Goal: Task Accomplishment & Management: Manage account settings

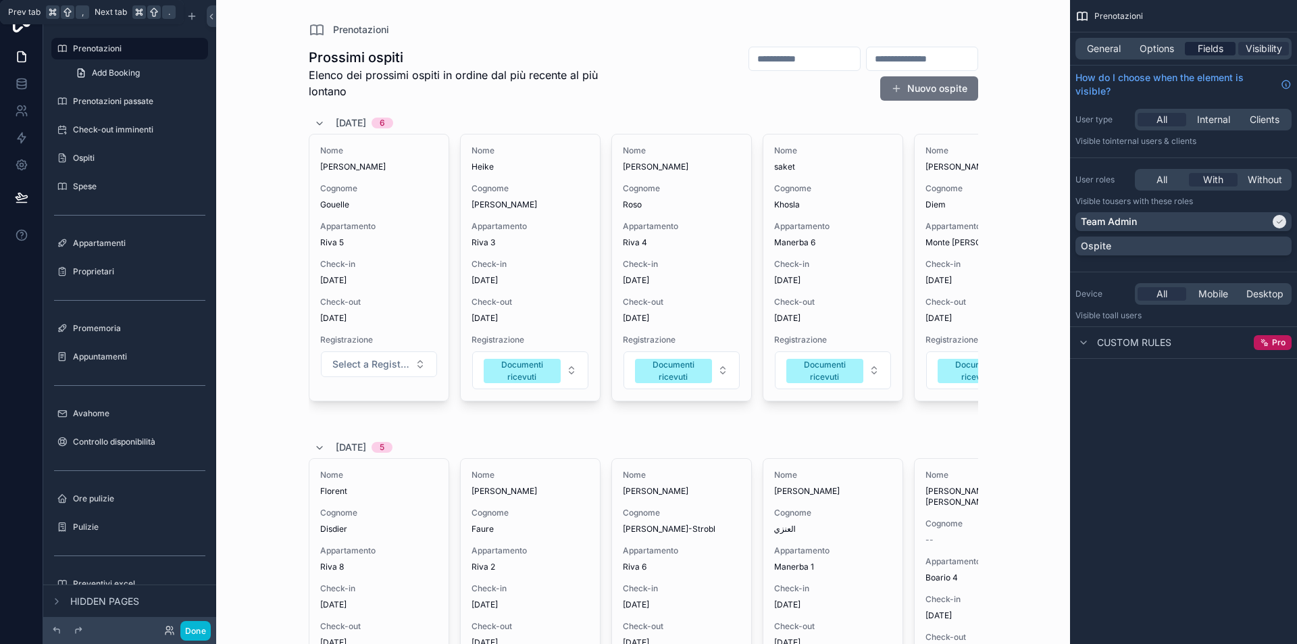
click at [1202, 50] on span "Fields" at bounding box center [1211, 49] width 26 height 14
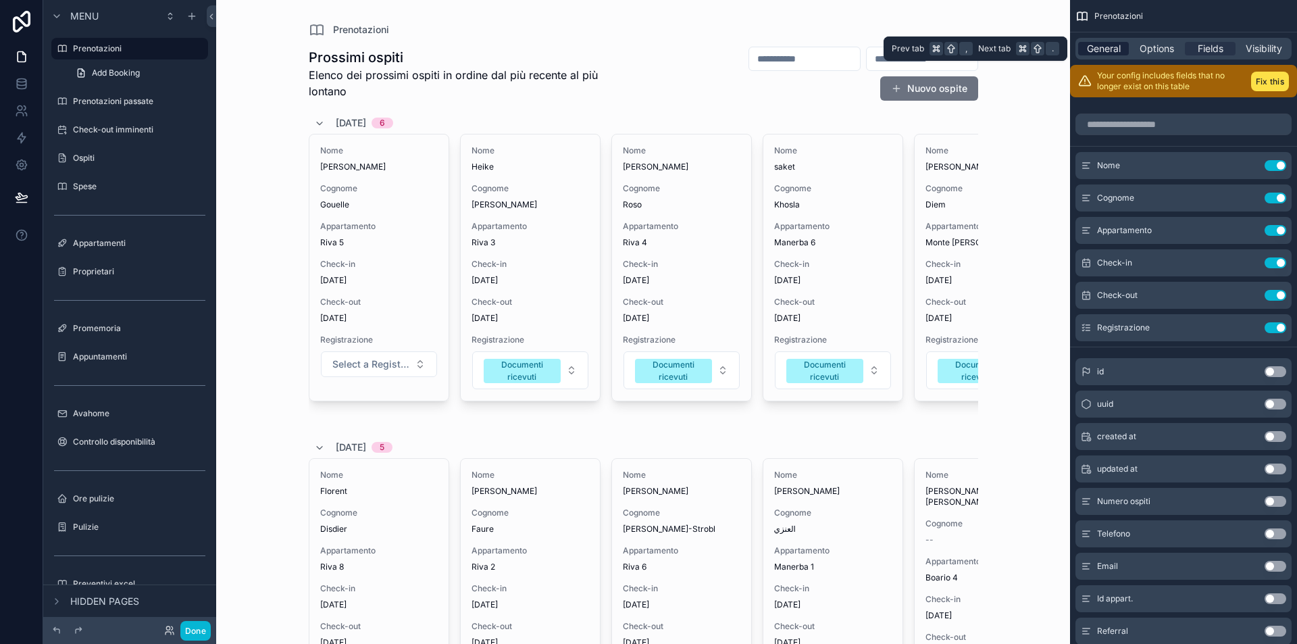
click at [1093, 46] on span "General" at bounding box center [1104, 49] width 34 height 14
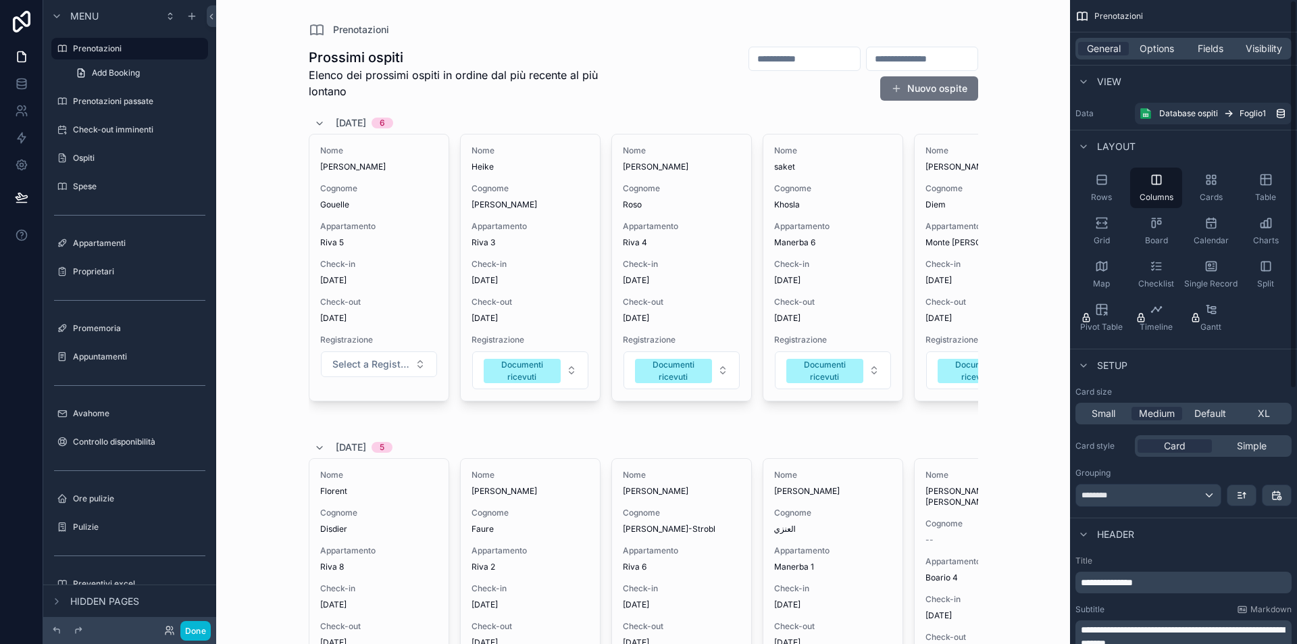
click at [1151, 56] on div "General Options Fields Visibility" at bounding box center [1183, 49] width 216 height 22
click at [1164, 34] on div "General Options Fields Visibility" at bounding box center [1183, 48] width 227 height 32
click at [1166, 46] on span "Options" at bounding box center [1156, 49] width 34 height 14
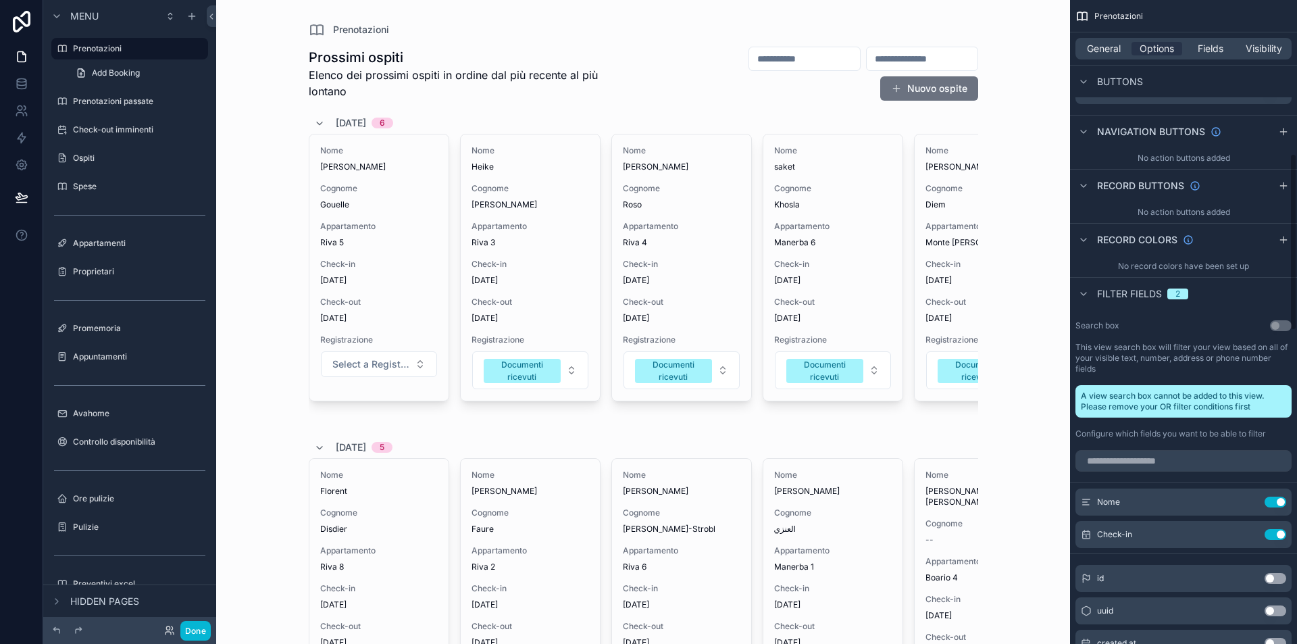
scroll to position [698, 0]
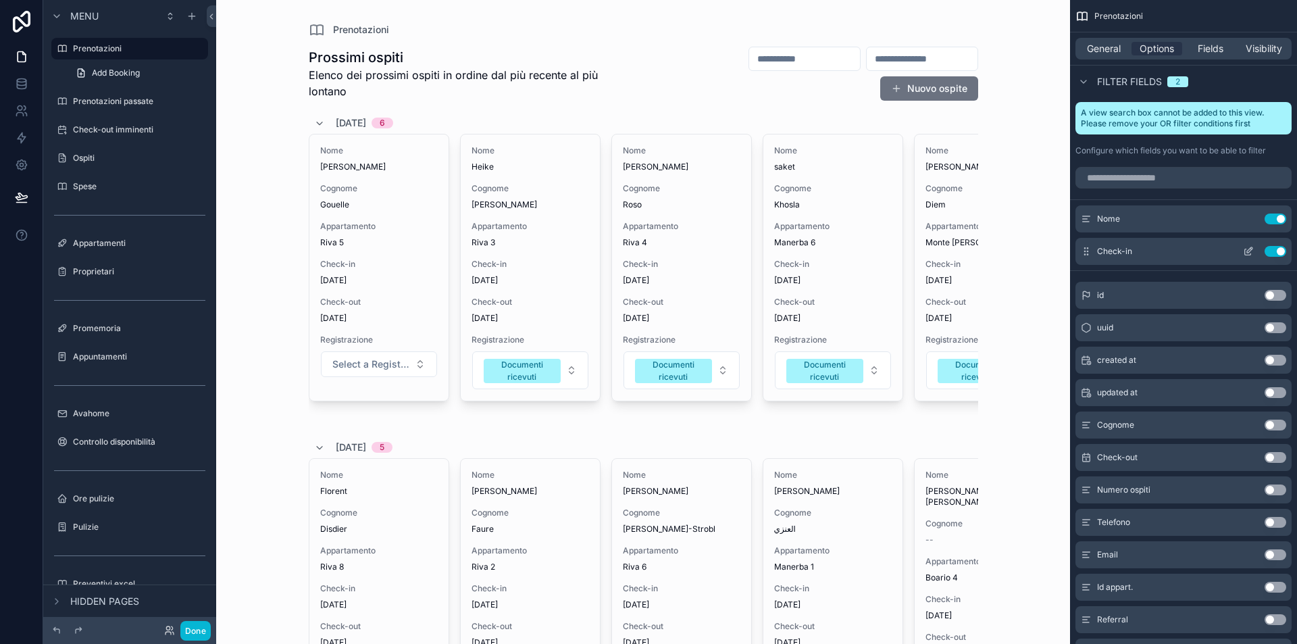
click at [1279, 250] on button "Use setting" at bounding box center [1275, 251] width 22 height 11
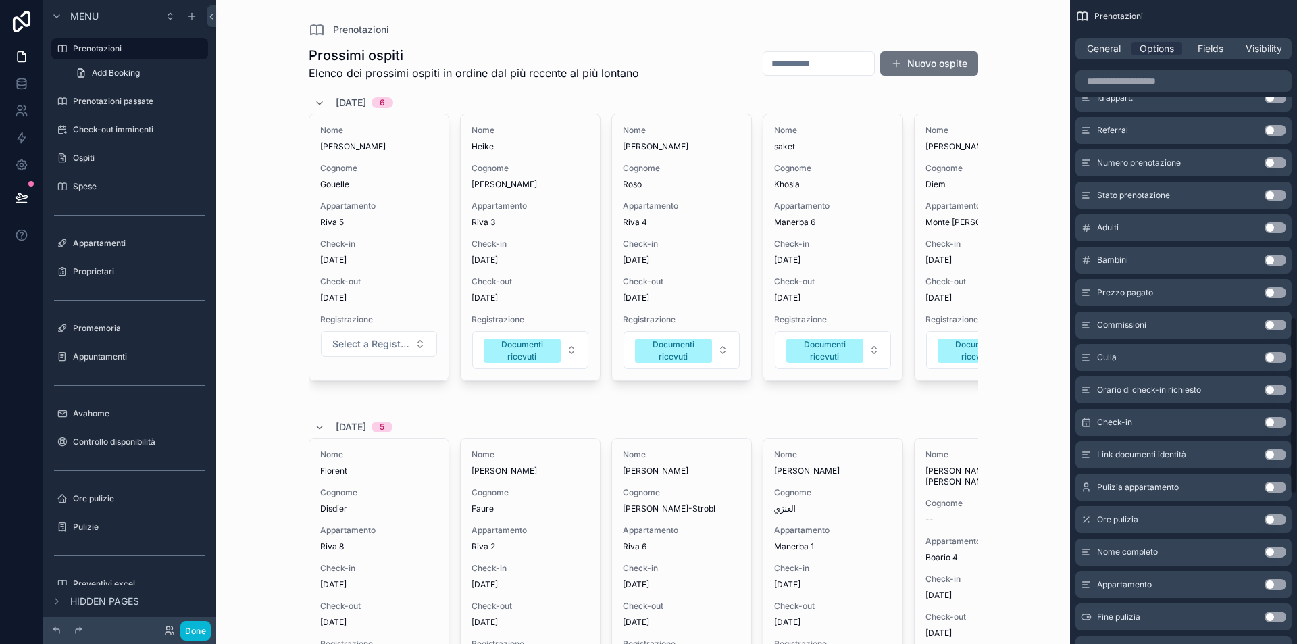
scroll to position [1157, 0]
click at [1272, 163] on button "Use setting" at bounding box center [1275, 160] width 22 height 11
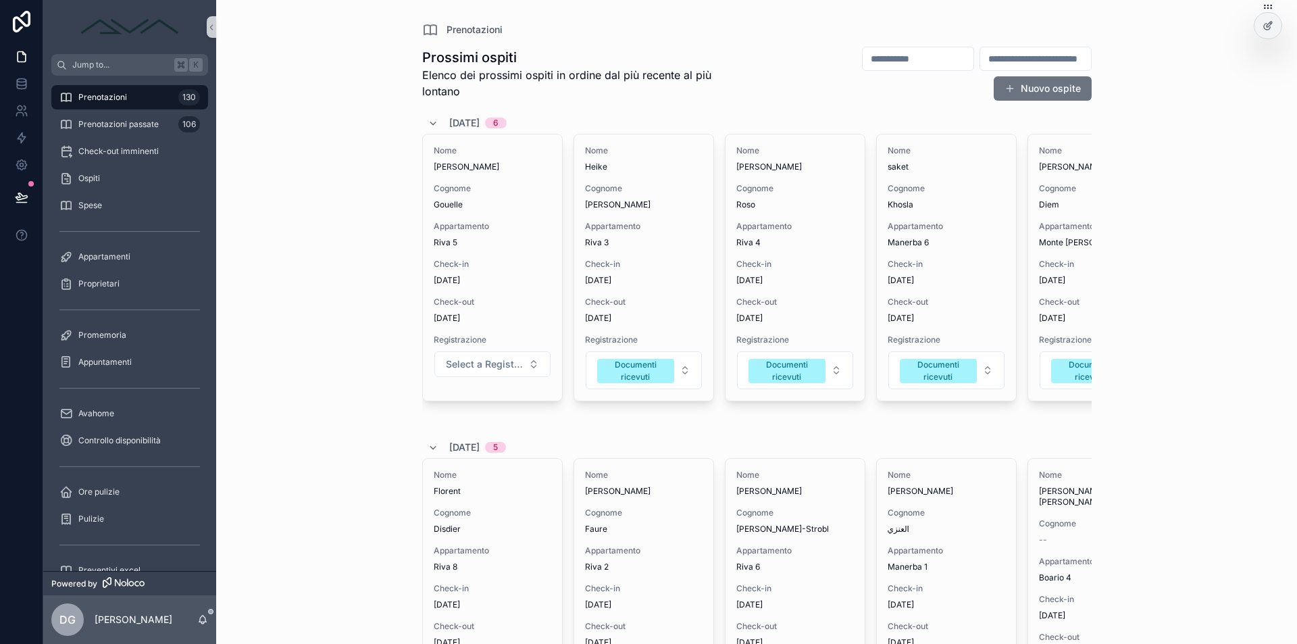
click at [980, 59] on input "scrollable content" at bounding box center [1035, 58] width 111 height 19
paste input "**********"
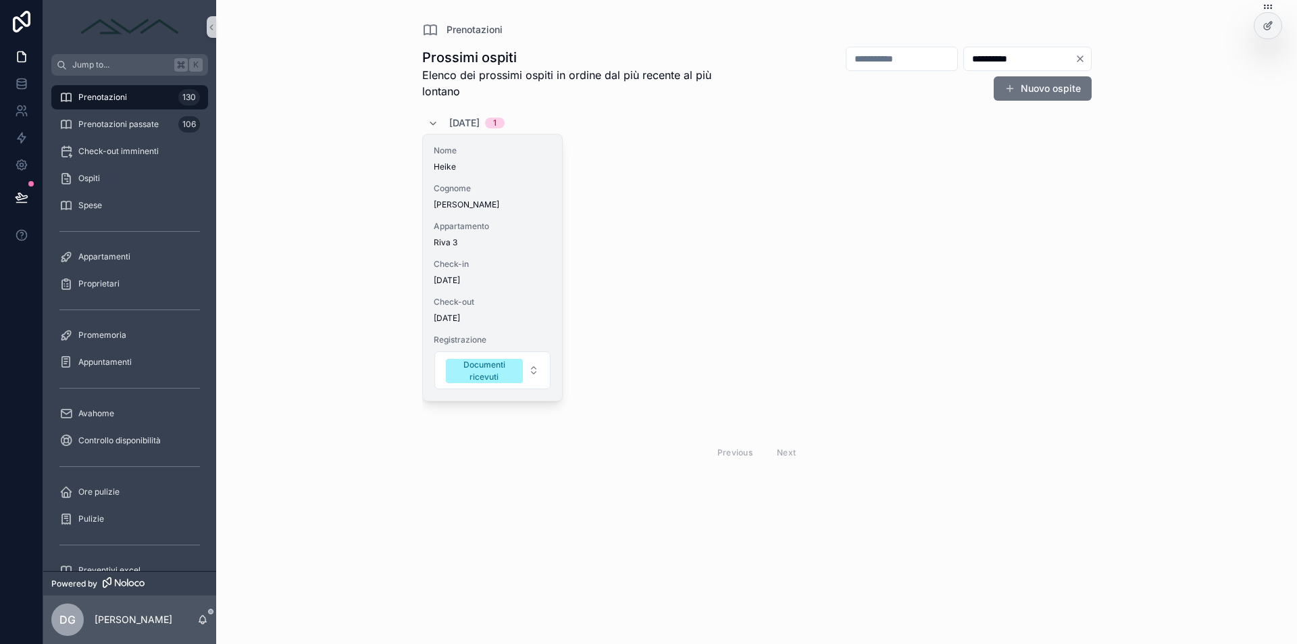
type input "**********"
click at [522, 214] on div "Nome [PERSON_NAME] Appartamento Riva 3 Check-in [DATE] Check-out [DATE] Registr…" at bounding box center [492, 267] width 139 height 266
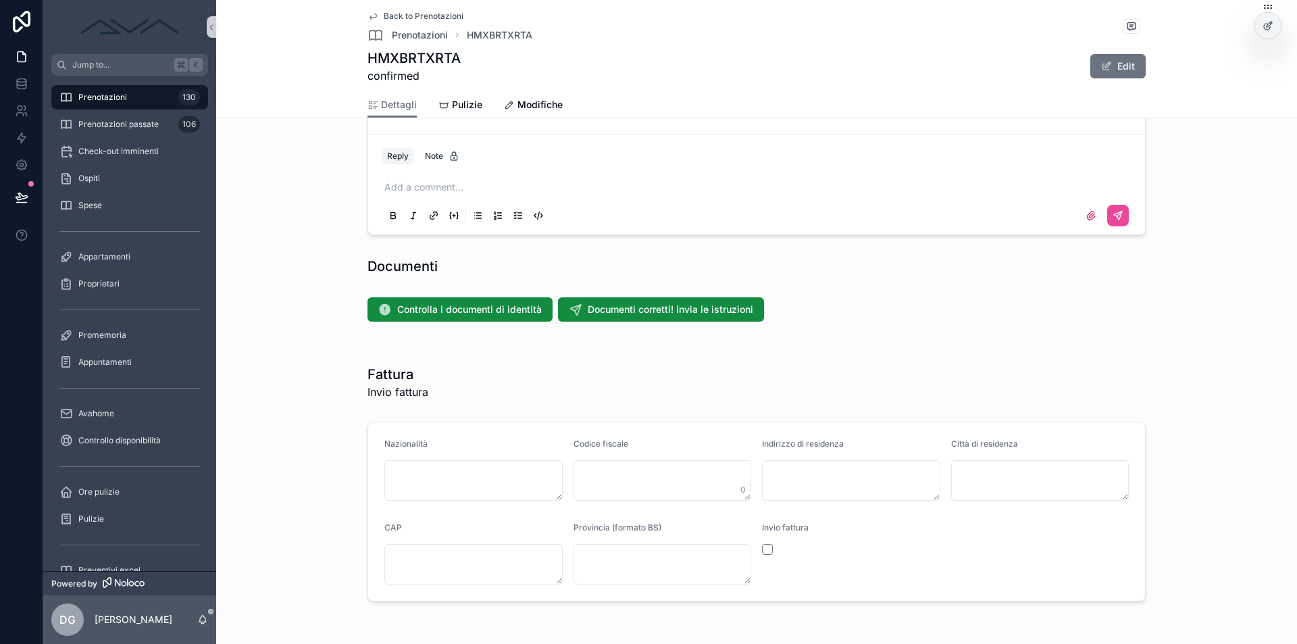
scroll to position [1380, 0]
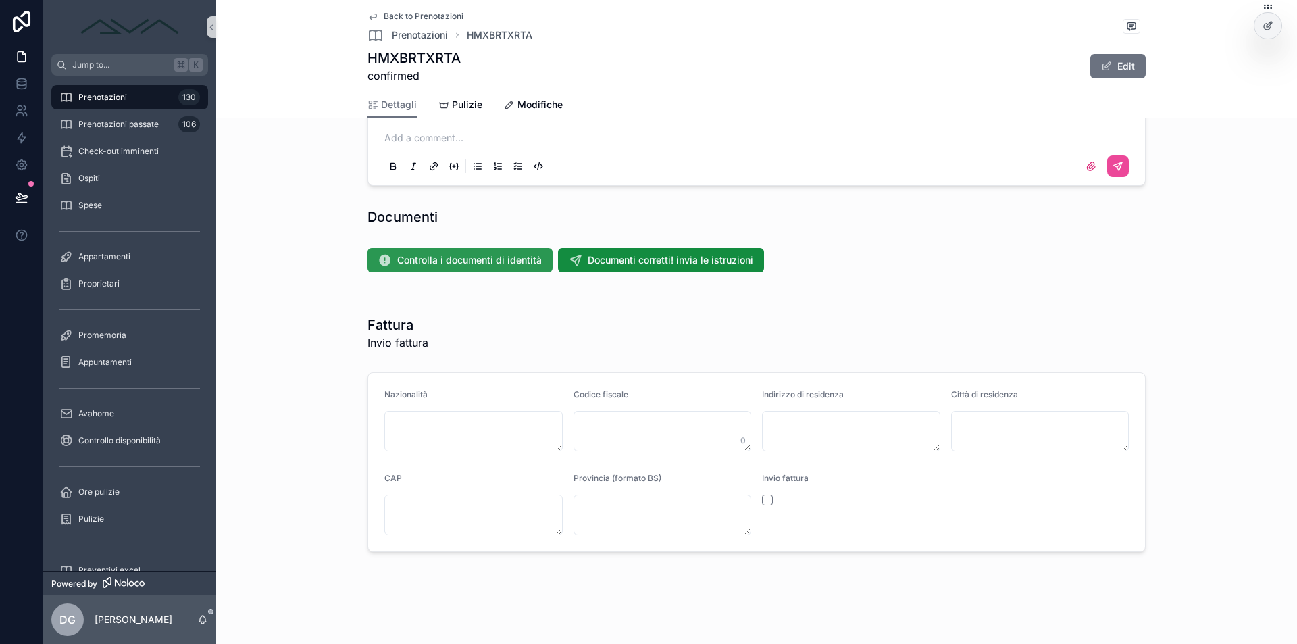
click at [440, 259] on span "Controlla i documenti di identità" at bounding box center [469, 260] width 145 height 14
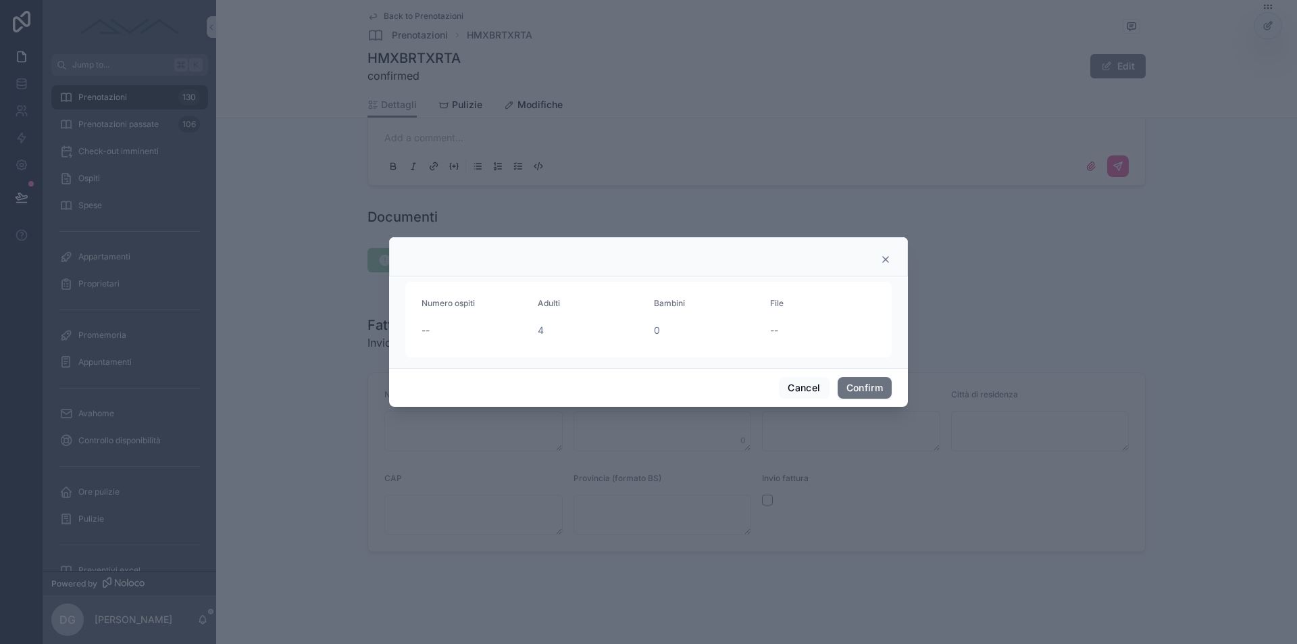
click at [885, 259] on icon at bounding box center [885, 259] width 5 height 5
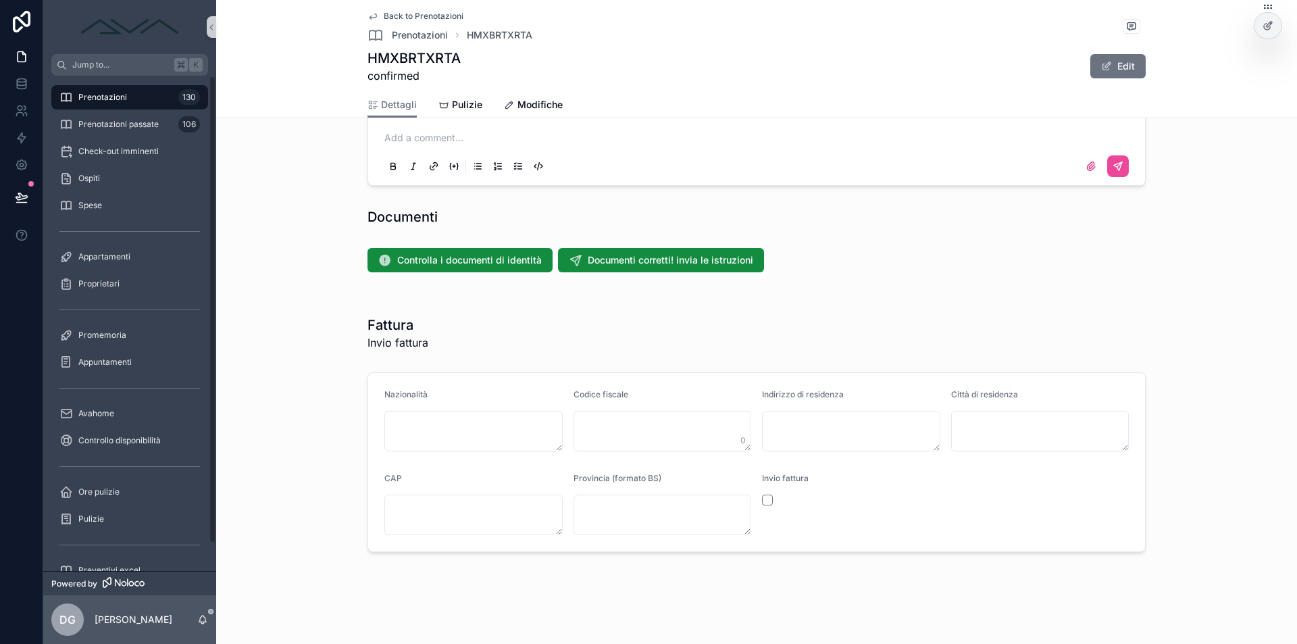
click at [124, 102] on span "Prenotazioni" at bounding box center [102, 97] width 49 height 11
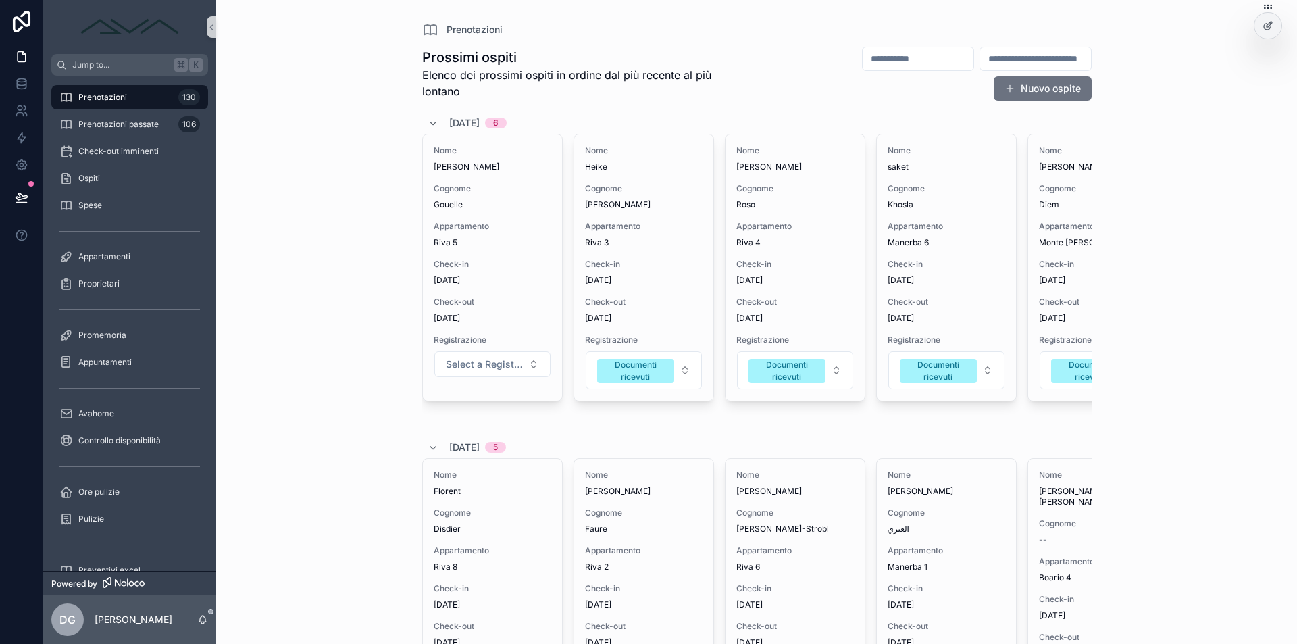
click at [980, 53] on input "scrollable content" at bounding box center [1035, 58] width 111 height 19
paste input "**********"
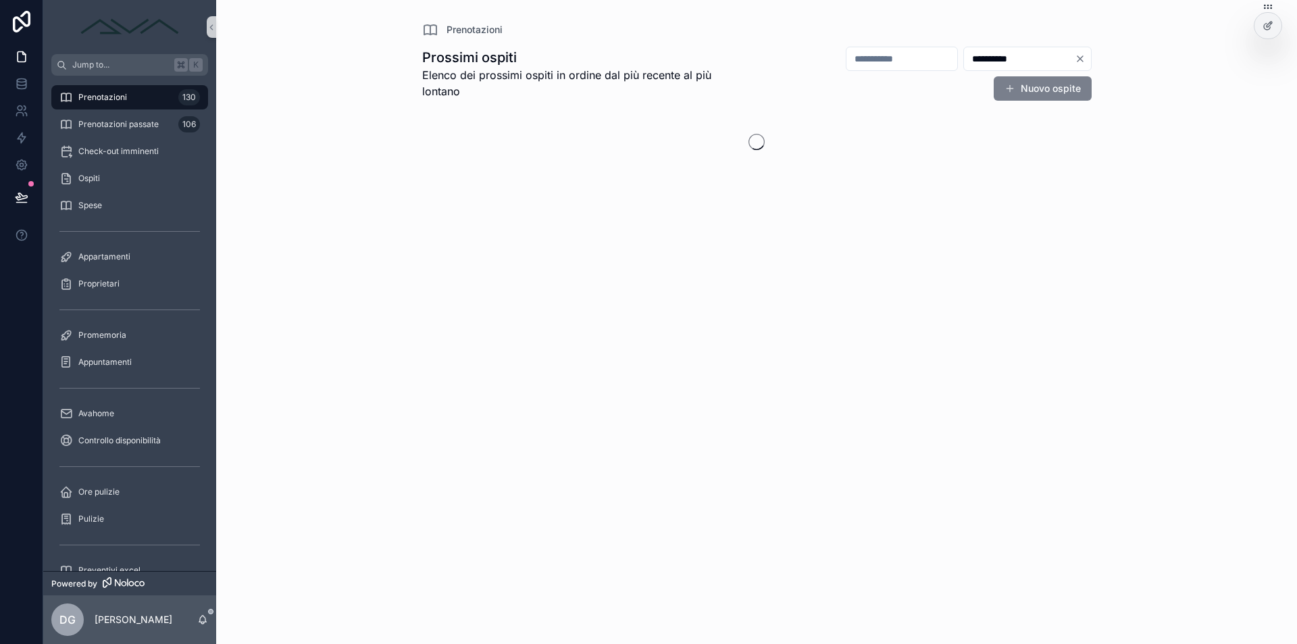
type input "**********"
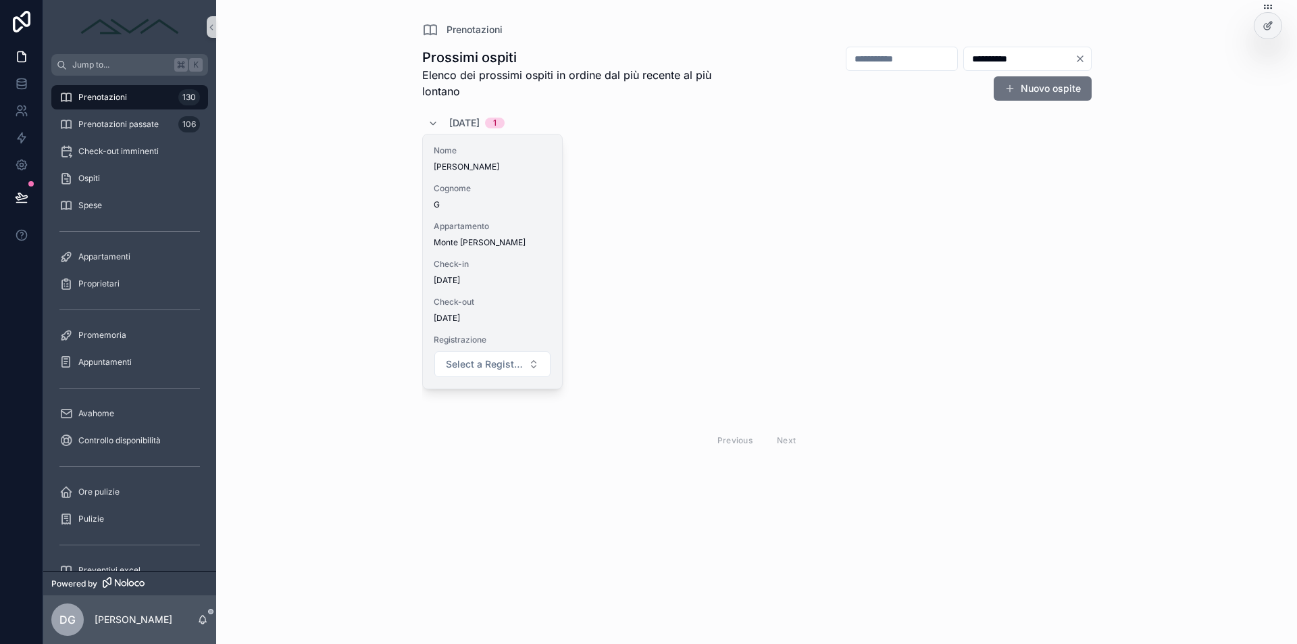
click at [494, 209] on span "G" at bounding box center [493, 204] width 118 height 11
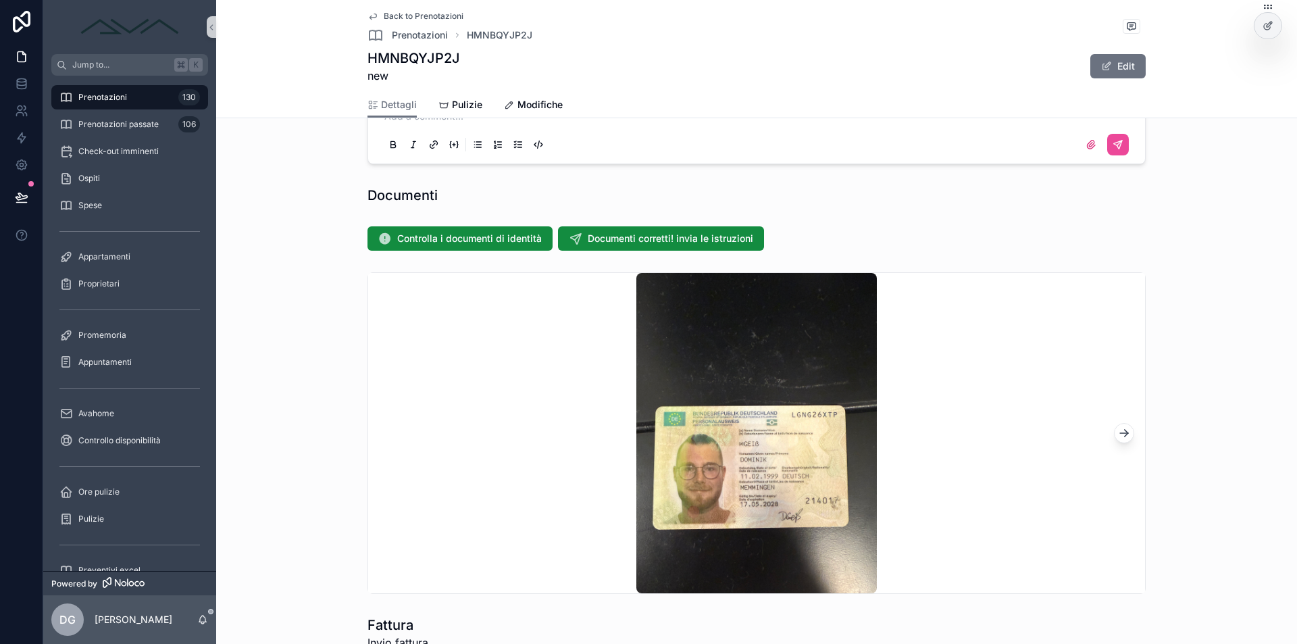
scroll to position [1423, 0]
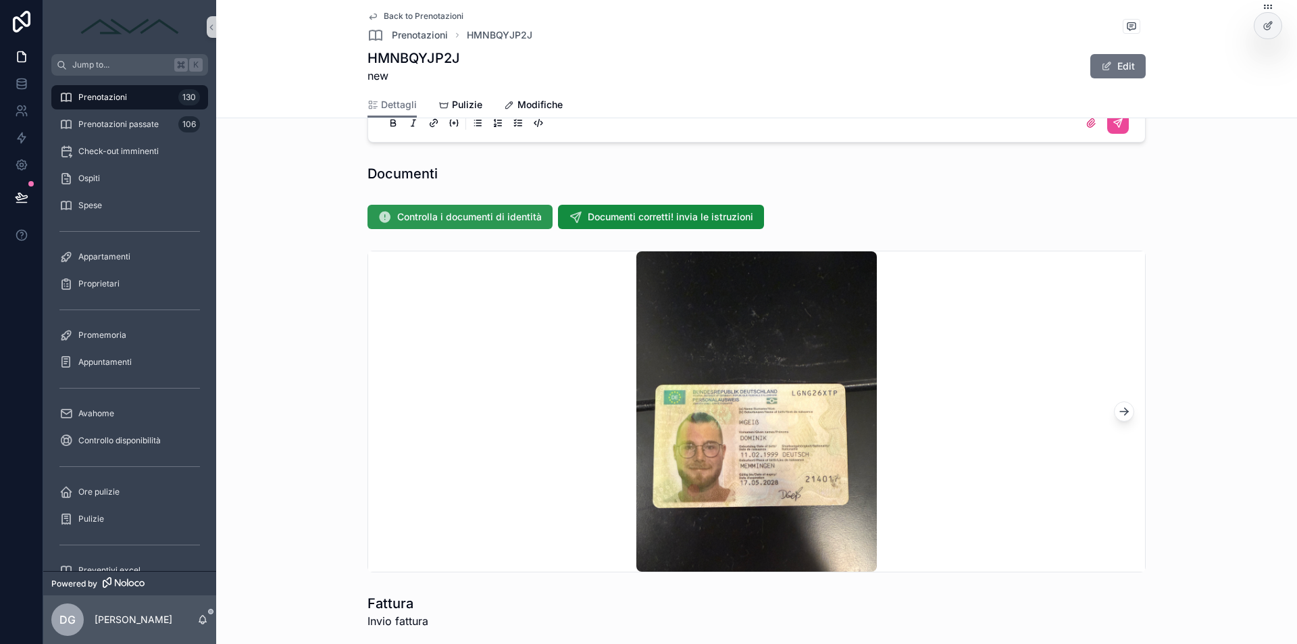
click at [488, 220] on span "Controlla i documenti di identità" at bounding box center [469, 217] width 145 height 14
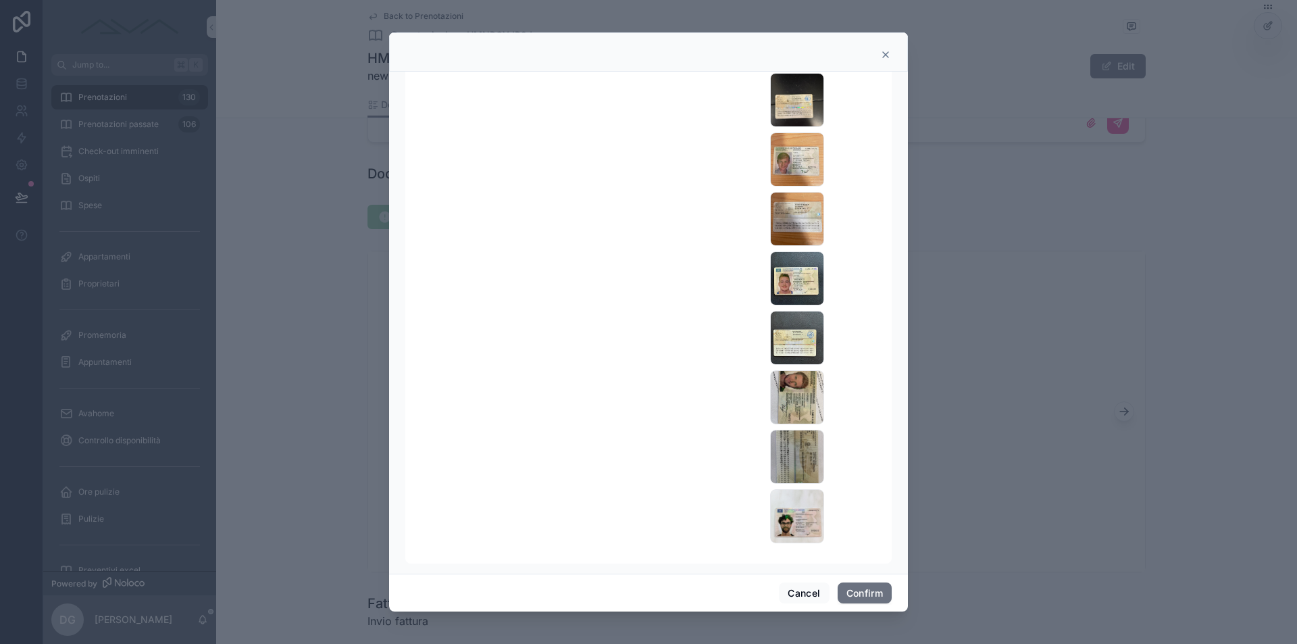
scroll to position [0, 0]
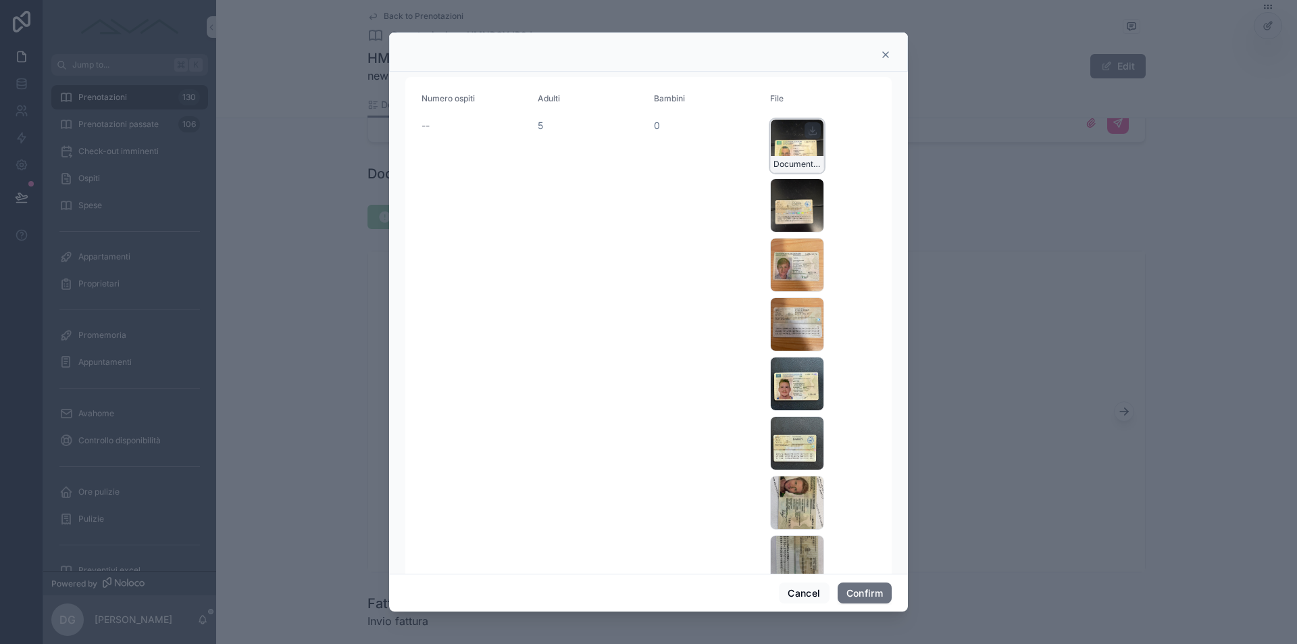
click at [787, 140] on div "Documento-" at bounding box center [797, 146] width 54 height 54
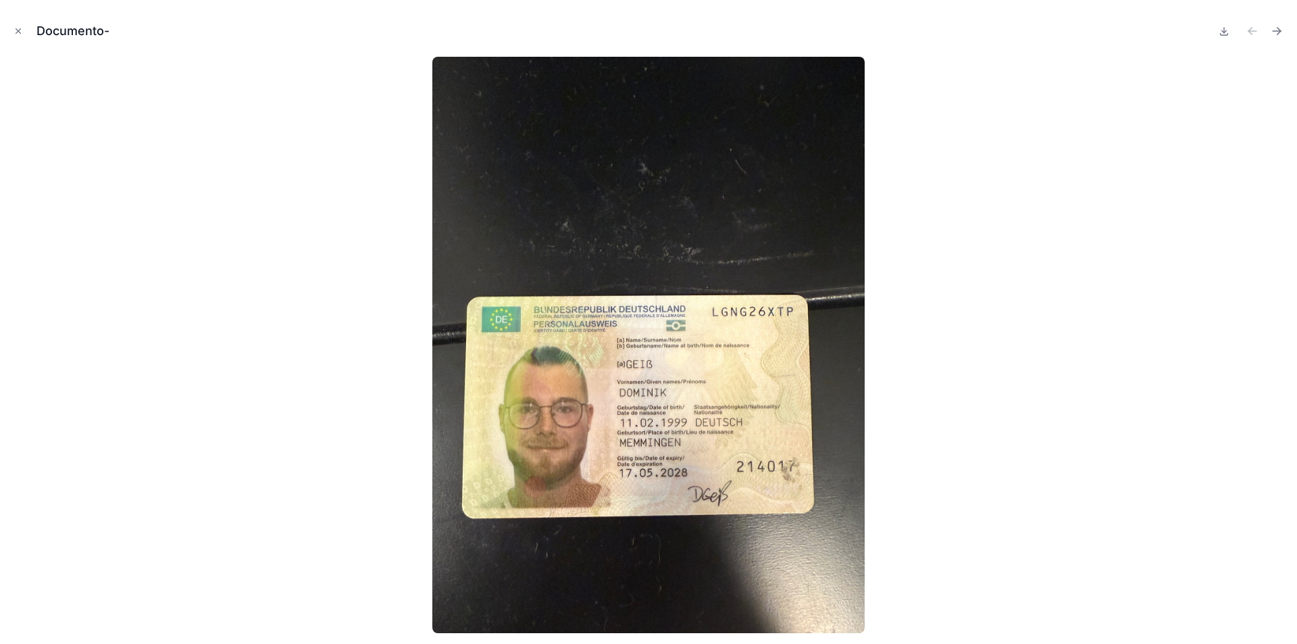
click at [793, 147] on div at bounding box center [648, 345] width 1275 height 576
click at [1282, 336] on div at bounding box center [648, 345] width 1275 height 576
click at [1264, 330] on div at bounding box center [648, 345] width 1275 height 576
click at [1274, 31] on icon "Next file" at bounding box center [1276, 31] width 8 height 0
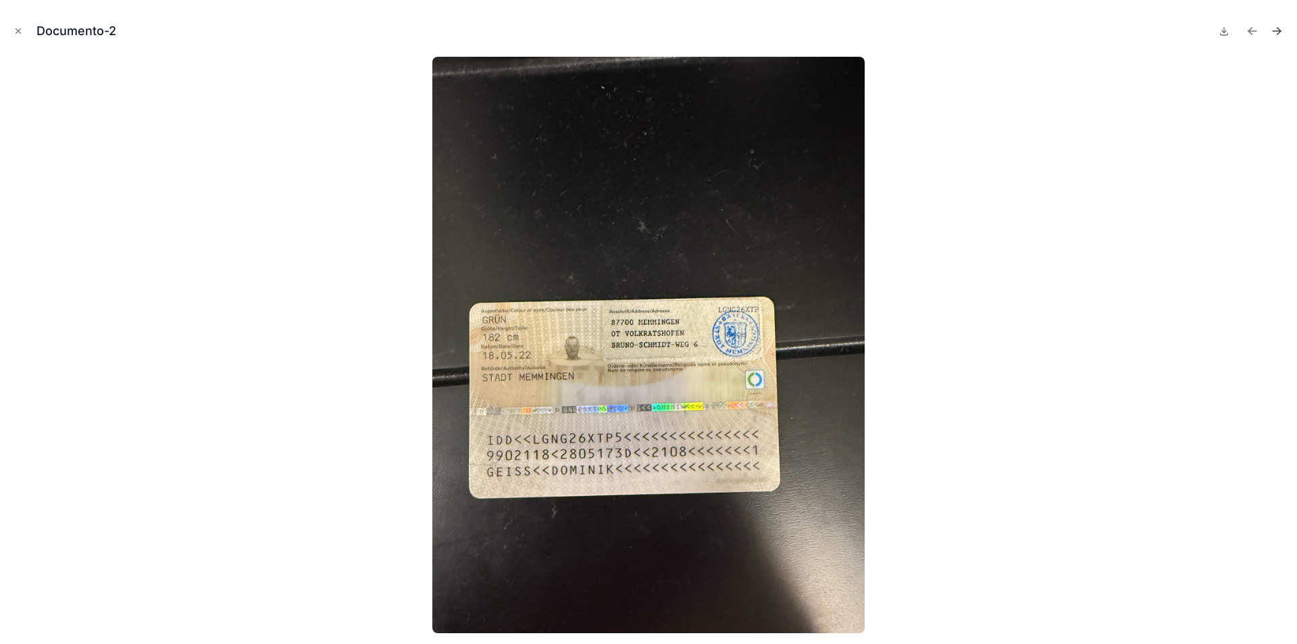
click at [1274, 31] on icon "Next file" at bounding box center [1276, 31] width 8 height 0
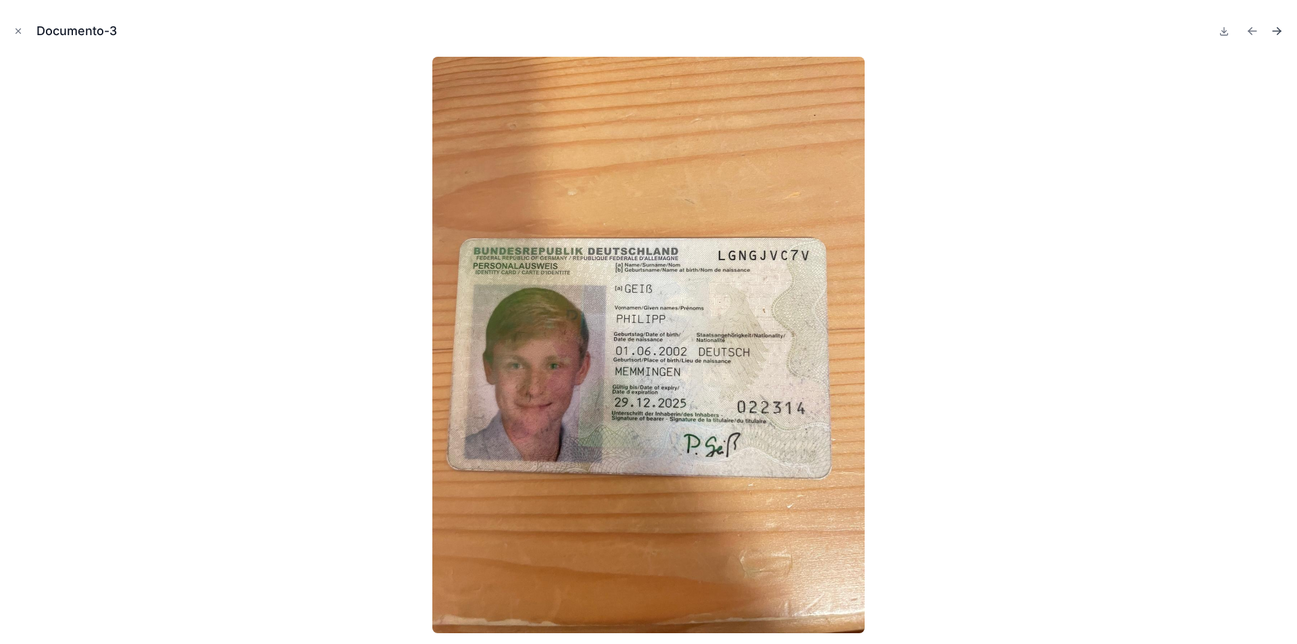
click at [1274, 31] on icon "Next file" at bounding box center [1276, 31] width 8 height 0
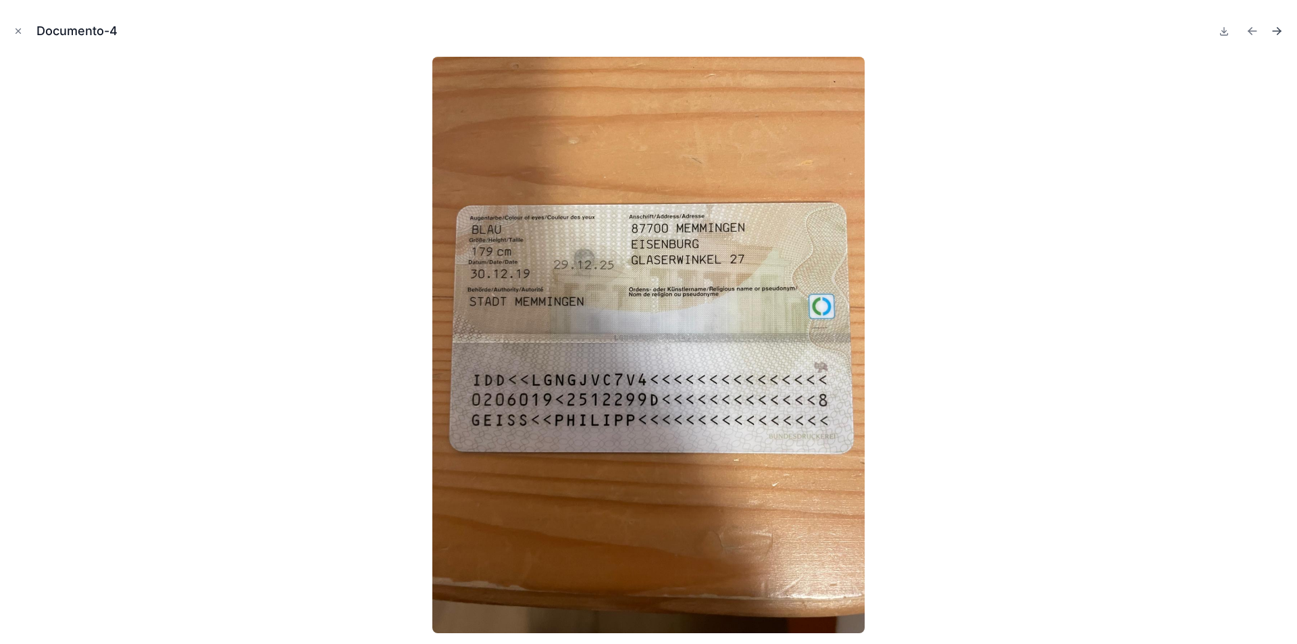
click at [1274, 31] on icon "Next file" at bounding box center [1276, 31] width 8 height 0
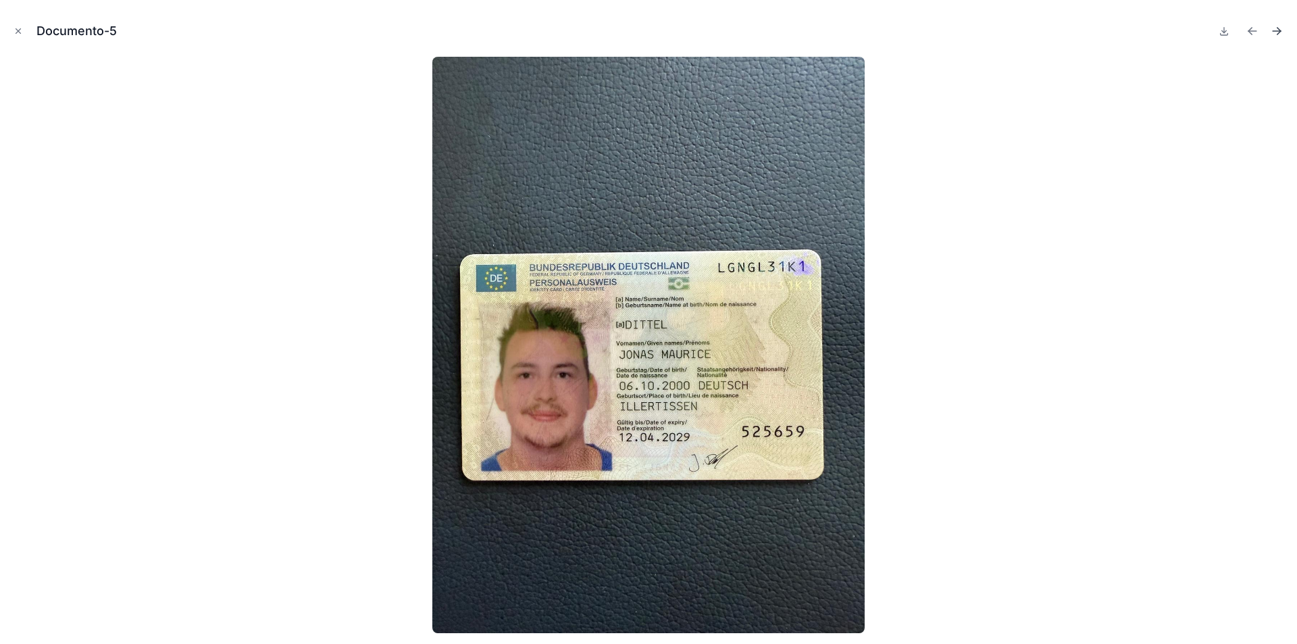
click at [1274, 31] on icon "Next file" at bounding box center [1276, 31] width 8 height 0
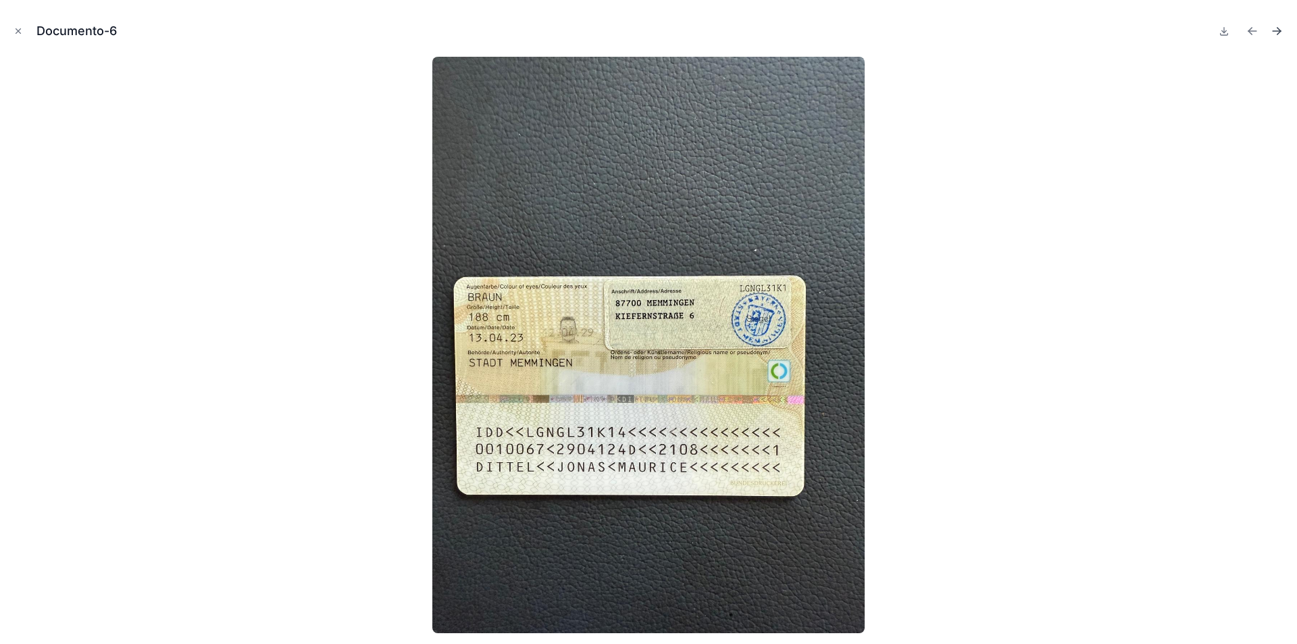
click at [1274, 31] on icon "Next file" at bounding box center [1276, 31] width 8 height 0
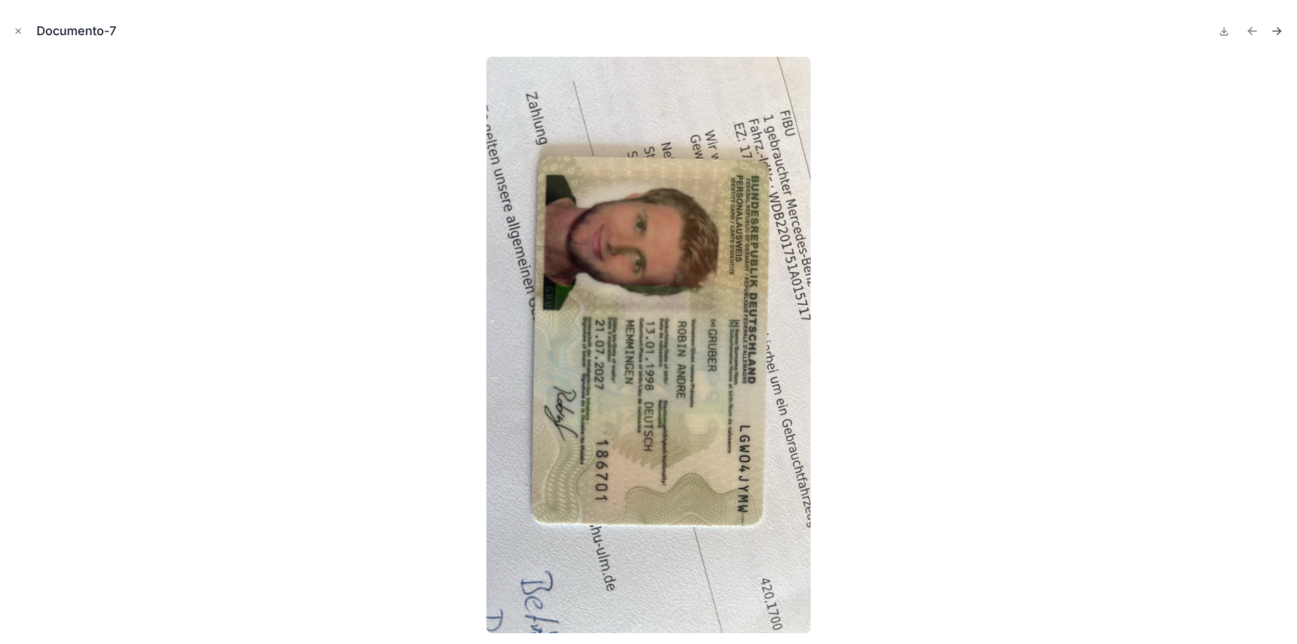
click at [1274, 31] on icon "Next file" at bounding box center [1276, 31] width 8 height 0
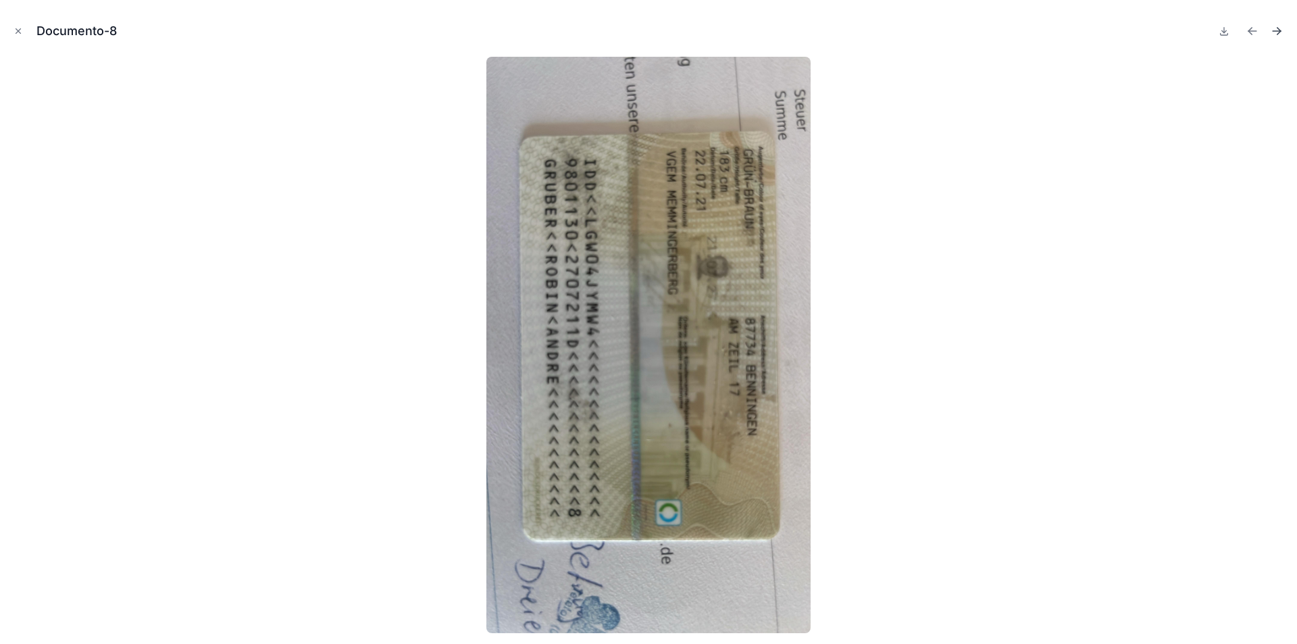
click at [1274, 31] on icon "Next file" at bounding box center [1276, 31] width 8 height 0
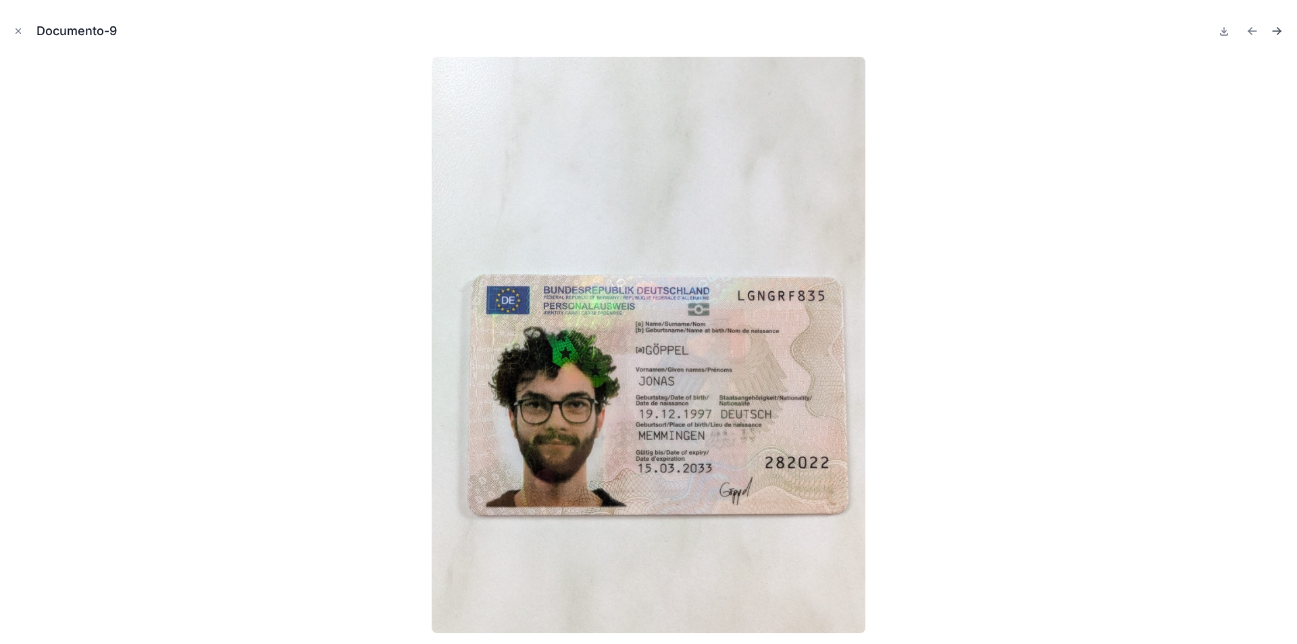
click at [1274, 31] on icon "Next file" at bounding box center [1276, 31] width 8 height 0
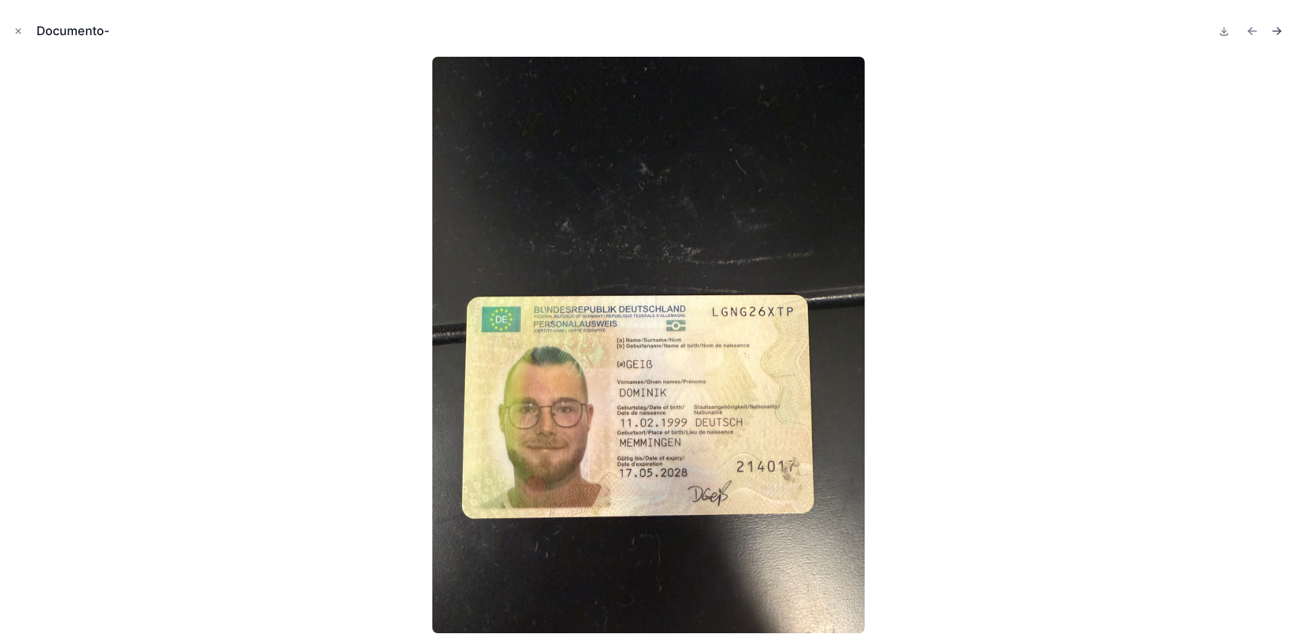
click at [1274, 31] on icon "Next file" at bounding box center [1276, 31] width 8 height 0
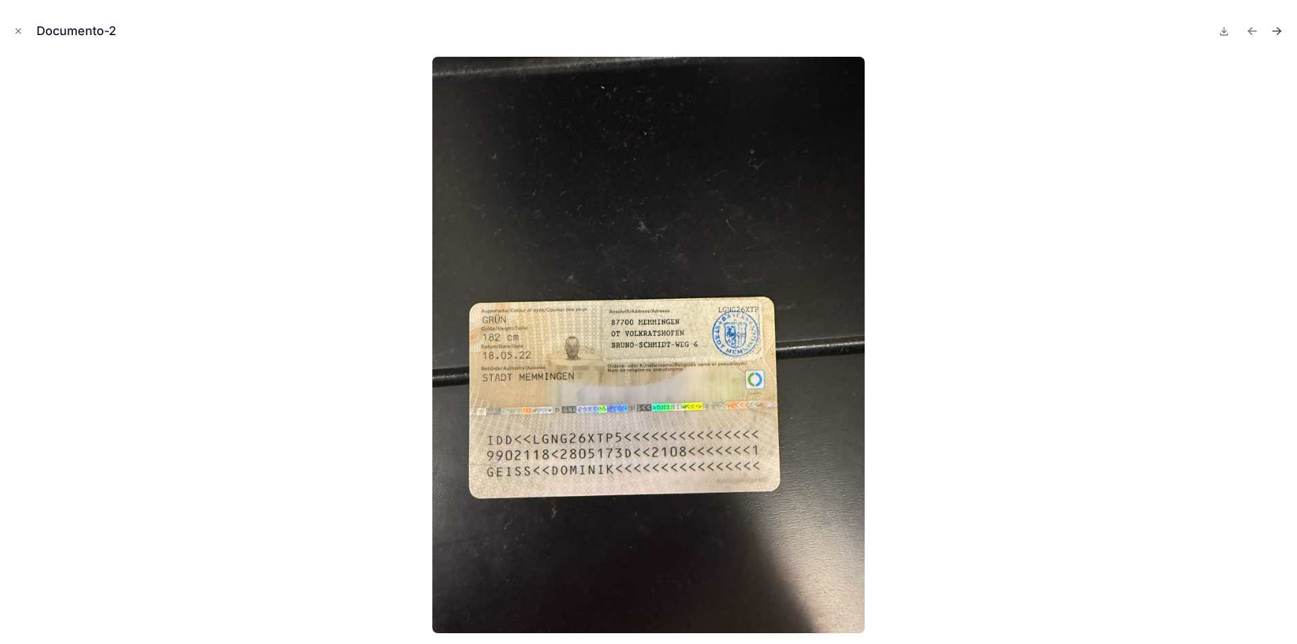
click at [1279, 28] on icon "Next file" at bounding box center [1277, 31] width 14 height 14
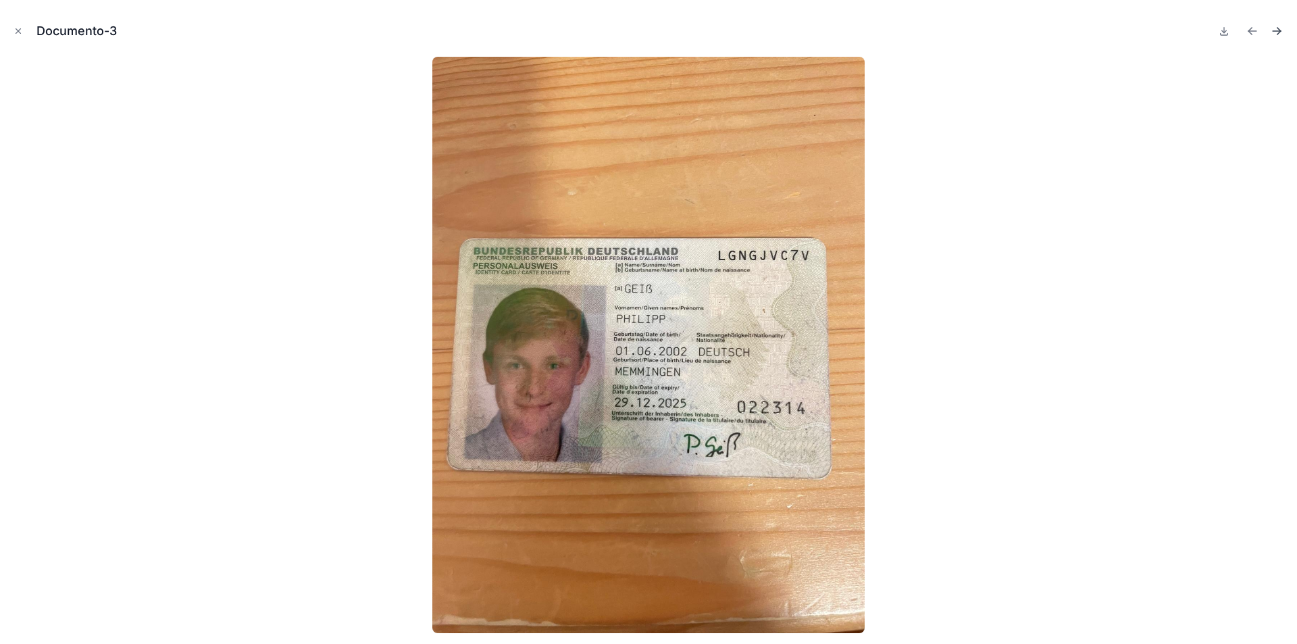
click at [1281, 26] on icon "Next file" at bounding box center [1277, 31] width 14 height 14
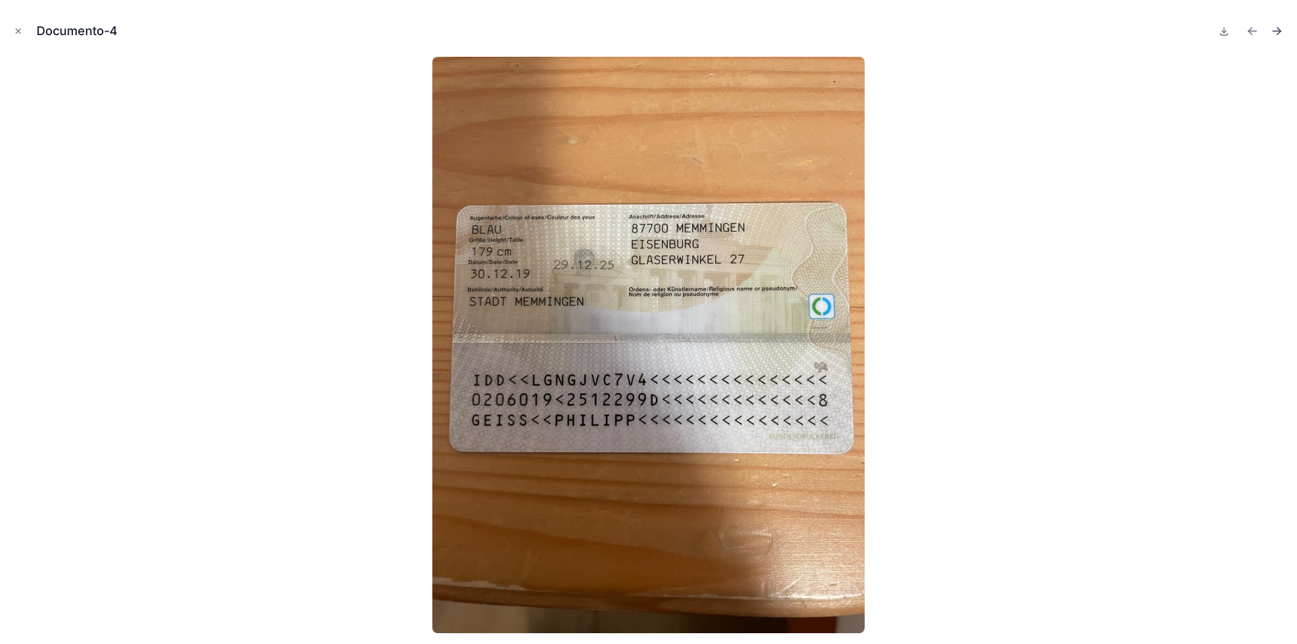
click at [1281, 26] on icon "Next file" at bounding box center [1277, 31] width 14 height 14
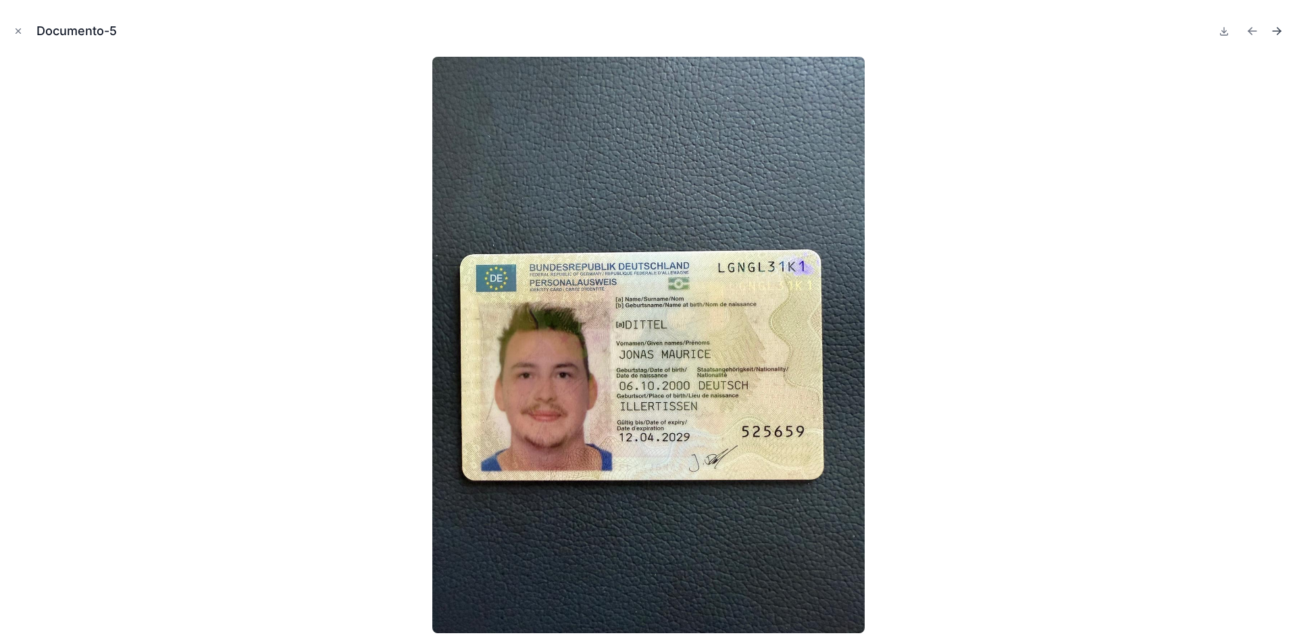
click at [1281, 26] on icon "Next file" at bounding box center [1277, 31] width 14 height 14
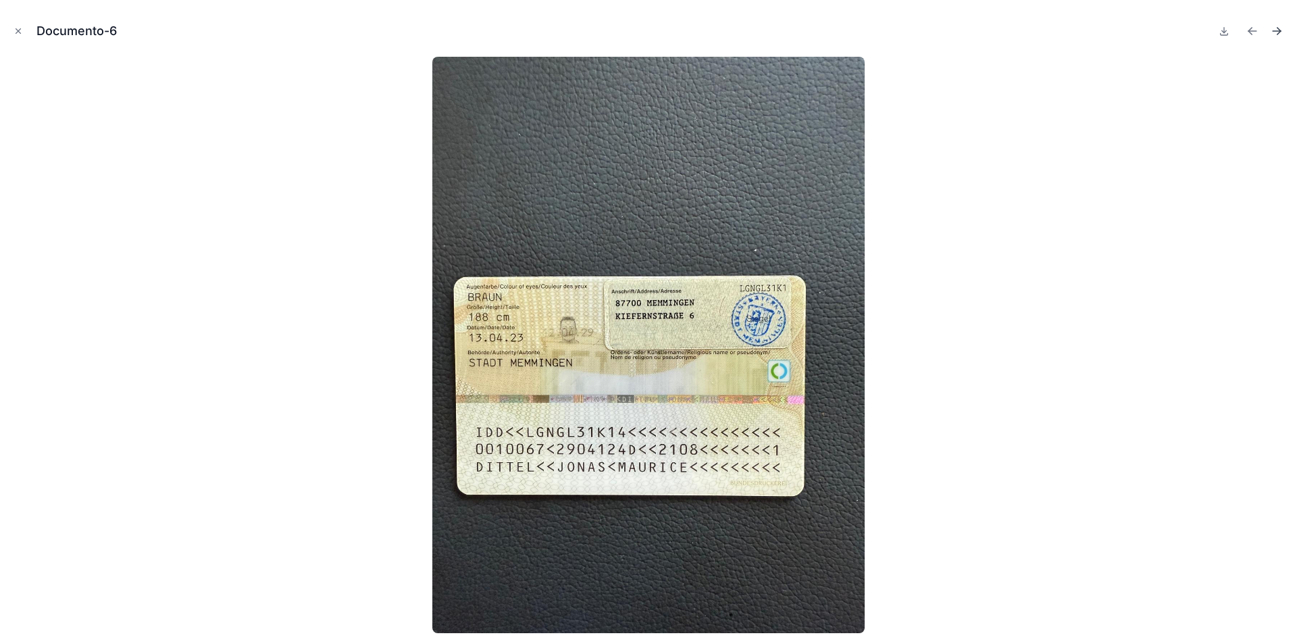
click at [1281, 26] on icon "Next file" at bounding box center [1277, 31] width 14 height 14
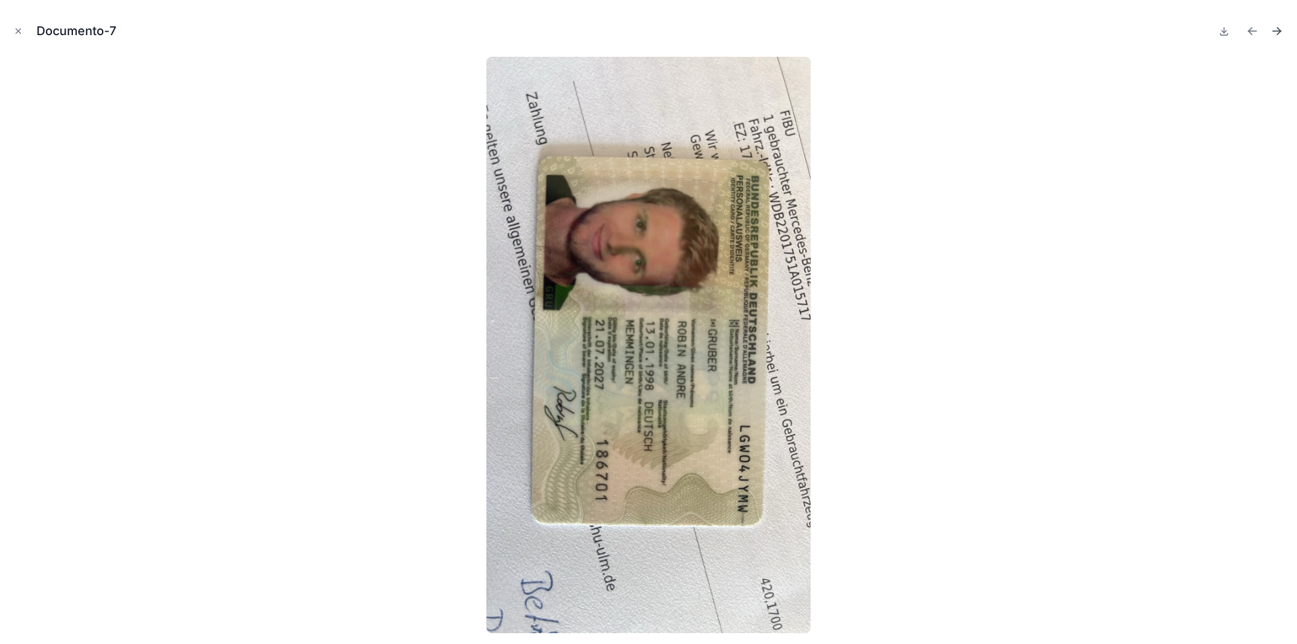
click at [1281, 26] on icon "Next file" at bounding box center [1277, 31] width 14 height 14
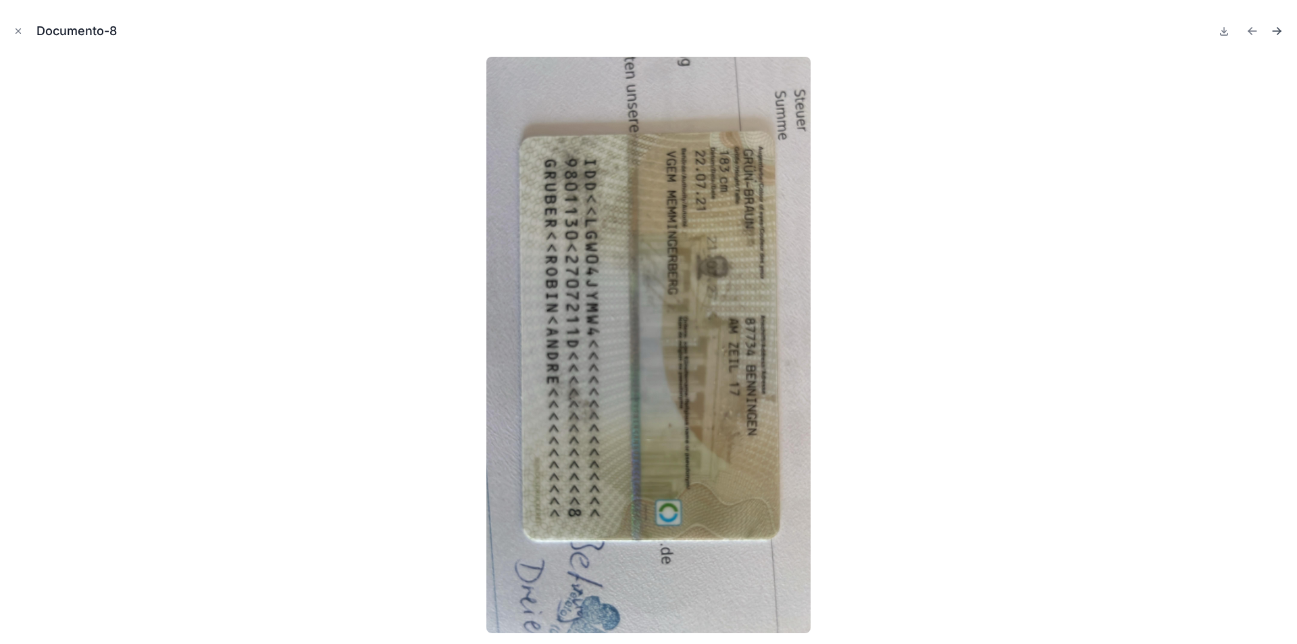
click at [1281, 26] on icon "Next file" at bounding box center [1277, 31] width 14 height 14
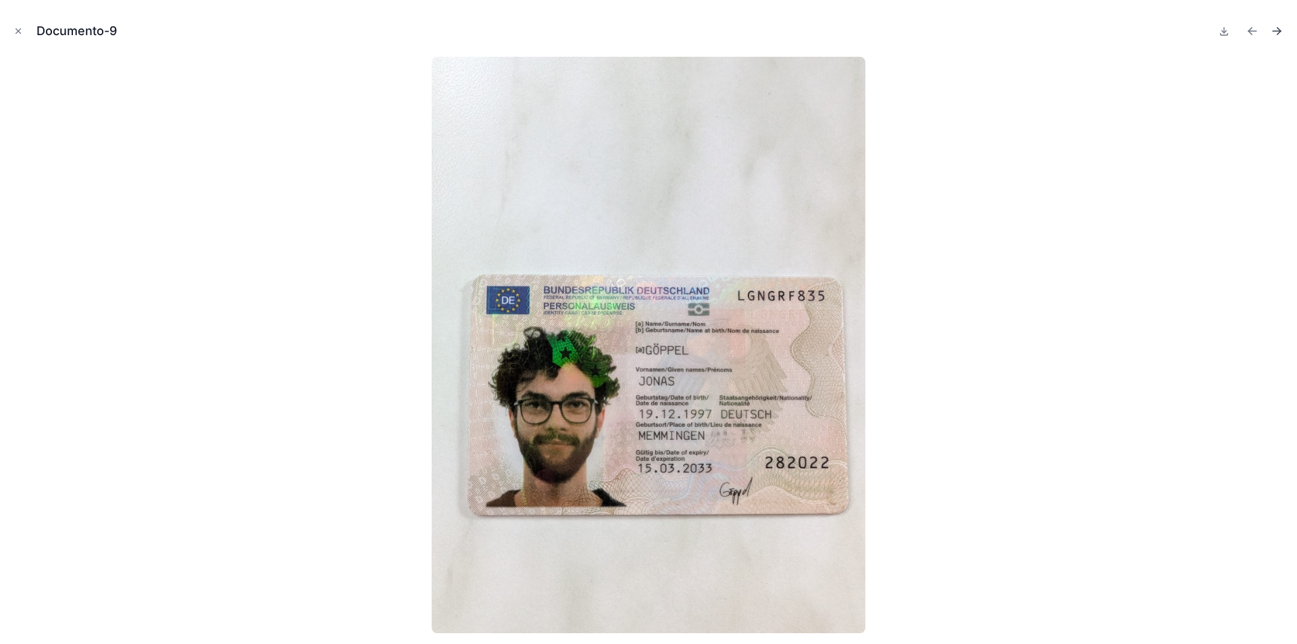
click at [1281, 26] on icon "Next file" at bounding box center [1277, 31] width 14 height 14
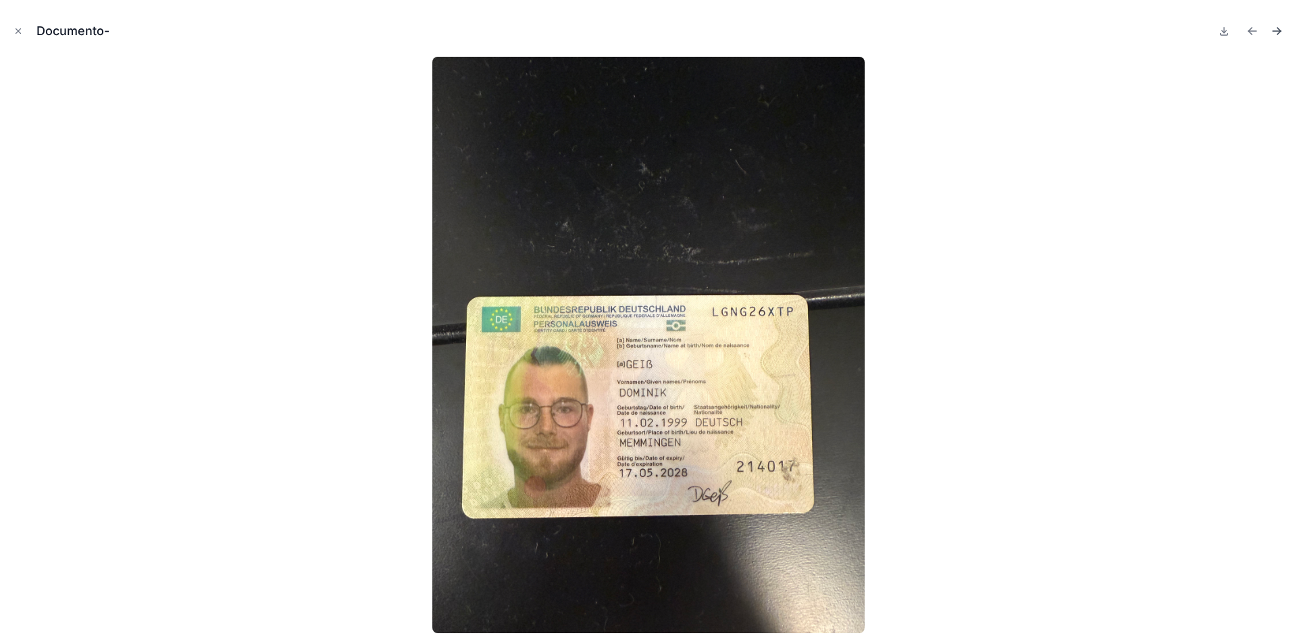
click at [1281, 26] on icon "Next file" at bounding box center [1277, 31] width 14 height 14
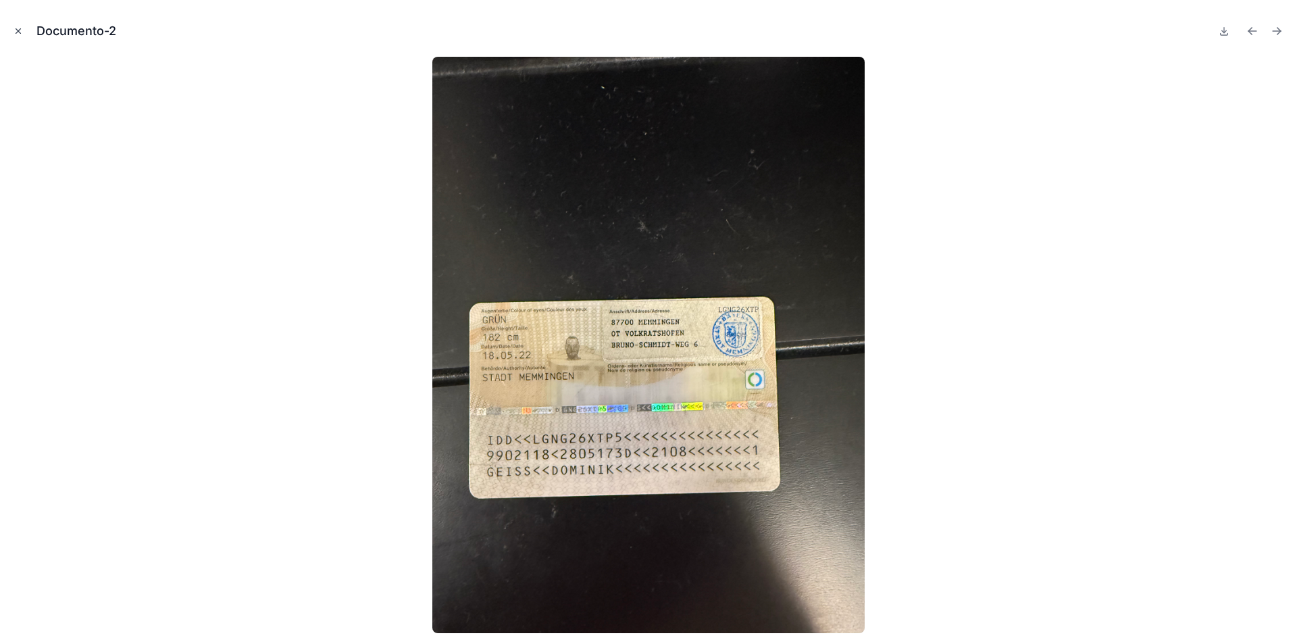
click at [22, 31] on icon "Close modal" at bounding box center [18, 30] width 9 height 9
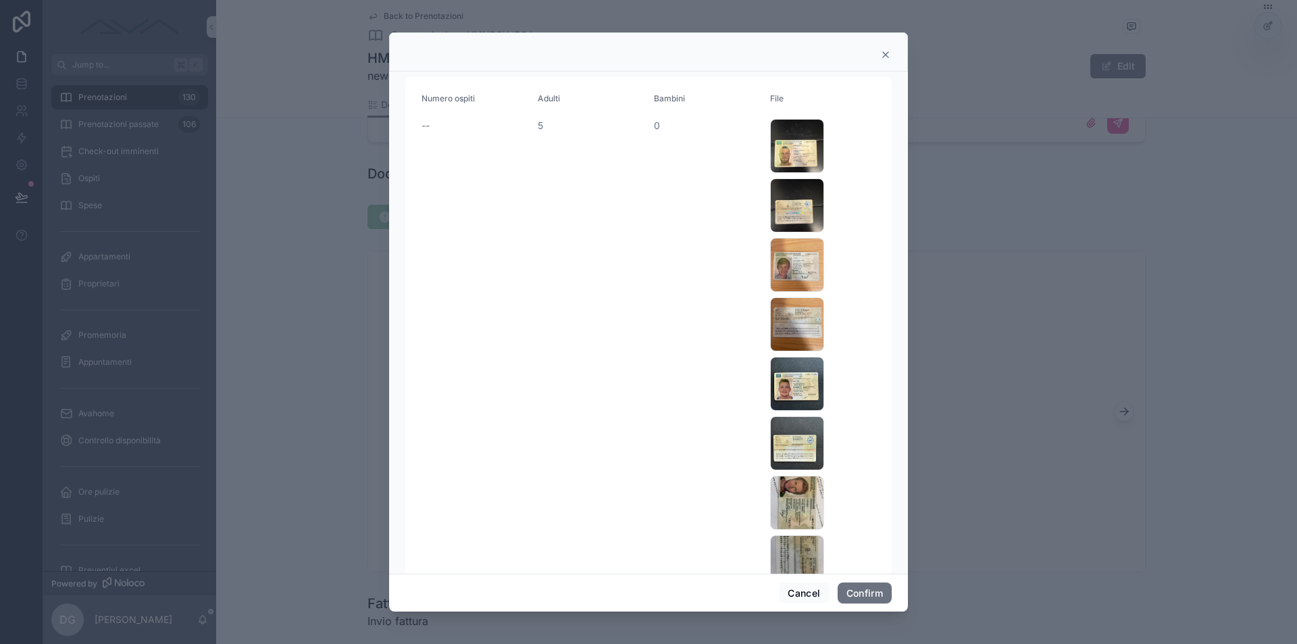
click at [885, 53] on icon at bounding box center [885, 54] width 11 height 11
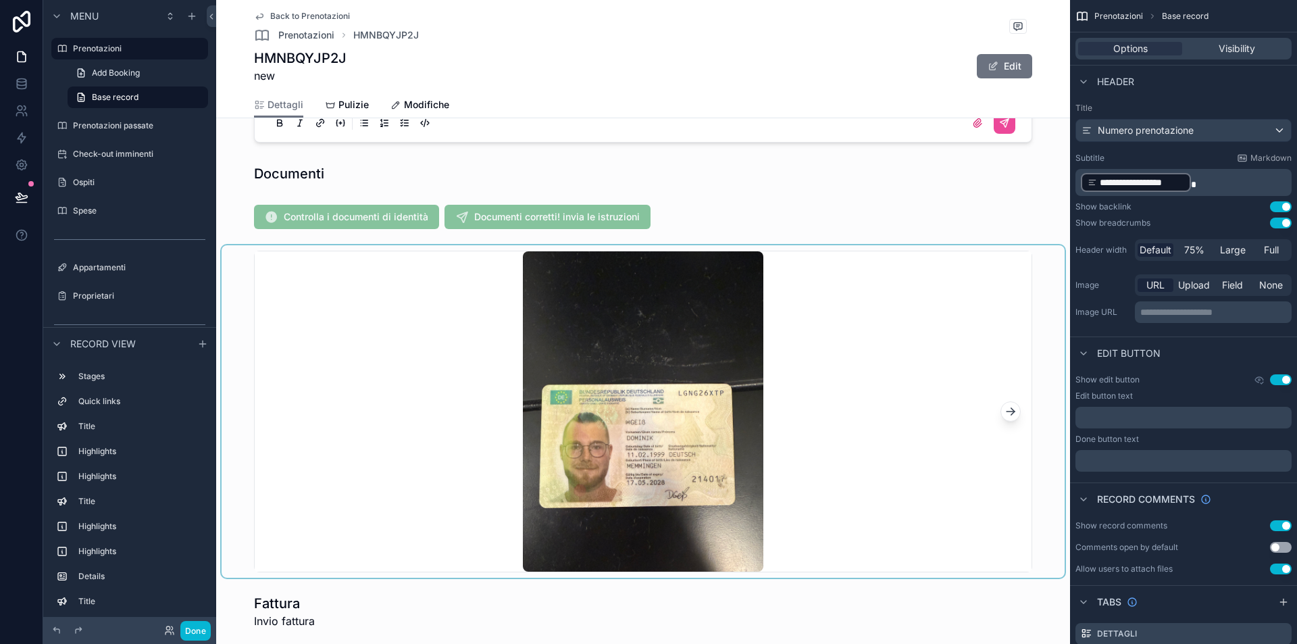
click at [875, 333] on div "scrollable content" at bounding box center [643, 411] width 843 height 333
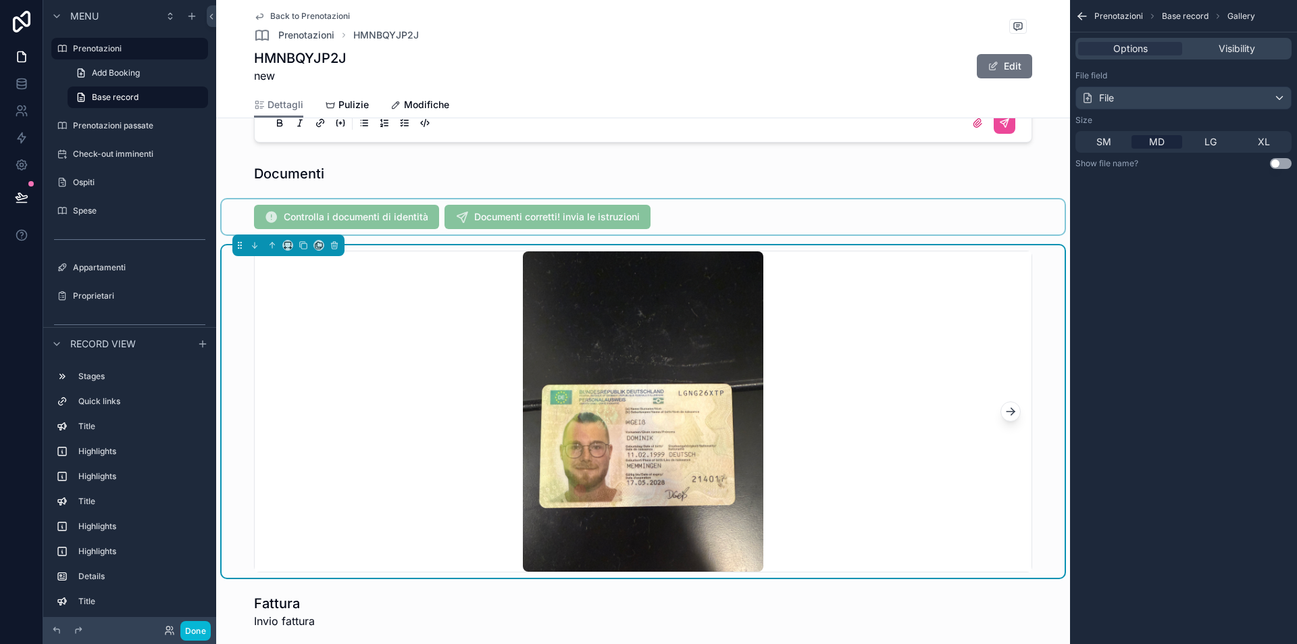
click at [403, 220] on div "scrollable content" at bounding box center [643, 216] width 843 height 35
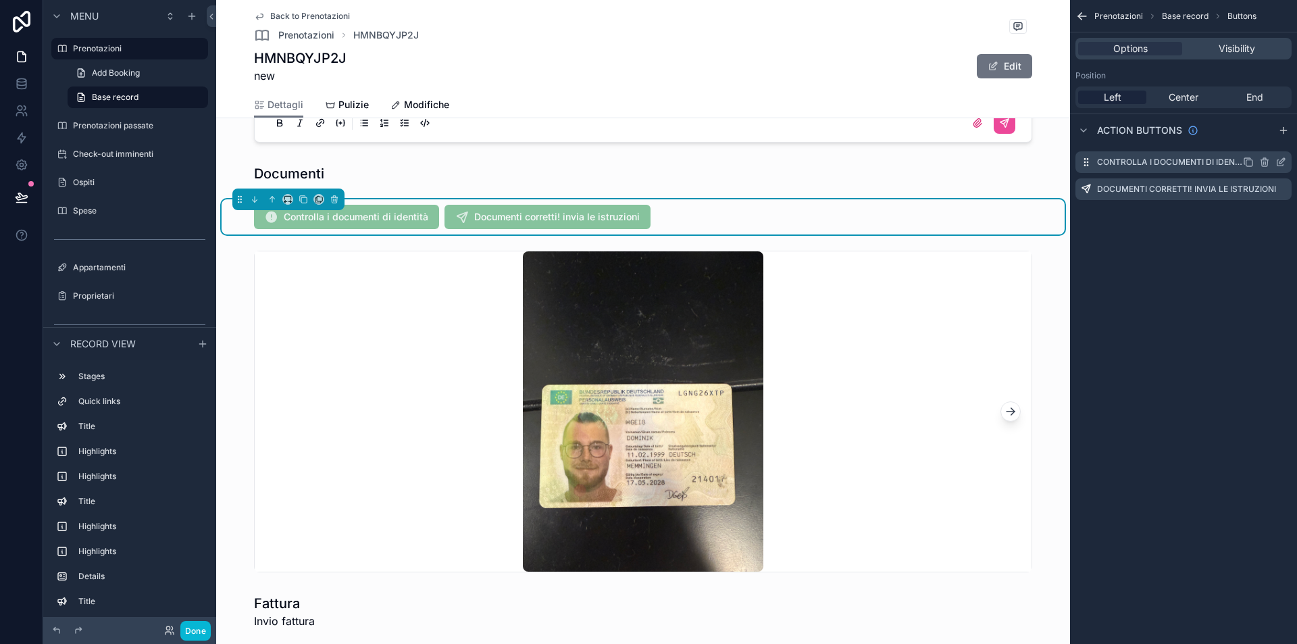
click at [1281, 161] on icon "scrollable content" at bounding box center [1280, 162] width 11 height 11
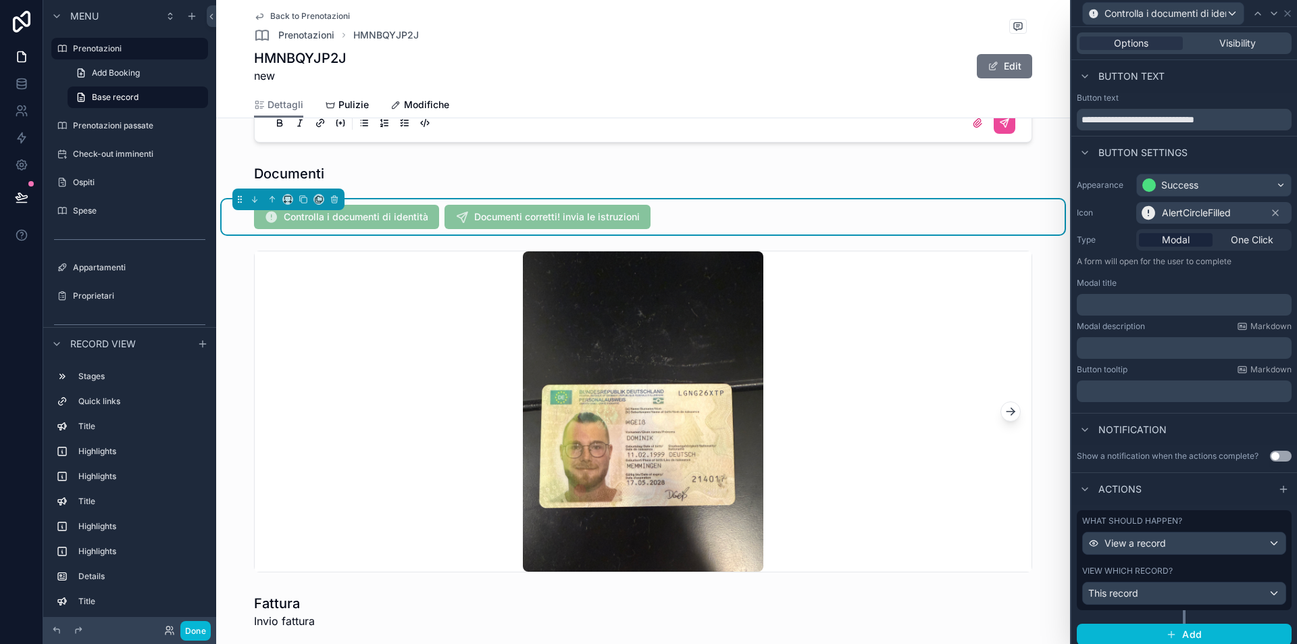
scroll to position [6, 0]
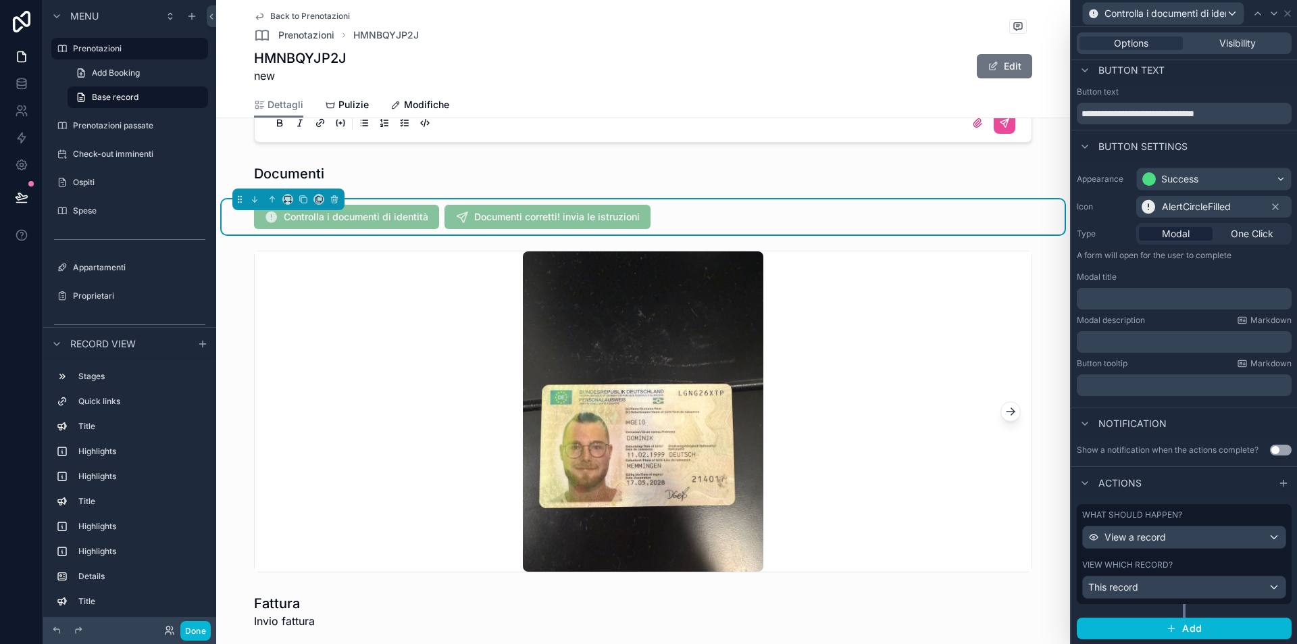
click at [1170, 590] on div "This record" at bounding box center [1184, 587] width 203 height 22
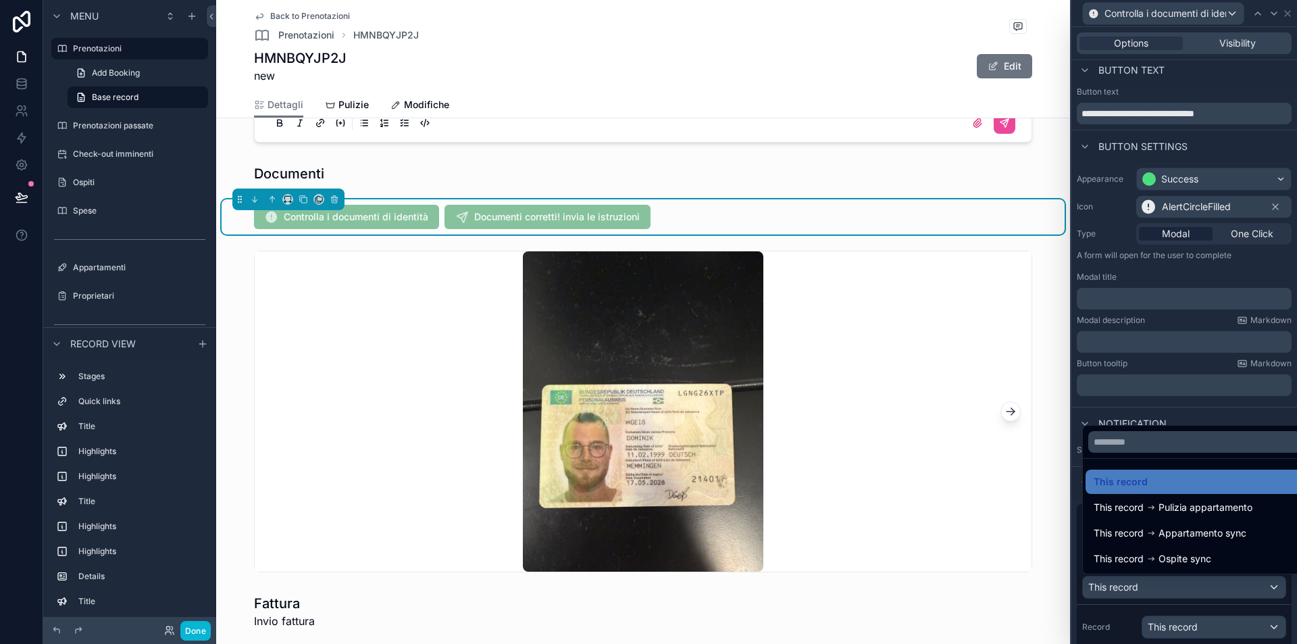
click at [1176, 615] on div at bounding box center [1184, 322] width 226 height 644
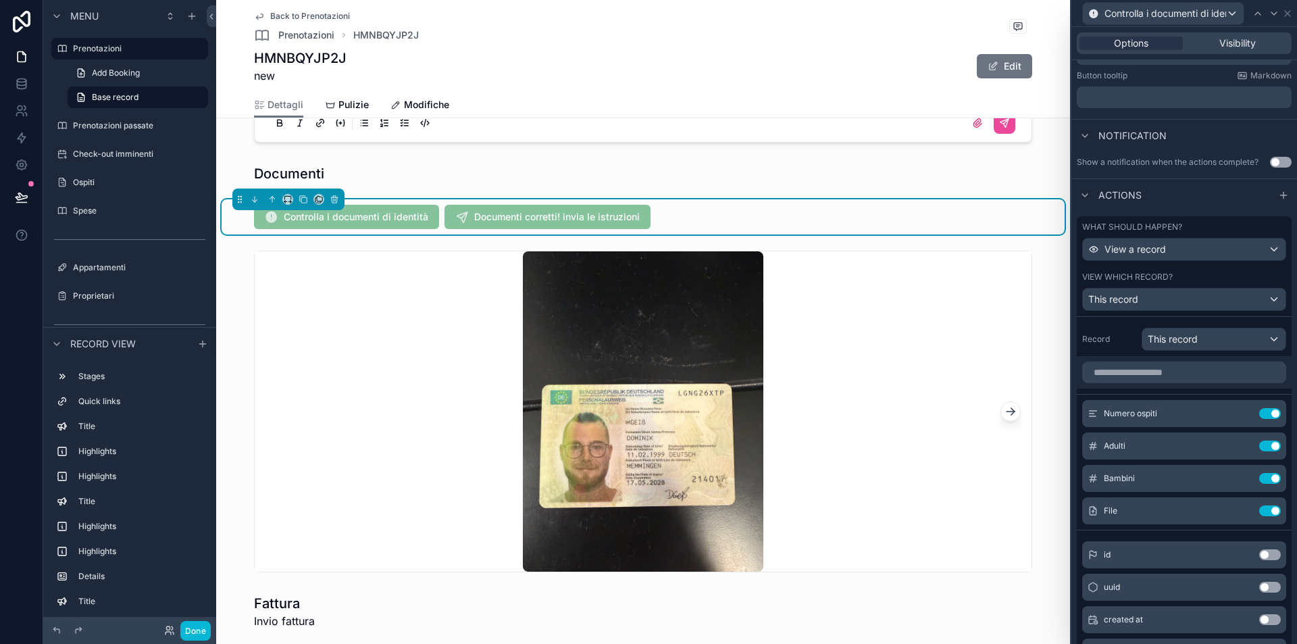
scroll to position [640, 0]
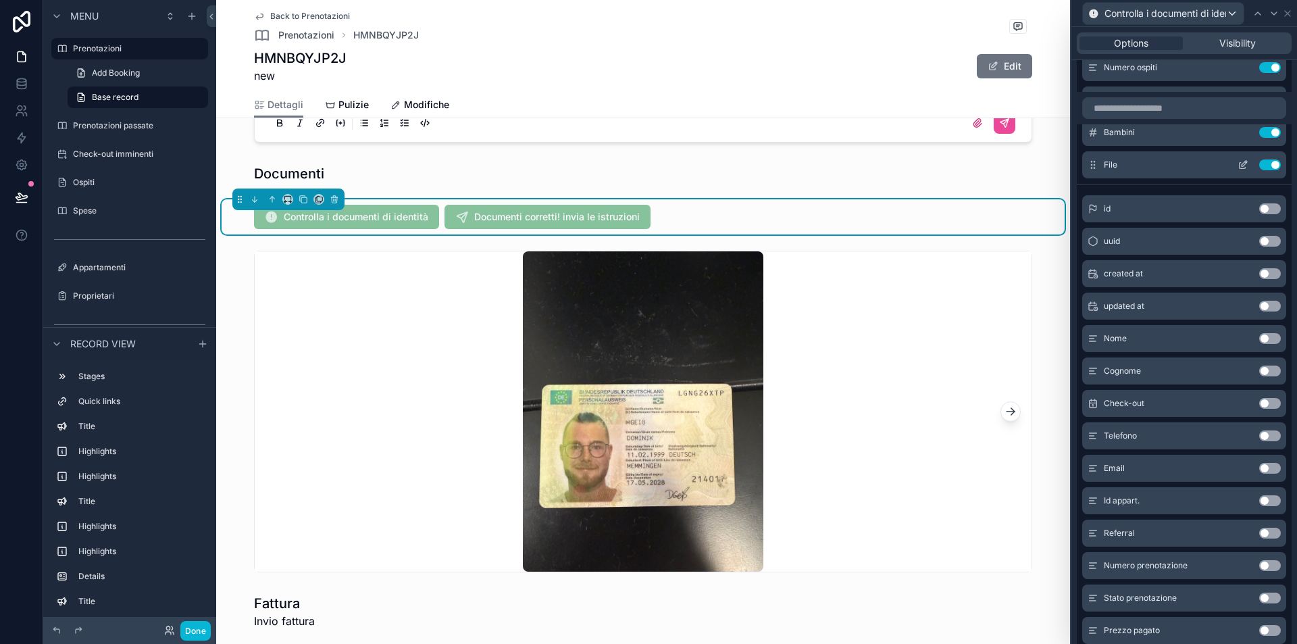
click at [1237, 163] on icon at bounding box center [1242, 164] width 11 height 11
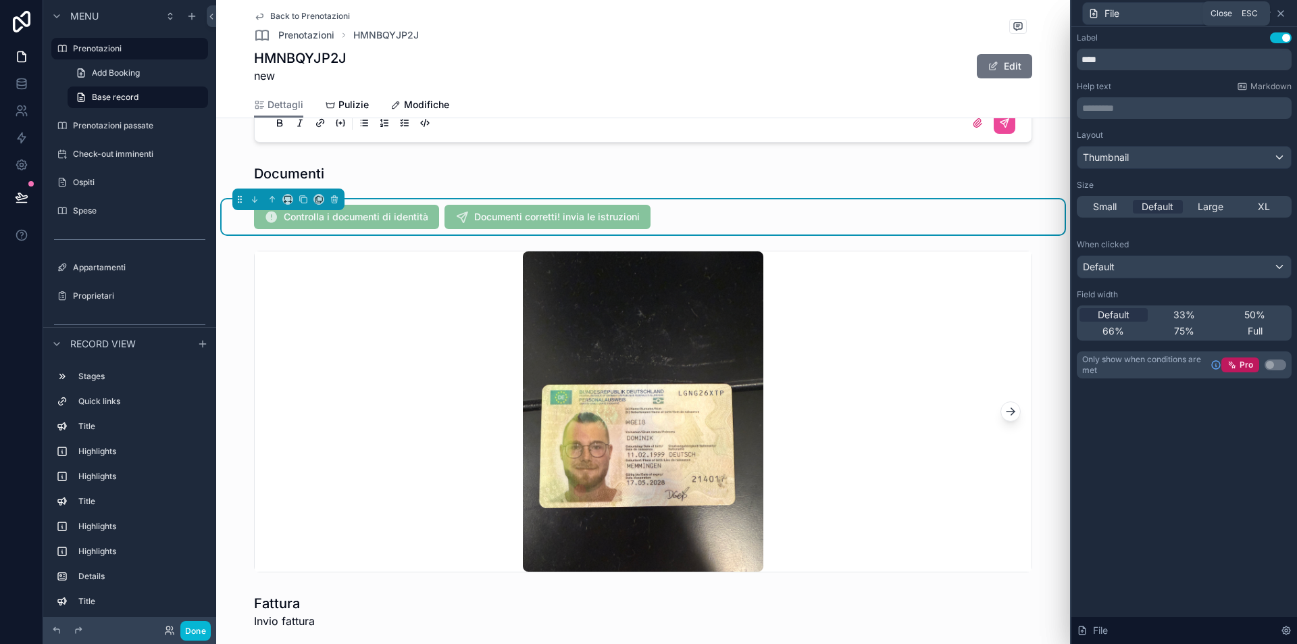
click at [1284, 11] on icon at bounding box center [1280, 13] width 11 height 11
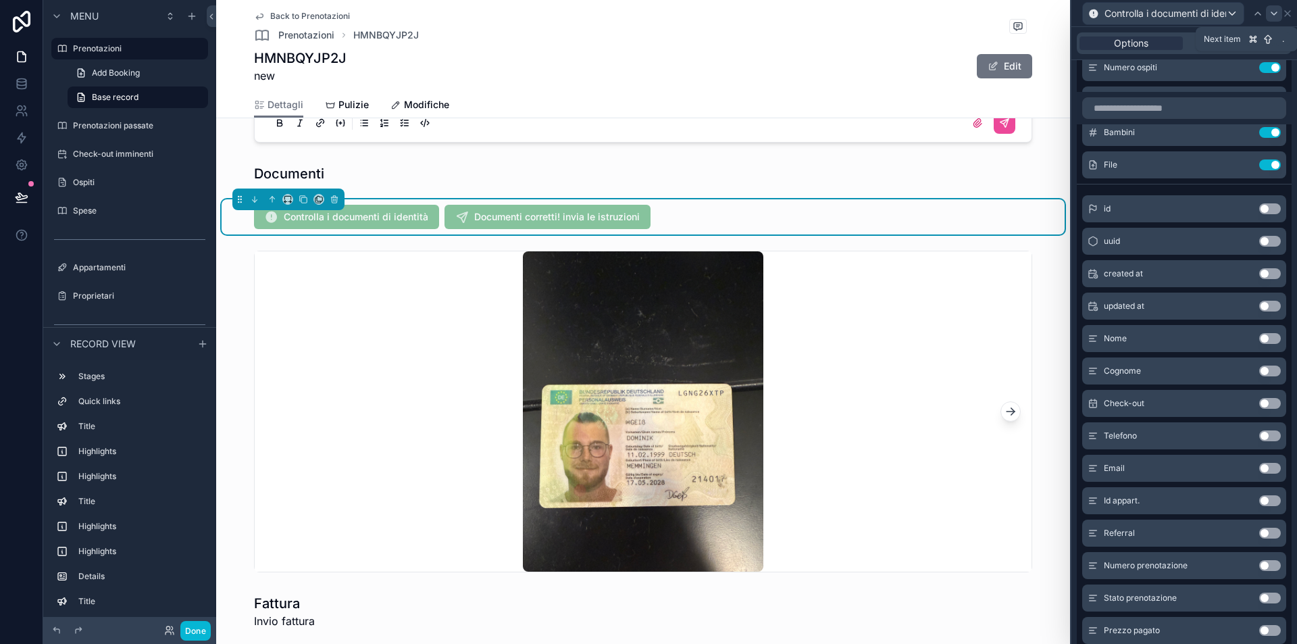
click at [1281, 12] on div at bounding box center [1274, 13] width 16 height 16
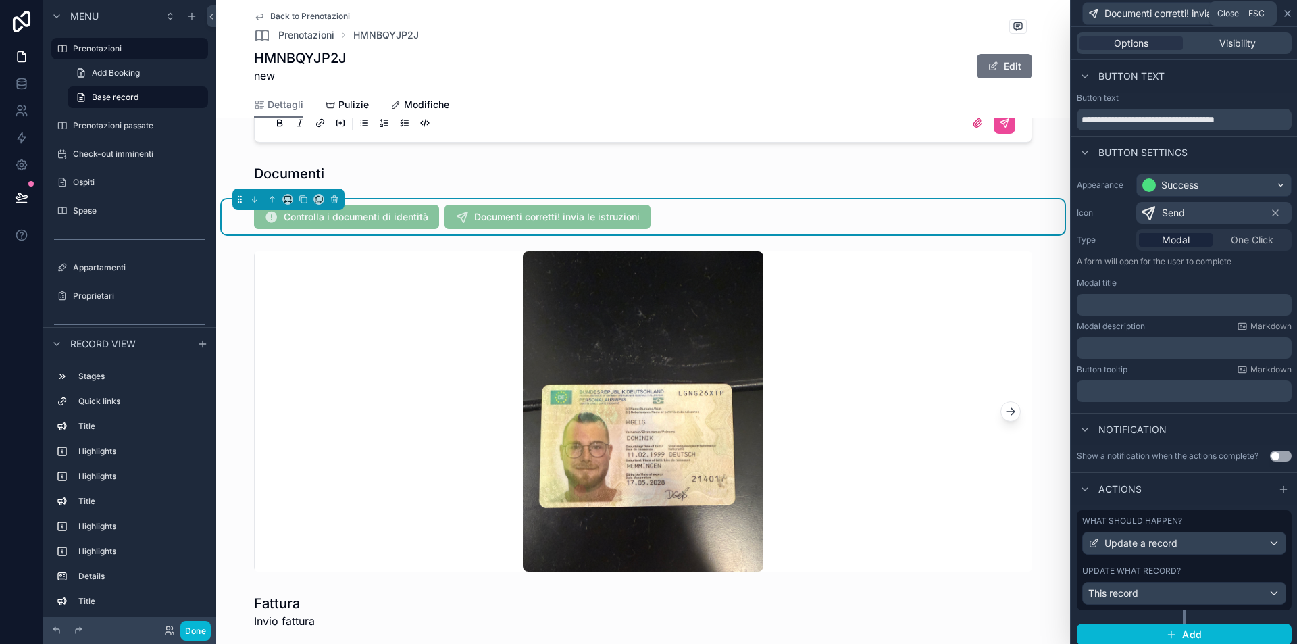
click at [1286, 11] on icon at bounding box center [1287, 13] width 11 height 11
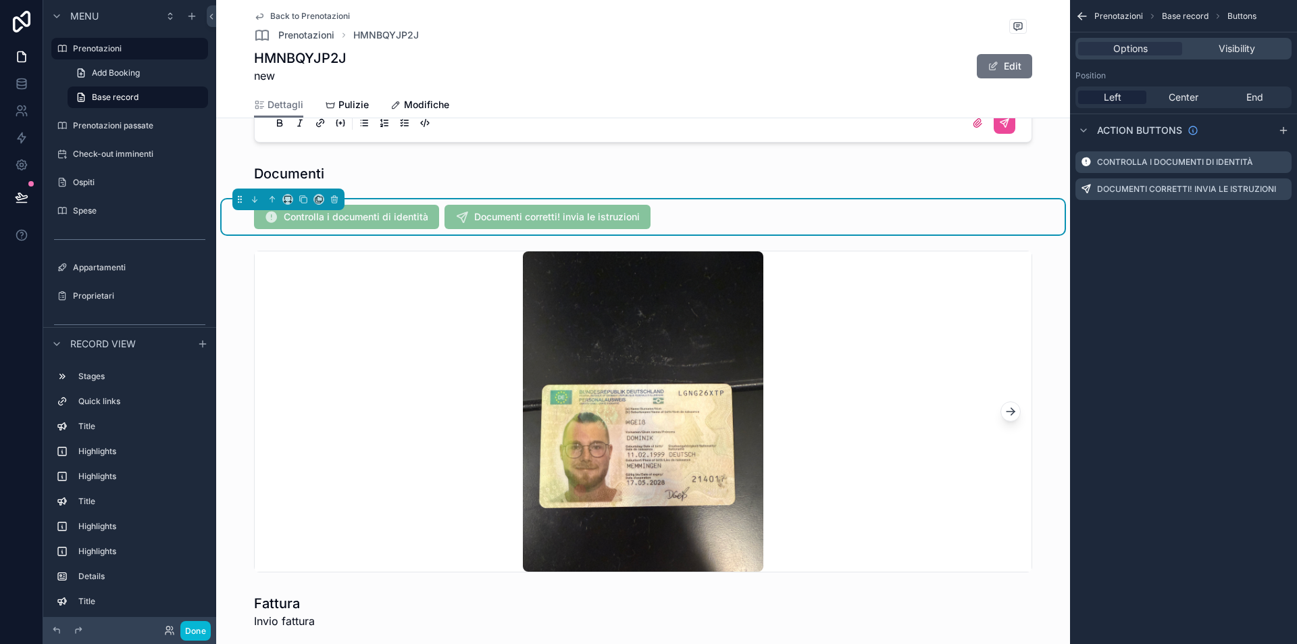
click at [1084, 18] on icon "scrollable content" at bounding box center [1082, 16] width 14 height 14
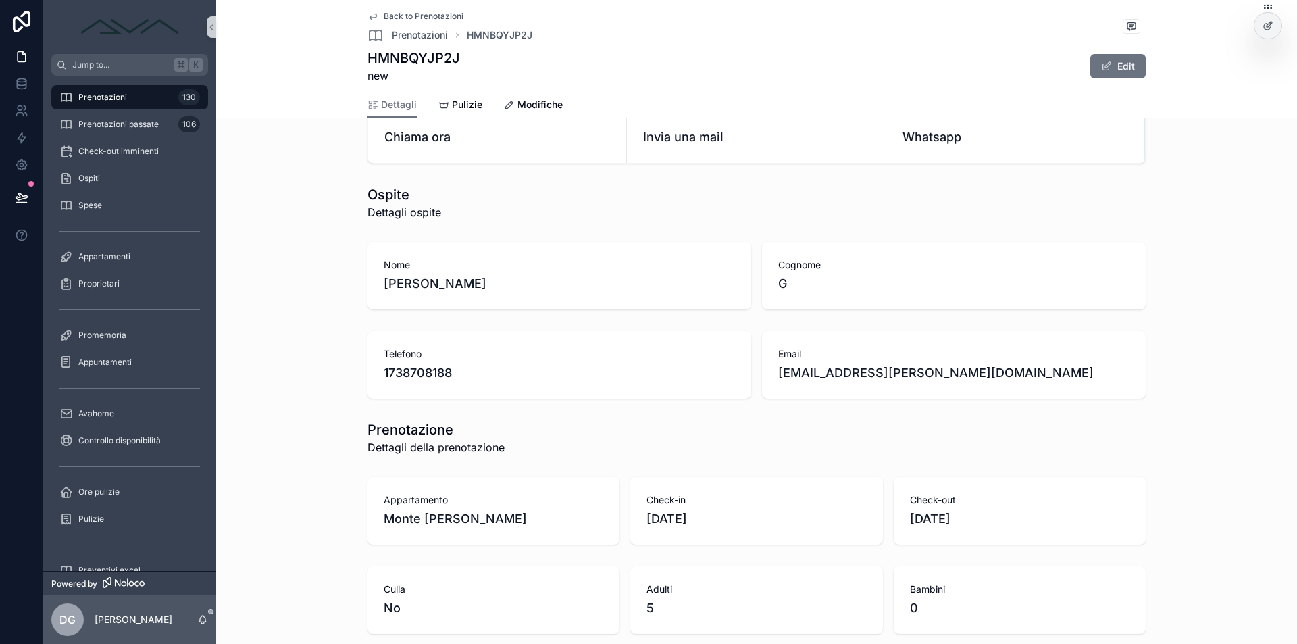
scroll to position [0, 0]
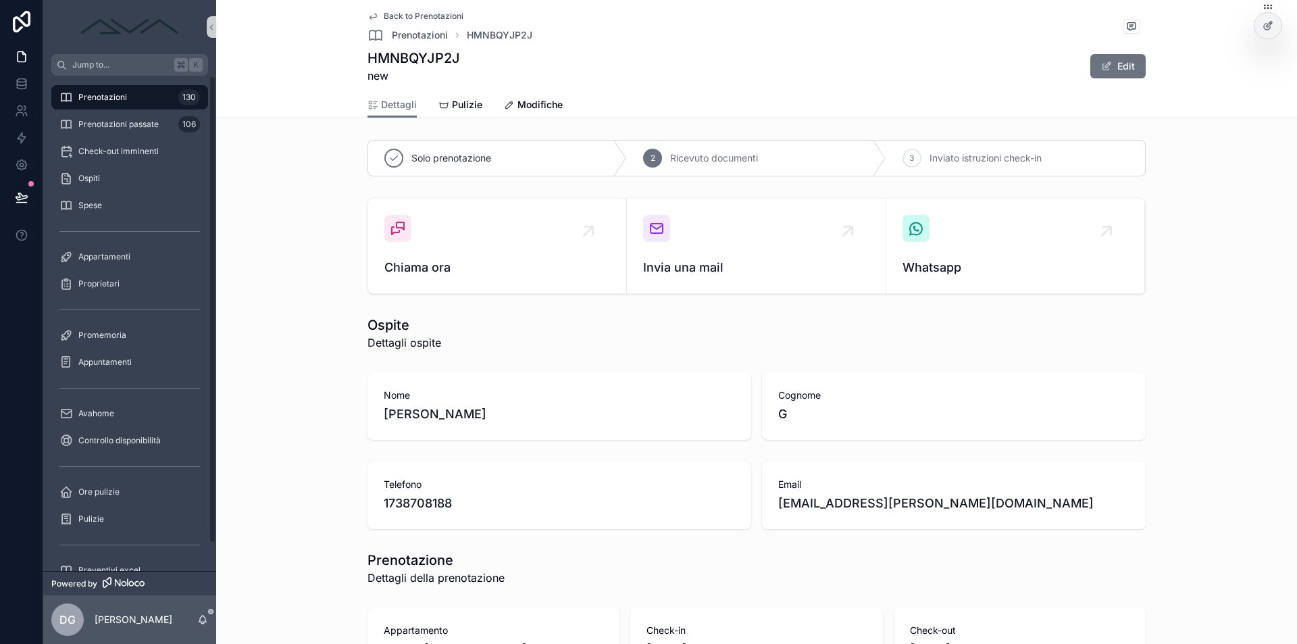
click at [88, 96] on span "Prenotazioni" at bounding box center [102, 97] width 49 height 11
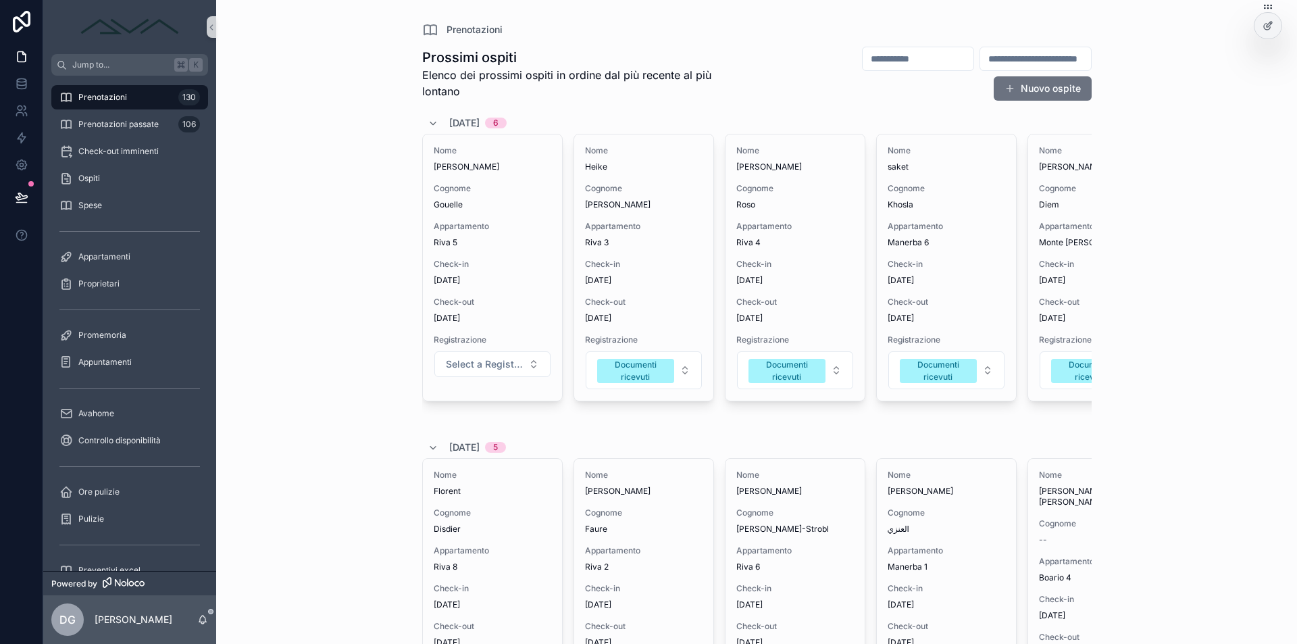
click at [1020, 54] on input "scrollable content" at bounding box center [1035, 58] width 111 height 19
paste input "**********"
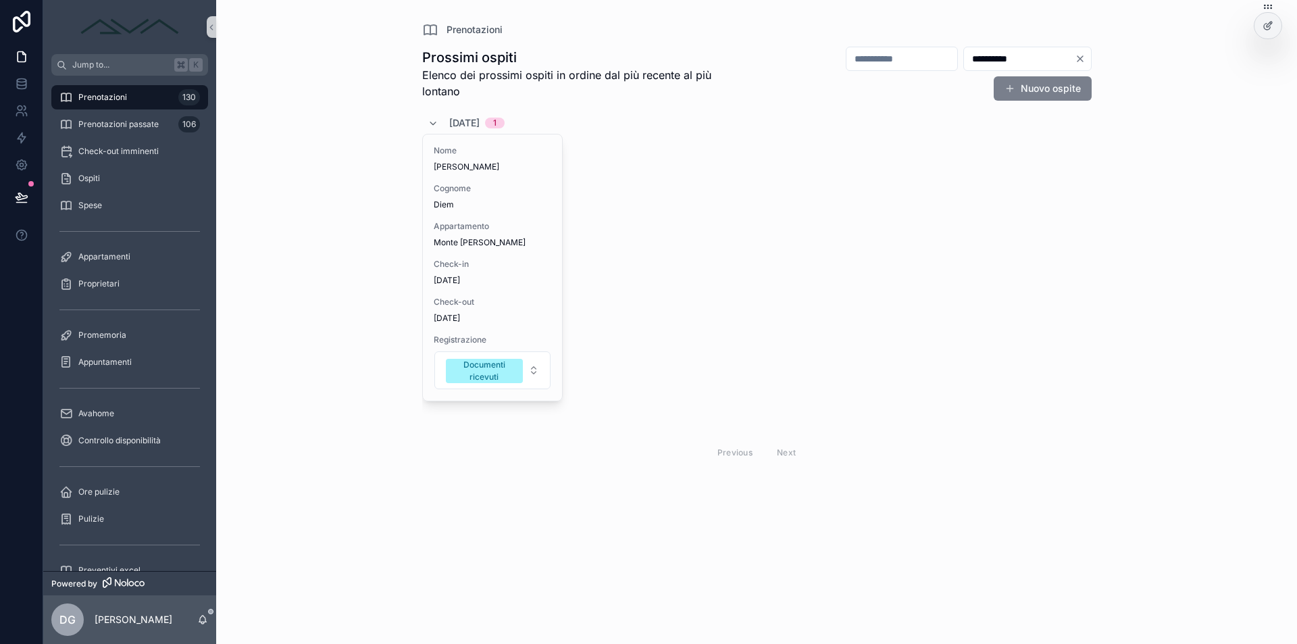
type input "**********"
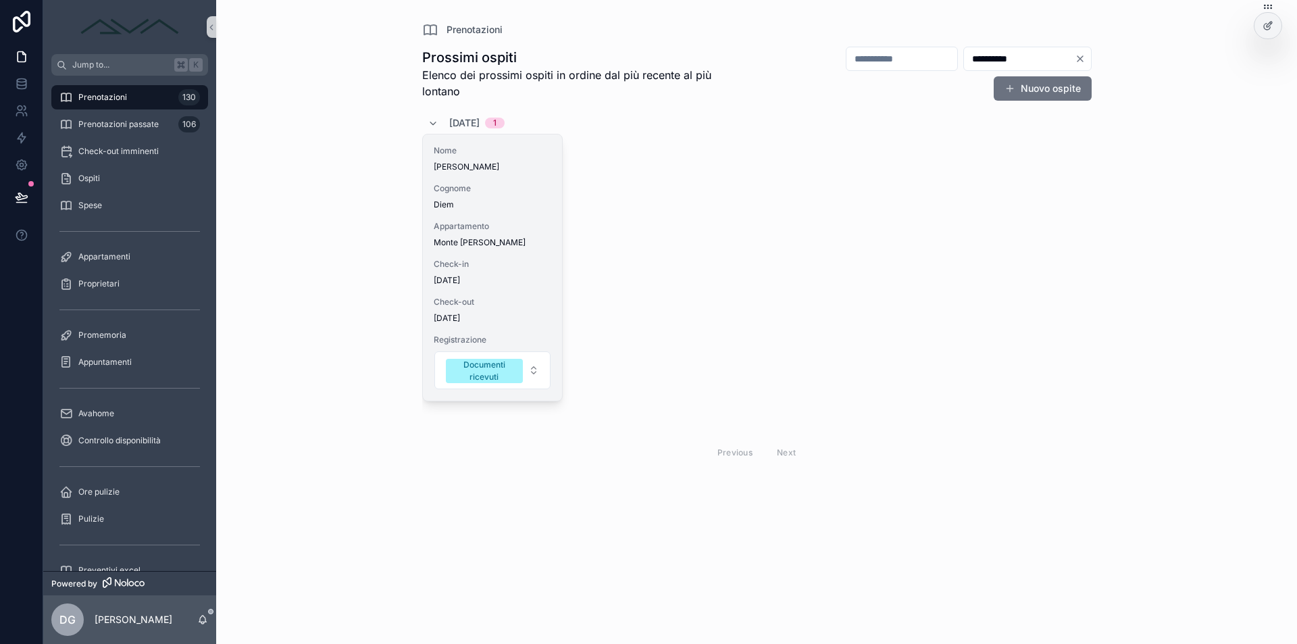
click at [453, 232] on div "Appartamento Monte [PERSON_NAME]" at bounding box center [493, 234] width 118 height 27
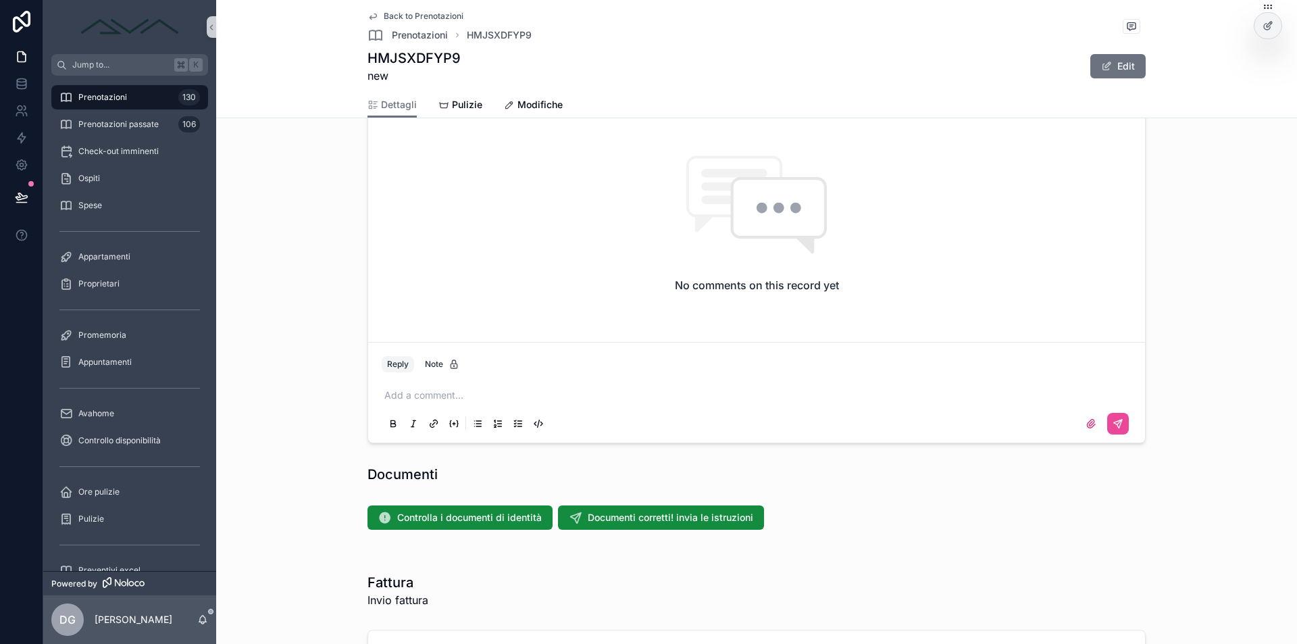
scroll to position [1380, 0]
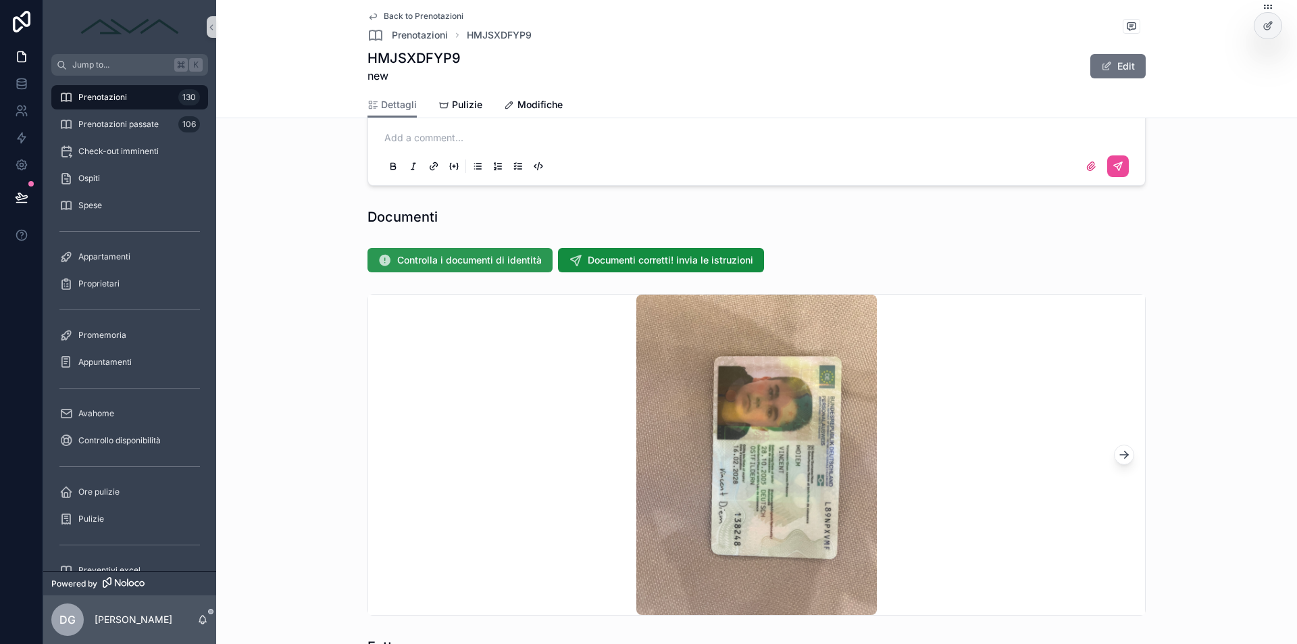
click at [486, 252] on button "Controlla i documenti di identità" at bounding box center [459, 260] width 185 height 24
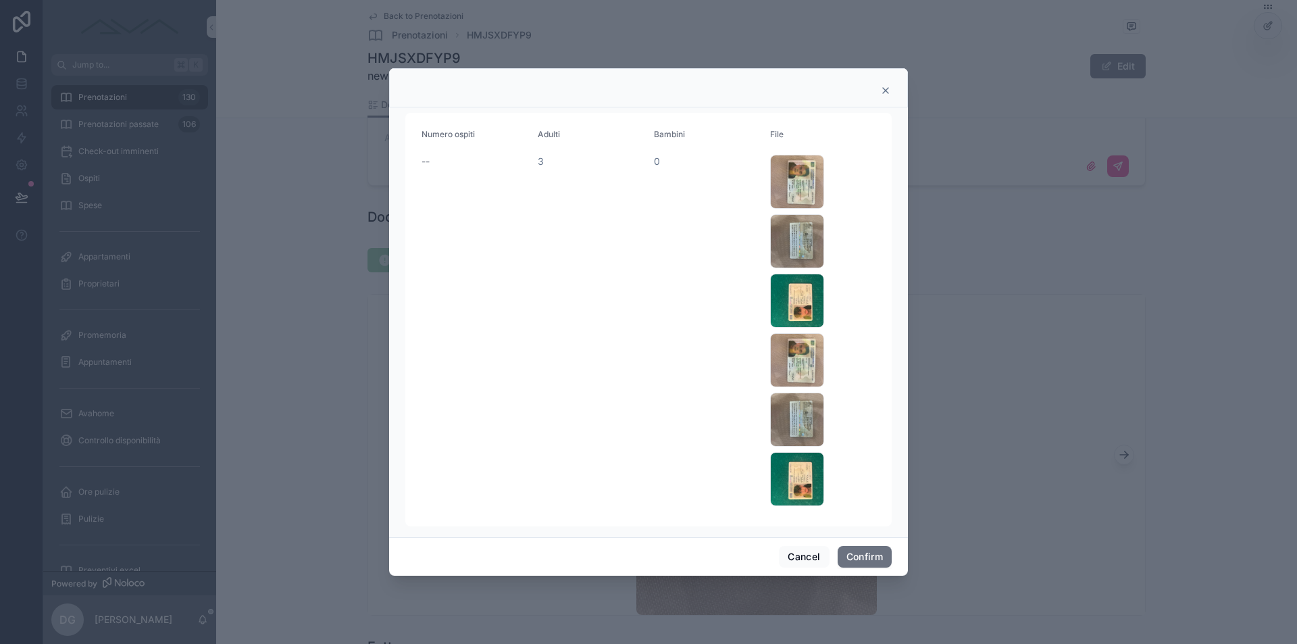
click at [883, 89] on icon at bounding box center [885, 90] width 5 height 5
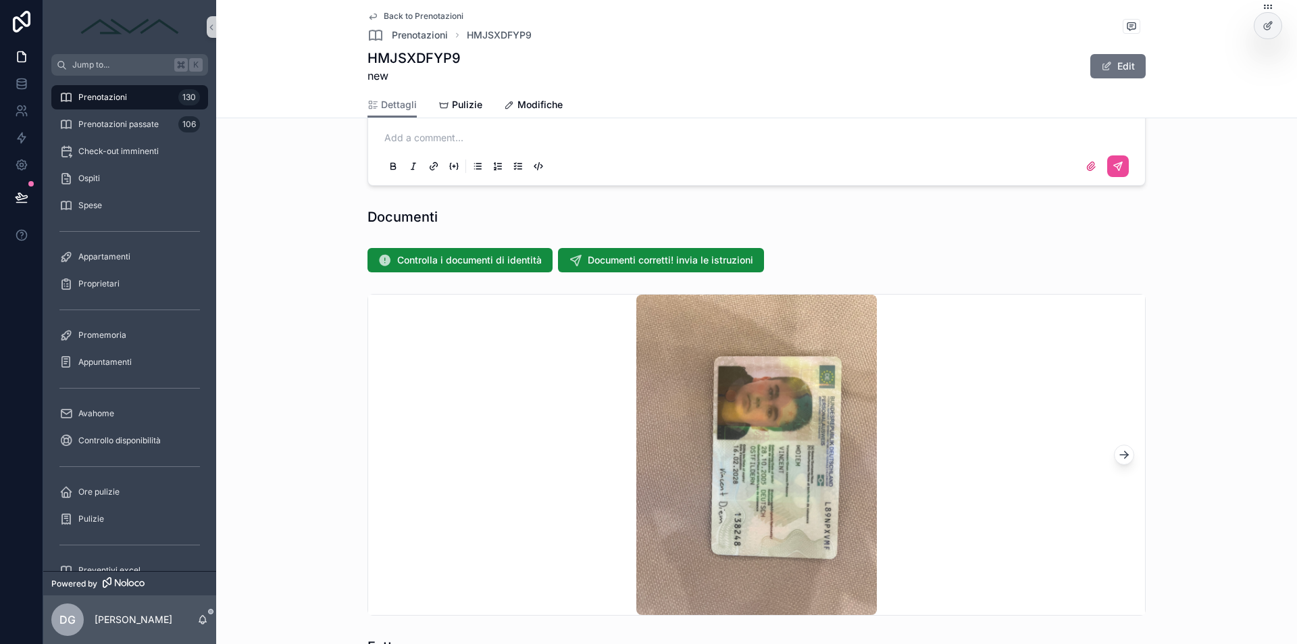
scroll to position [1487, 0]
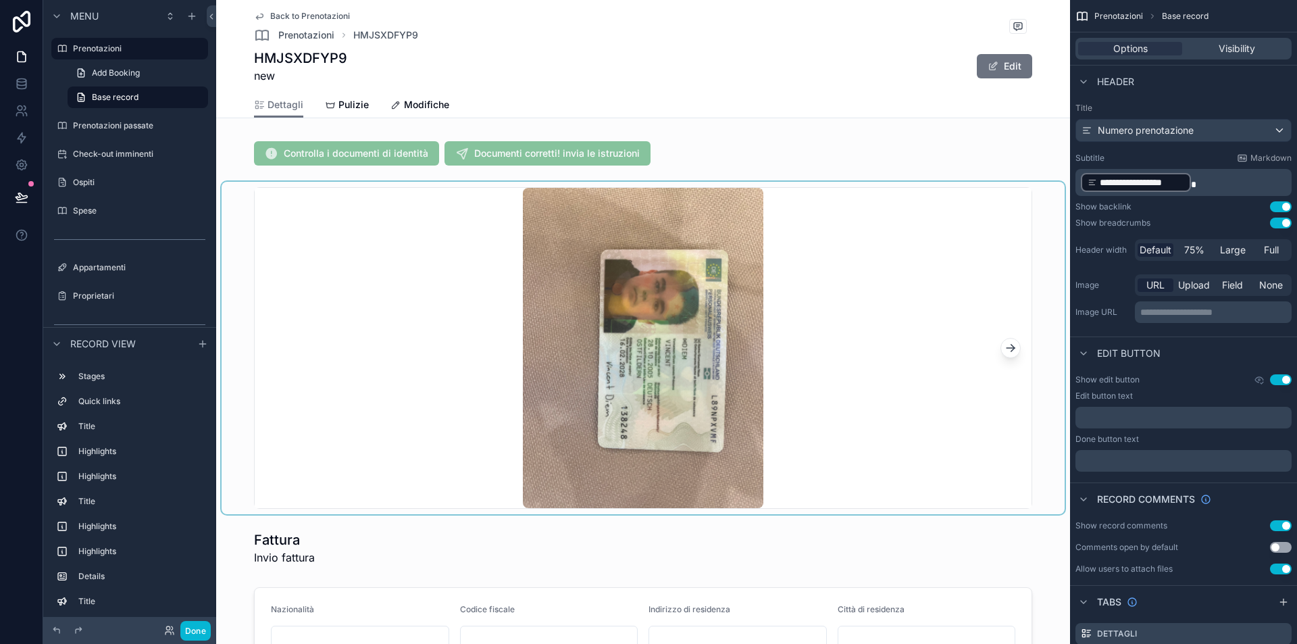
click at [827, 341] on div "scrollable content" at bounding box center [643, 348] width 843 height 333
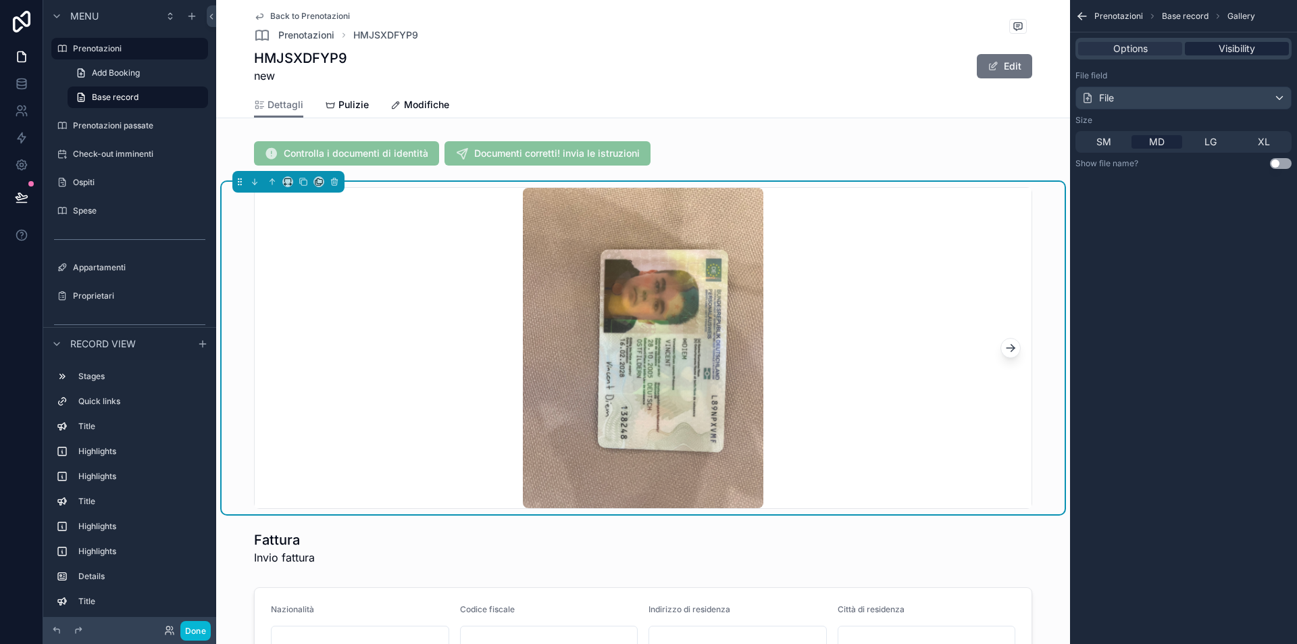
click at [1231, 53] on span "Visibility" at bounding box center [1236, 49] width 36 height 14
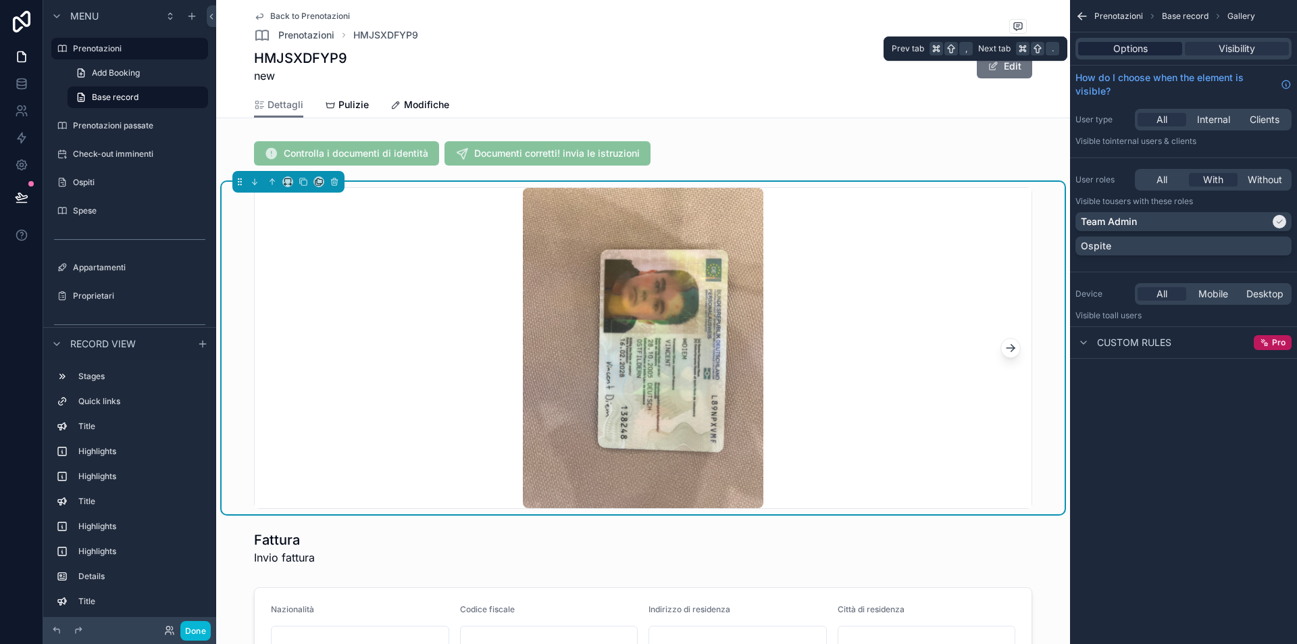
click at [1143, 50] on span "Options" at bounding box center [1130, 49] width 34 height 14
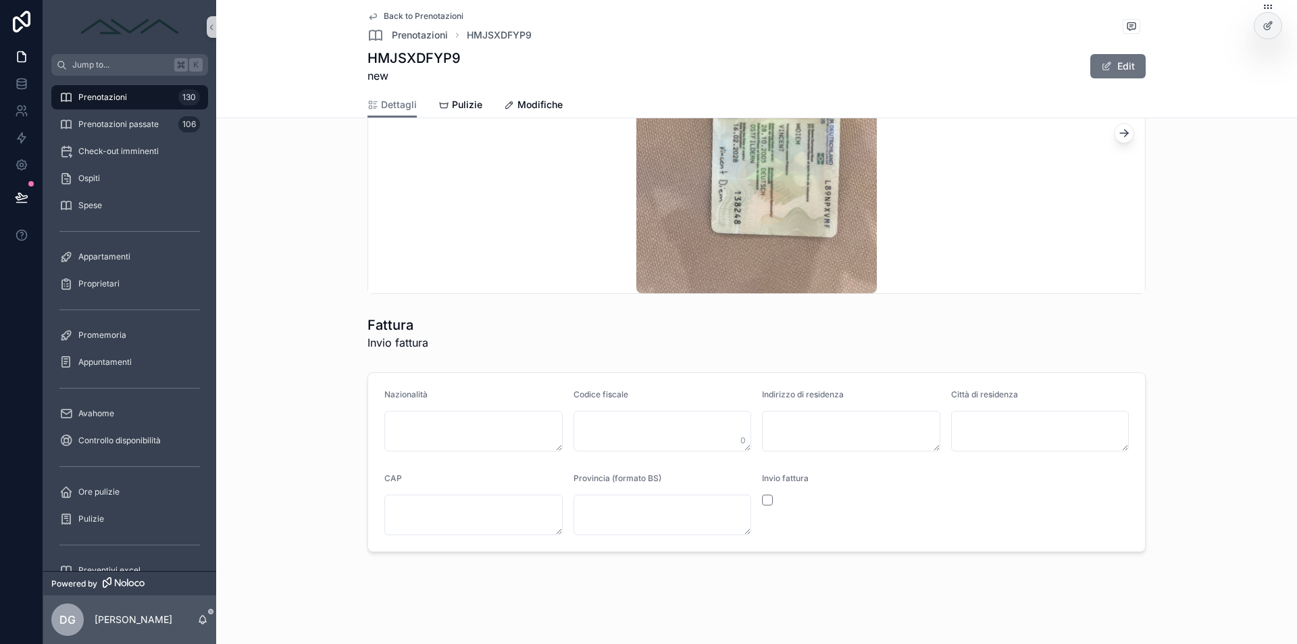
scroll to position [1612, 0]
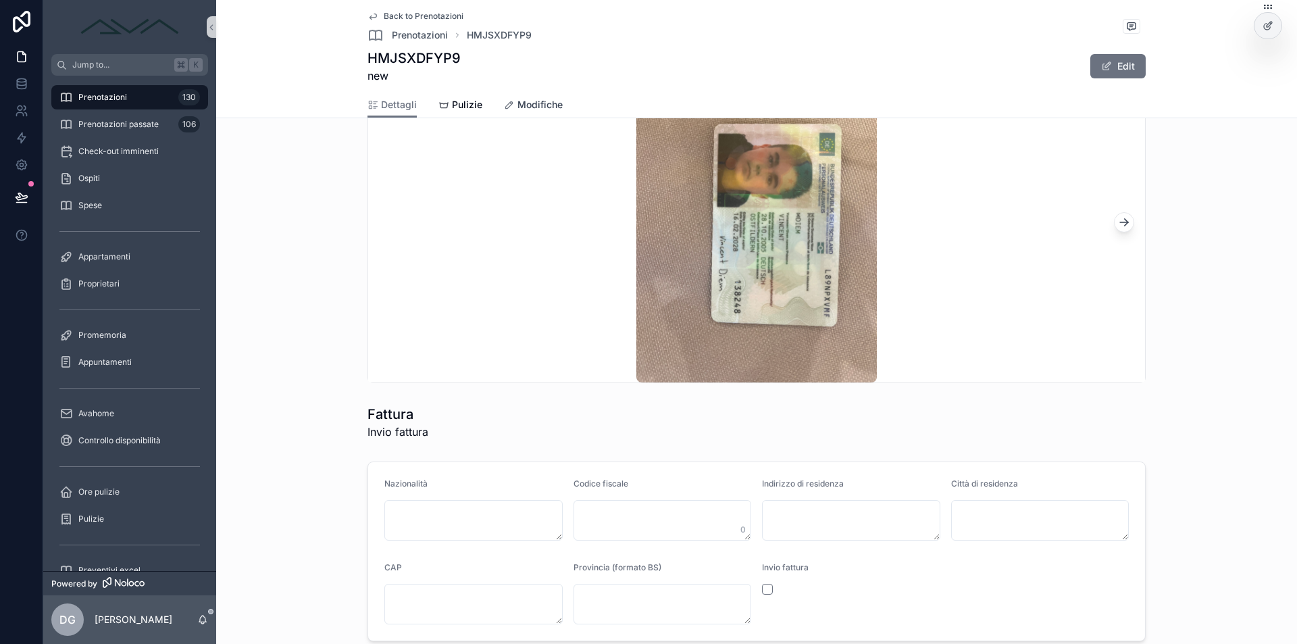
click at [517, 100] on span "Modifiche" at bounding box center [539, 105] width 45 height 14
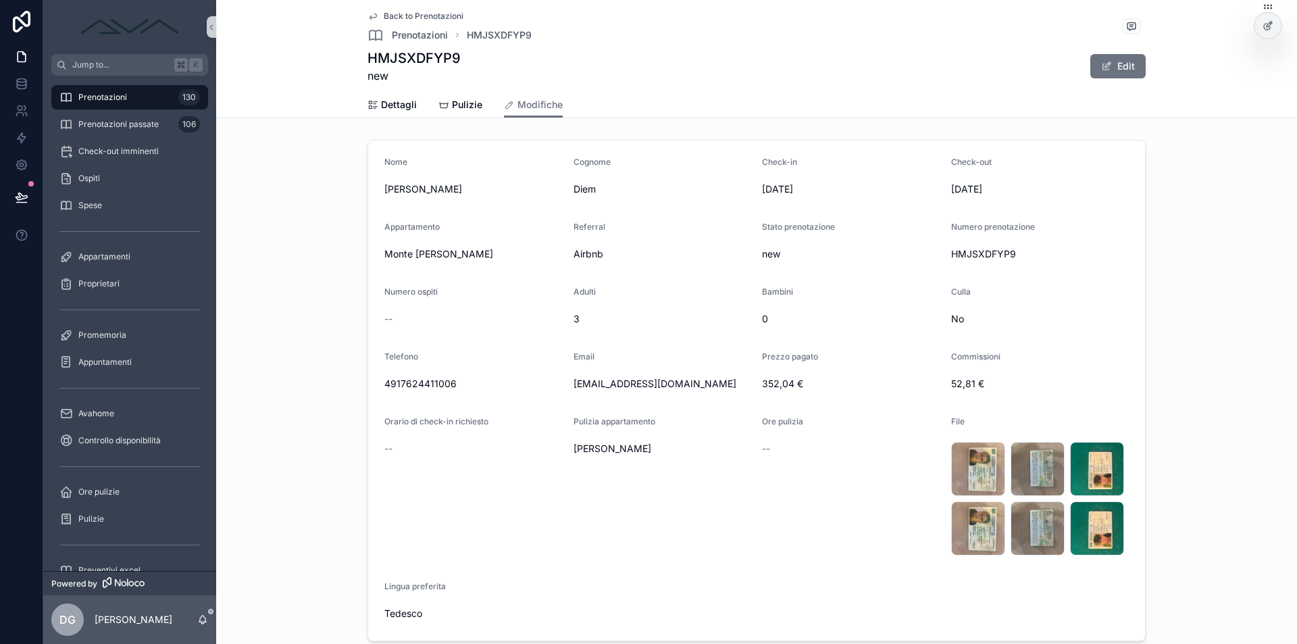
scroll to position [89, 0]
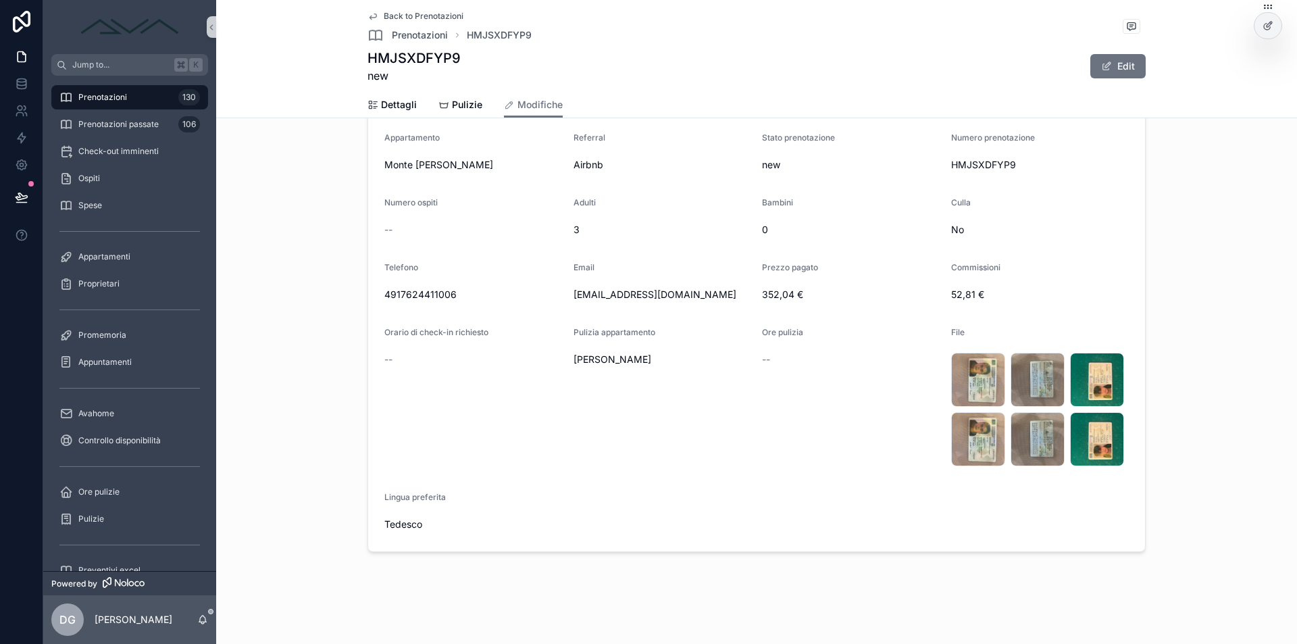
click at [1111, 63] on button "Edit" at bounding box center [1117, 66] width 55 height 24
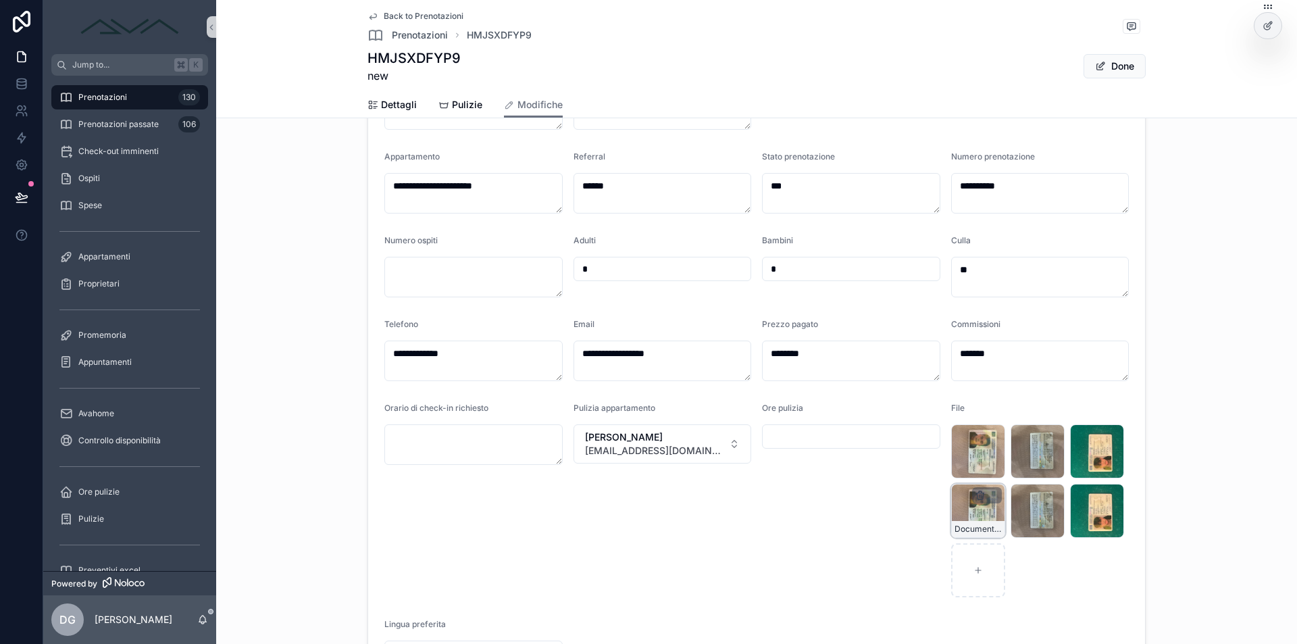
click at [981, 495] on icon "scrollable content" at bounding box center [981, 495] width 0 height 3
click at [1003, 470] on icon "scrollable content" at bounding box center [1003, 470] width 11 height 11
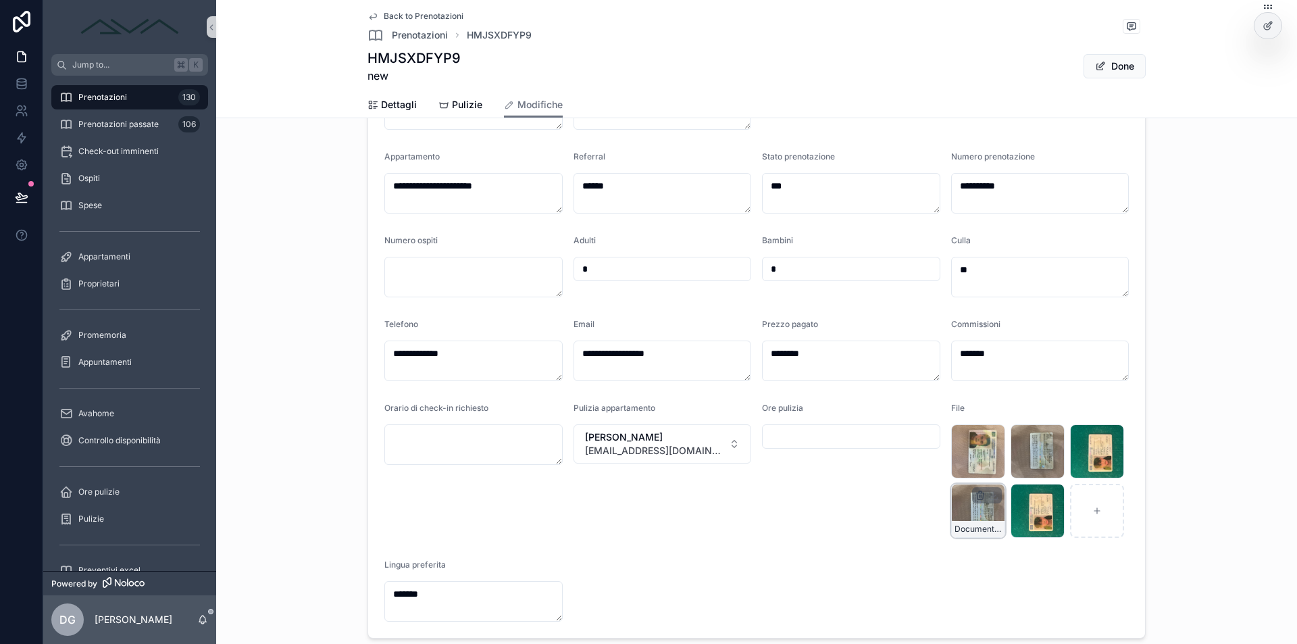
click at [977, 494] on icon "scrollable content" at bounding box center [980, 496] width 6 height 6
click at [1002, 467] on icon "scrollable content" at bounding box center [1003, 468] width 3 height 2
click at [973, 488] on div "scrollable content" at bounding box center [987, 495] width 30 height 16
click at [977, 493] on icon "scrollable content" at bounding box center [979, 493] width 7 height 0
click at [1000, 469] on icon "scrollable content" at bounding box center [1003, 472] width 6 height 6
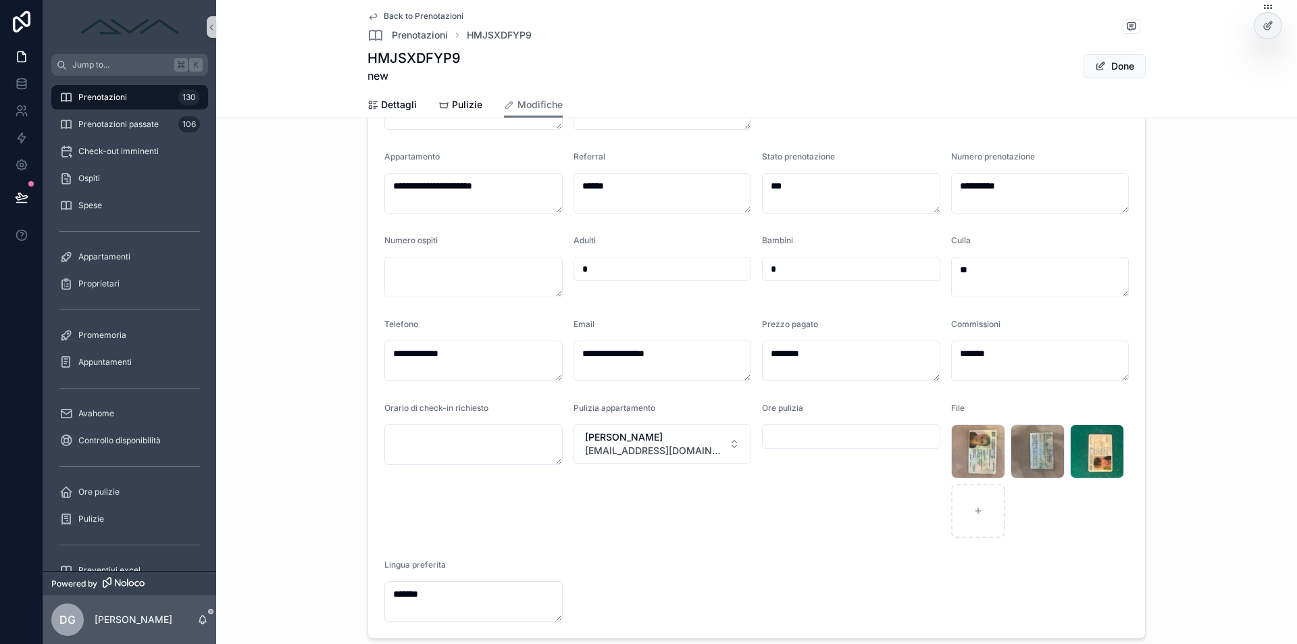
click at [818, 509] on div "Ore pulizia" at bounding box center [851, 470] width 178 height 135
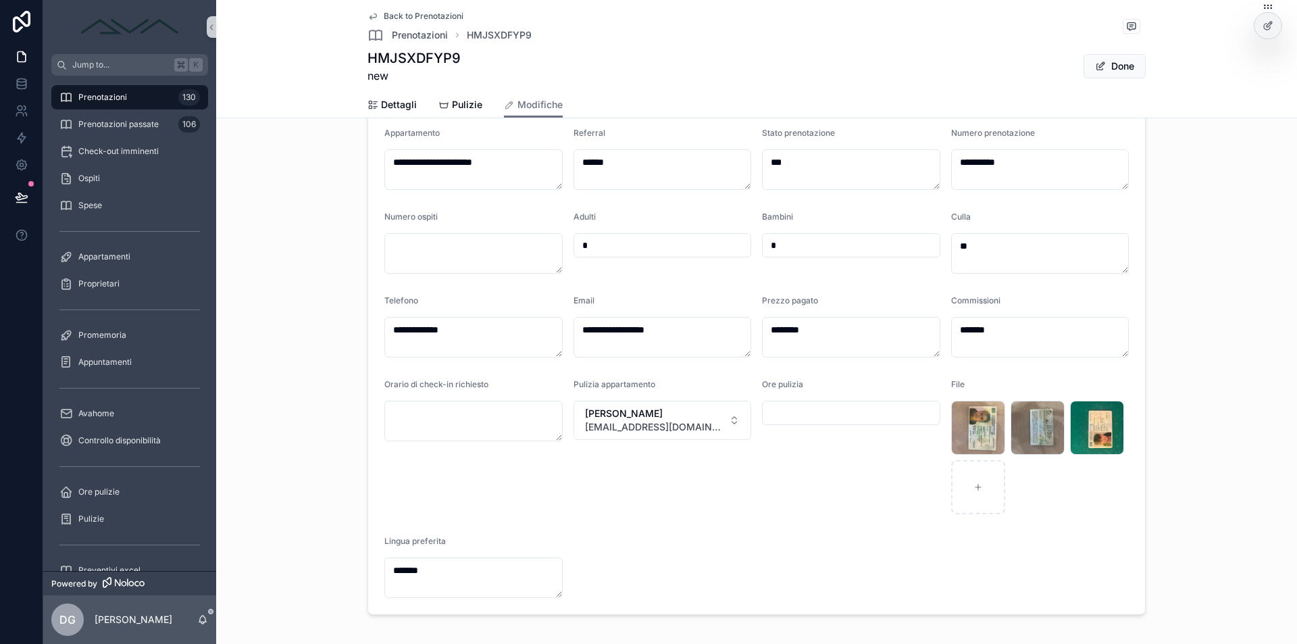
scroll to position [0, 0]
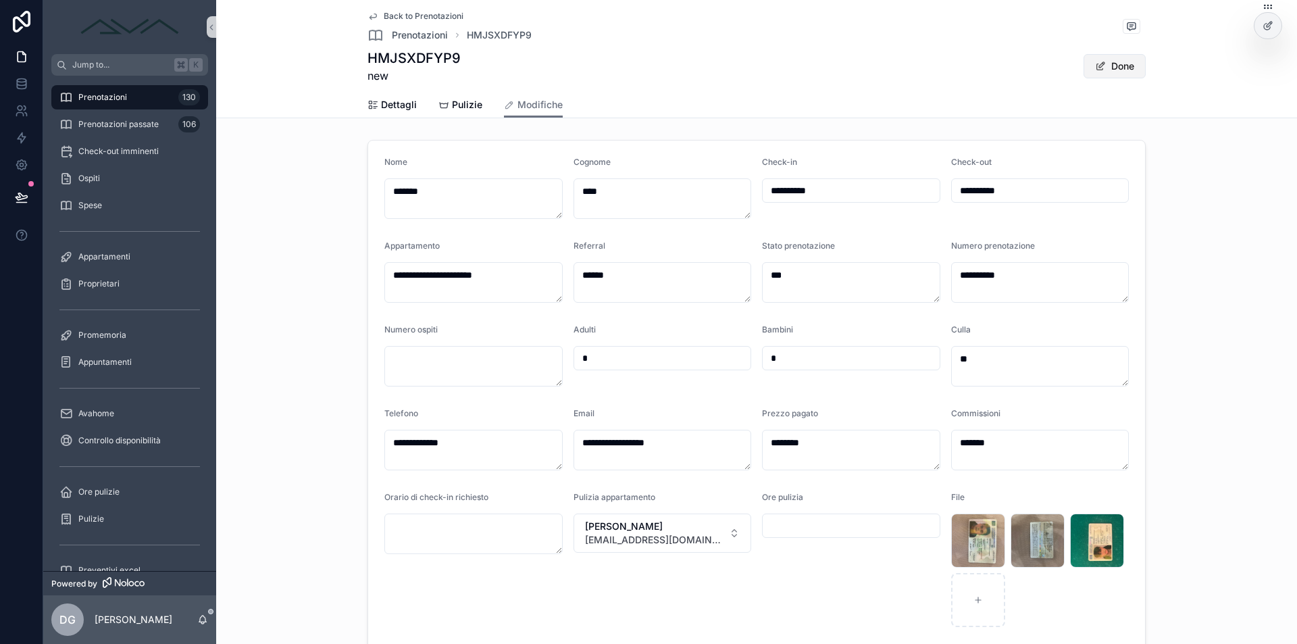
click at [1123, 69] on button "Done" at bounding box center [1114, 66] width 62 height 24
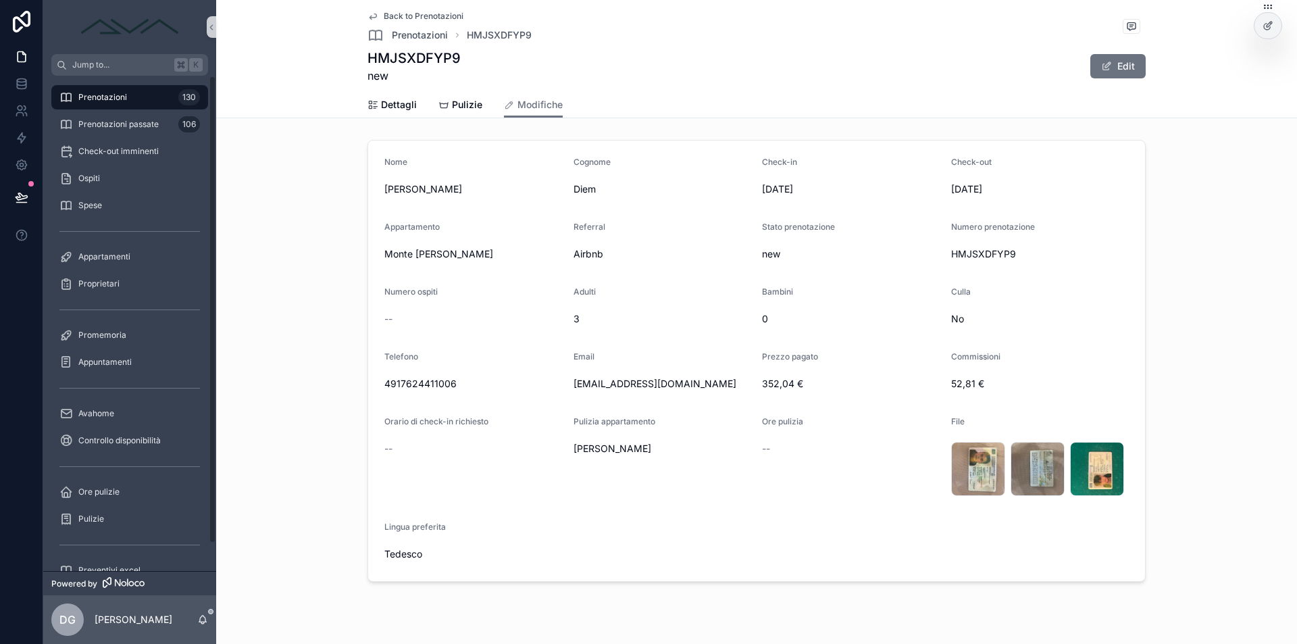
click at [108, 94] on span "Prenotazioni" at bounding box center [102, 97] width 49 height 11
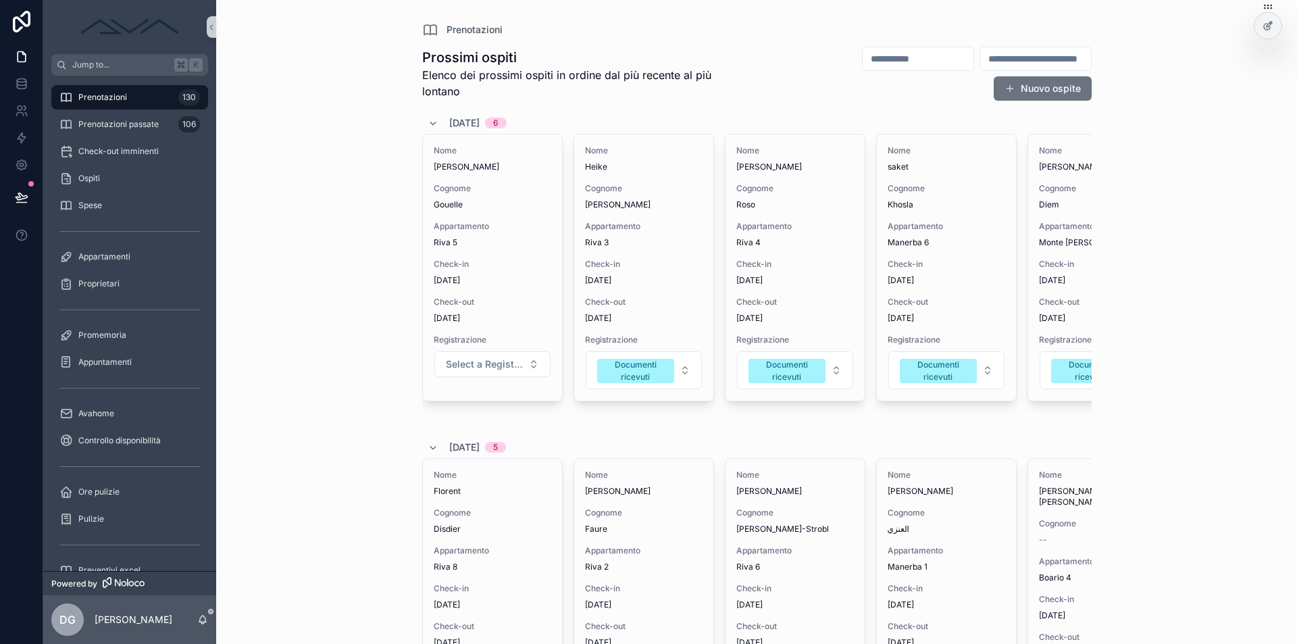
click at [980, 54] on input "scrollable content" at bounding box center [1035, 58] width 111 height 19
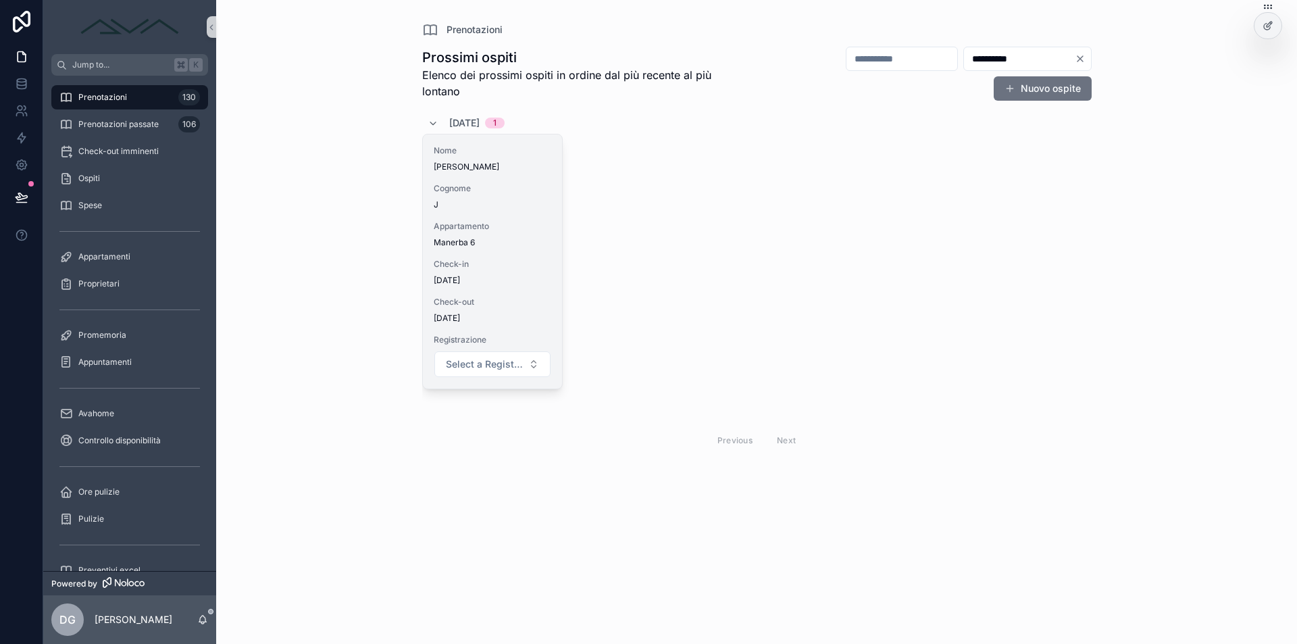
type input "**********"
click at [489, 220] on div "Nome [PERSON_NAME] J Appartamento Manerba 6 Check-in [DATE] Check-out [DATE] Re…" at bounding box center [492, 261] width 139 height 254
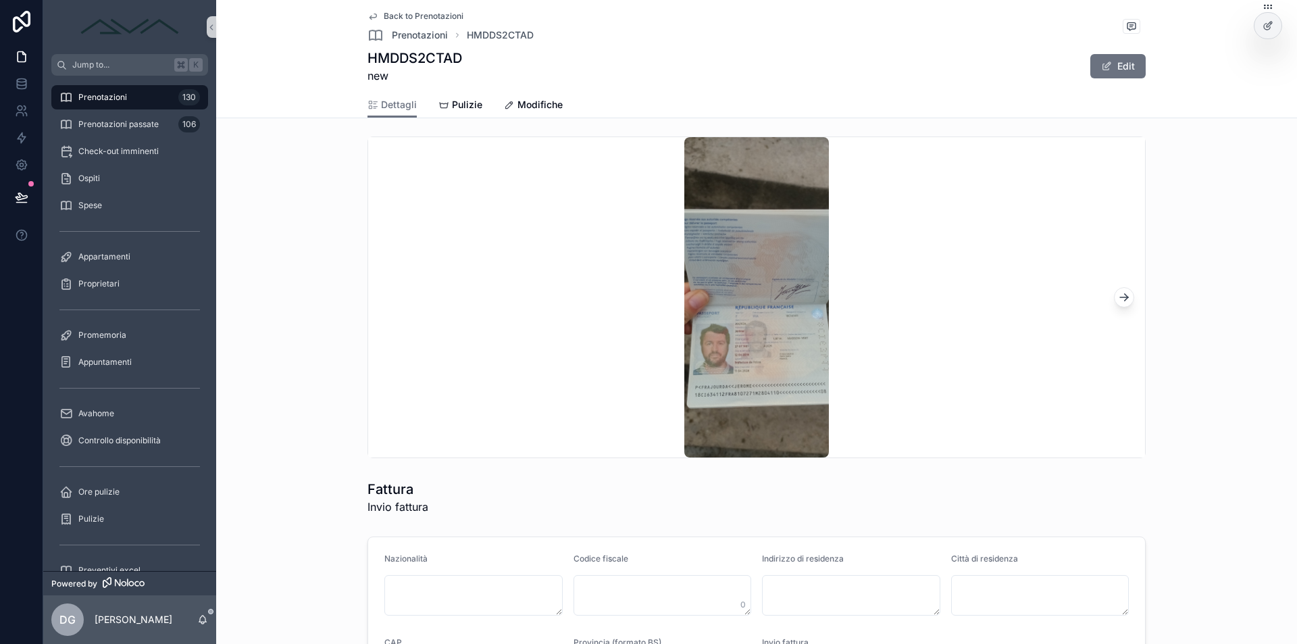
scroll to position [1354, 0]
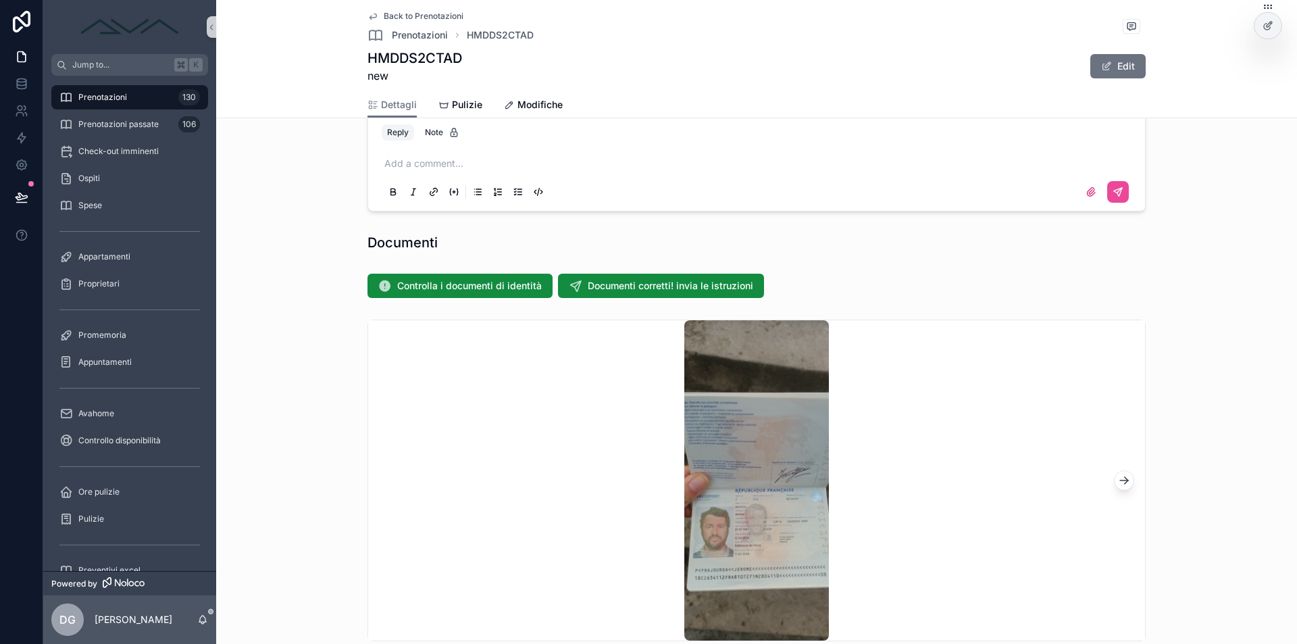
click at [1126, 475] on button "scrollable content" at bounding box center [1124, 480] width 20 height 20
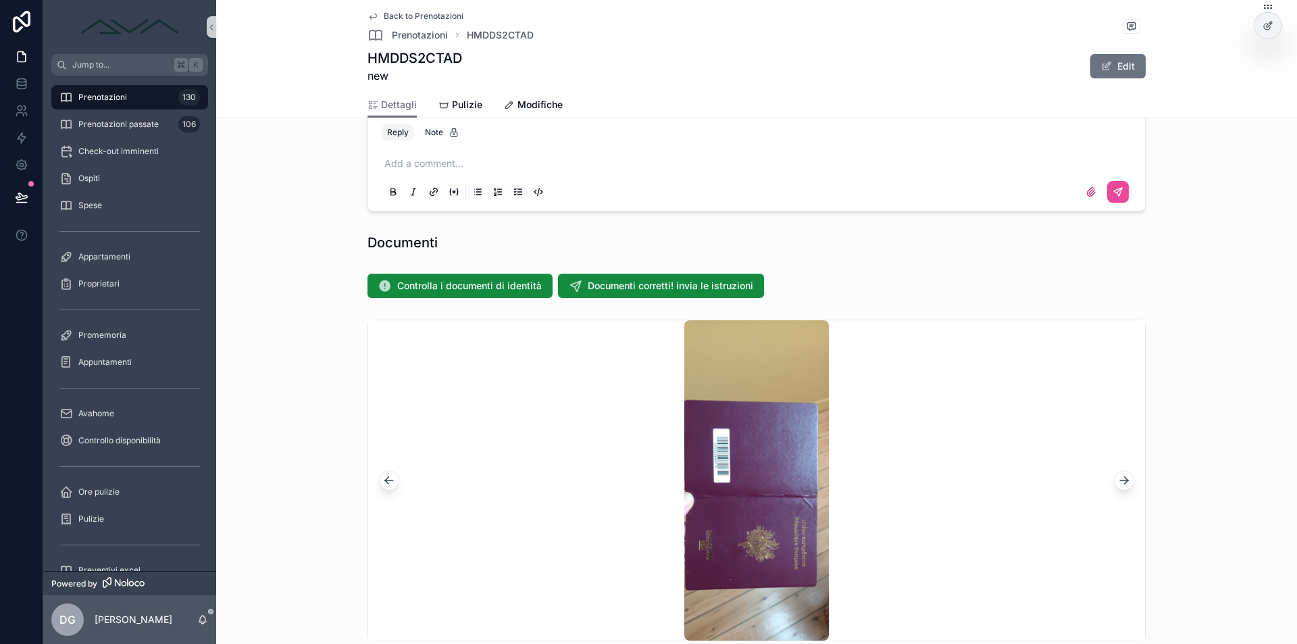
click at [1121, 477] on icon "scrollable content" at bounding box center [1124, 480] width 14 height 14
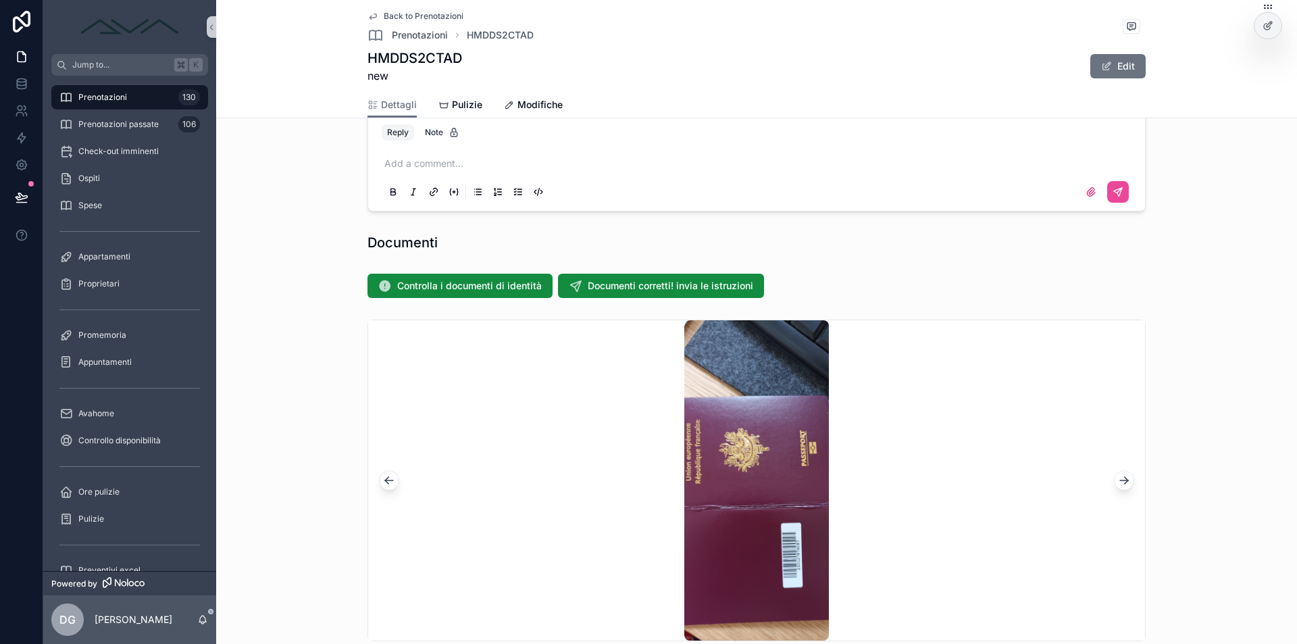
click at [1121, 477] on icon "scrollable content" at bounding box center [1124, 480] width 14 height 14
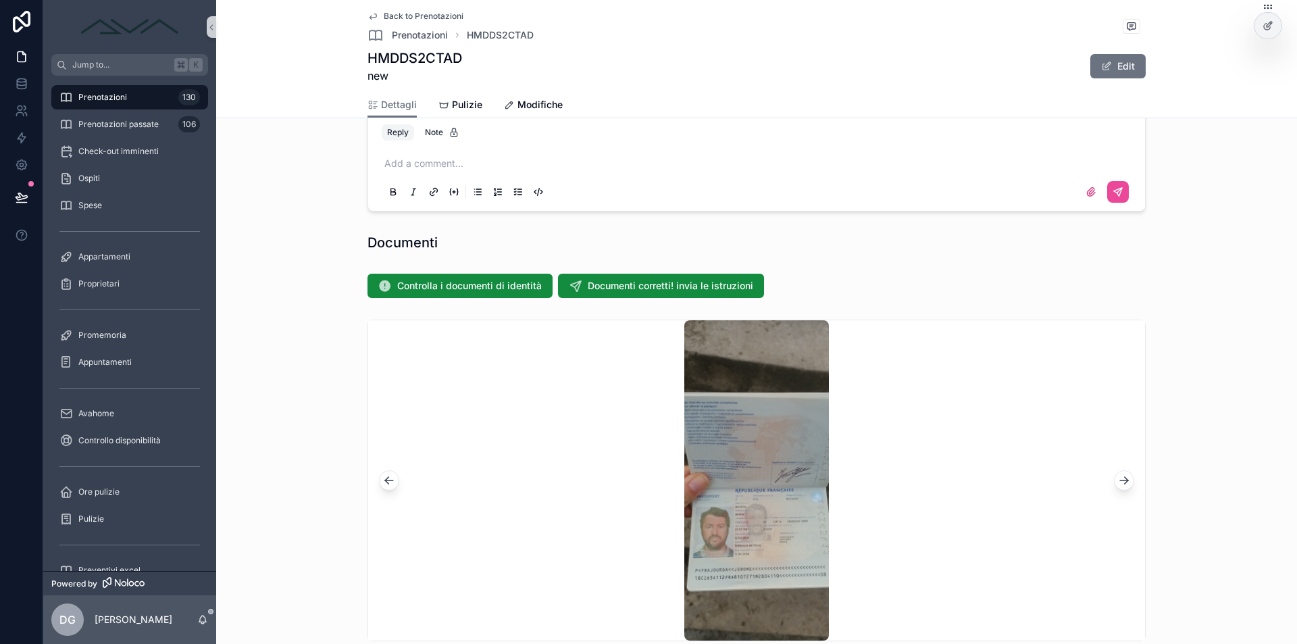
click at [1121, 477] on icon "scrollable content" at bounding box center [1124, 480] width 14 height 14
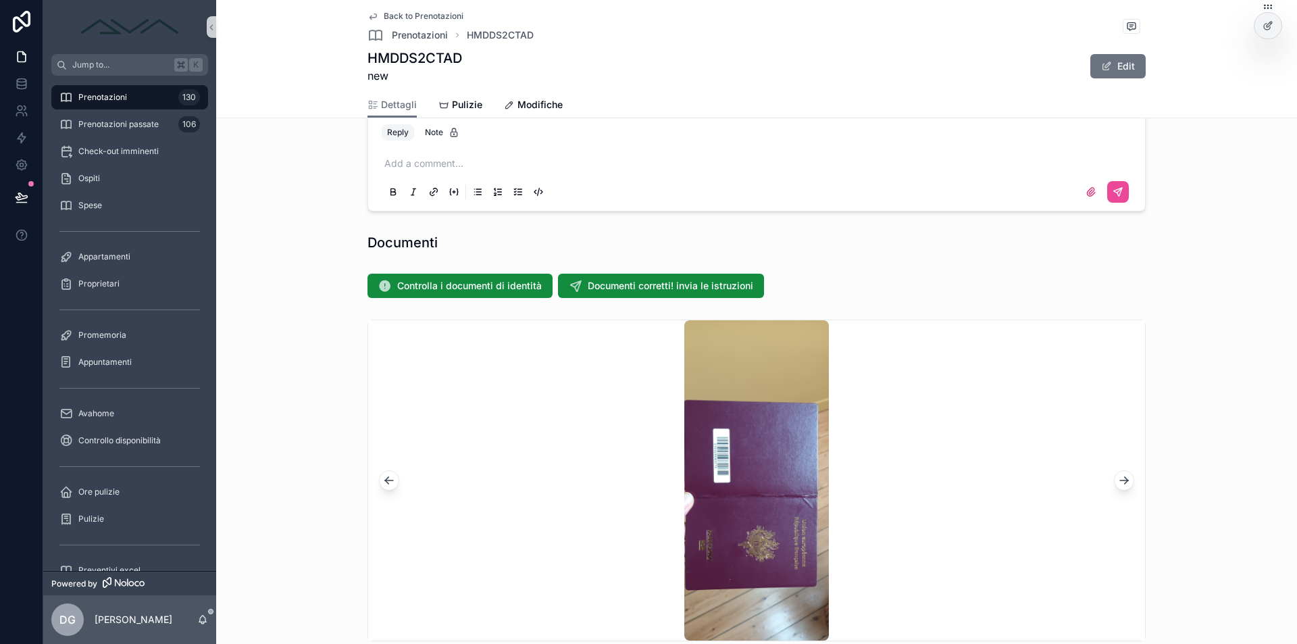
click at [1121, 477] on icon "scrollable content" at bounding box center [1124, 480] width 14 height 14
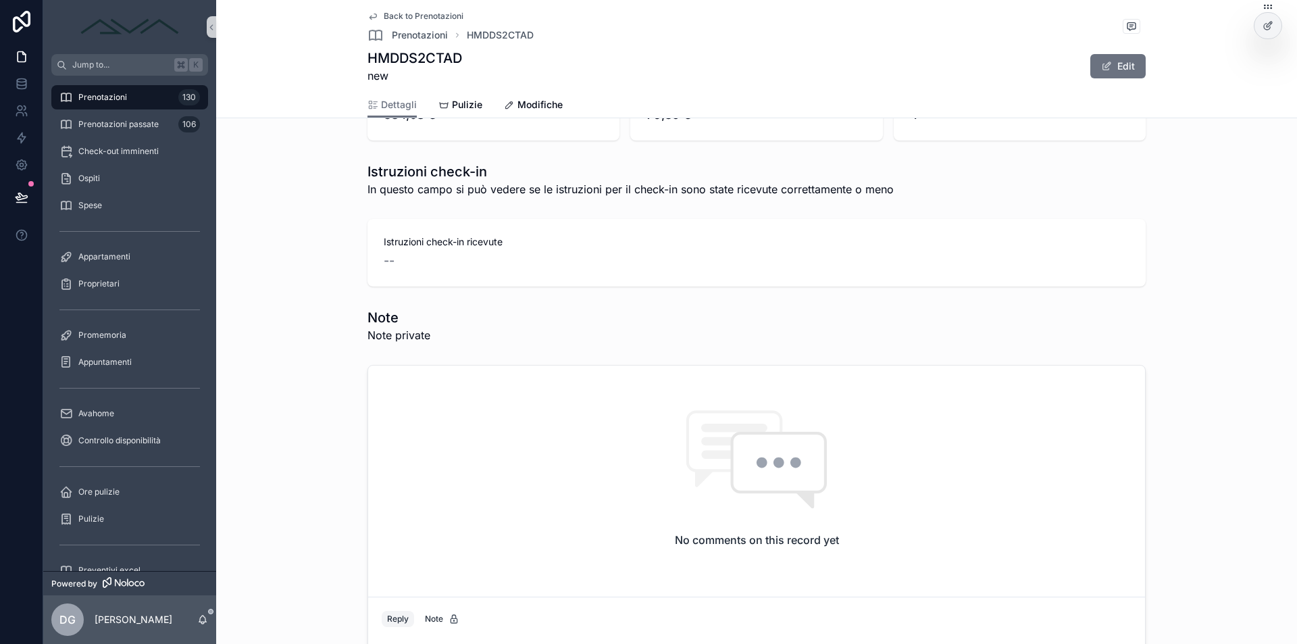
scroll to position [996, 0]
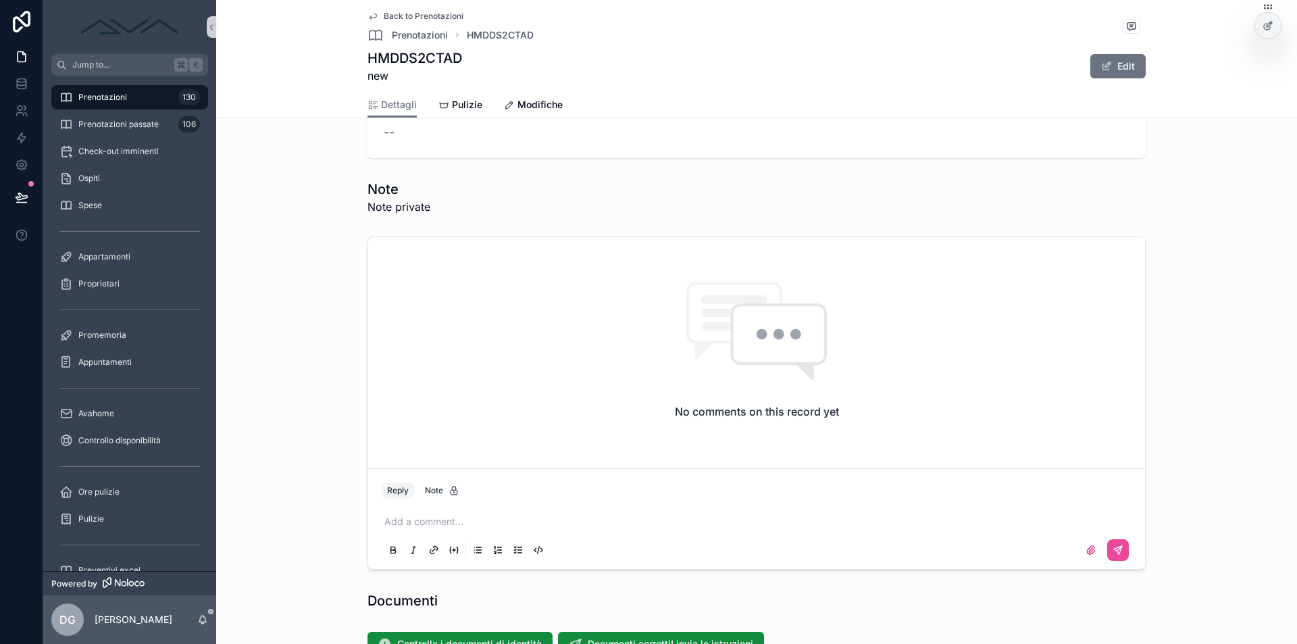
click at [470, 521] on p "scrollable content" at bounding box center [759, 522] width 750 height 14
click at [427, 527] on p "scrollable content" at bounding box center [759, 522] width 750 height 14
click at [1117, 548] on icon "scrollable content" at bounding box center [1119, 548] width 5 height 5
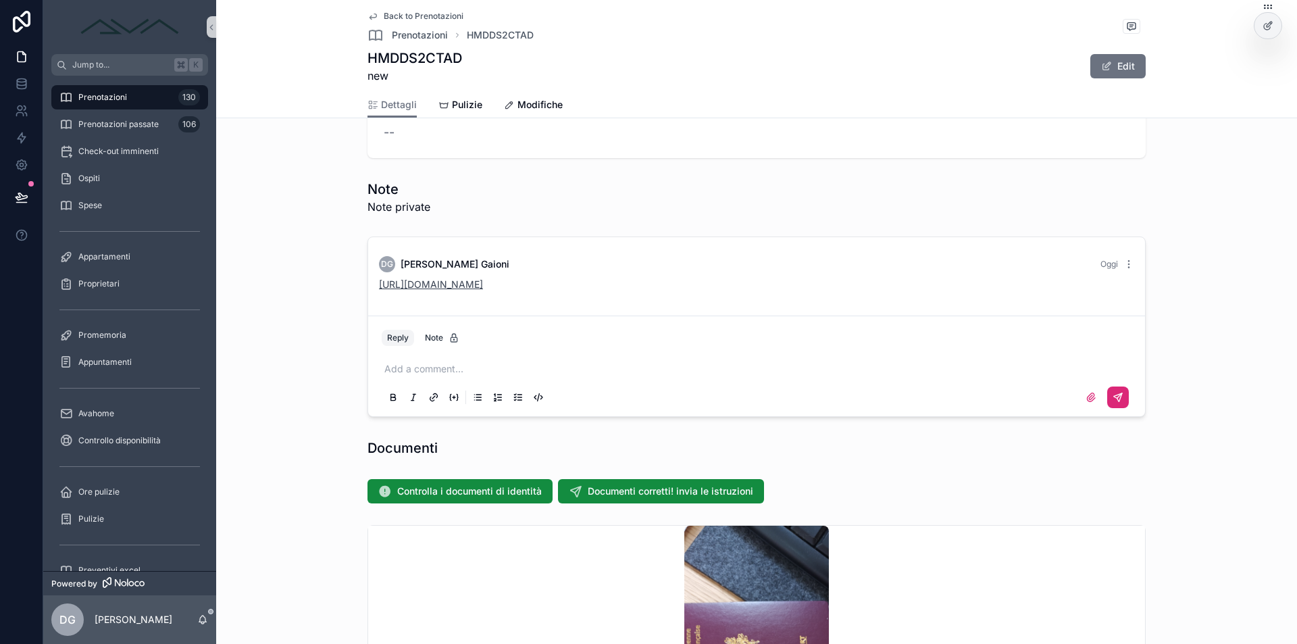
click at [472, 282] on link "[URL][DOMAIN_NAME]" at bounding box center [431, 283] width 104 height 11
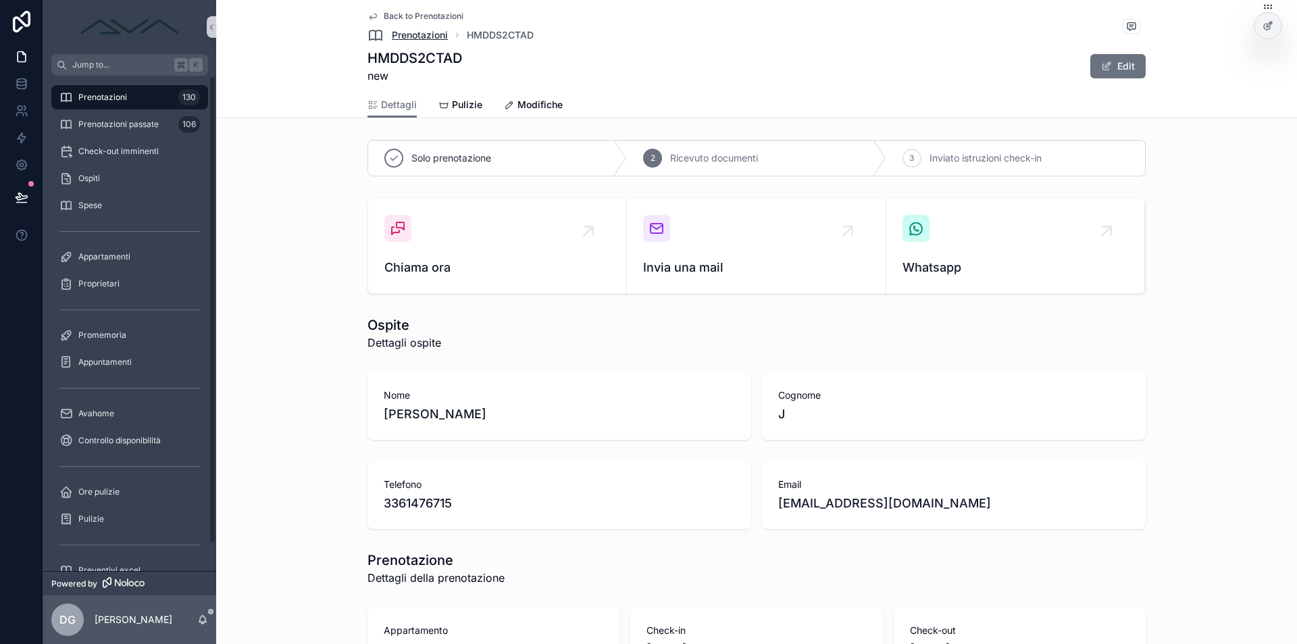
click at [411, 38] on span "Prenotazioni" at bounding box center [420, 35] width 56 height 14
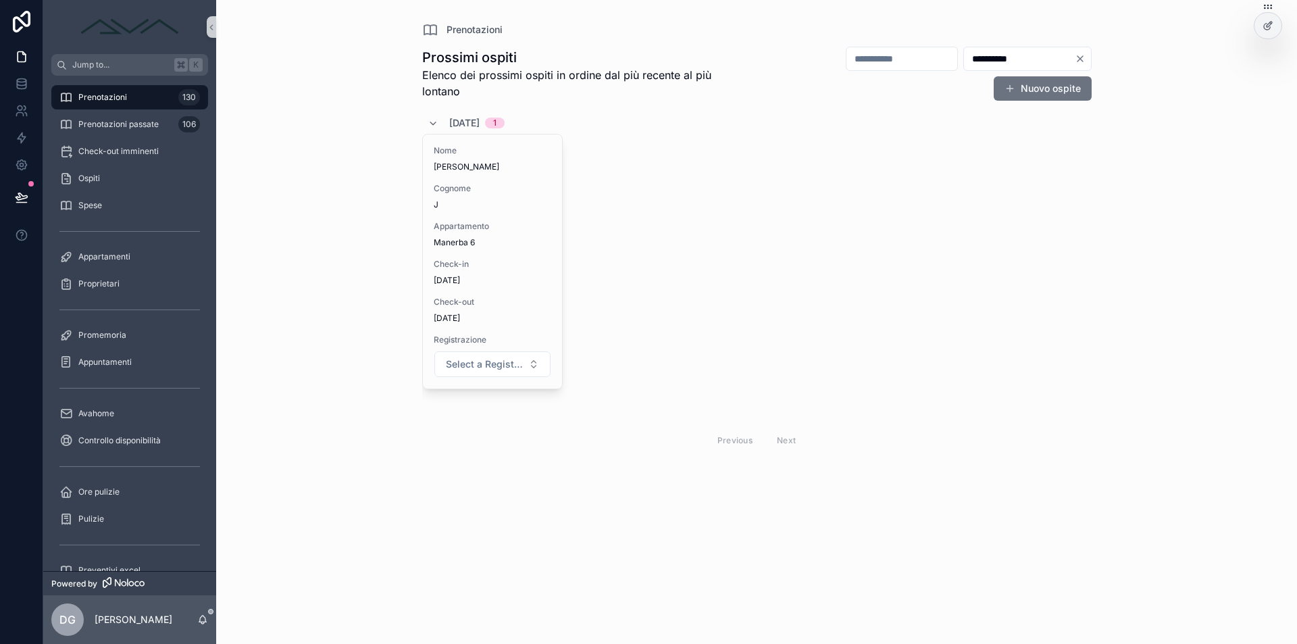
drag, startPoint x: 992, startPoint y: 57, endPoint x: 900, endPoint y: 56, distance: 92.5
click at [900, 56] on div "**********" at bounding box center [916, 73] width 349 height 55
paste input "scrollable content"
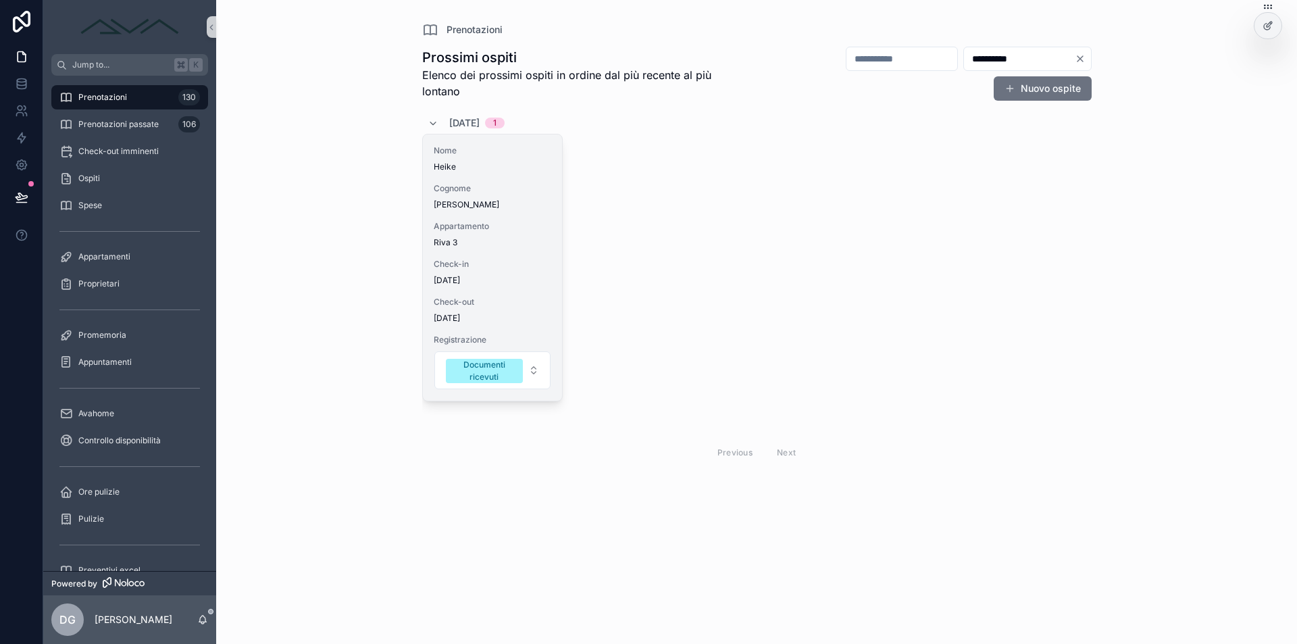
type input "**********"
click at [504, 254] on div "Nome [PERSON_NAME] Appartamento Riva 3 Check-in [DATE] Check-out [DATE] Registr…" at bounding box center [492, 267] width 139 height 266
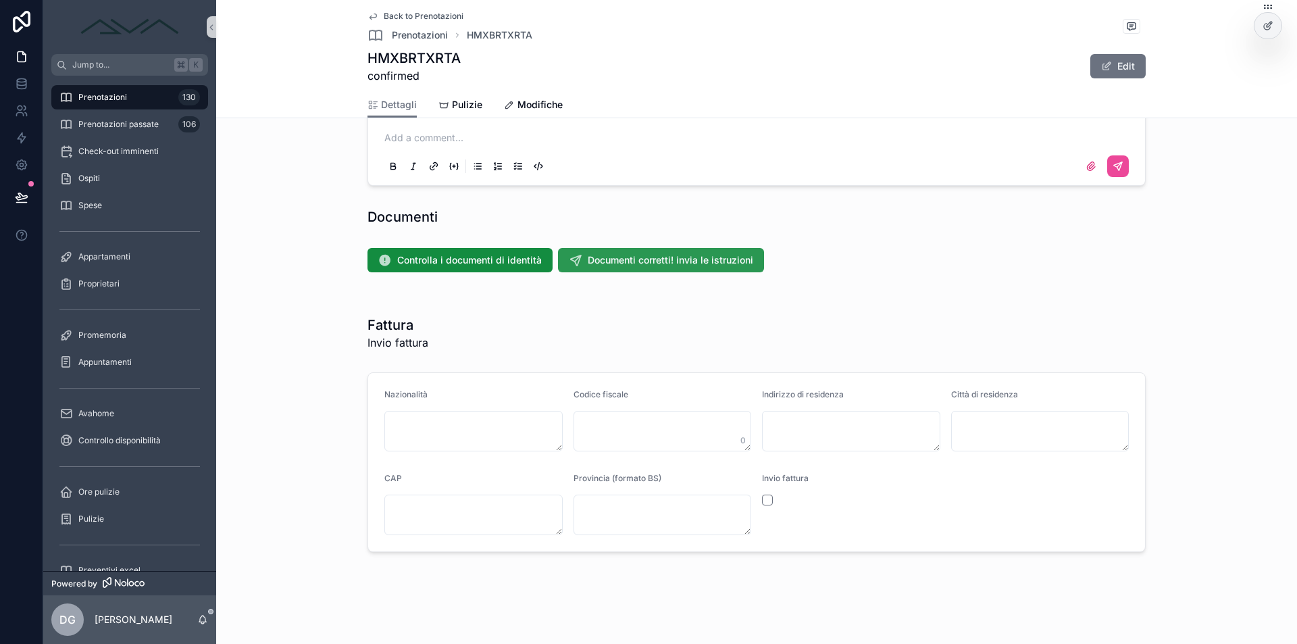
scroll to position [942, 0]
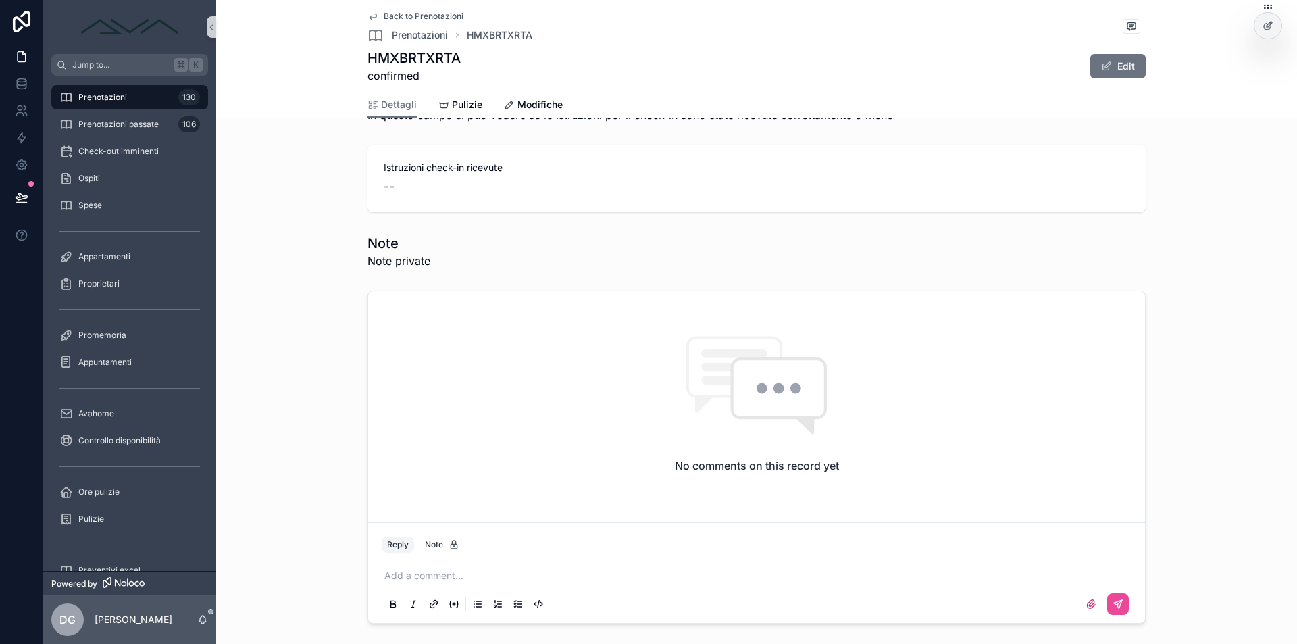
click at [428, 577] on p "scrollable content" at bounding box center [759, 576] width 750 height 14
click at [1116, 606] on icon "scrollable content" at bounding box center [1117, 603] width 11 height 11
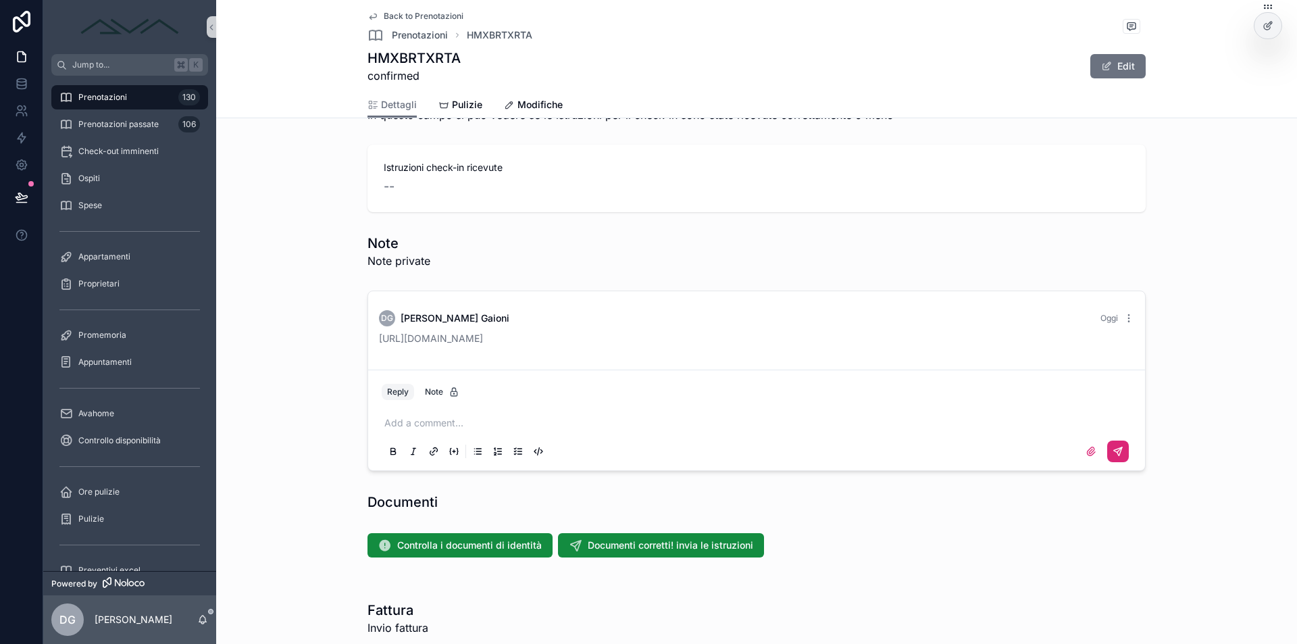
click at [414, 17] on span "Back to Prenotazioni" at bounding box center [424, 16] width 80 height 11
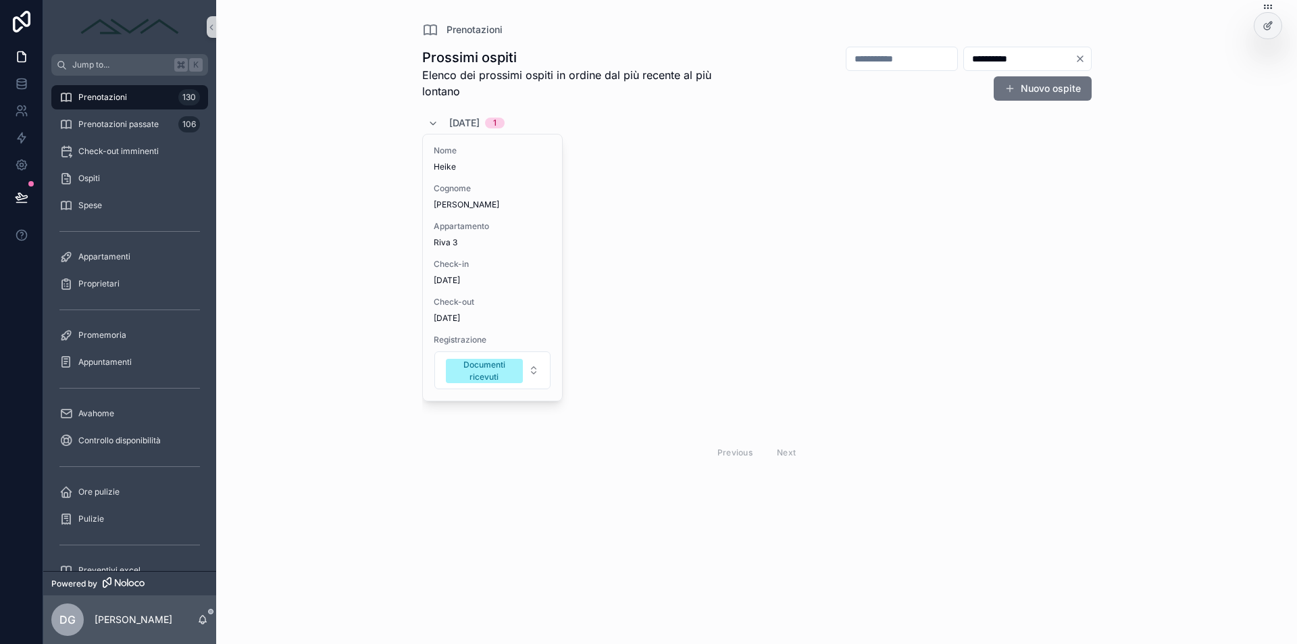
drag, startPoint x: 1010, startPoint y: 55, endPoint x: 897, endPoint y: 49, distance: 113.0
click at [897, 49] on div "**********" at bounding box center [916, 73] width 349 height 55
paste input "scrollable content"
type input "**********"
click at [498, 238] on span "Monte [PERSON_NAME]" at bounding box center [493, 242] width 118 height 11
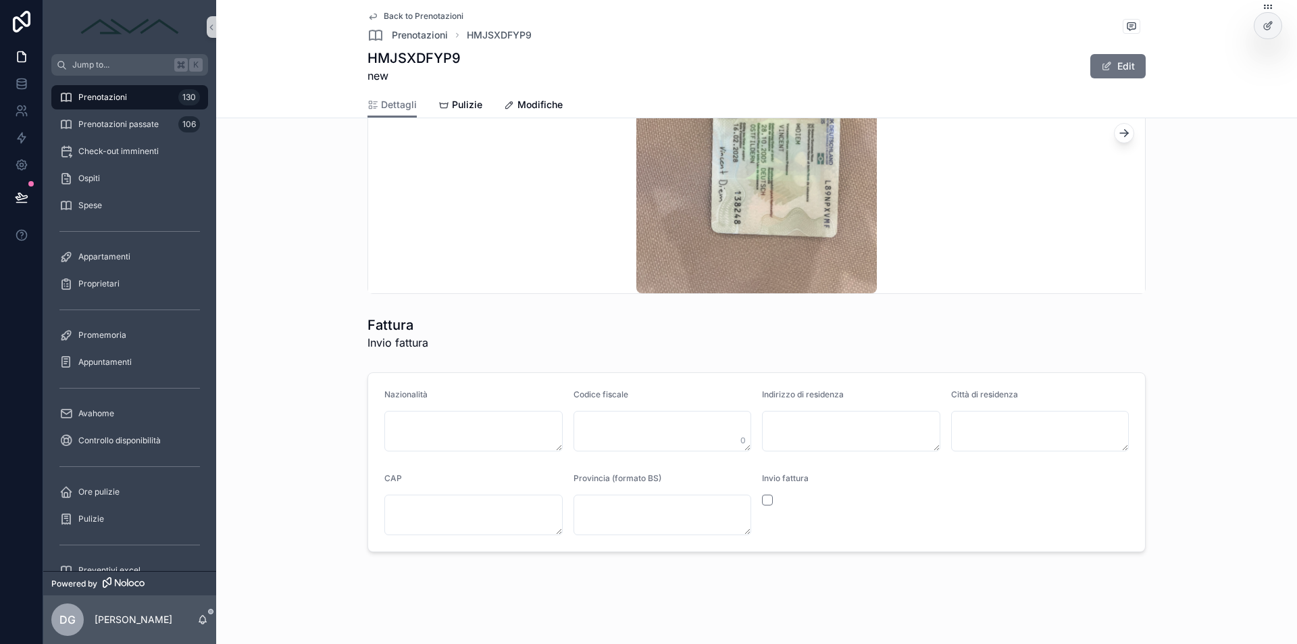
scroll to position [1437, 0]
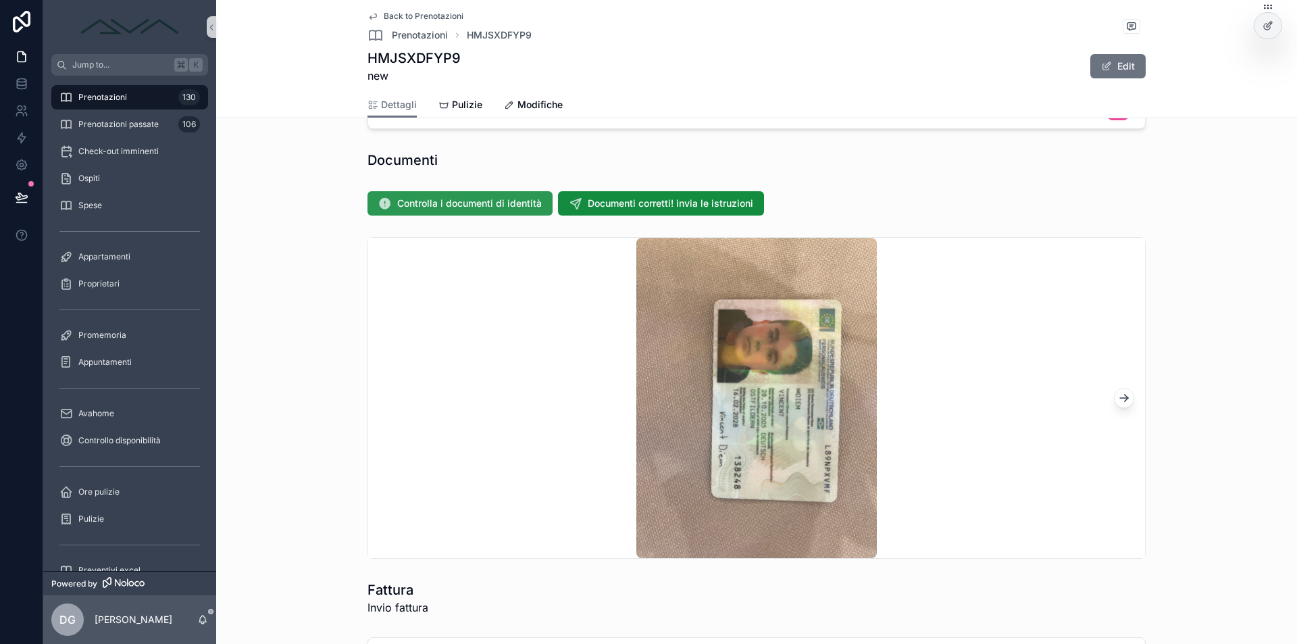
click at [487, 195] on button "Controlla i documenti di identità" at bounding box center [459, 203] width 185 height 24
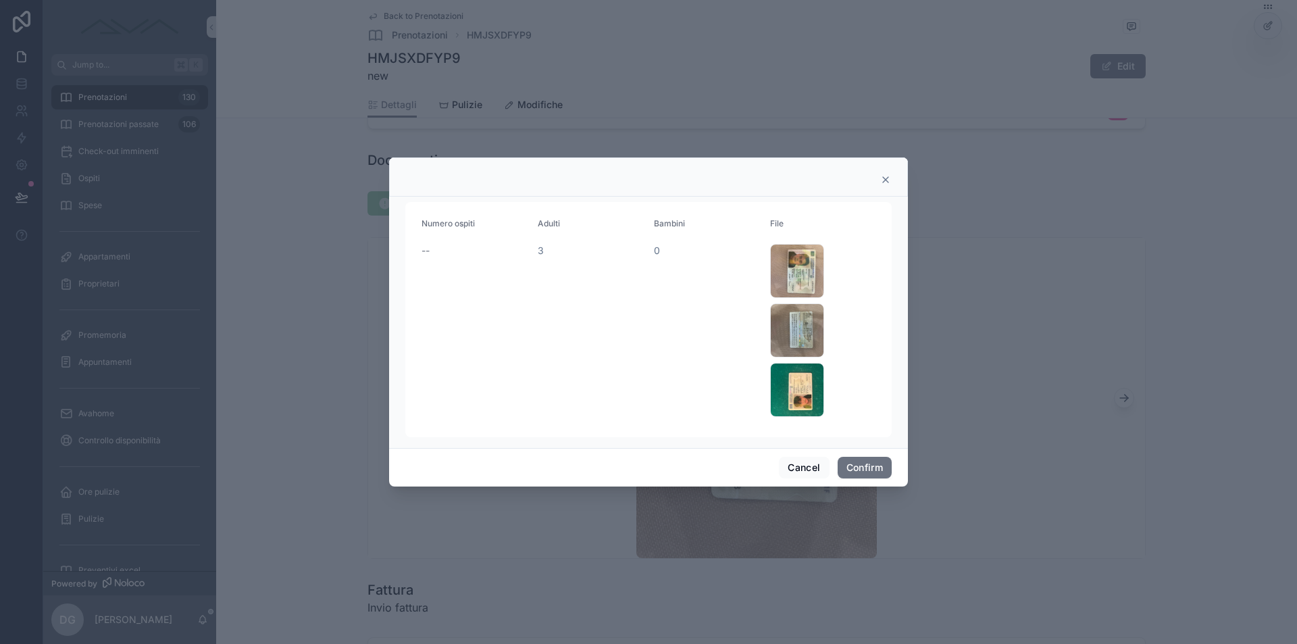
click at [888, 182] on icon at bounding box center [885, 179] width 5 height 5
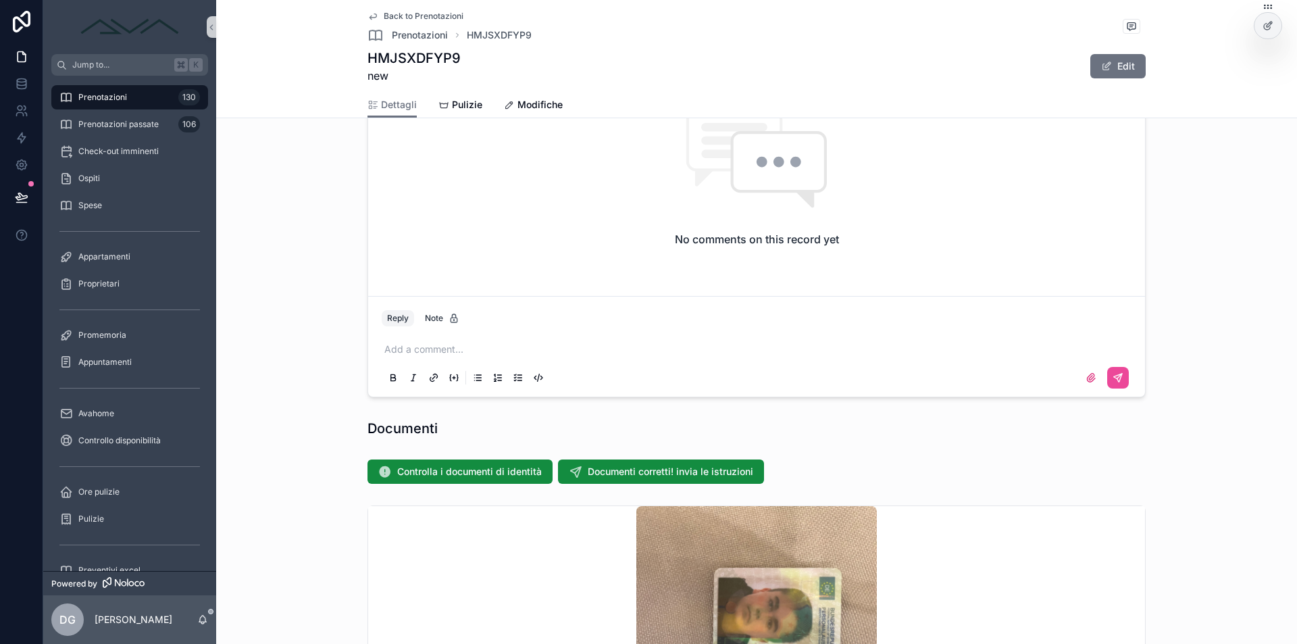
scroll to position [970, 0]
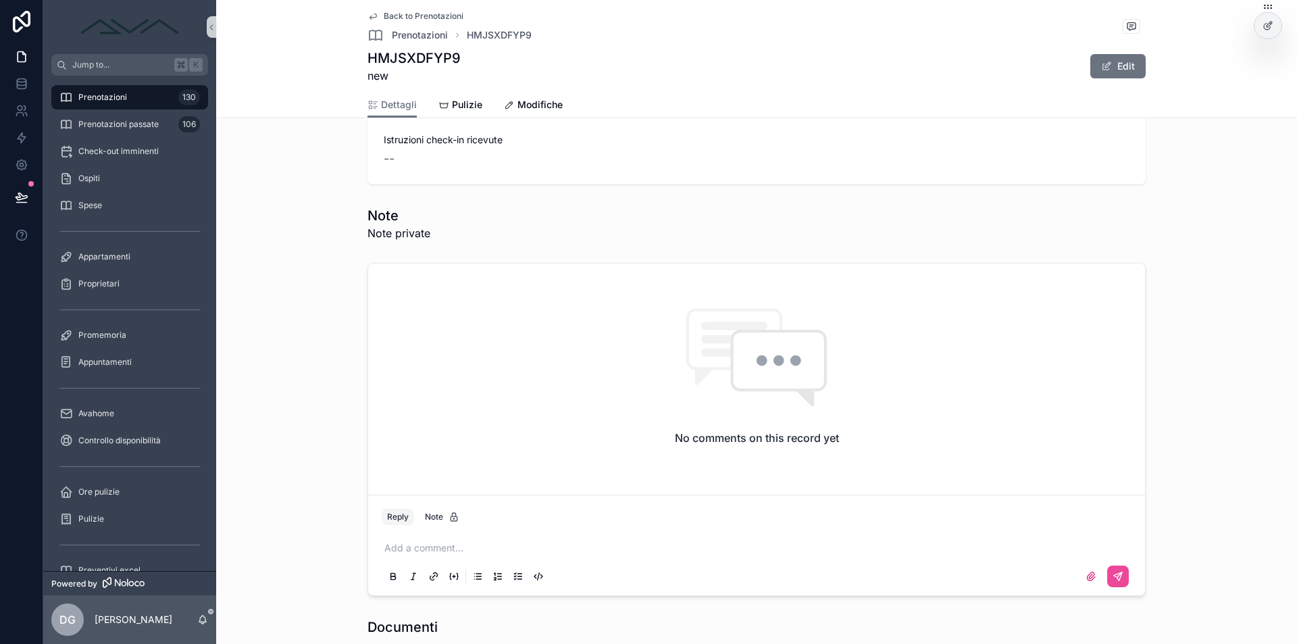
click at [451, 543] on p "scrollable content" at bounding box center [759, 548] width 750 height 14
click at [1117, 576] on icon "scrollable content" at bounding box center [1117, 576] width 11 height 11
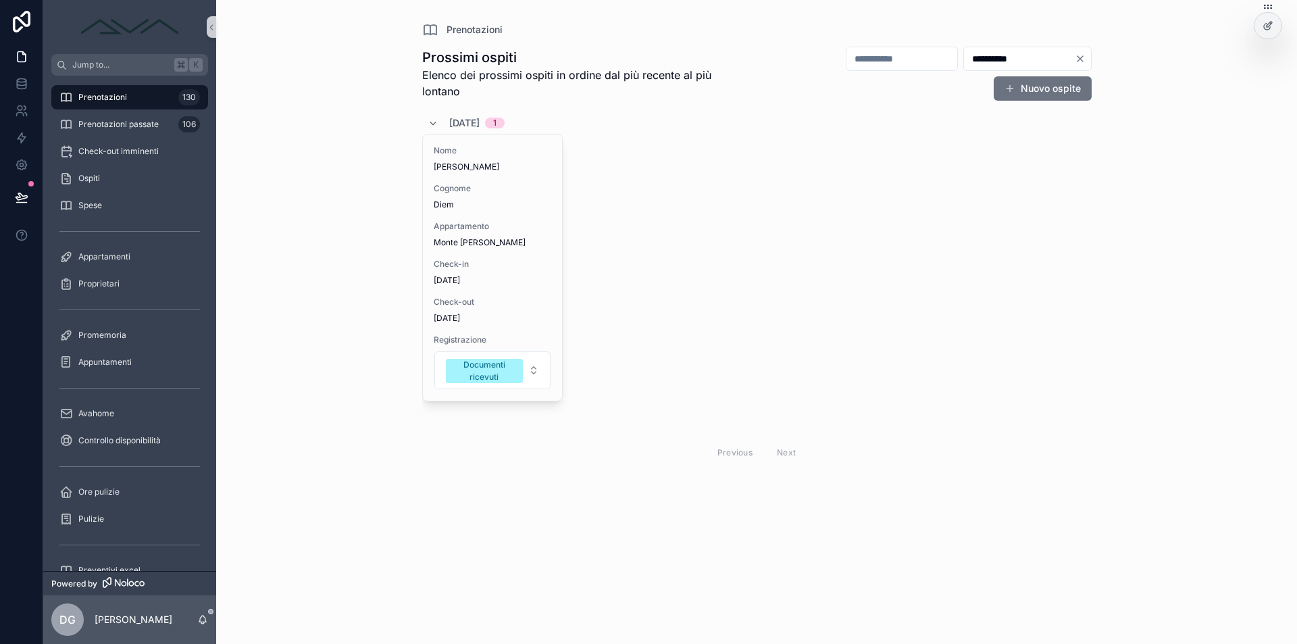
drag, startPoint x: 1010, startPoint y: 58, endPoint x: 877, endPoint y: 50, distance: 134.0
click at [879, 53] on div "**********" at bounding box center [916, 73] width 349 height 55
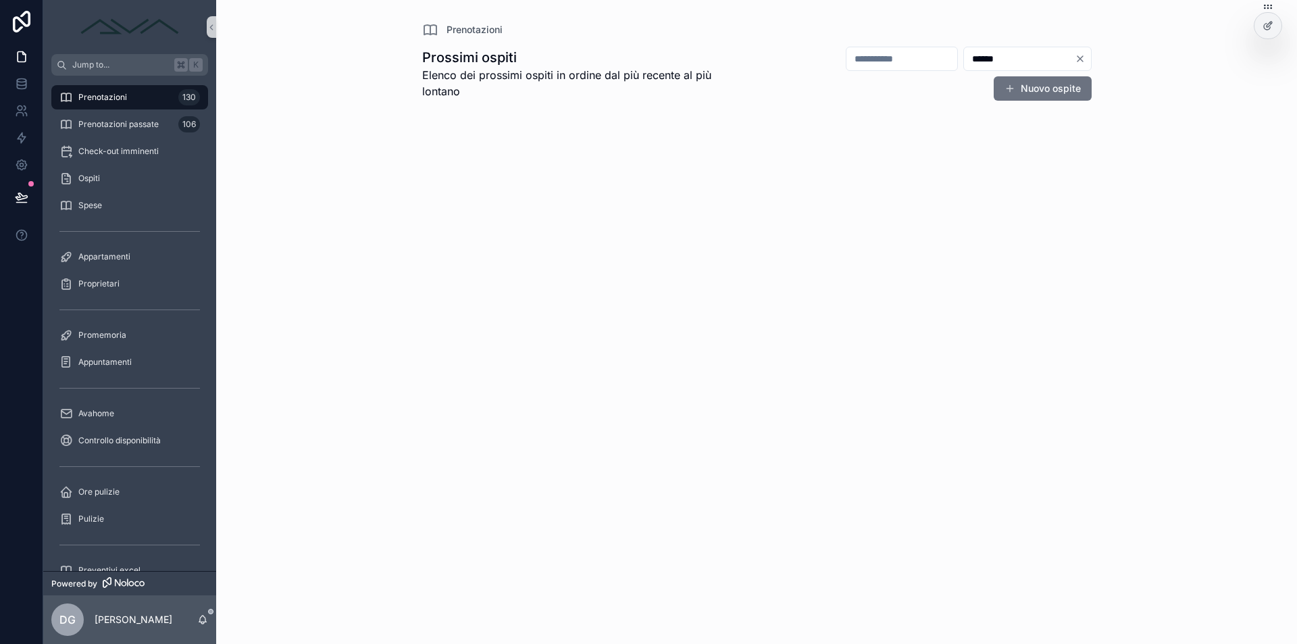
click at [1071, 9] on div "Prenotazioni Prossimi ospiti Elenco dei prossimi ospiti in ordine dal più recen…" at bounding box center [756, 121] width 691 height 242
click at [985, 49] on input "******" at bounding box center [1019, 58] width 111 height 19
click at [987, 59] on input "******" at bounding box center [1019, 58] width 111 height 19
type input "**********"
click at [1172, 126] on div "**********" at bounding box center [756, 322] width 1081 height 644
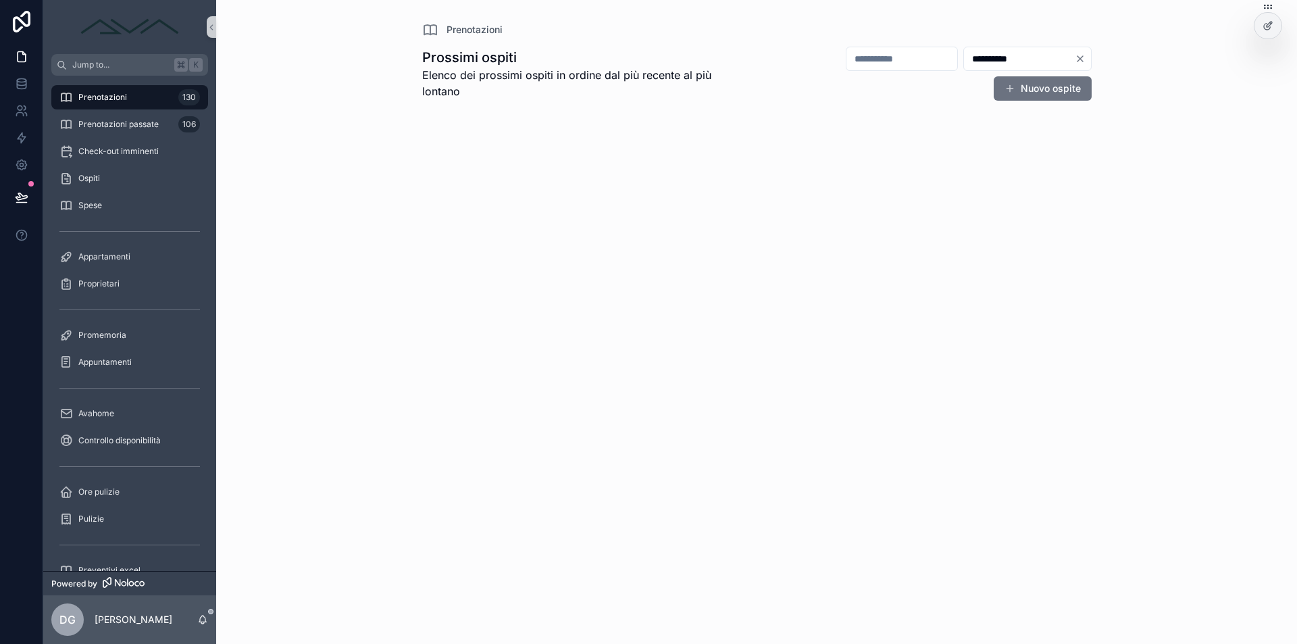
click at [978, 60] on input "**********" at bounding box center [1019, 58] width 111 height 19
click at [138, 125] on span "Prenotazioni passate" at bounding box center [118, 124] width 80 height 11
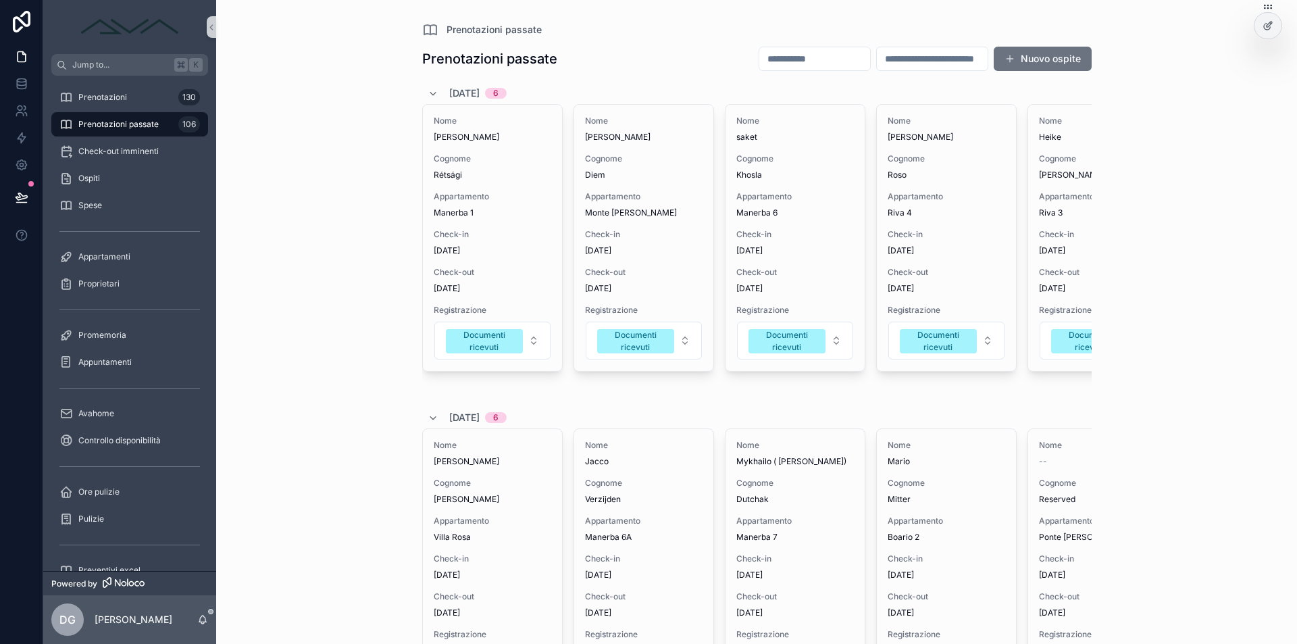
click at [900, 56] on input "scrollable content" at bounding box center [932, 58] width 111 height 19
paste input "**********"
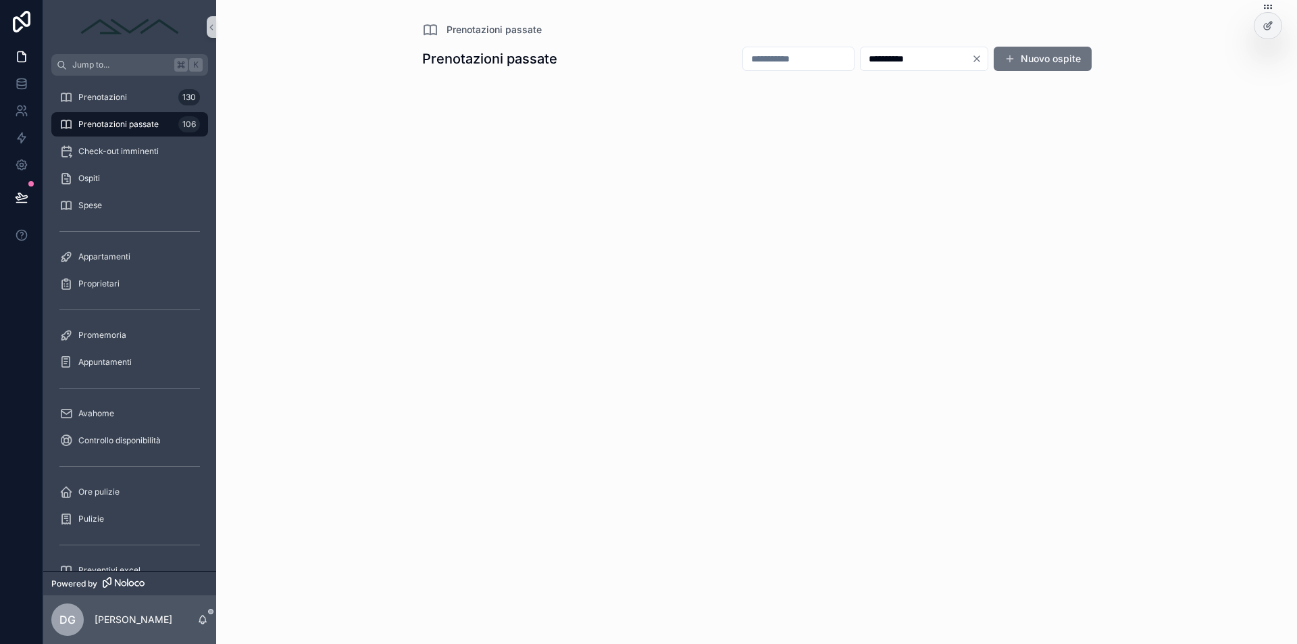
drag, startPoint x: 923, startPoint y: 50, endPoint x: 773, endPoint y: 49, distance: 149.9
click at [773, 49] on div "**********" at bounding box center [911, 59] width 360 height 26
type input "**********"
drag, startPoint x: 975, startPoint y: 57, endPoint x: 883, endPoint y: 46, distance: 92.5
click at [975, 57] on icon "Clear" at bounding box center [976, 58] width 5 height 5
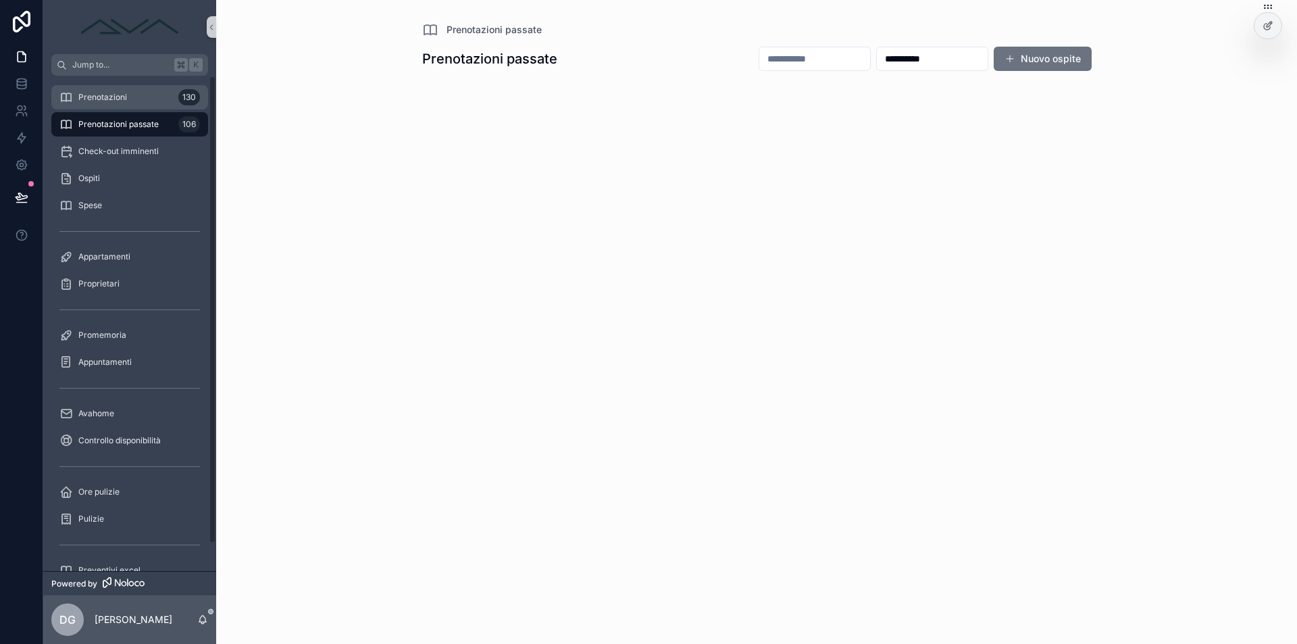
click at [131, 102] on div "Prenotazioni 130" at bounding box center [129, 97] width 140 height 22
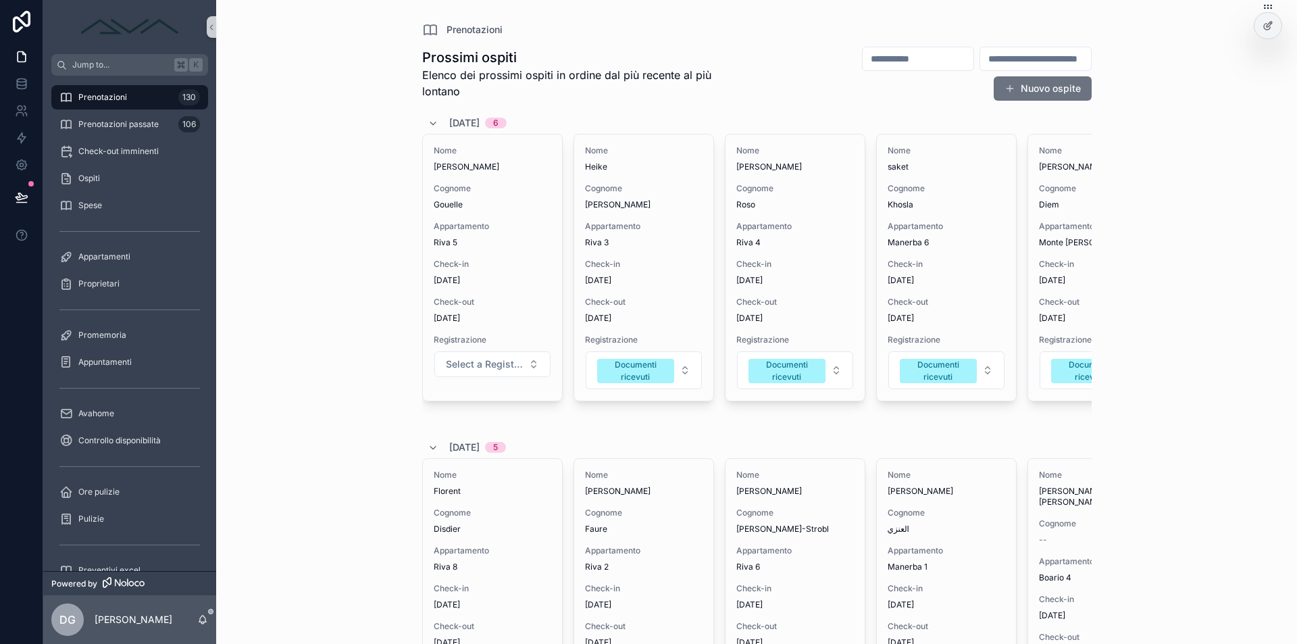
click at [1004, 61] on input "scrollable content" at bounding box center [1035, 58] width 111 height 19
paste input "**********"
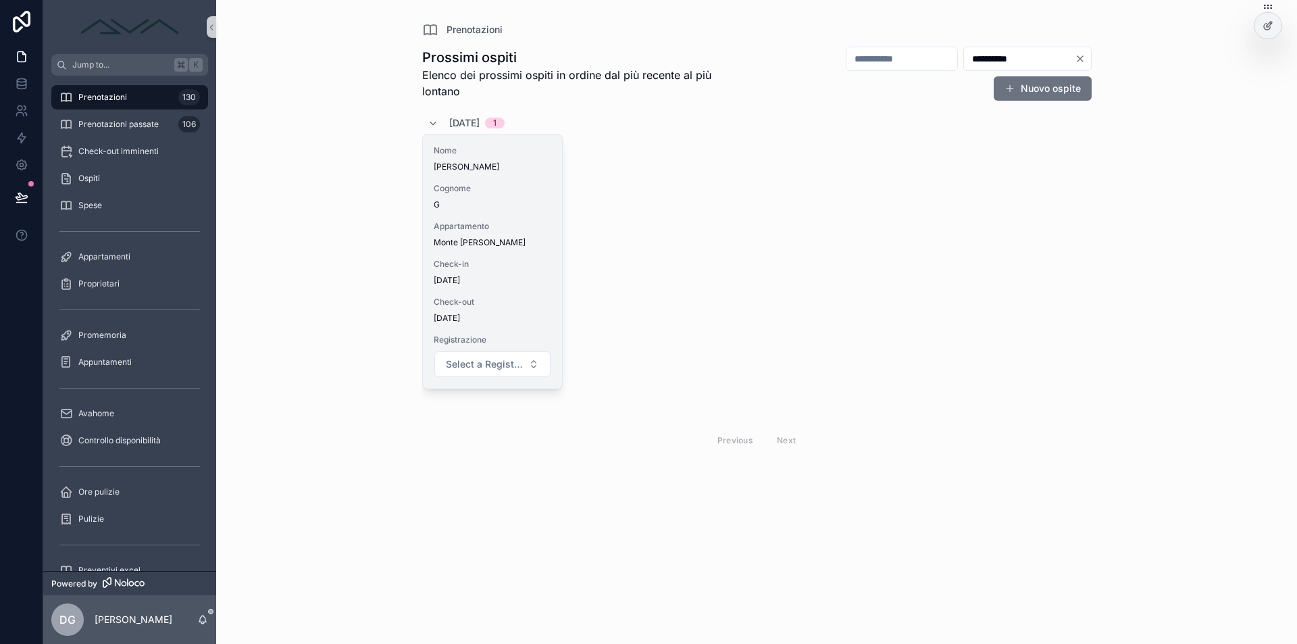
type input "**********"
click at [503, 232] on div "Appartamento Monte [PERSON_NAME]" at bounding box center [493, 234] width 118 height 27
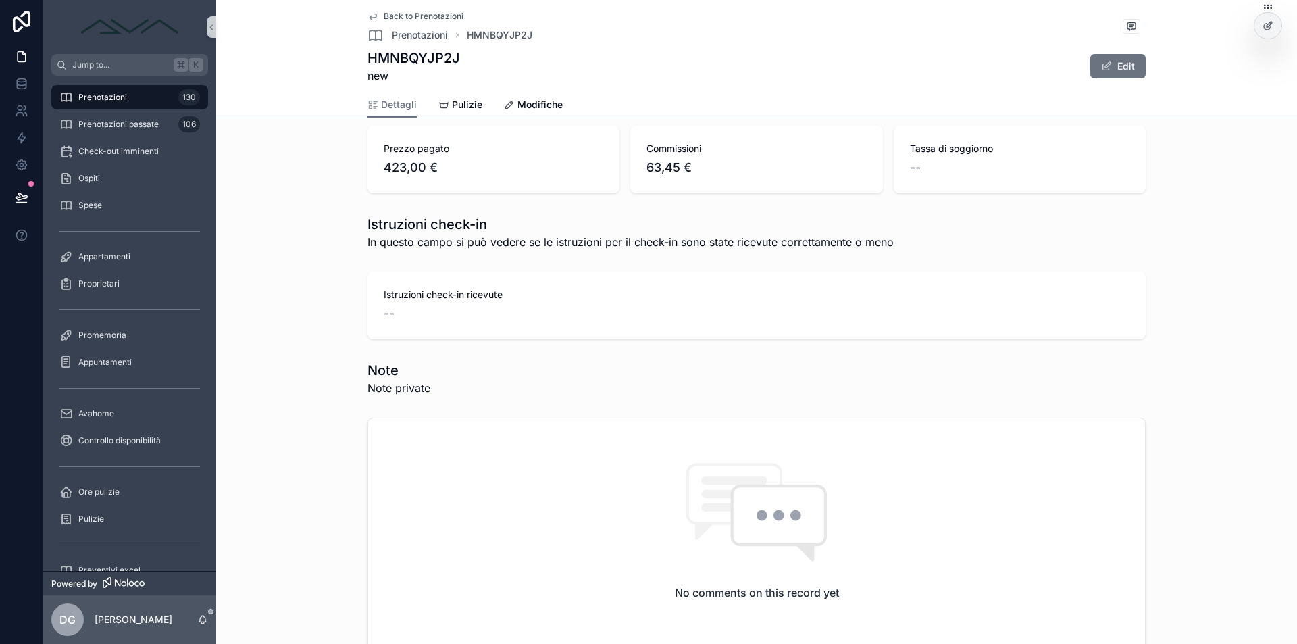
scroll to position [1485, 0]
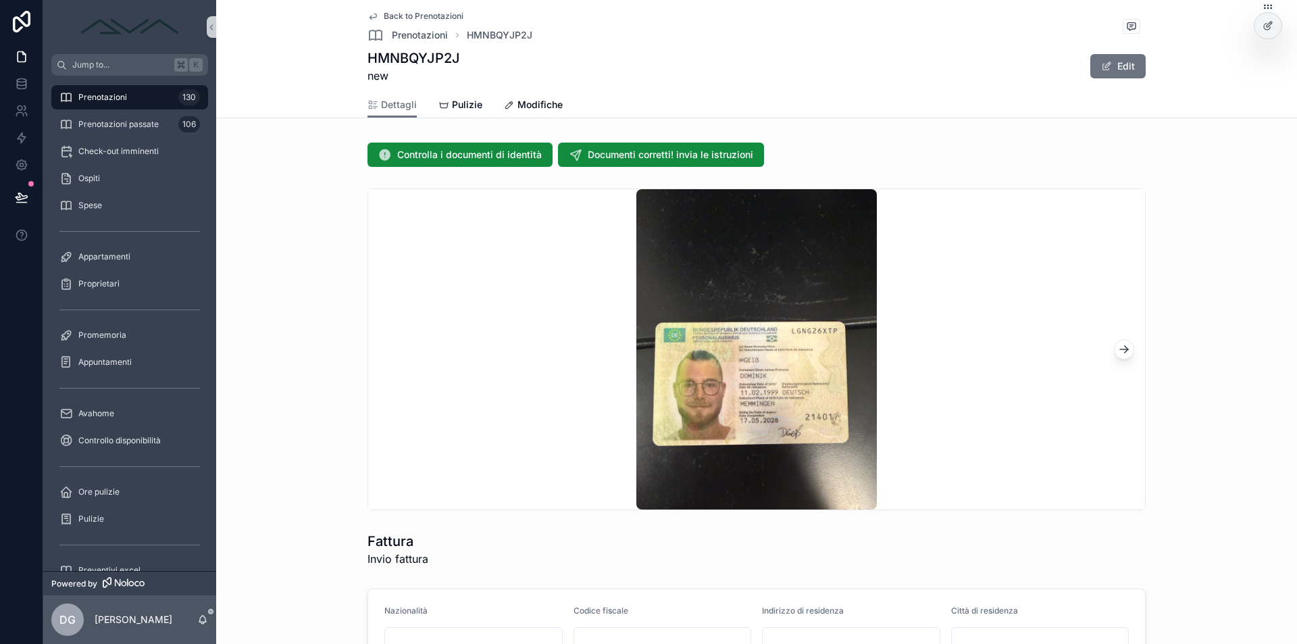
click at [1119, 346] on icon "scrollable content" at bounding box center [1124, 349] width 14 height 14
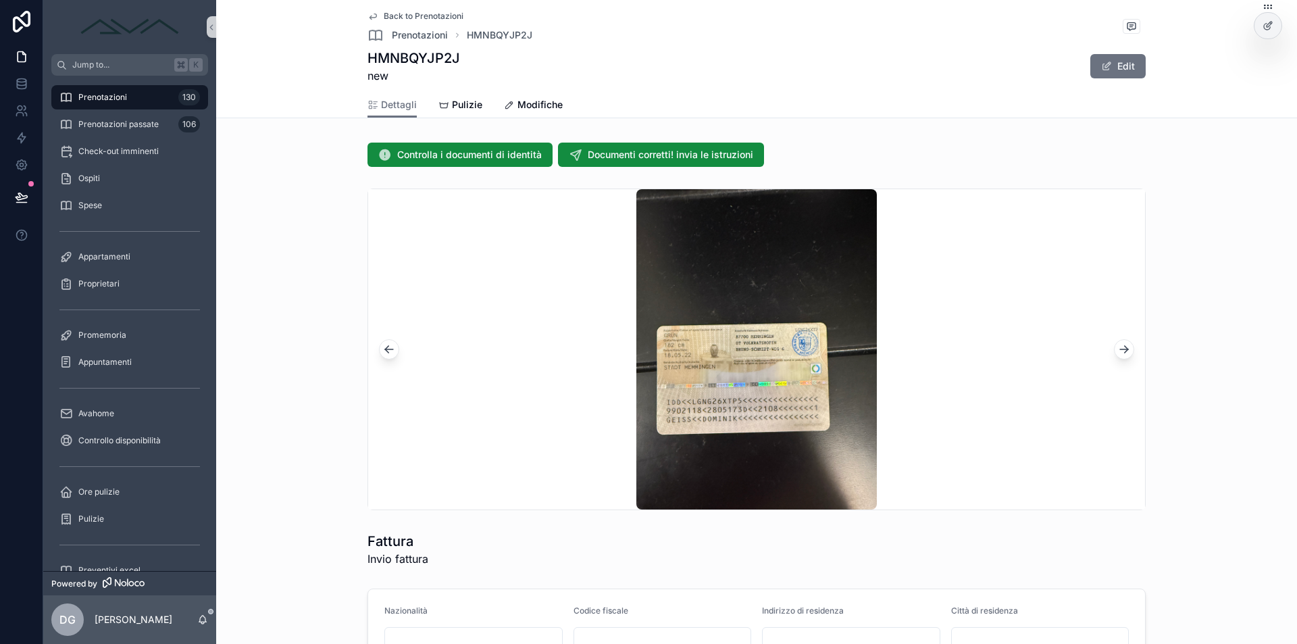
click at [1125, 346] on icon "scrollable content" at bounding box center [1126, 347] width 3 height 3
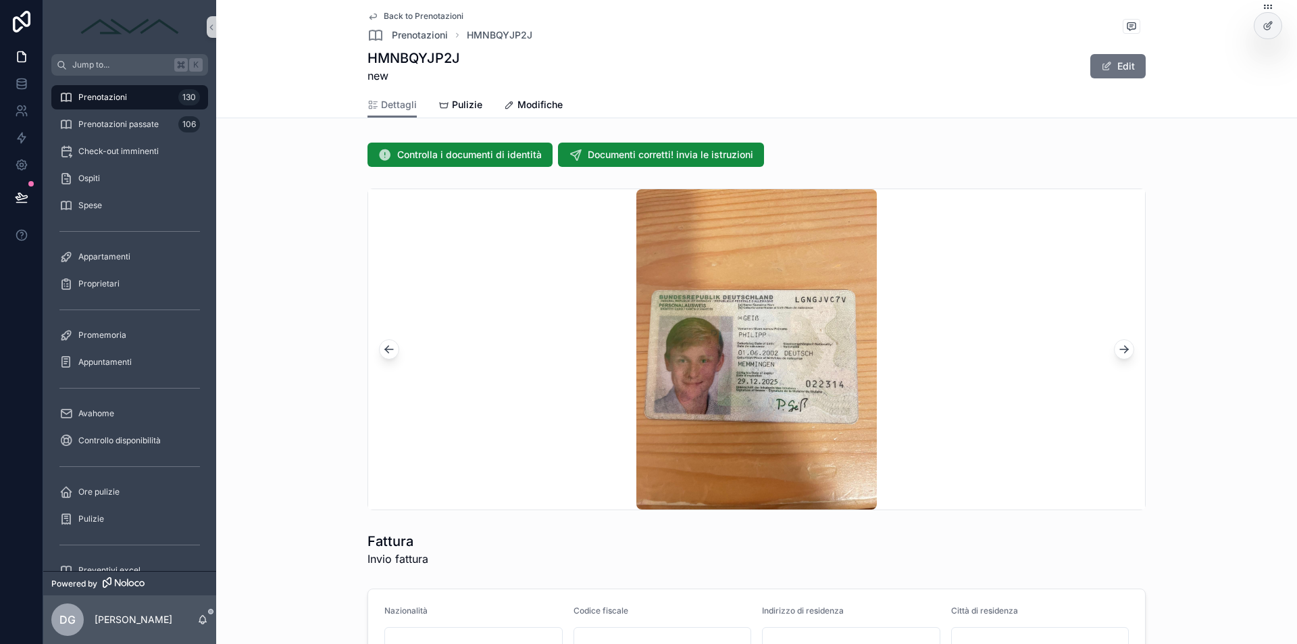
click at [1125, 346] on icon "scrollable content" at bounding box center [1126, 347] width 3 height 3
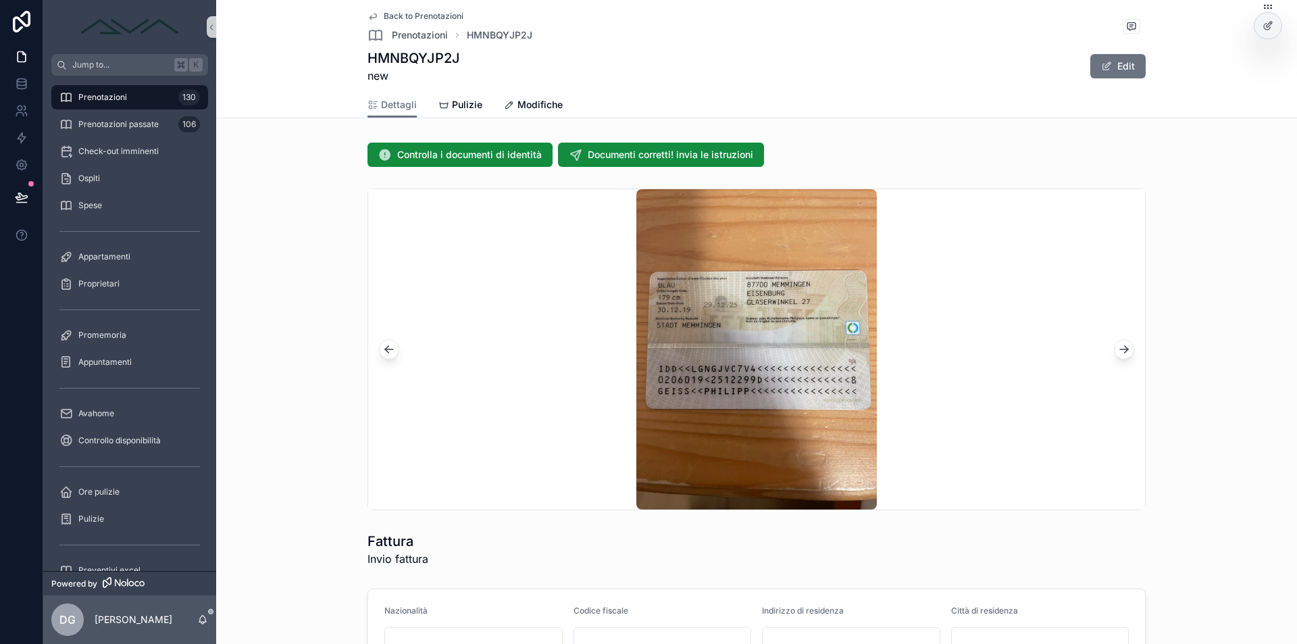
click at [1125, 346] on icon "scrollable content" at bounding box center [1126, 347] width 3 height 3
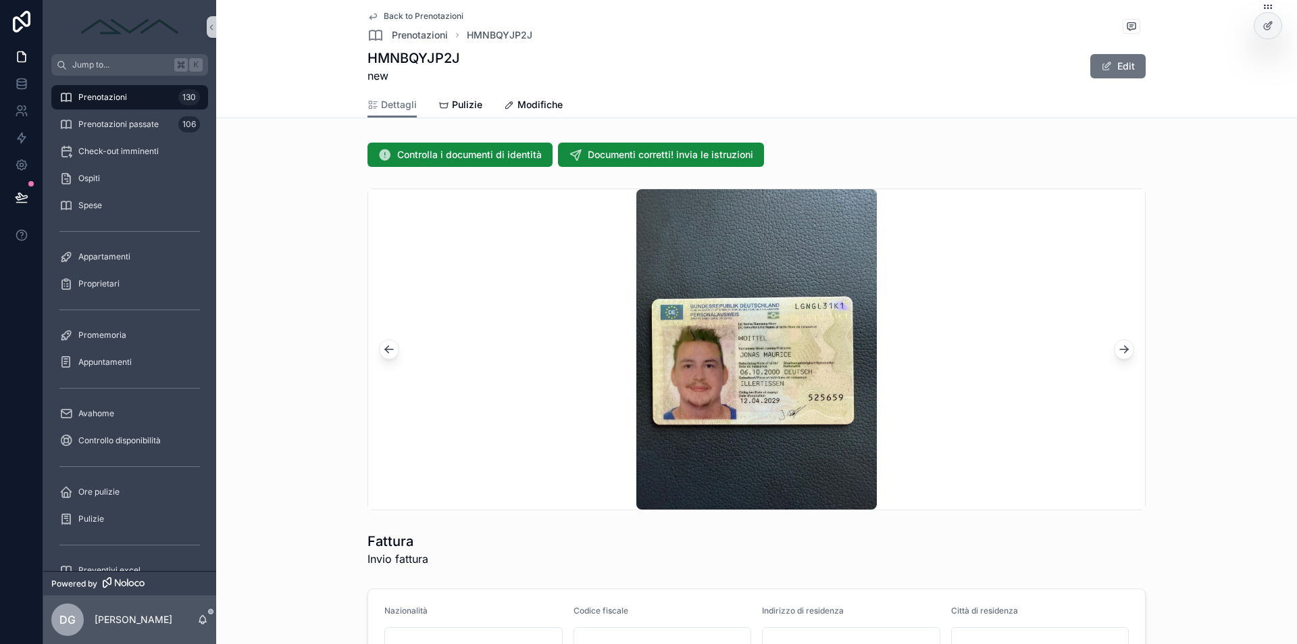
click at [1125, 346] on icon "scrollable content" at bounding box center [1126, 347] width 3 height 3
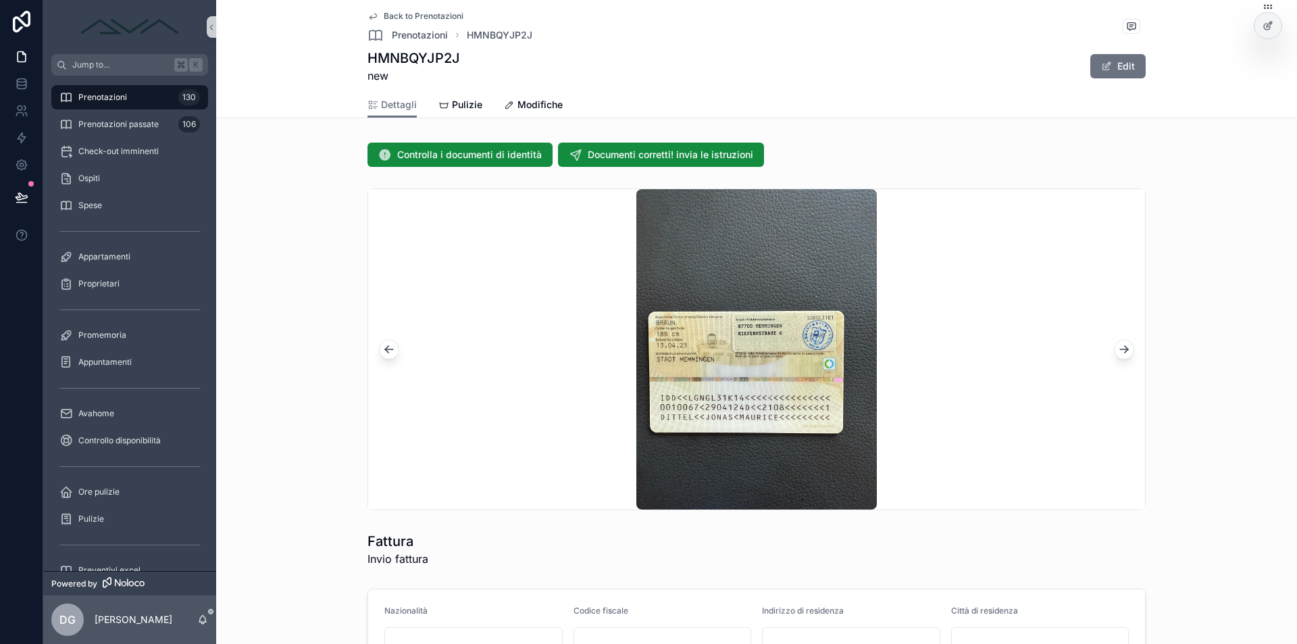
click at [1125, 346] on icon "scrollable content" at bounding box center [1126, 347] width 3 height 3
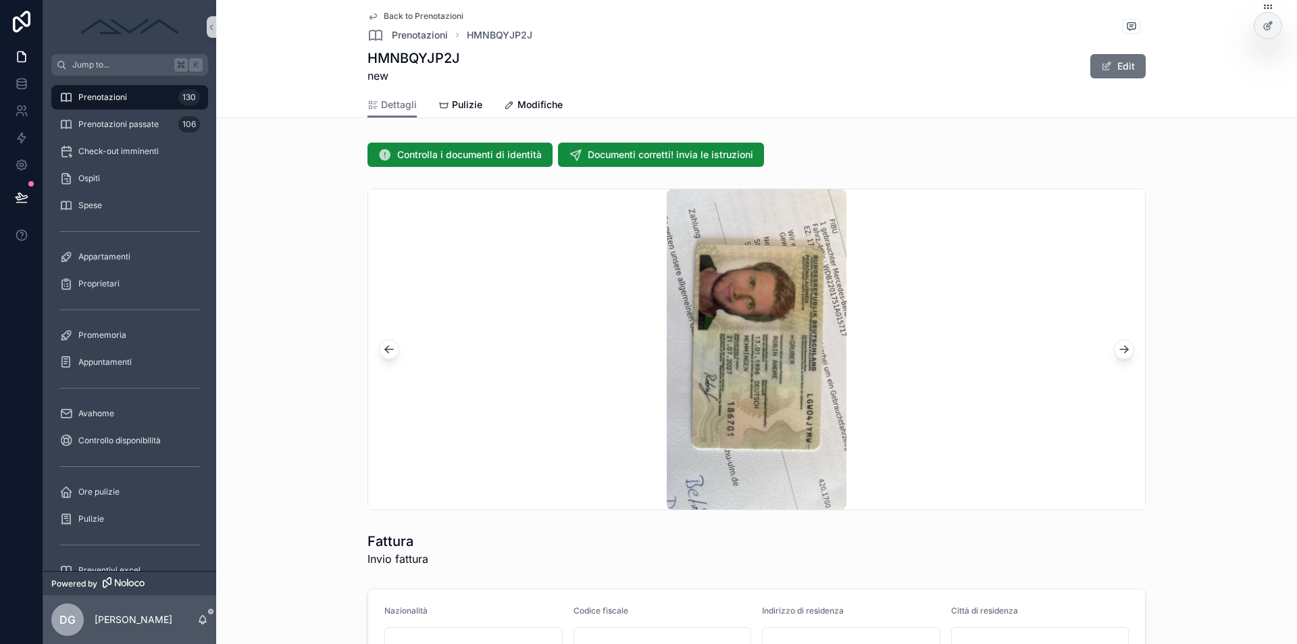
click at [1125, 346] on icon "scrollable content" at bounding box center [1126, 347] width 3 height 3
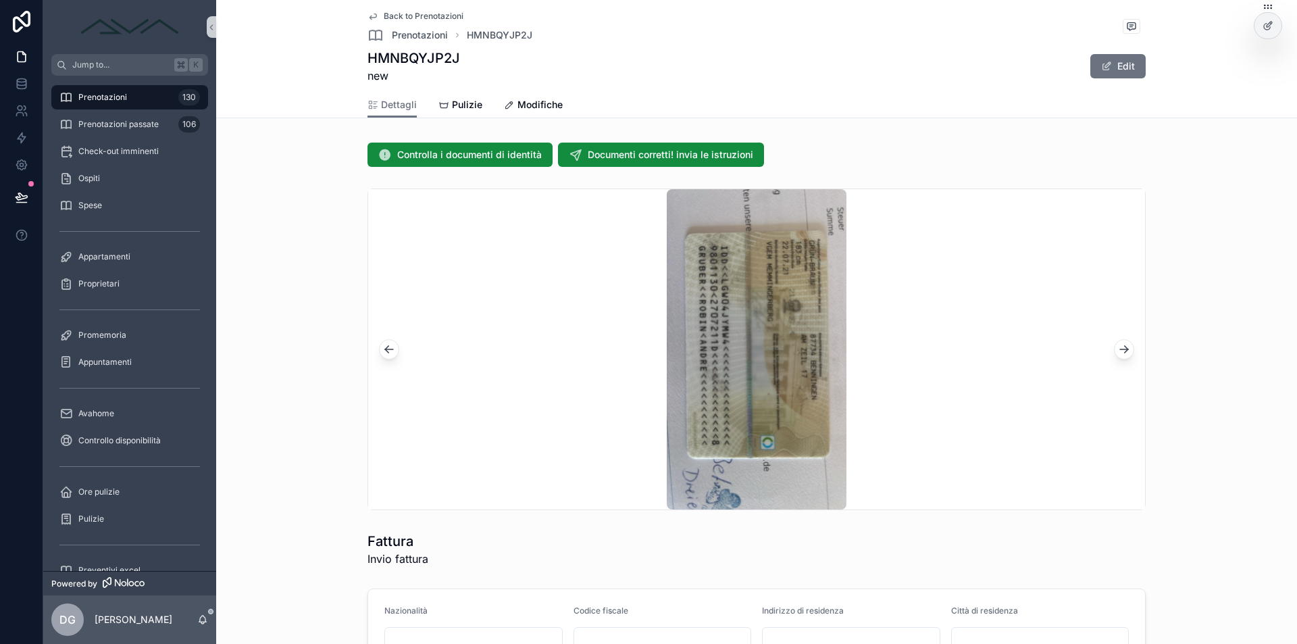
click at [1125, 346] on icon "scrollable content" at bounding box center [1126, 347] width 3 height 3
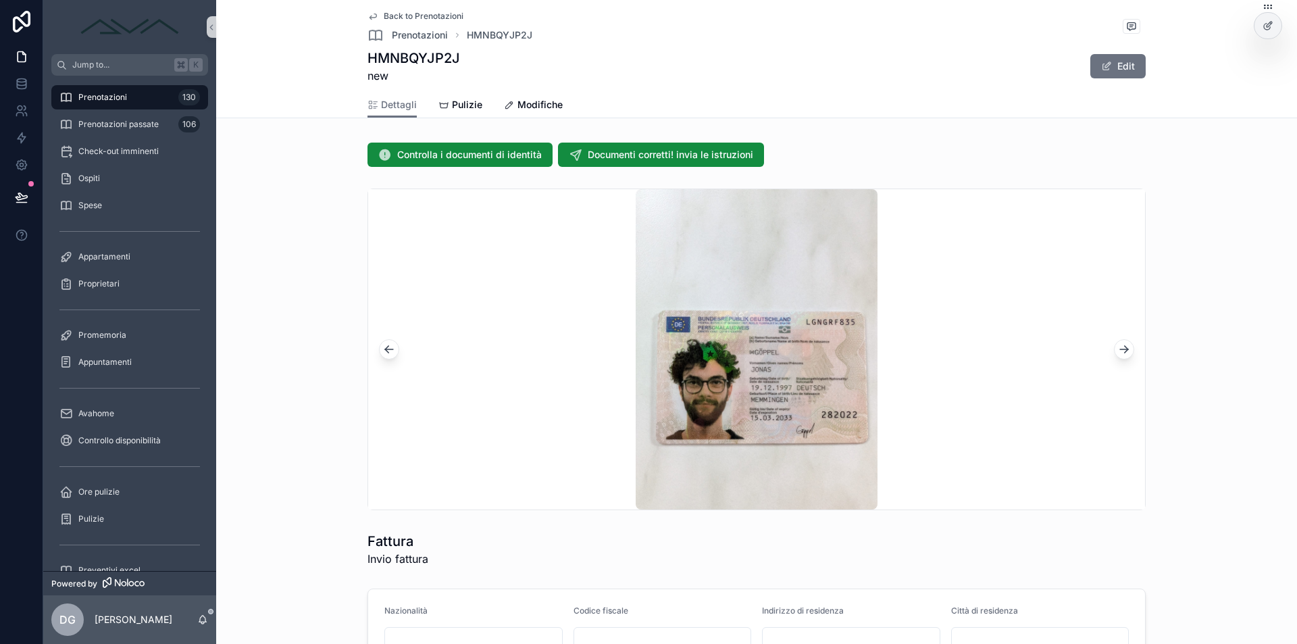
click at [1125, 346] on icon "scrollable content" at bounding box center [1126, 347] width 3 height 3
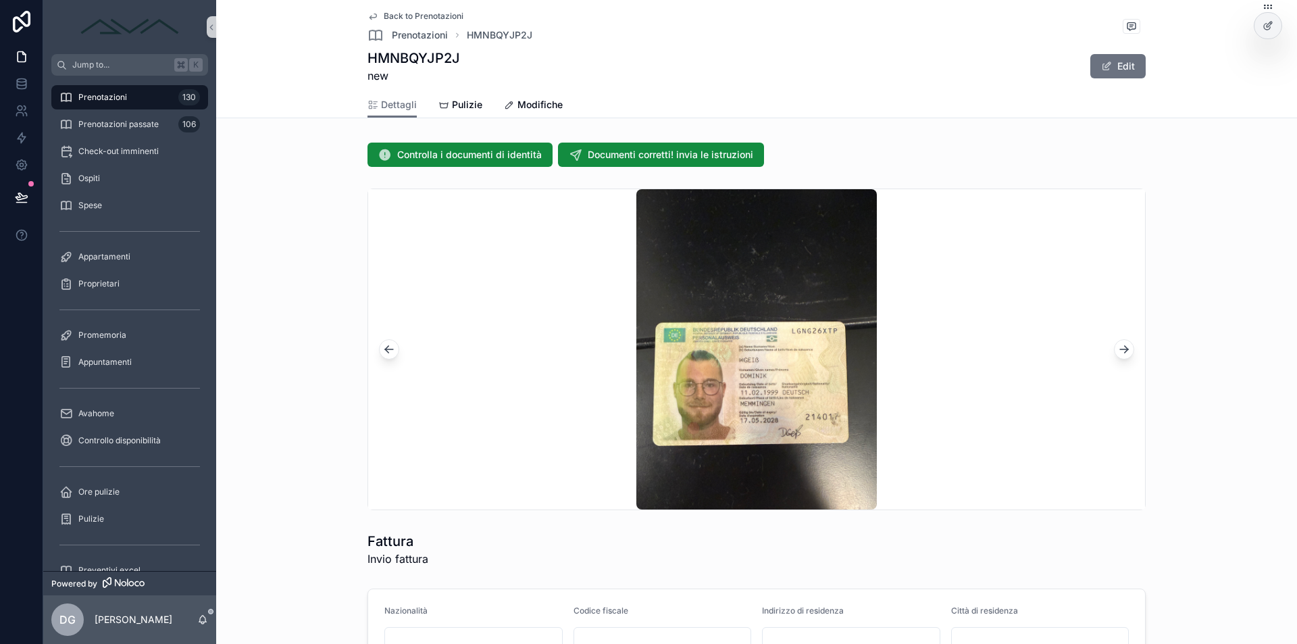
click at [1125, 346] on icon "scrollable content" at bounding box center [1126, 347] width 3 height 3
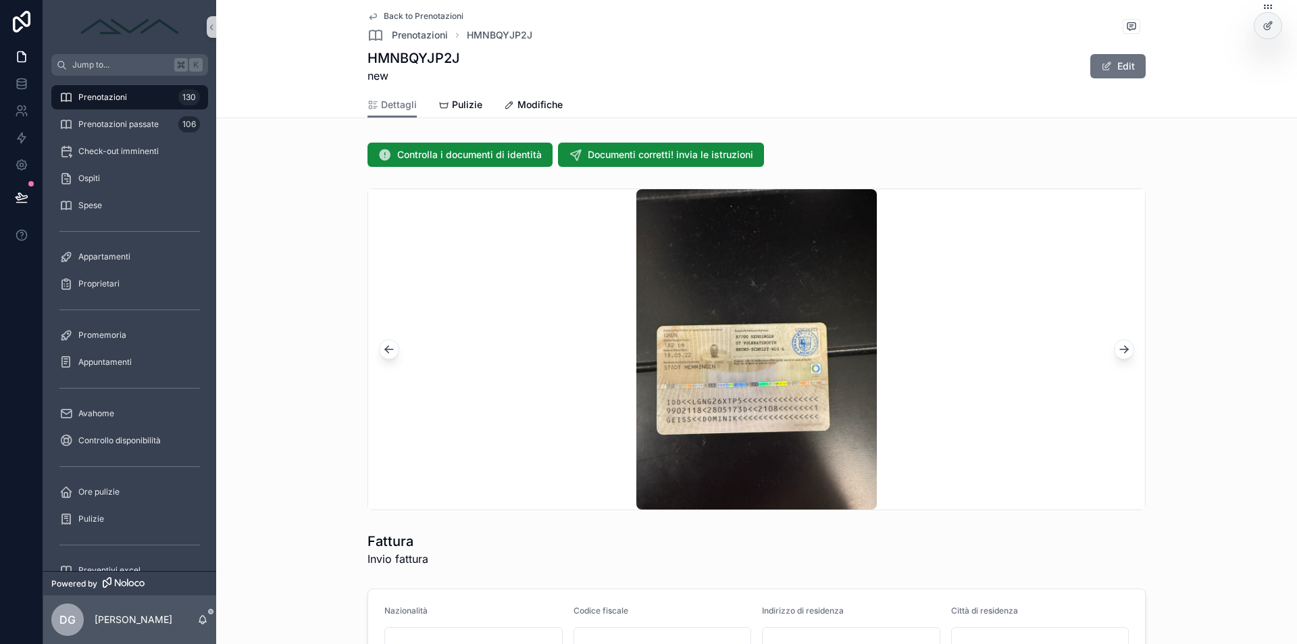
click at [1125, 346] on icon "scrollable content" at bounding box center [1126, 347] width 3 height 3
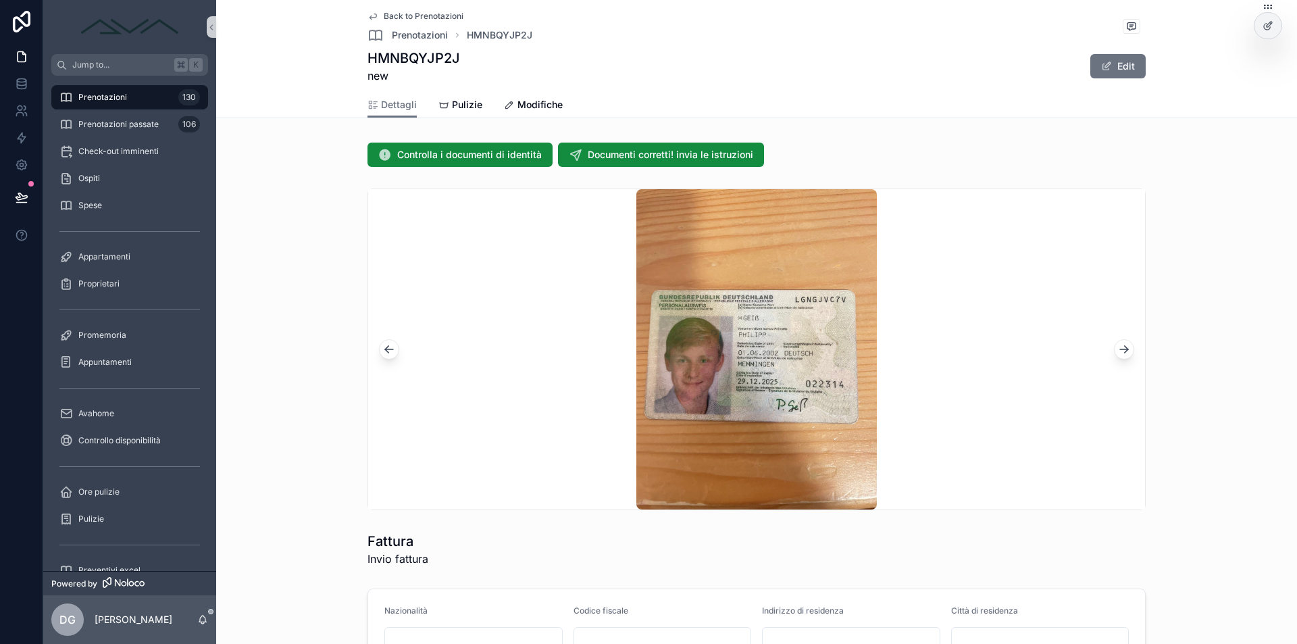
click at [1125, 346] on icon "scrollable content" at bounding box center [1126, 347] width 3 height 3
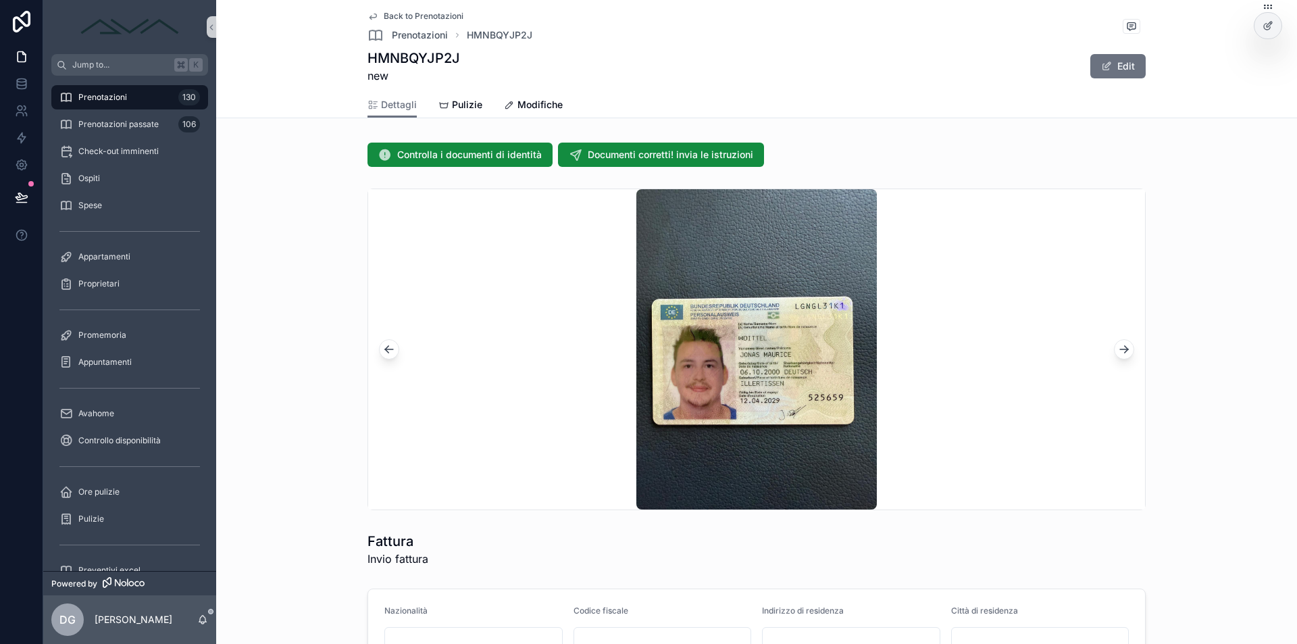
click at [1125, 346] on icon "scrollable content" at bounding box center [1126, 347] width 3 height 3
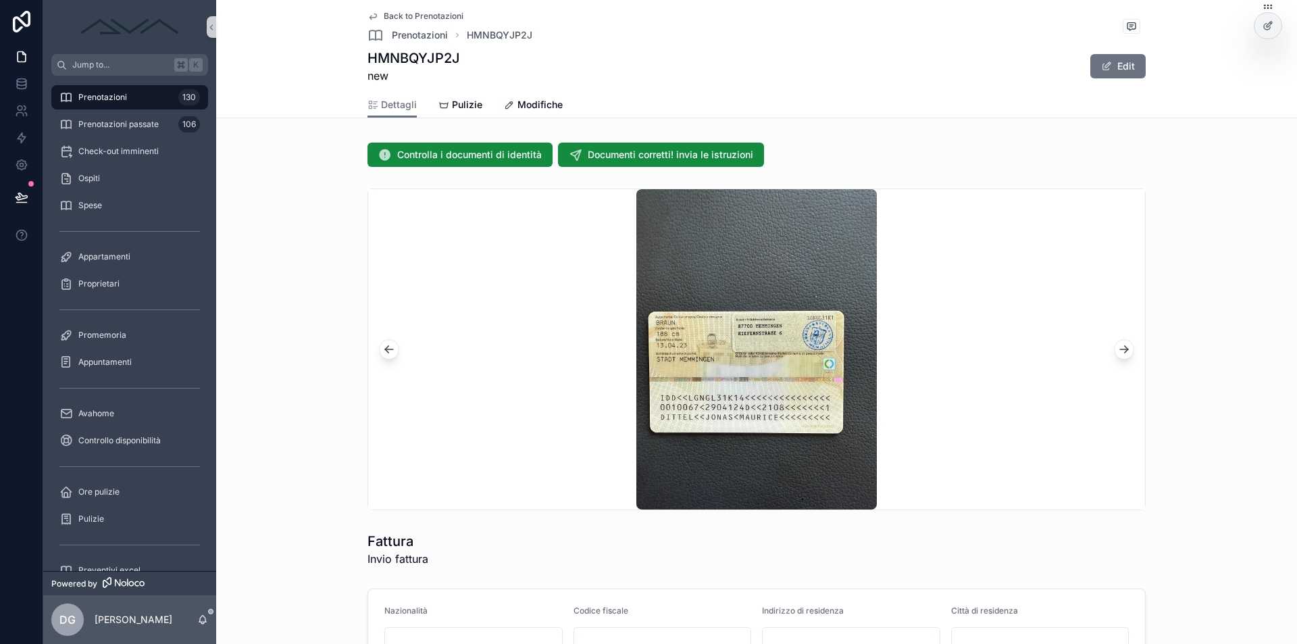
click at [1125, 346] on icon "scrollable content" at bounding box center [1126, 347] width 3 height 3
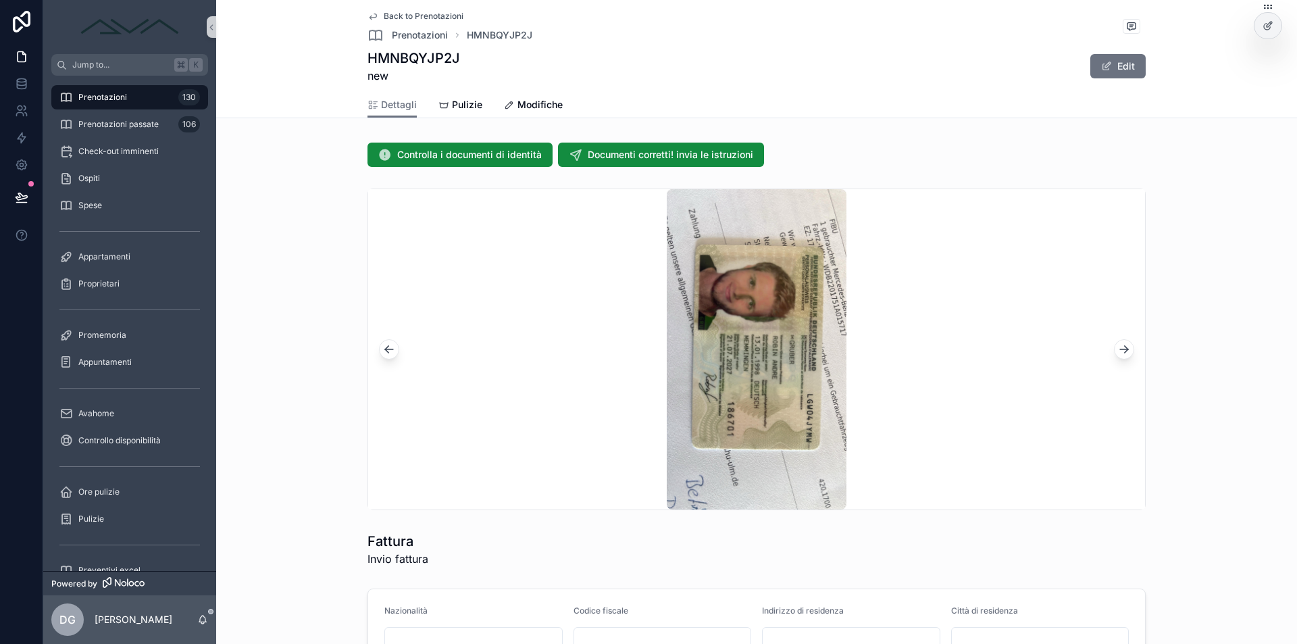
click at [1125, 346] on icon "scrollable content" at bounding box center [1126, 347] width 3 height 3
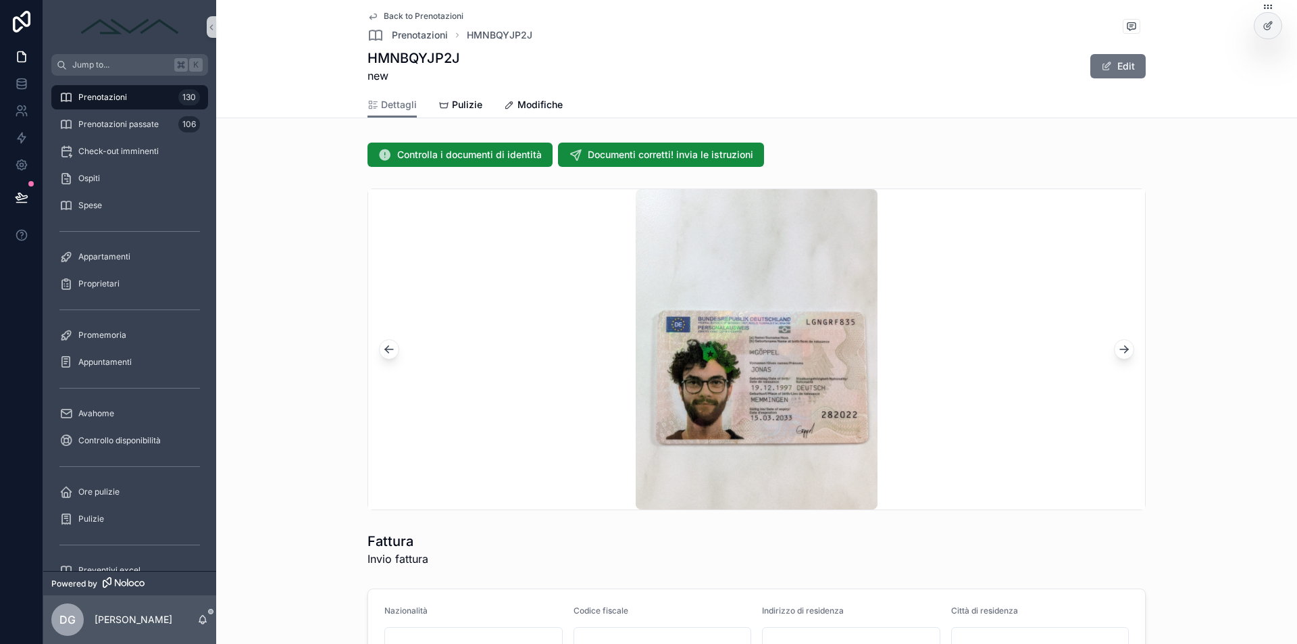
click at [1125, 346] on icon "scrollable content" at bounding box center [1126, 347] width 3 height 3
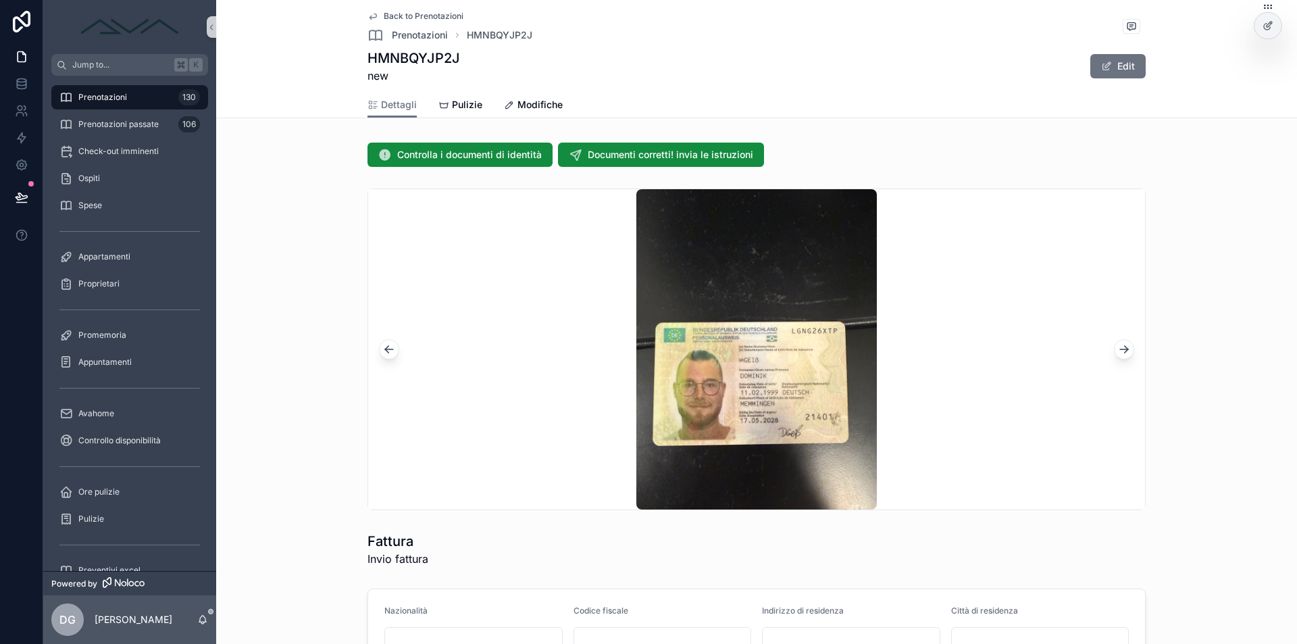
click at [1125, 346] on icon "scrollable content" at bounding box center [1126, 347] width 3 height 3
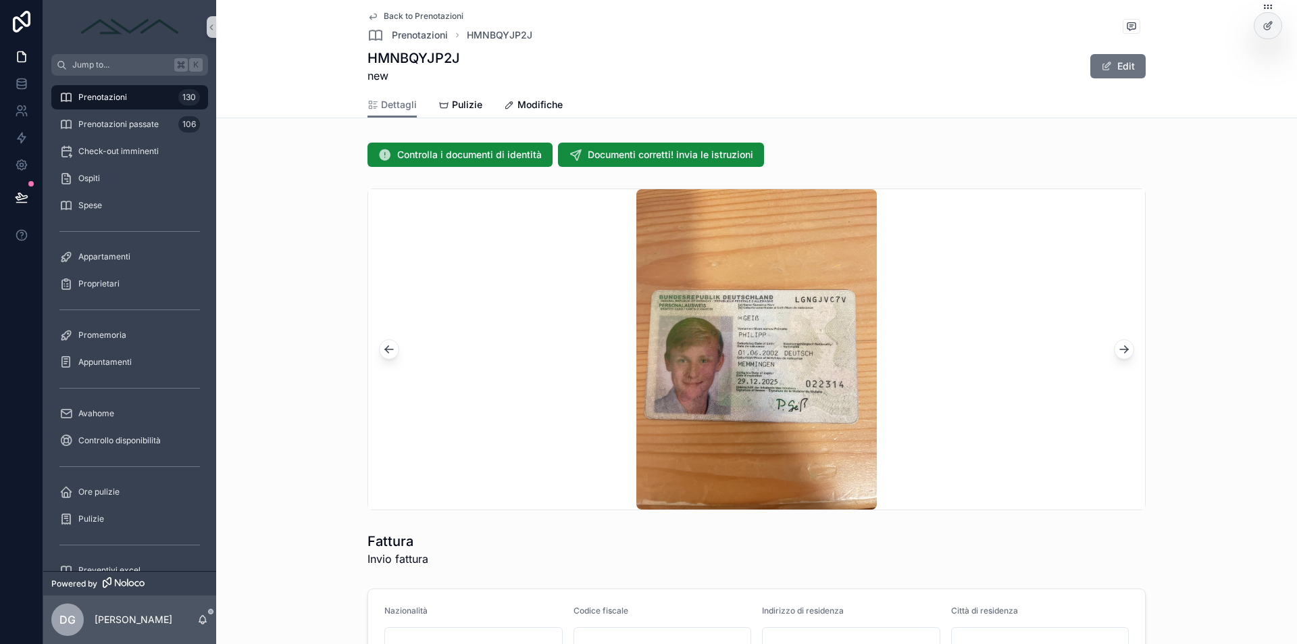
click at [1125, 346] on icon "scrollable content" at bounding box center [1126, 347] width 3 height 3
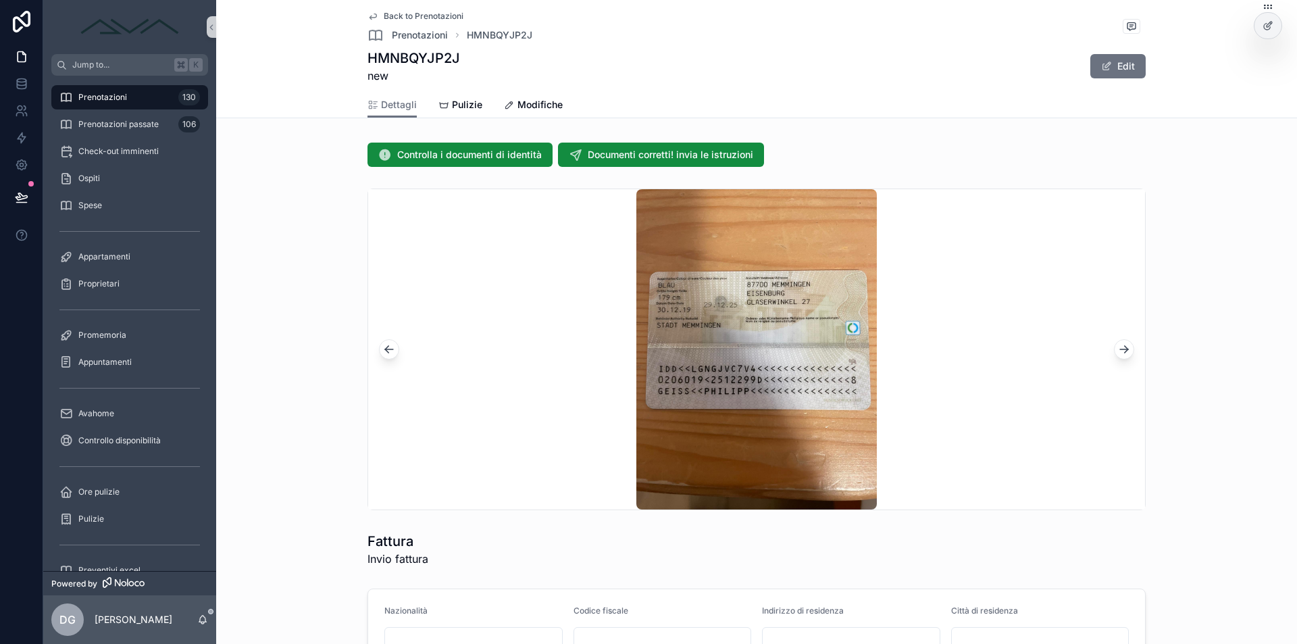
click at [1125, 346] on icon "scrollable content" at bounding box center [1126, 347] width 3 height 3
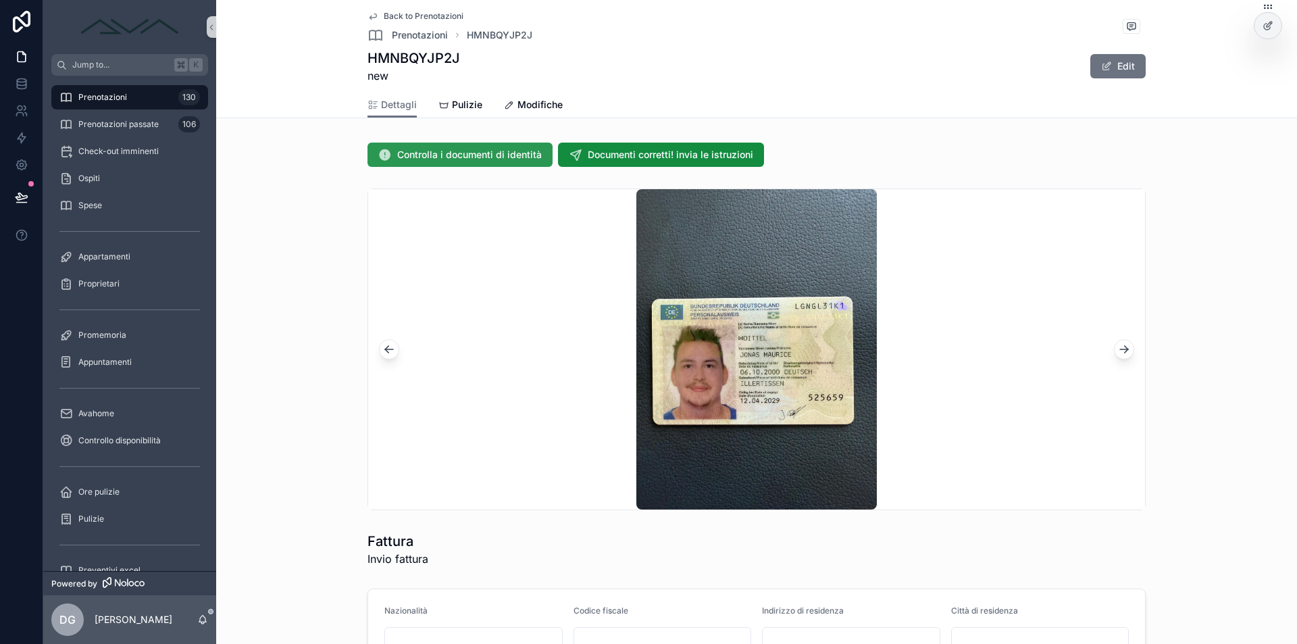
click at [466, 152] on span "Controlla i documenti di identità" at bounding box center [469, 155] width 145 height 14
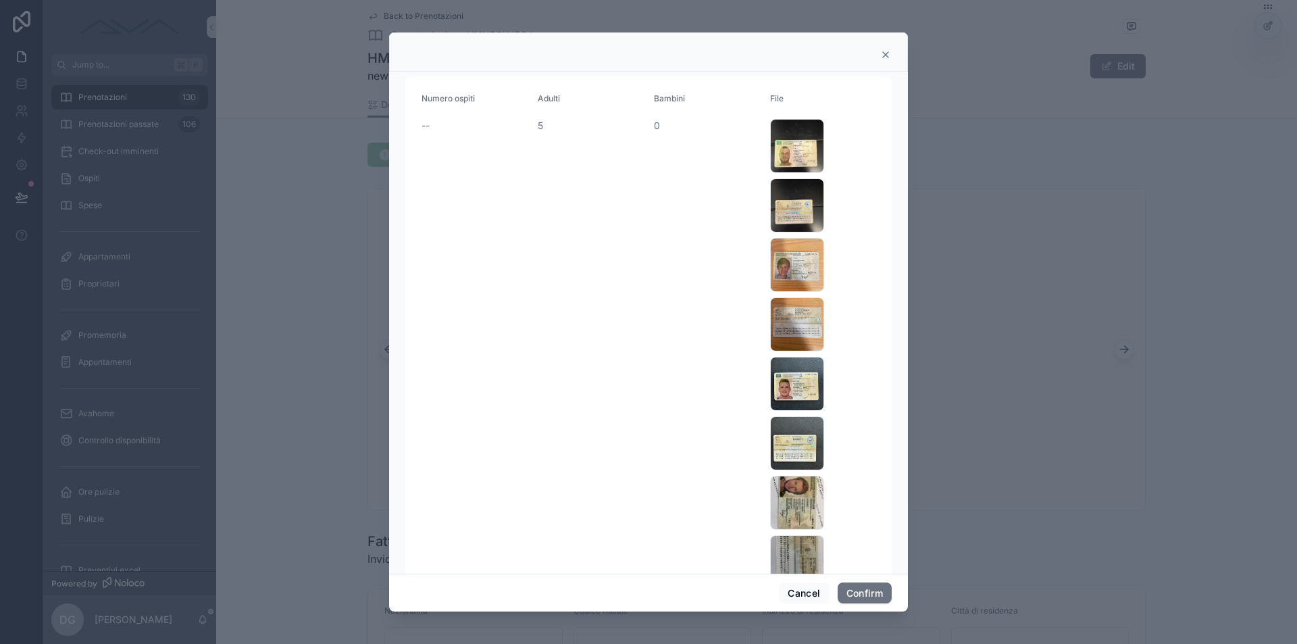
scroll to position [1354, 0]
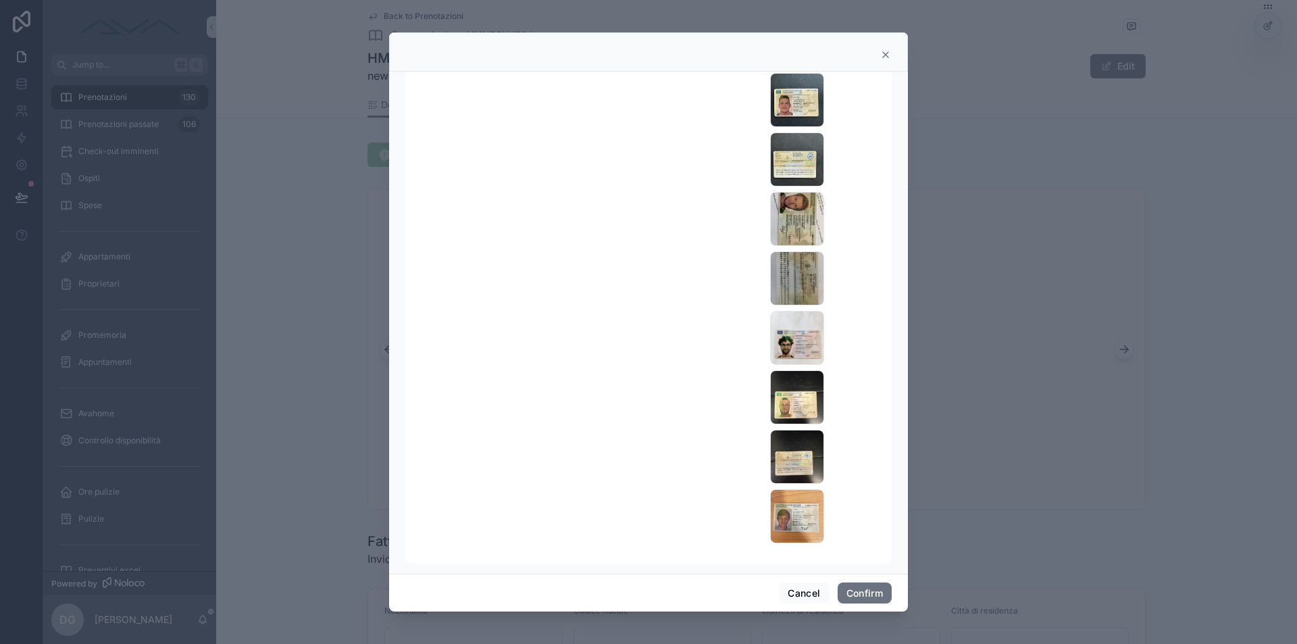
click at [889, 45] on div at bounding box center [648, 51] width 519 height 39
click at [889, 53] on icon at bounding box center [885, 54] width 11 height 11
click at [885, 53] on div "HMNBQYJP2J new Edit" at bounding box center [756, 66] width 778 height 35
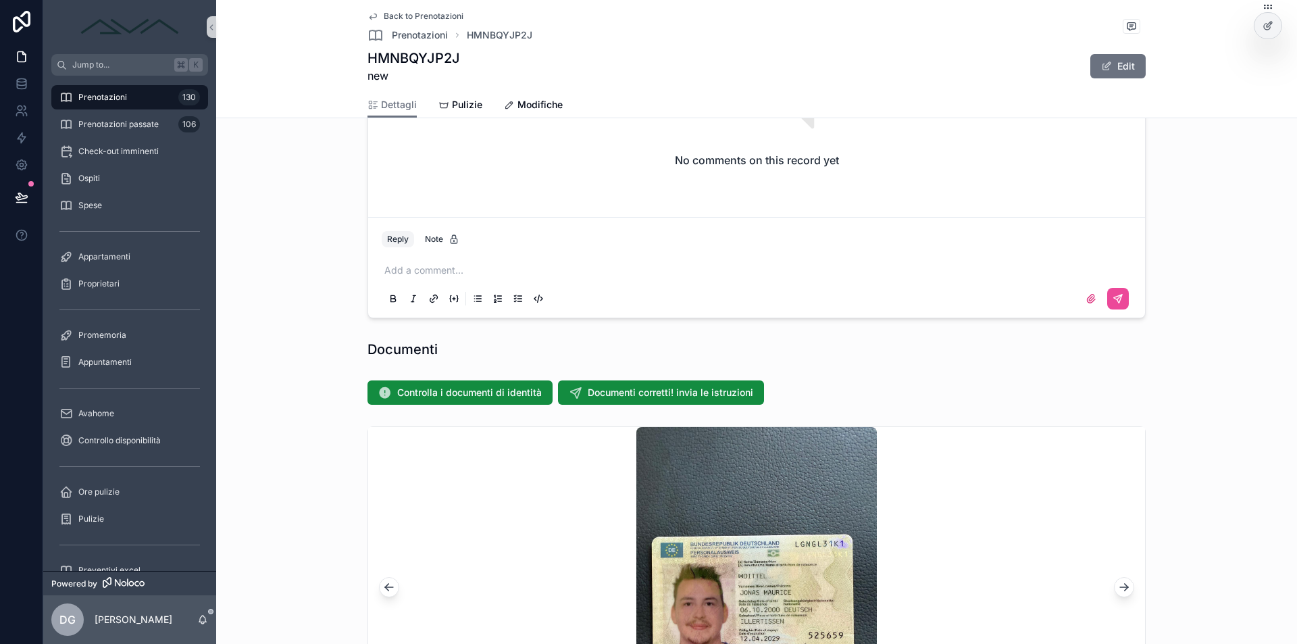
scroll to position [1058, 0]
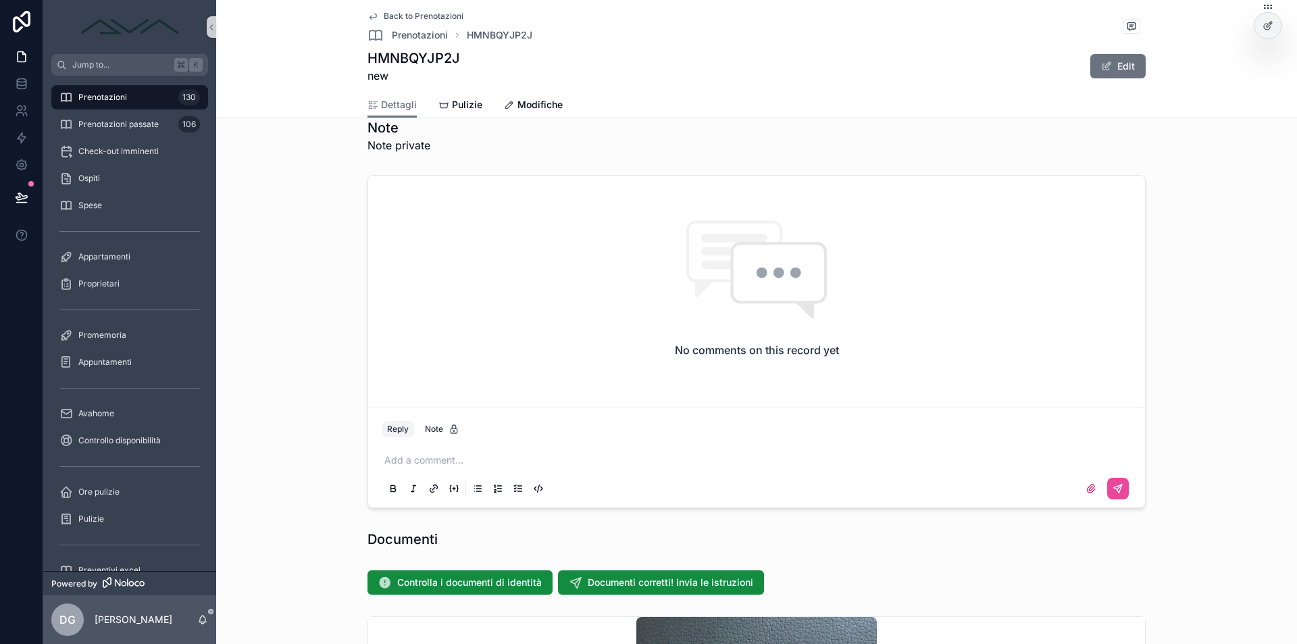
click at [468, 459] on p "scrollable content" at bounding box center [759, 460] width 750 height 14
click at [1112, 487] on icon "scrollable content" at bounding box center [1117, 488] width 11 height 11
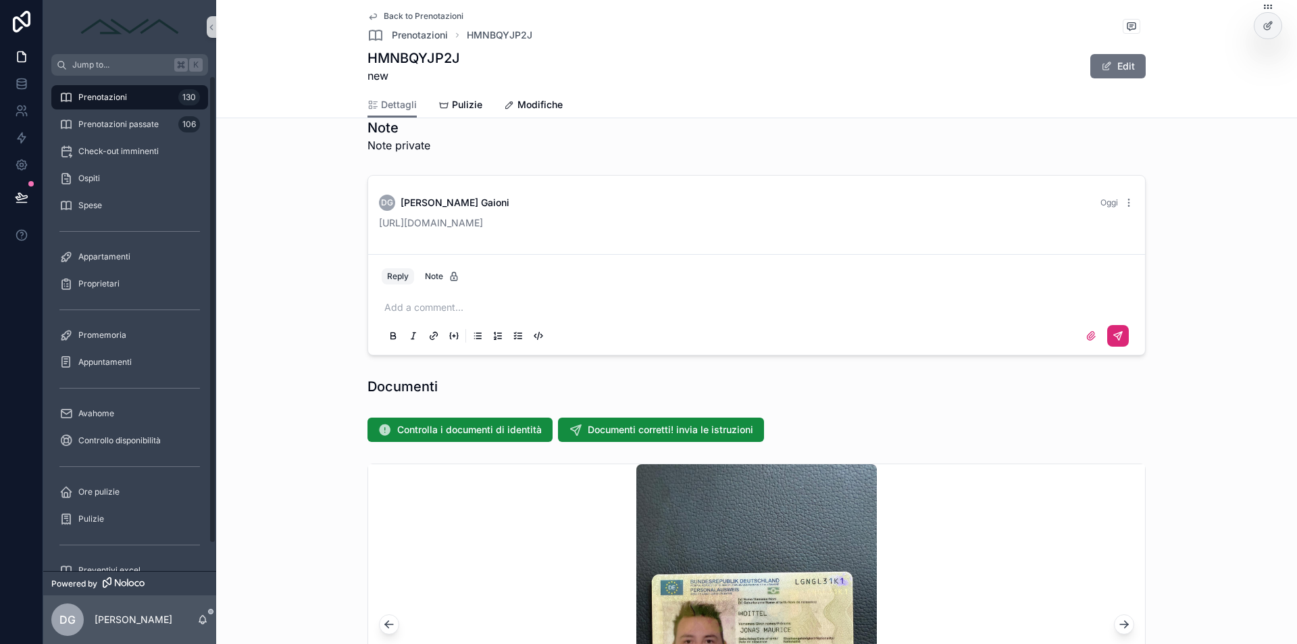
click at [134, 93] on div "Prenotazioni 130" at bounding box center [129, 97] width 140 height 22
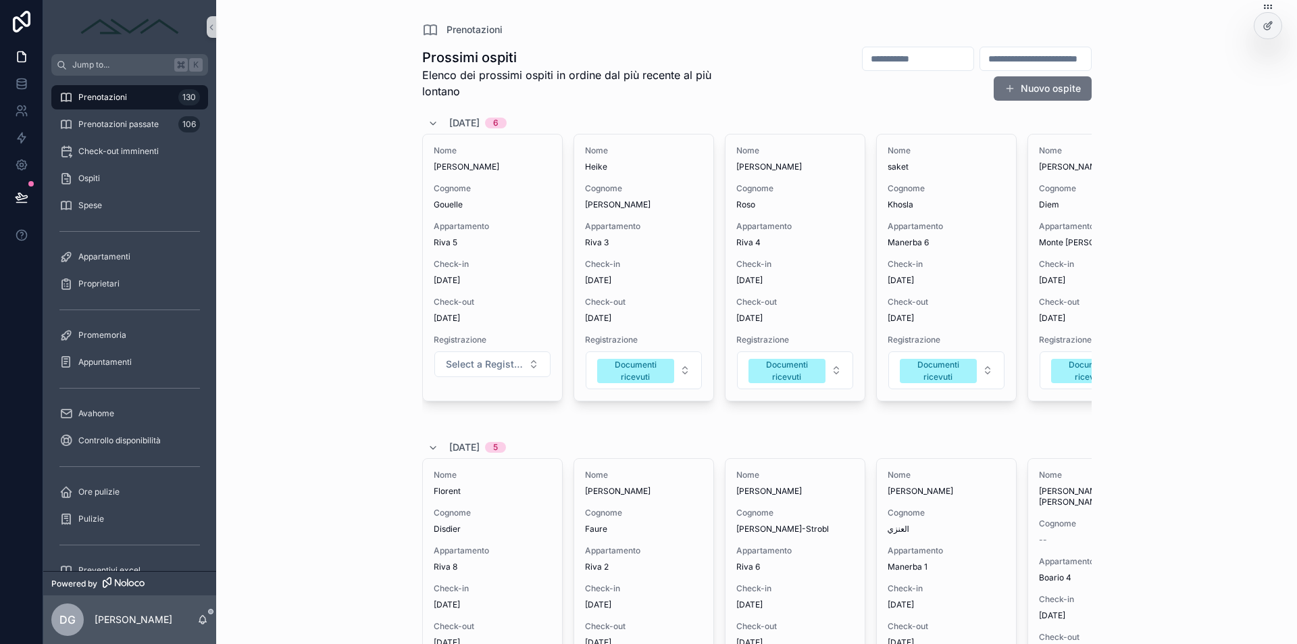
click at [980, 59] on input "scrollable content" at bounding box center [1035, 58] width 111 height 19
paste input "**********"
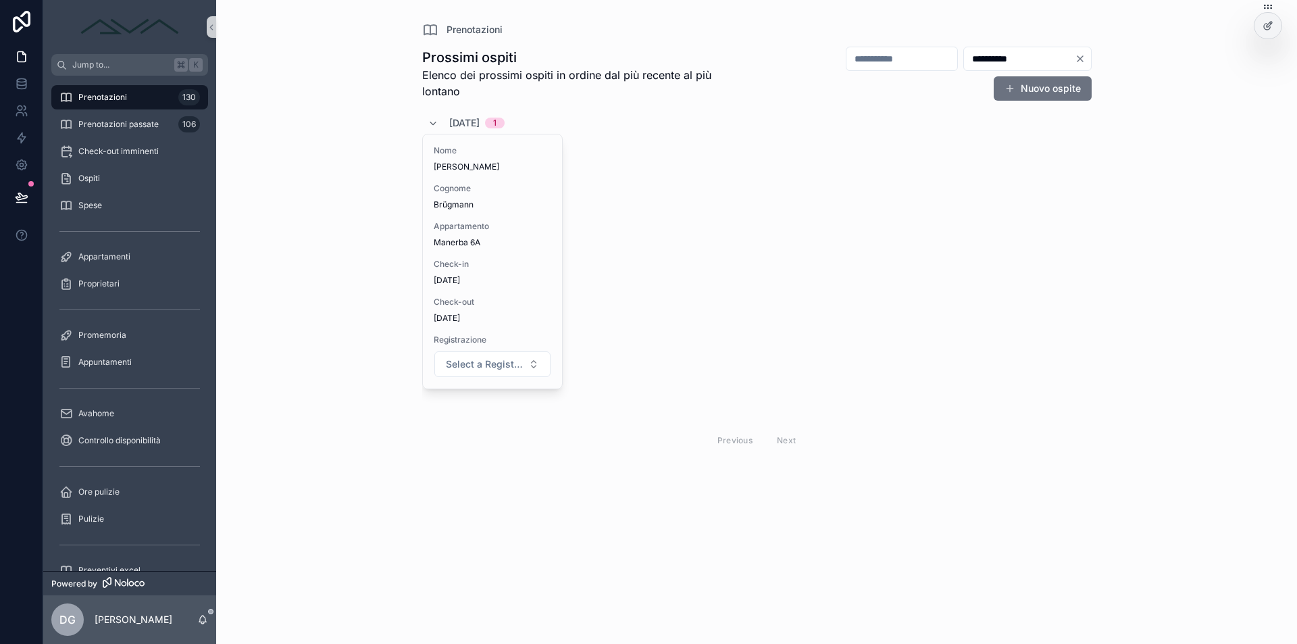
type input "**********"
click at [493, 251] on div "Nome [PERSON_NAME] Brügmann Appartamento Manerba 6A Check-in [DATE] Check-out […" at bounding box center [492, 261] width 139 height 254
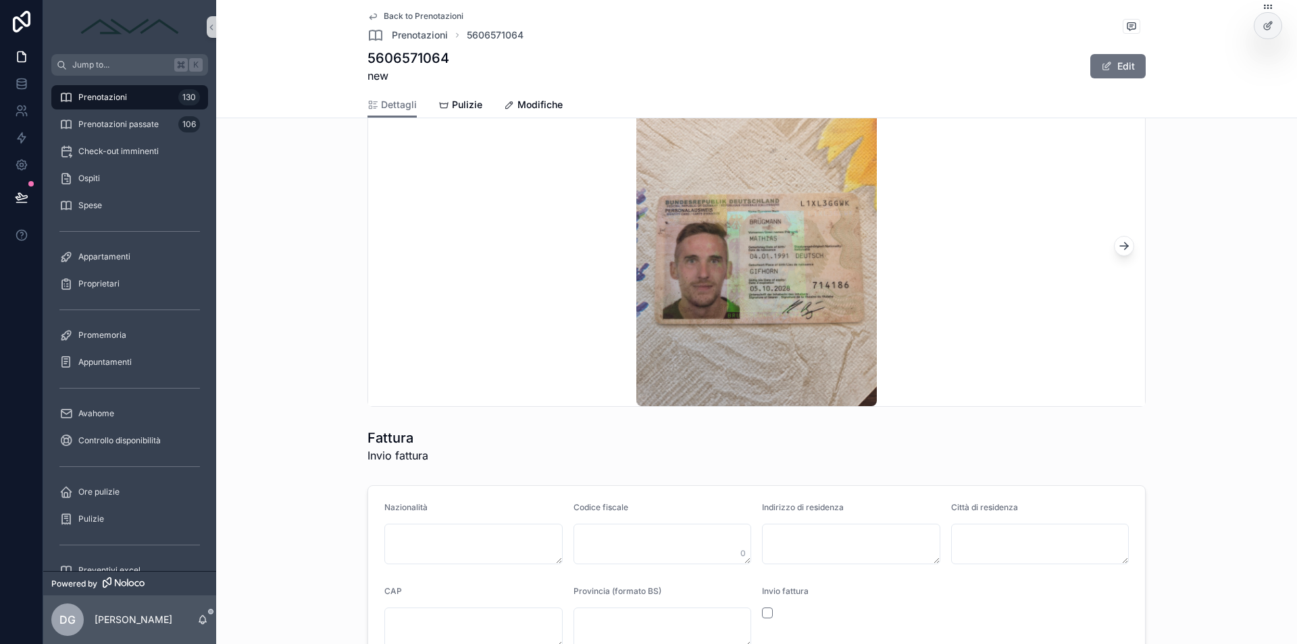
scroll to position [1464, 0]
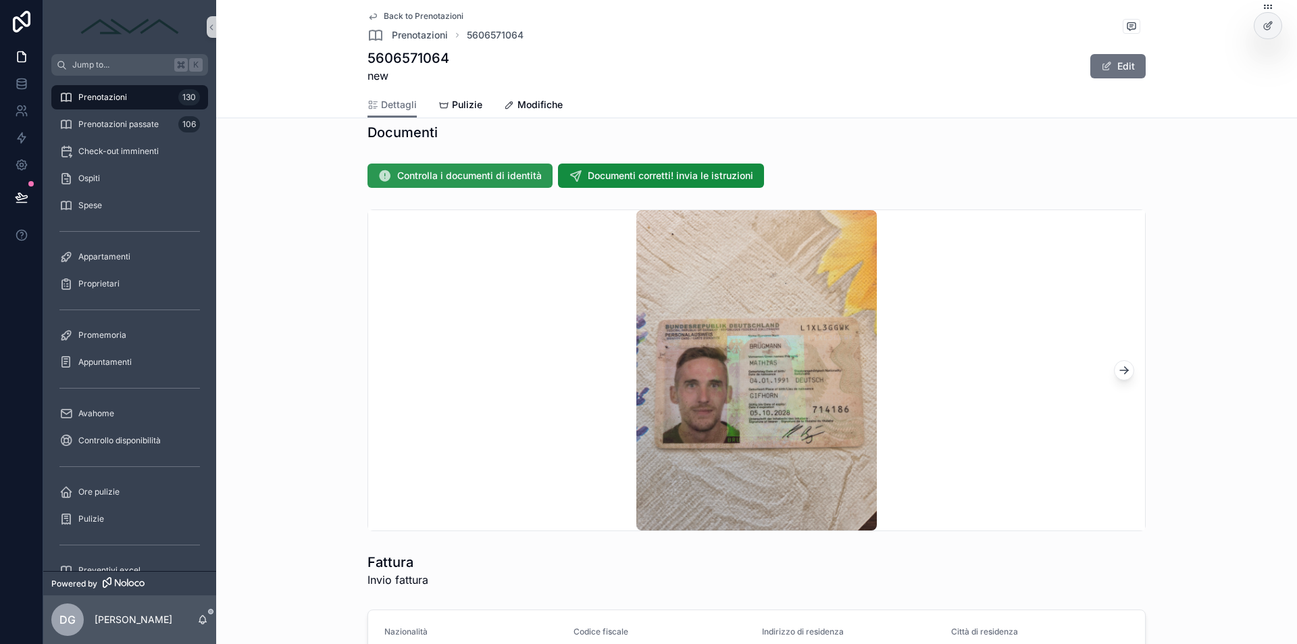
click at [441, 174] on span "Controlla i documenti di identità" at bounding box center [469, 176] width 145 height 14
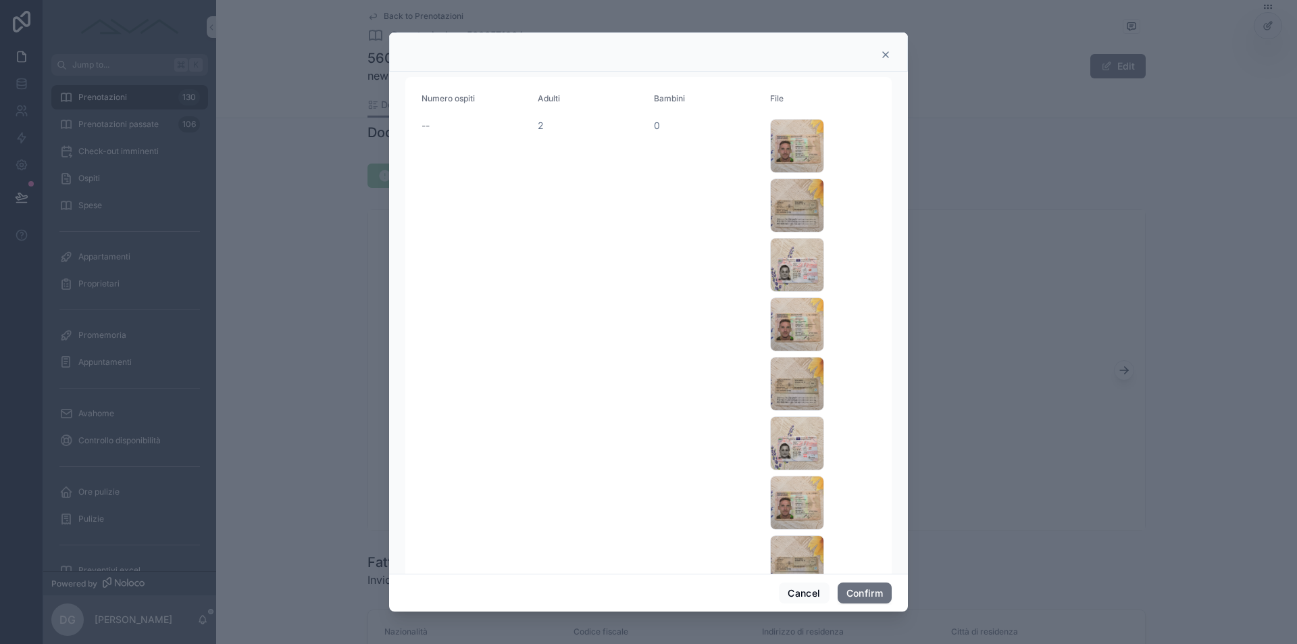
click at [888, 49] on icon at bounding box center [885, 54] width 11 height 11
click at [887, 49] on div "5606571064 new Edit" at bounding box center [756, 66] width 778 height 35
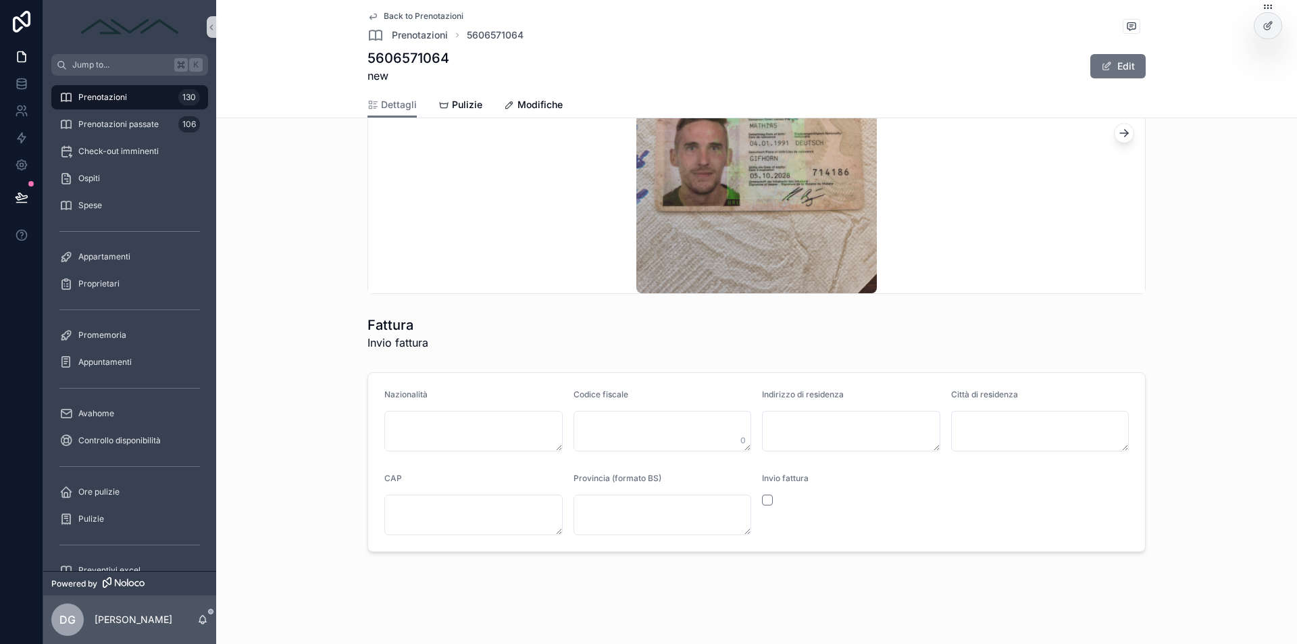
scroll to position [1422, 0]
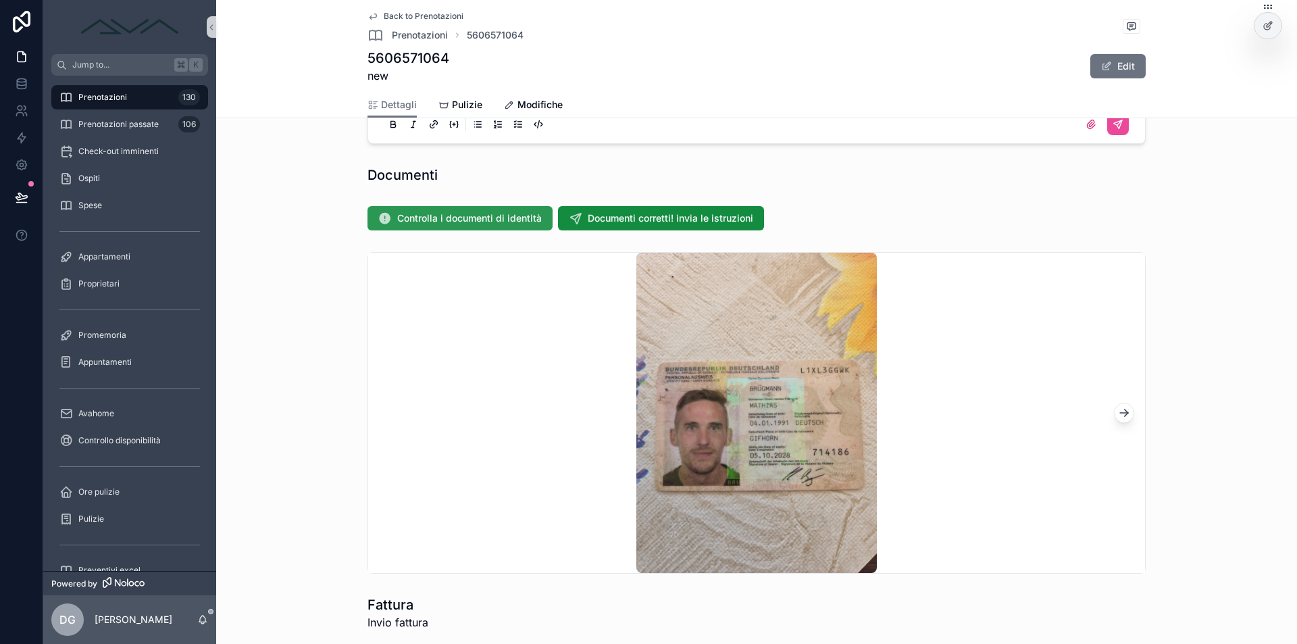
click at [462, 214] on span "Controlla i documenti di identità" at bounding box center [469, 218] width 145 height 14
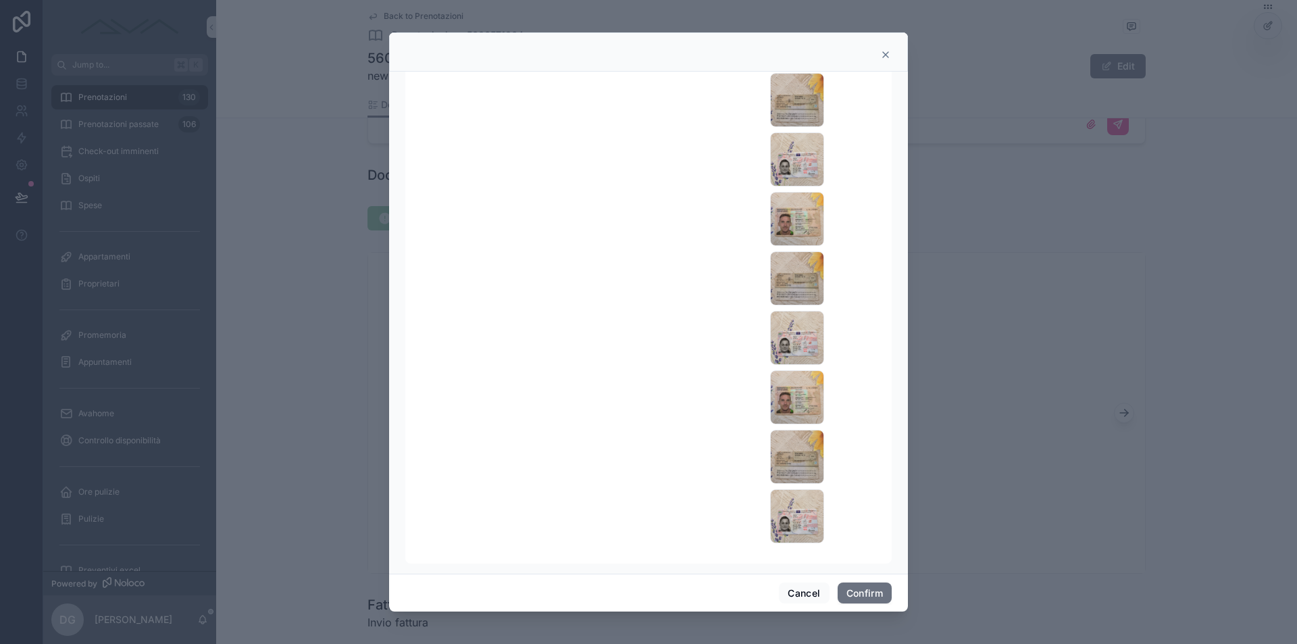
scroll to position [0, 0]
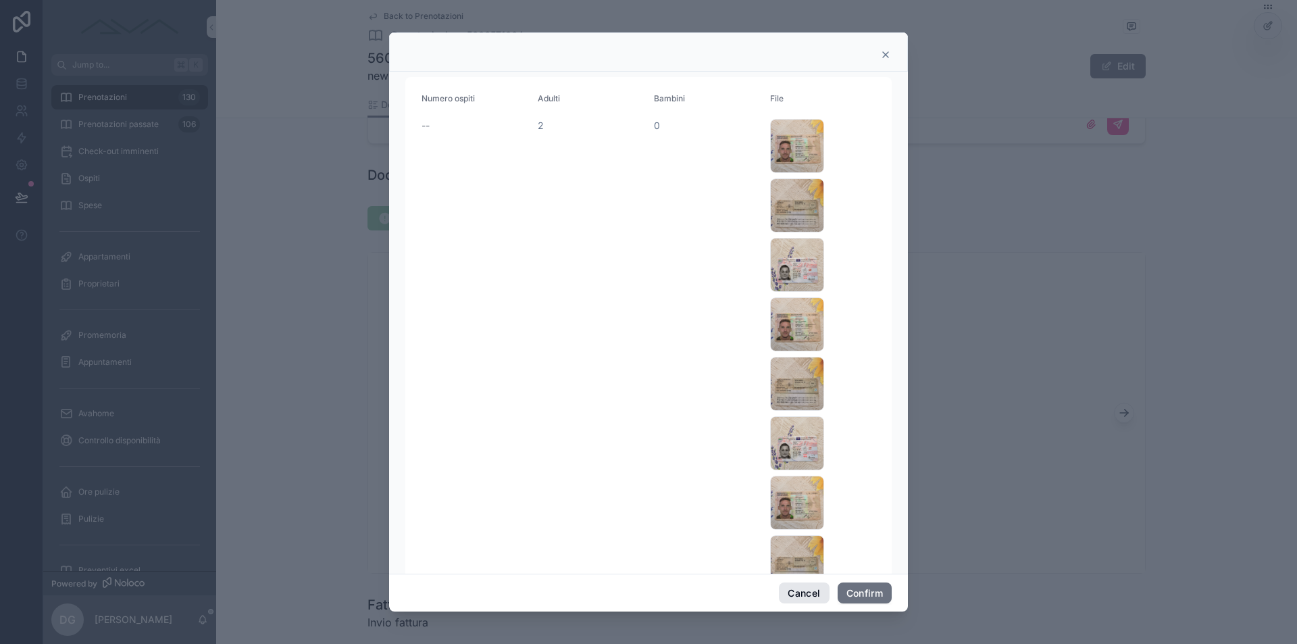
click at [804, 588] on button "Cancel" at bounding box center [804, 593] width 50 height 22
click at [889, 55] on div "5606571064 new Edit" at bounding box center [756, 66] width 778 height 35
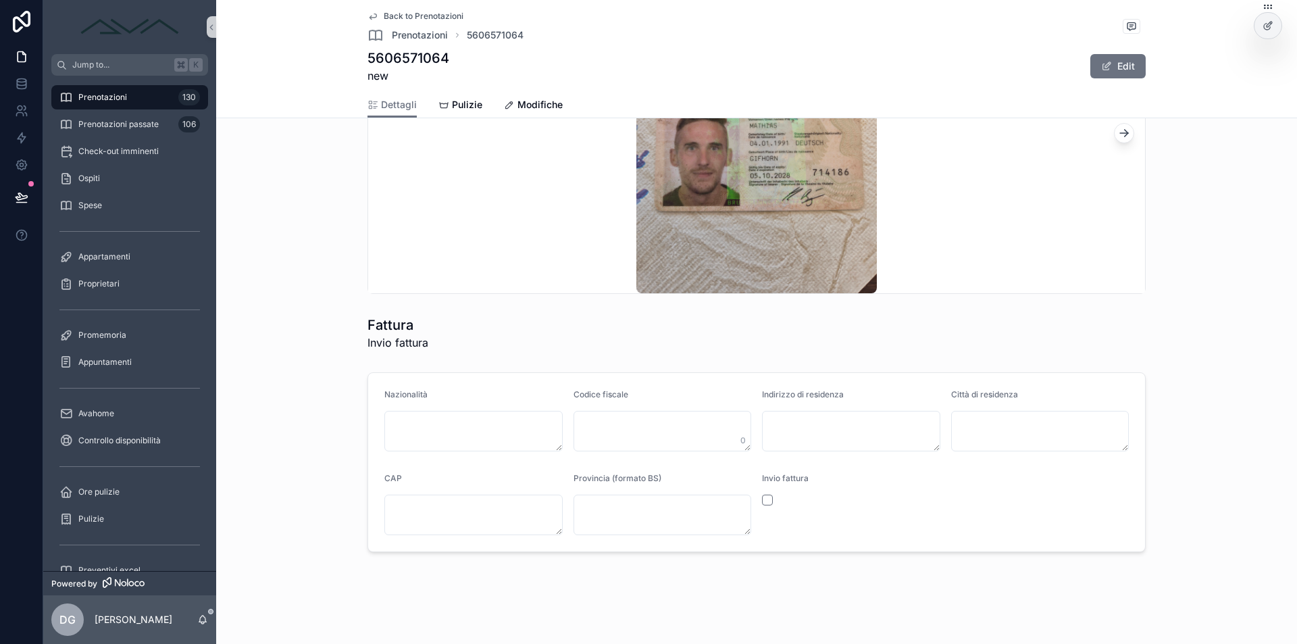
scroll to position [1054, 0]
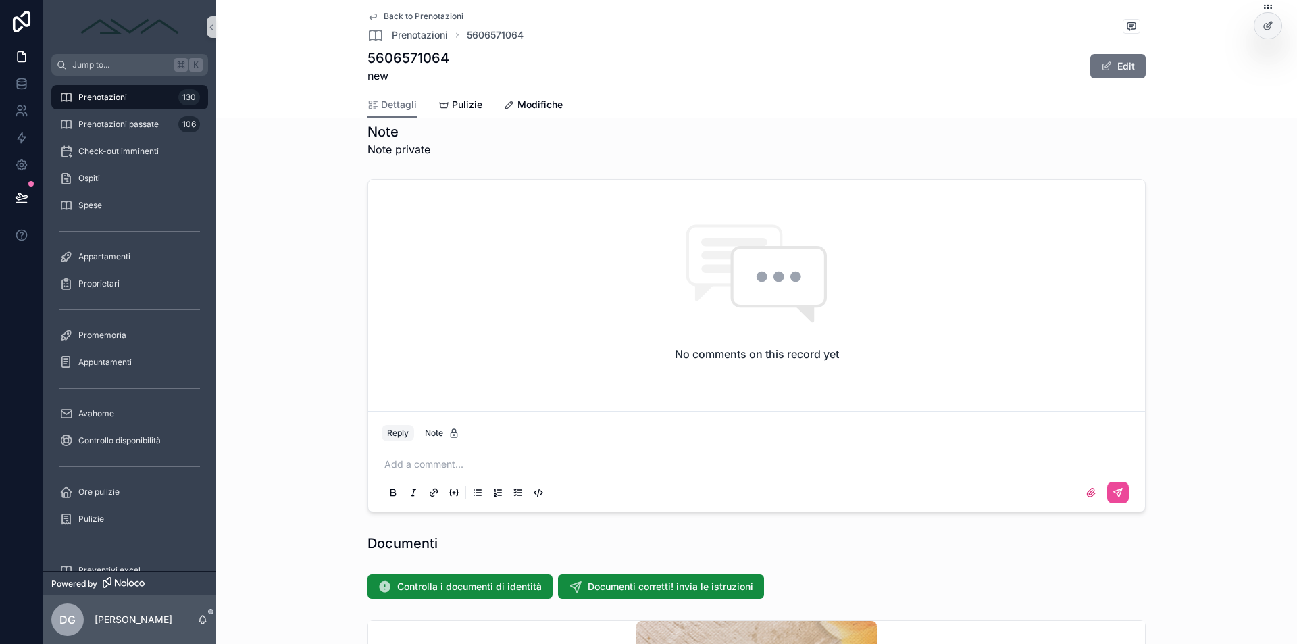
click at [453, 471] on div "Add a comment..." at bounding box center [757, 477] width 750 height 57
click at [458, 465] on p "scrollable content" at bounding box center [759, 464] width 750 height 14
click at [1117, 490] on icon "scrollable content" at bounding box center [1117, 492] width 11 height 11
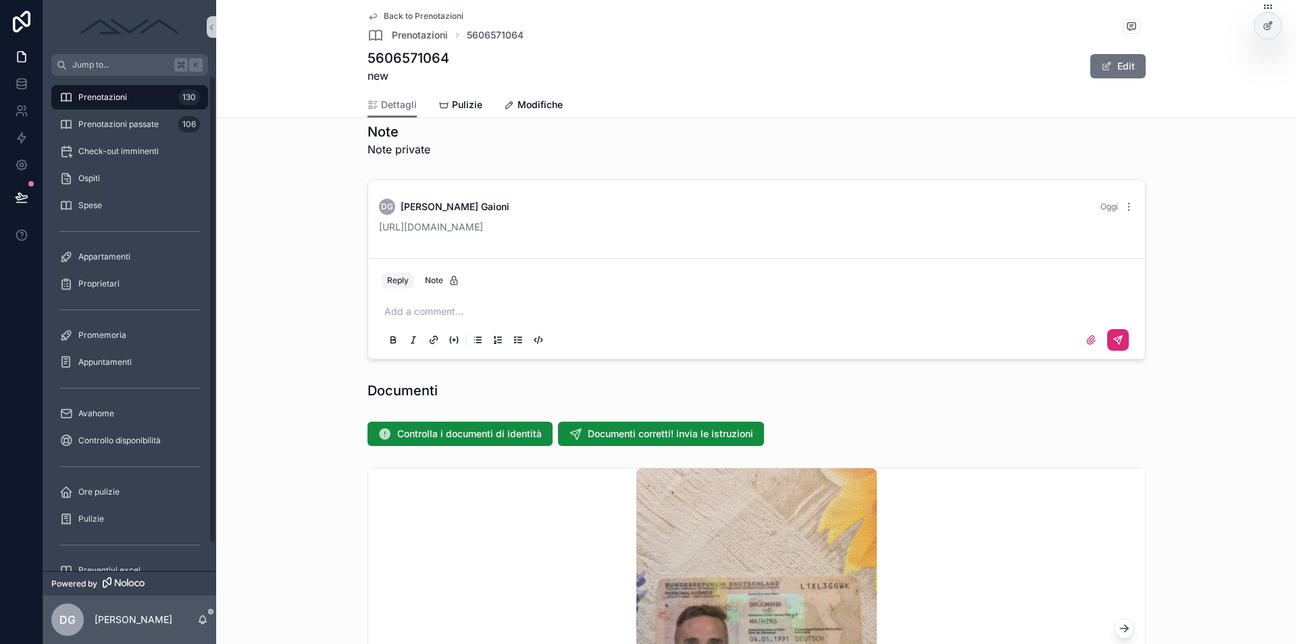
click at [145, 96] on div "Prenotazioni 130" at bounding box center [129, 97] width 140 height 22
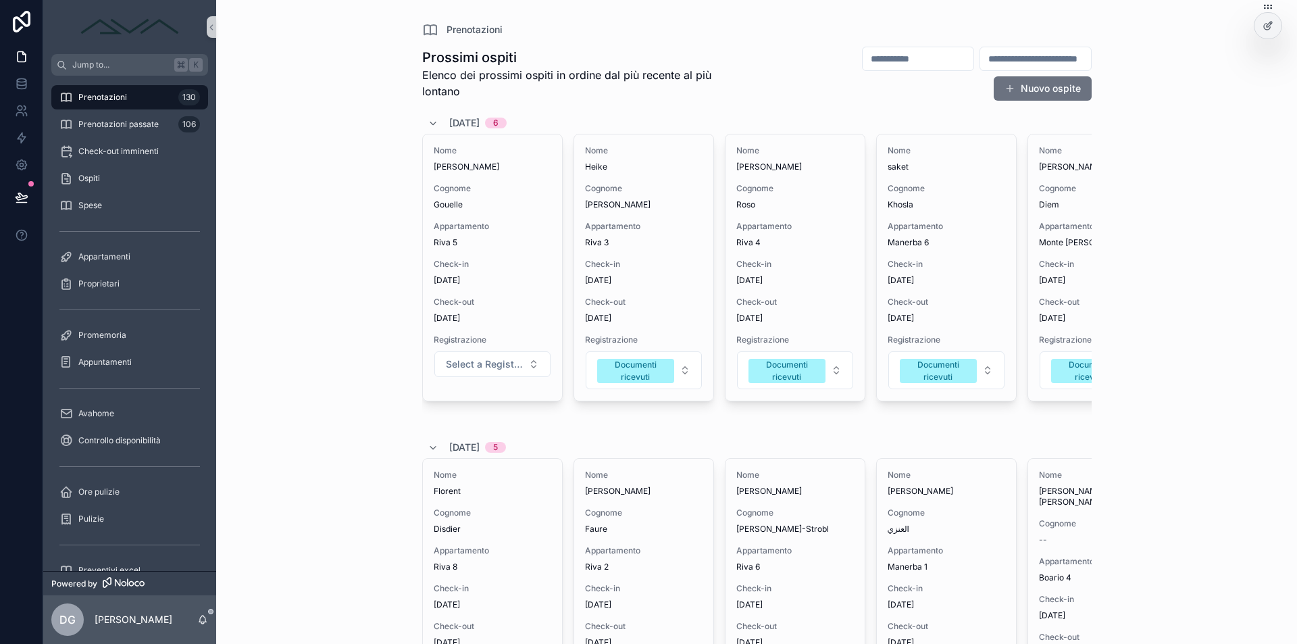
click at [987, 61] on input "scrollable content" at bounding box center [1035, 58] width 111 height 19
paste input "**********"
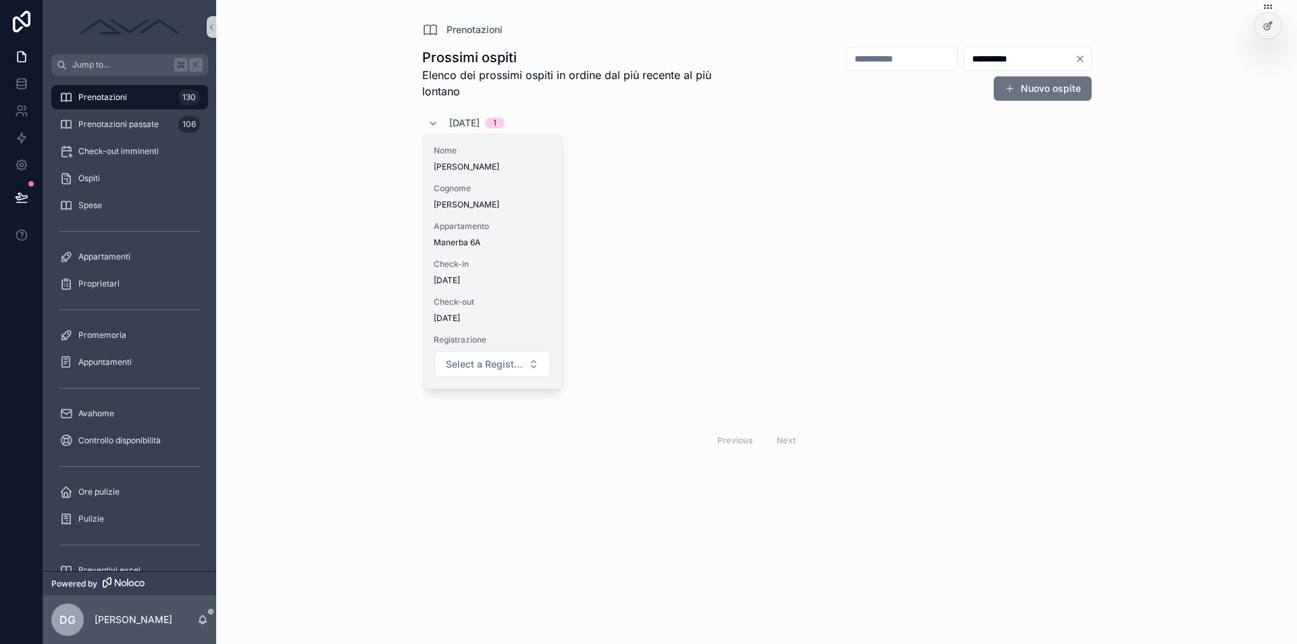
type input "**********"
click at [515, 223] on span "Appartamento" at bounding box center [493, 226] width 118 height 11
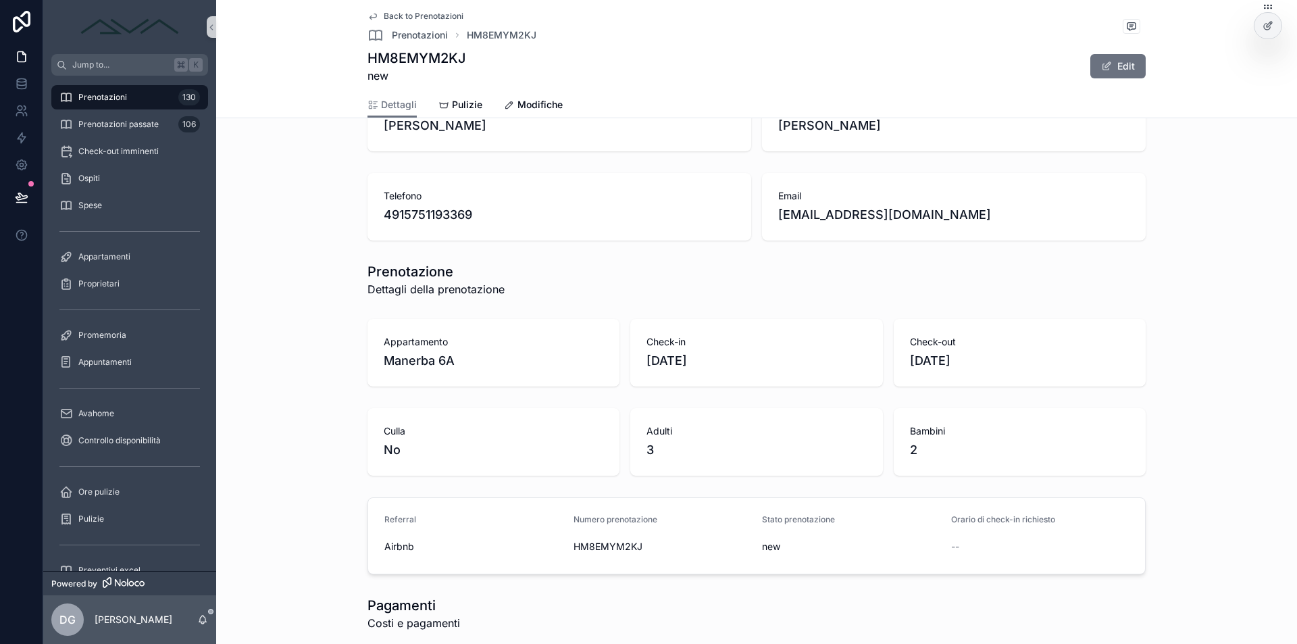
scroll to position [400, 0]
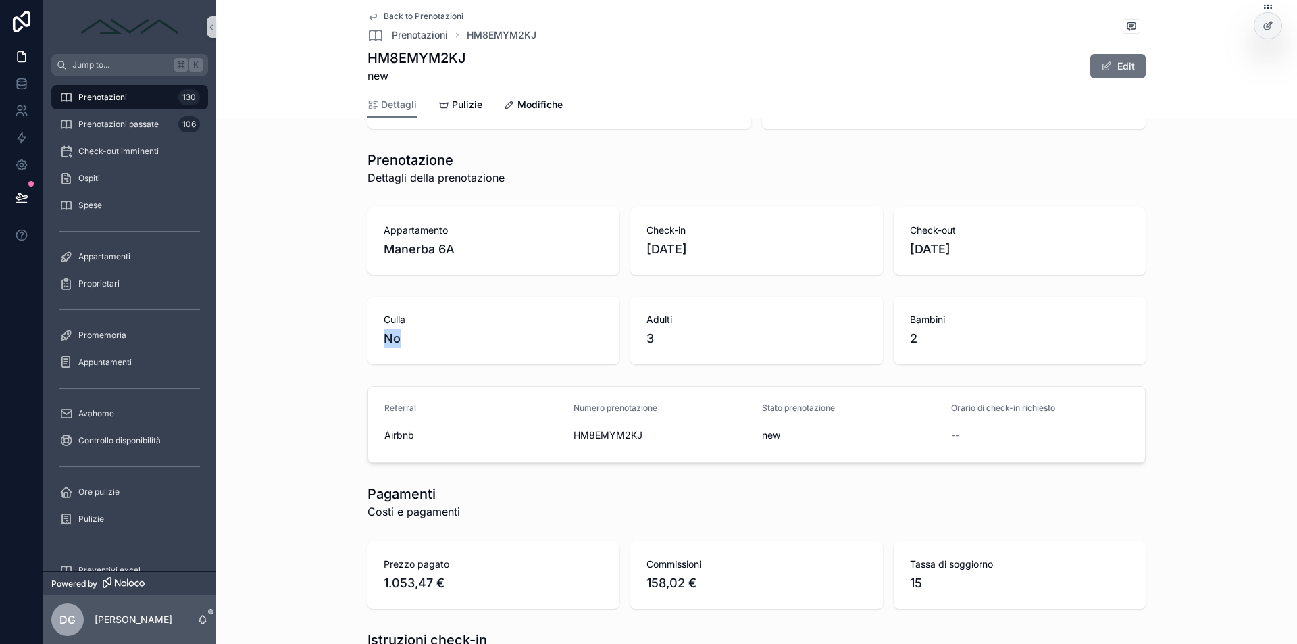
drag, startPoint x: 428, startPoint y: 338, endPoint x: 338, endPoint y: 335, distance: 89.9
click at [338, 335] on div "Culla No Adulti 3 Bambini 2" at bounding box center [757, 330] width 1070 height 78
click at [338, 352] on div "Culla No Adulti 3 Bambini 2" at bounding box center [757, 330] width 1070 height 78
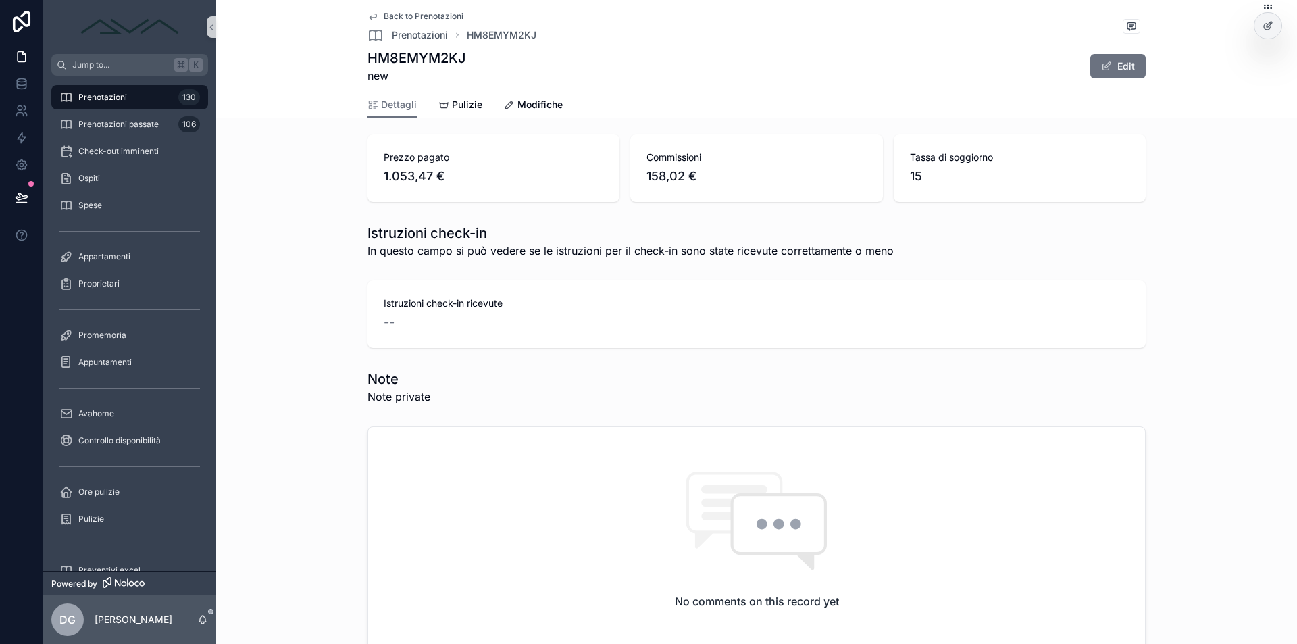
scroll to position [780, 0]
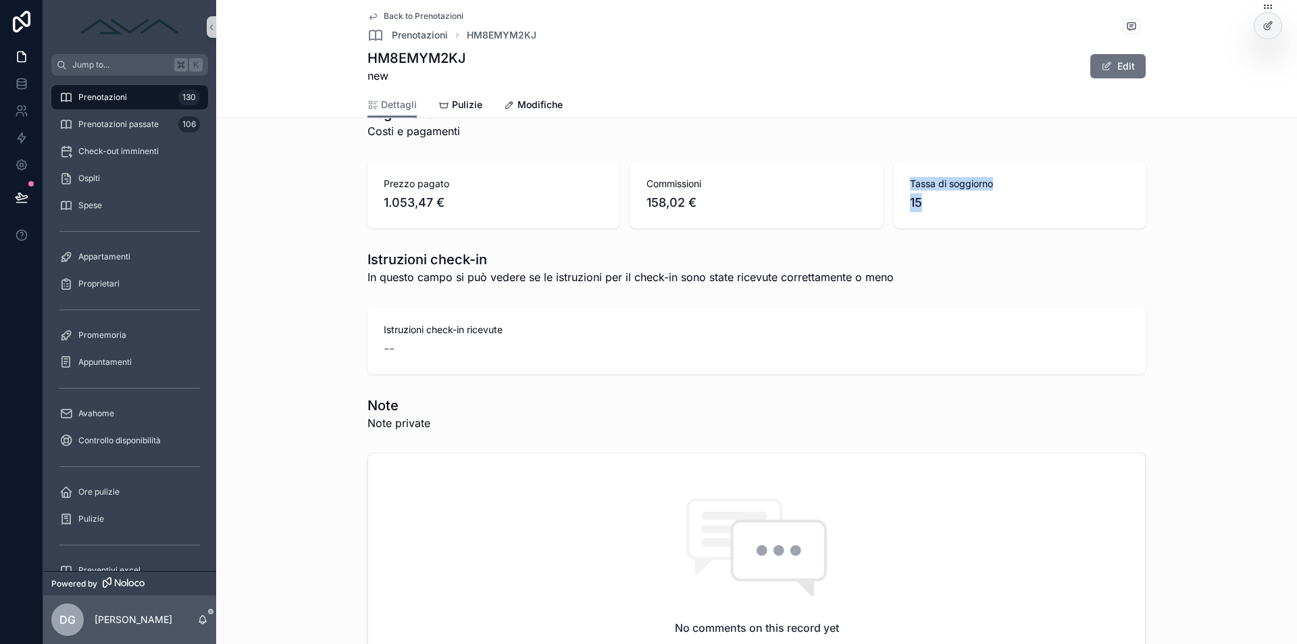
drag, startPoint x: 921, startPoint y: 203, endPoint x: 901, endPoint y: 180, distance: 30.2
click at [901, 180] on div "Tassa di soggiorno 15" at bounding box center [1020, 195] width 252 height 68
click at [929, 220] on div "Tassa di soggiorno 15" at bounding box center [1020, 195] width 252 height 68
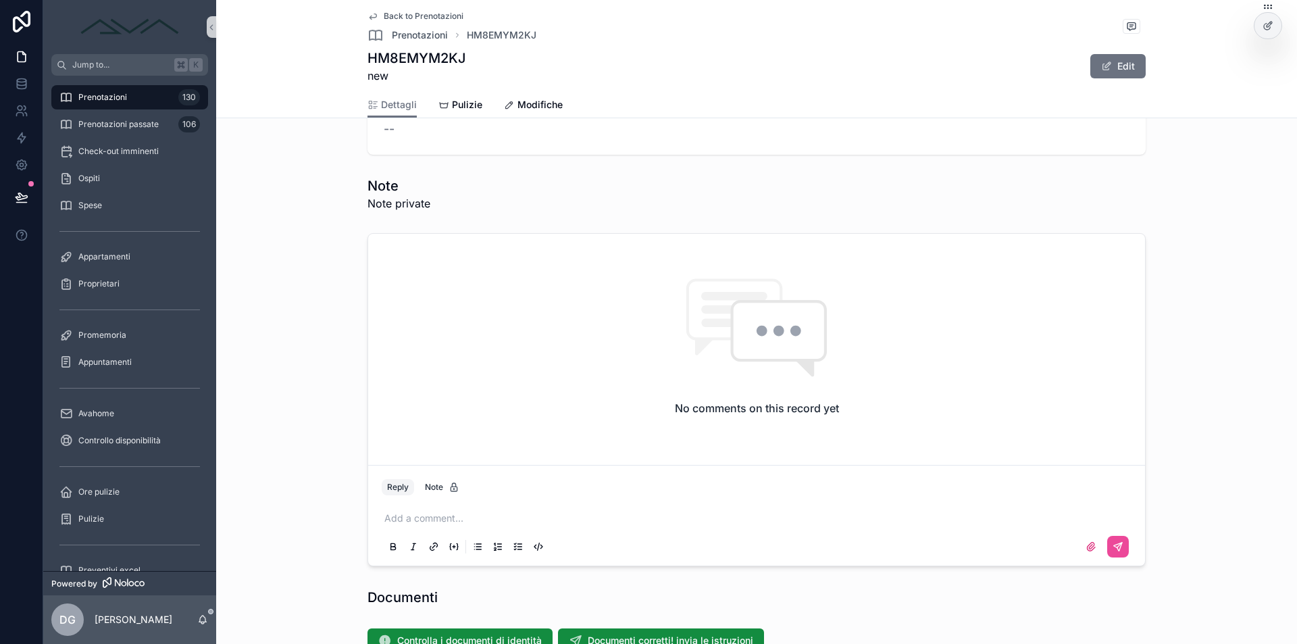
scroll to position [1285, 0]
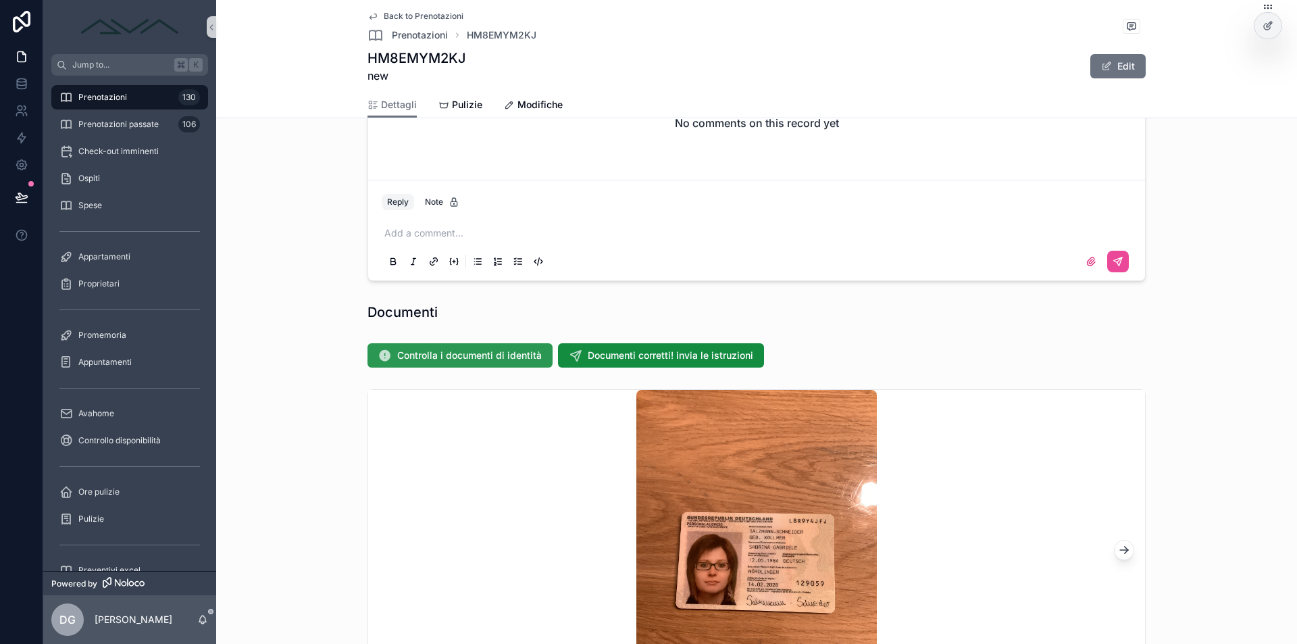
click at [444, 347] on button "Controlla i documenti di identità" at bounding box center [459, 355] width 185 height 24
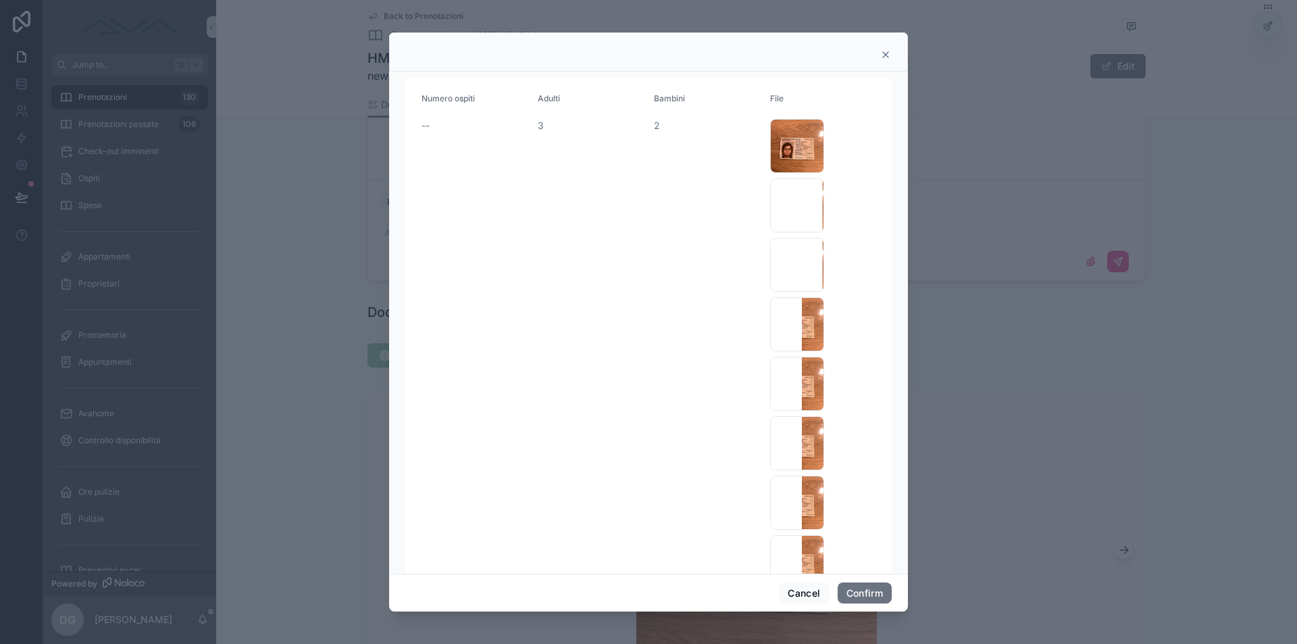
scroll to position [640, 0]
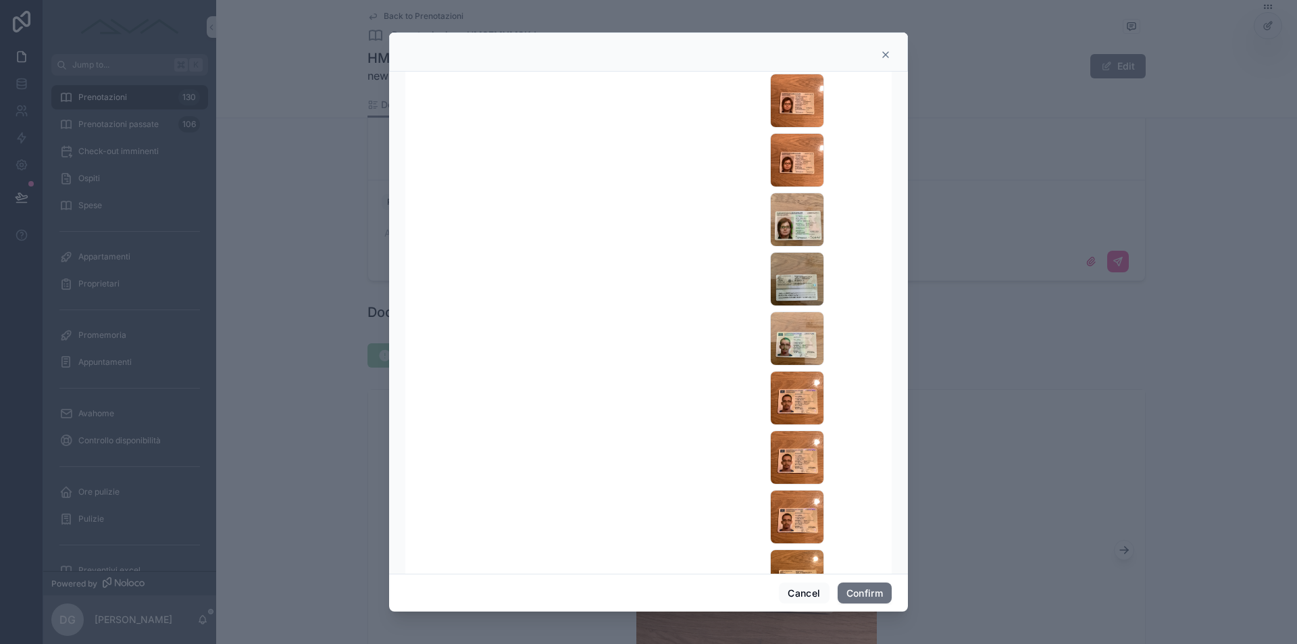
click at [884, 52] on icon at bounding box center [885, 54] width 11 height 11
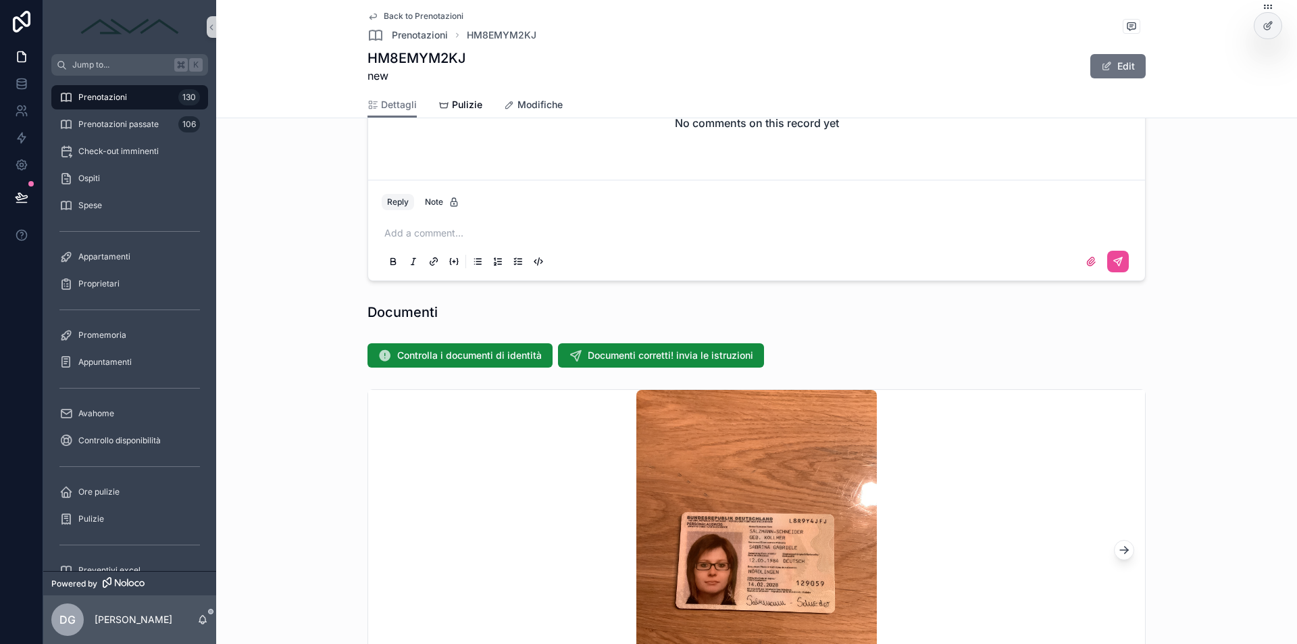
click at [532, 104] on span "Modifiche" at bounding box center [539, 105] width 45 height 14
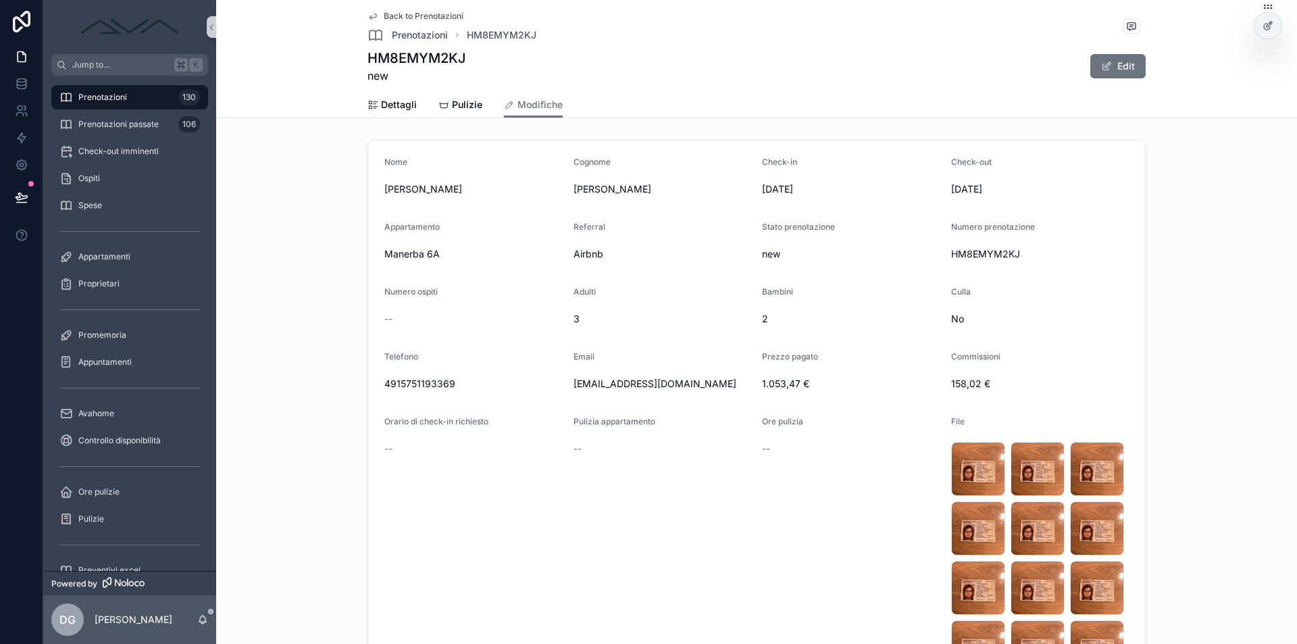
scroll to position [235, 0]
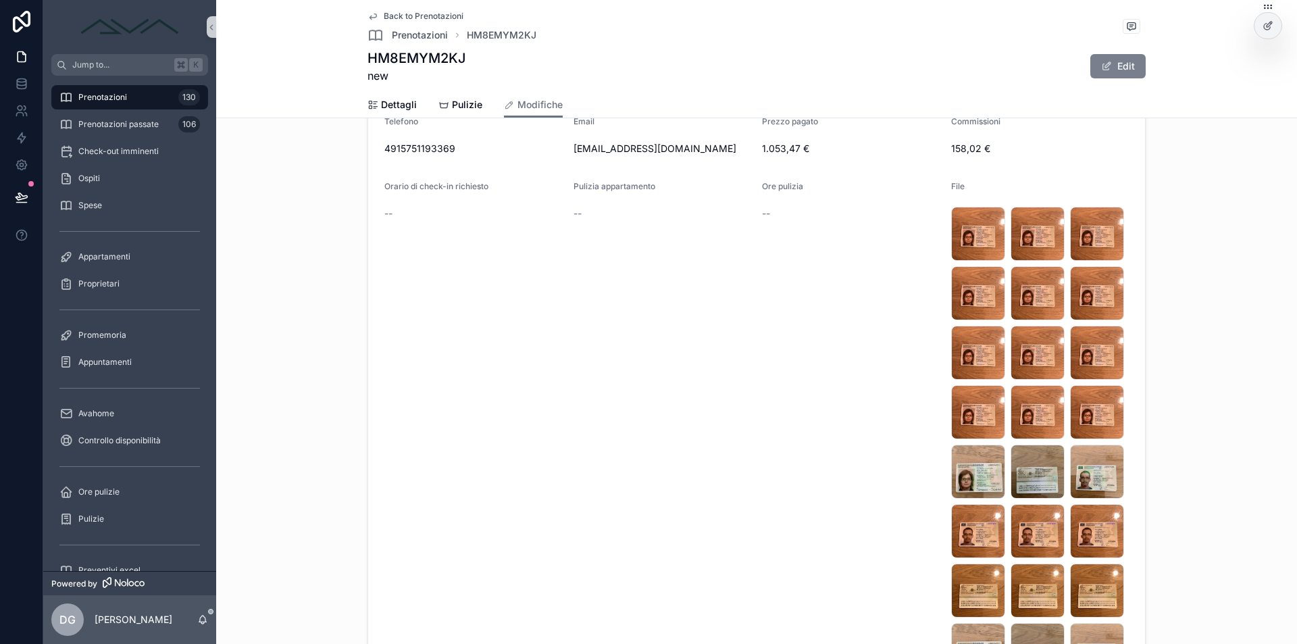
click at [1111, 66] on button "Edit" at bounding box center [1117, 66] width 55 height 24
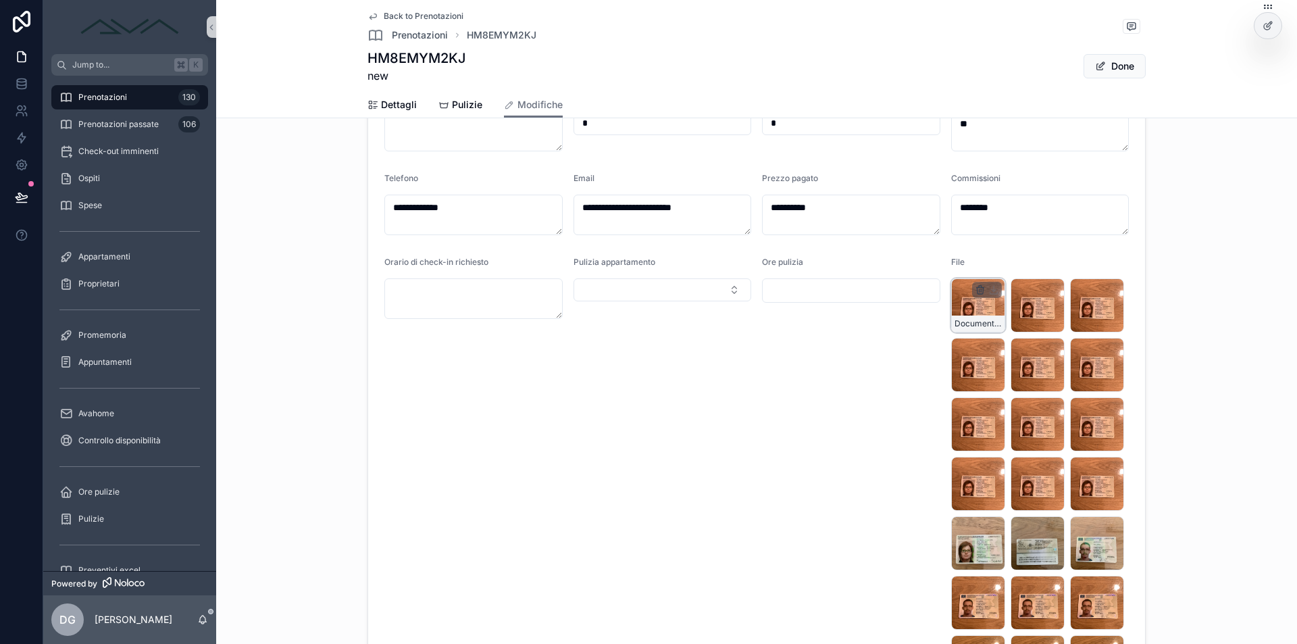
click at [979, 288] on icon "scrollable content" at bounding box center [980, 287] width 3 height 2
click at [1002, 264] on icon "scrollable content" at bounding box center [1003, 265] width 11 height 11
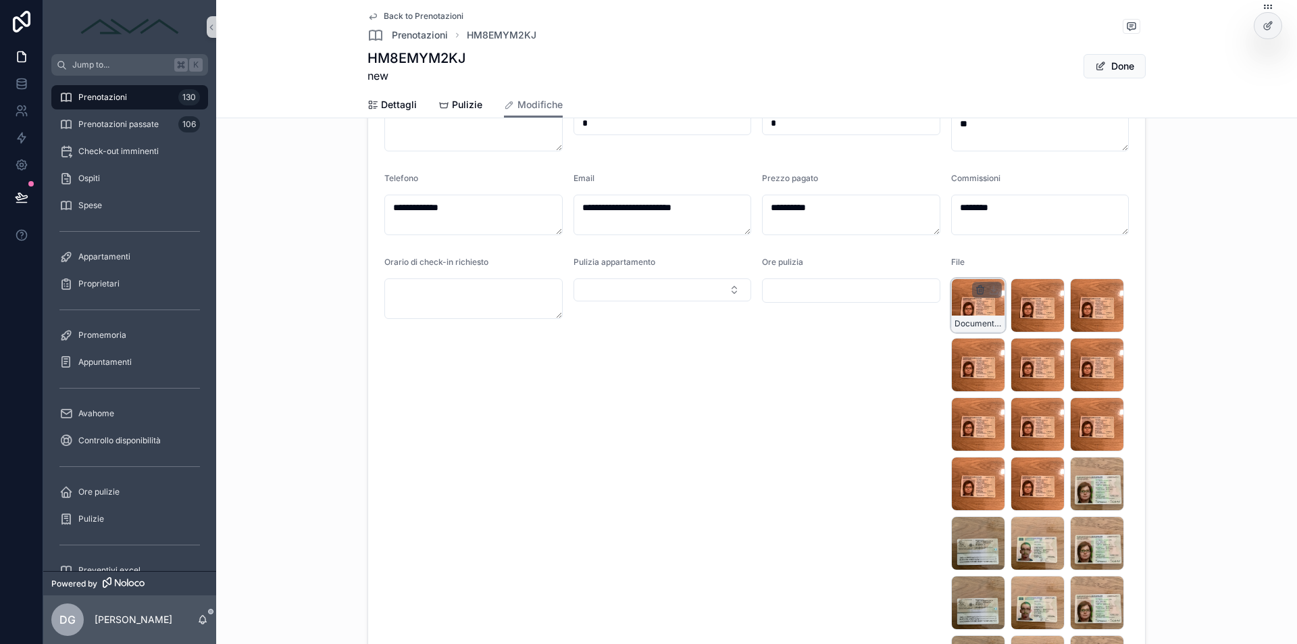
click at [976, 288] on icon "scrollable content" at bounding box center [979, 288] width 7 height 0
click at [999, 262] on icon "scrollable content" at bounding box center [1003, 265] width 11 height 11
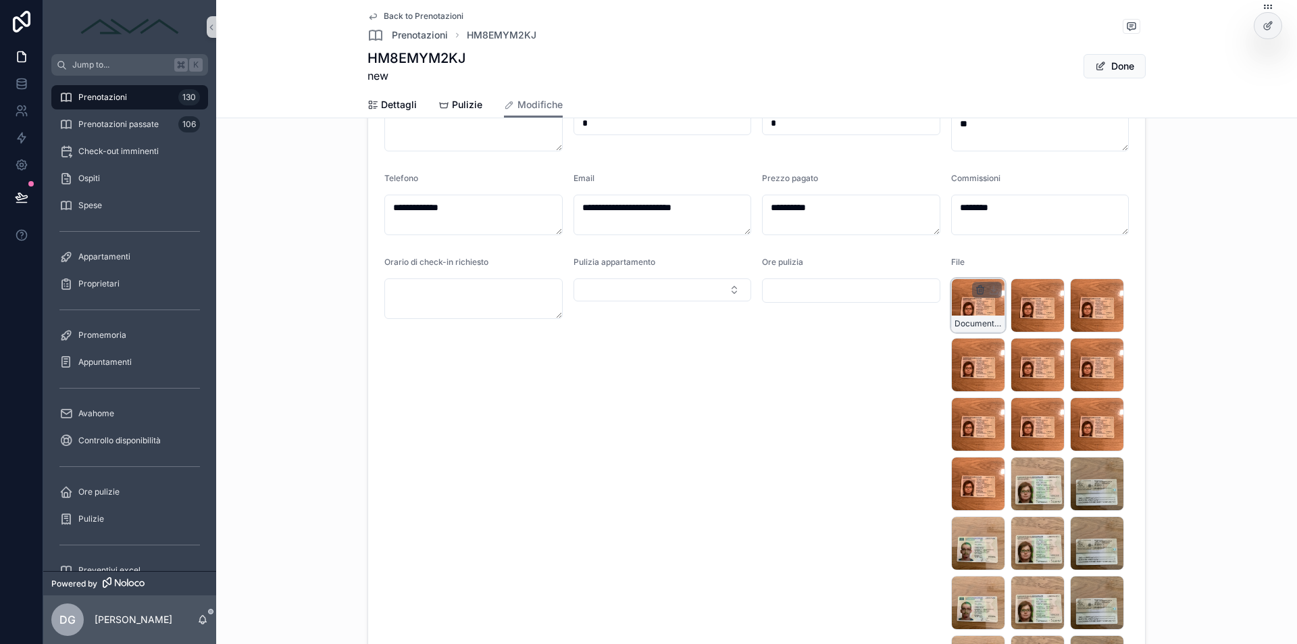
click at [981, 291] on icon "scrollable content" at bounding box center [981, 290] width 0 height 3
click at [1000, 263] on icon "scrollable content" at bounding box center [1003, 266] width 6 height 6
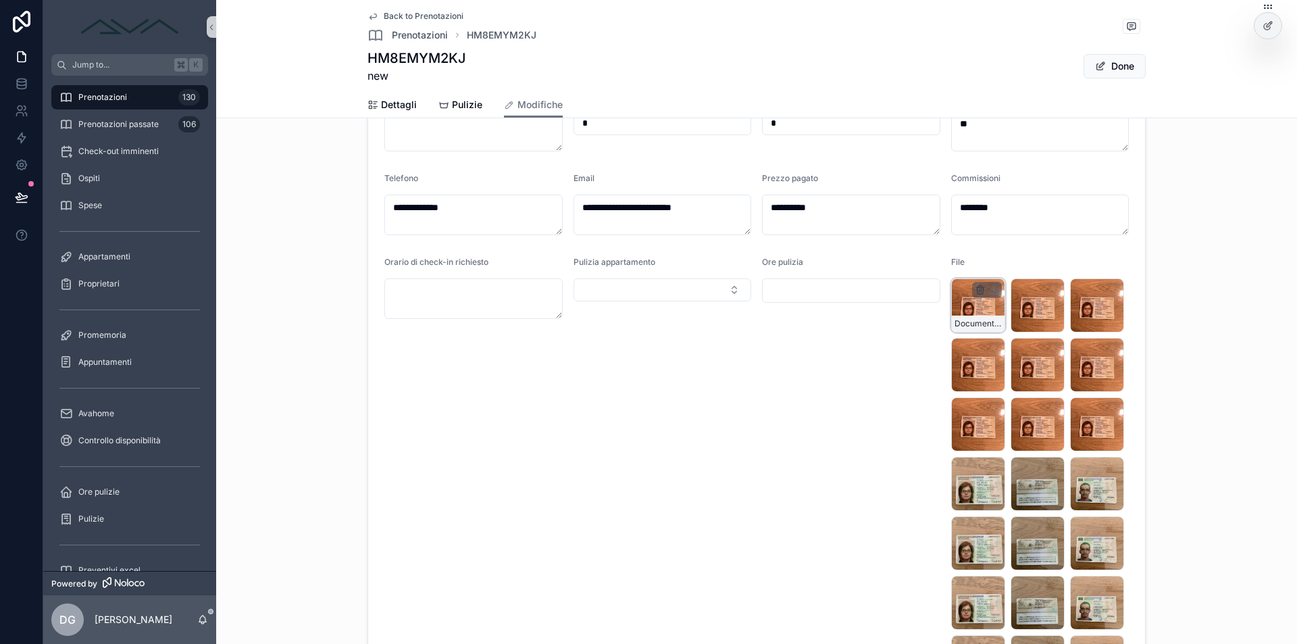
click at [975, 289] on icon "scrollable content" at bounding box center [980, 289] width 11 height 11
click at [1000, 262] on icon "scrollable content" at bounding box center [1003, 265] width 11 height 11
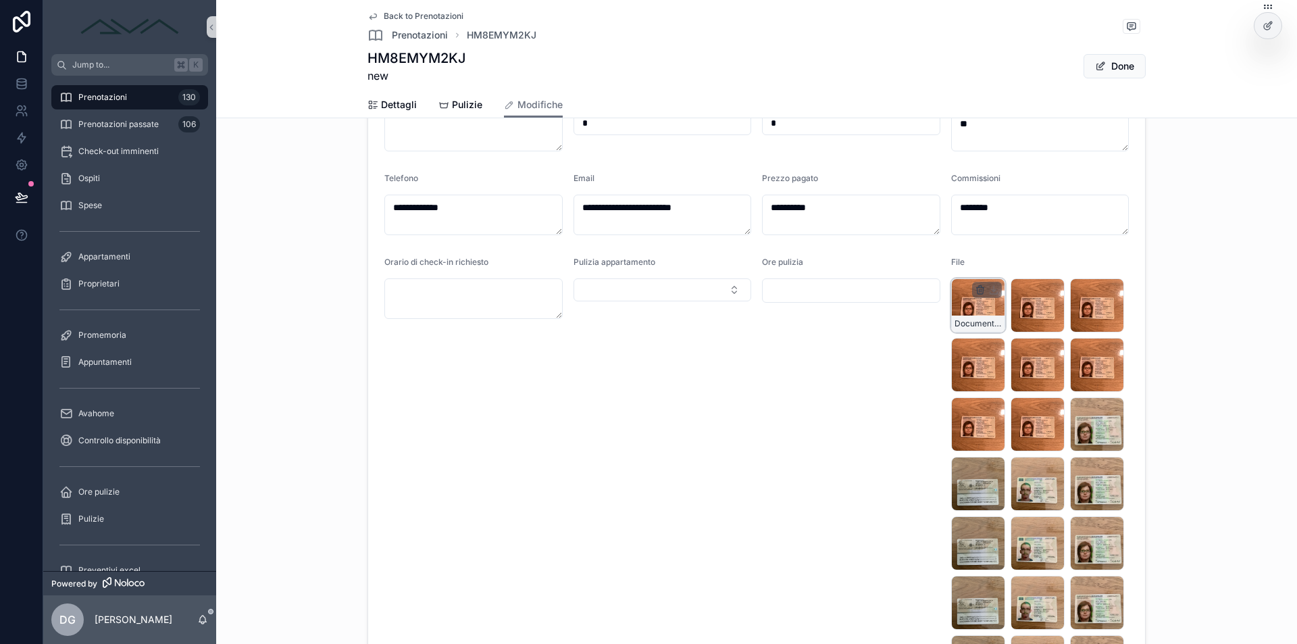
click at [976, 288] on icon "scrollable content" at bounding box center [979, 288] width 7 height 0
click at [1004, 265] on icon "scrollable content" at bounding box center [1004, 266] width 0 height 3
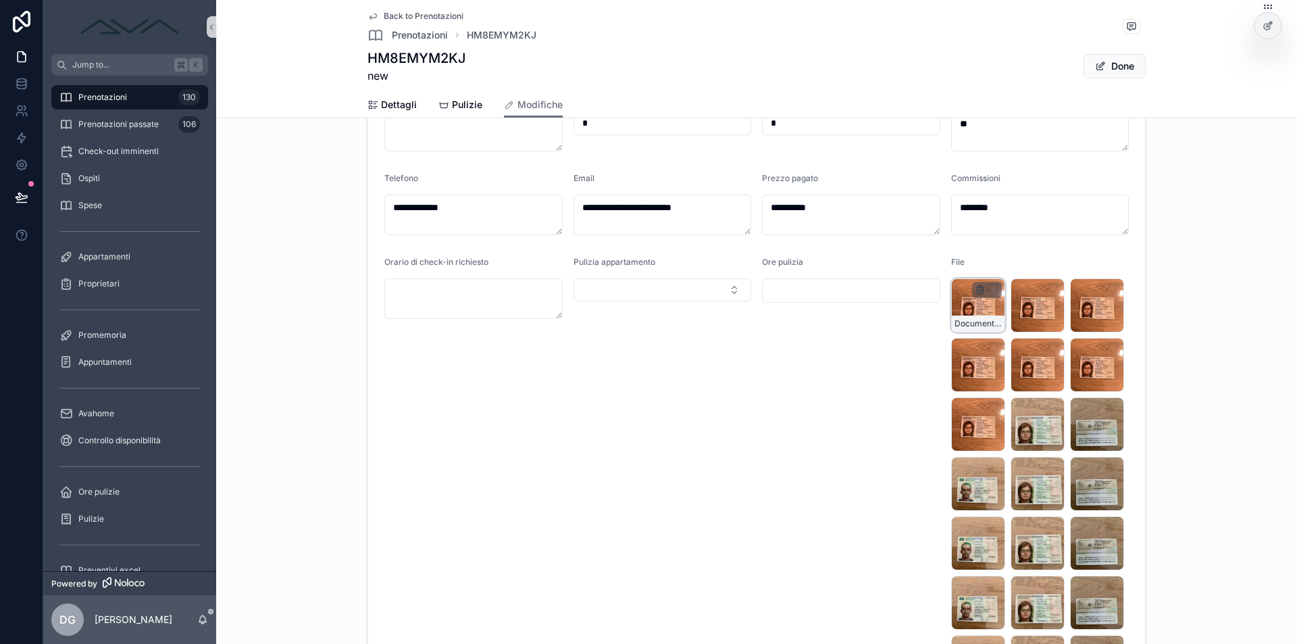
click at [979, 287] on icon "scrollable content" at bounding box center [980, 287] width 3 height 2
click at [1002, 262] on icon "scrollable content" at bounding box center [1003, 265] width 11 height 11
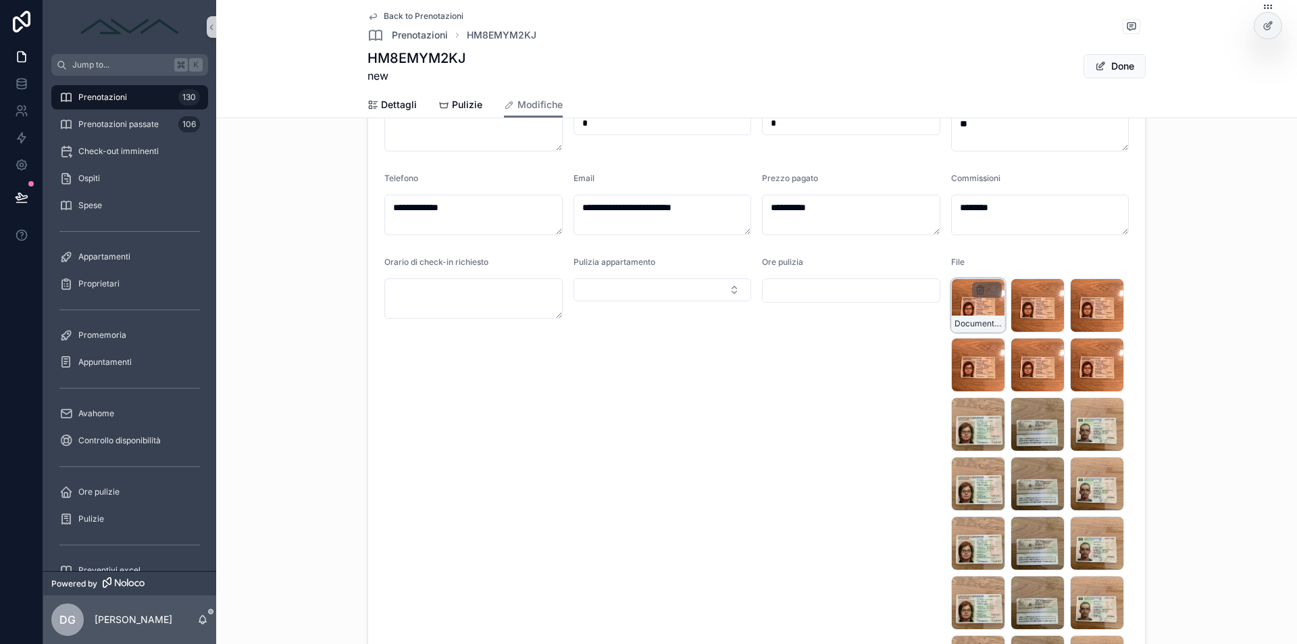
click at [975, 289] on icon "scrollable content" at bounding box center [980, 289] width 11 height 11
click at [1002, 262] on icon "scrollable content" at bounding box center [1003, 265] width 11 height 11
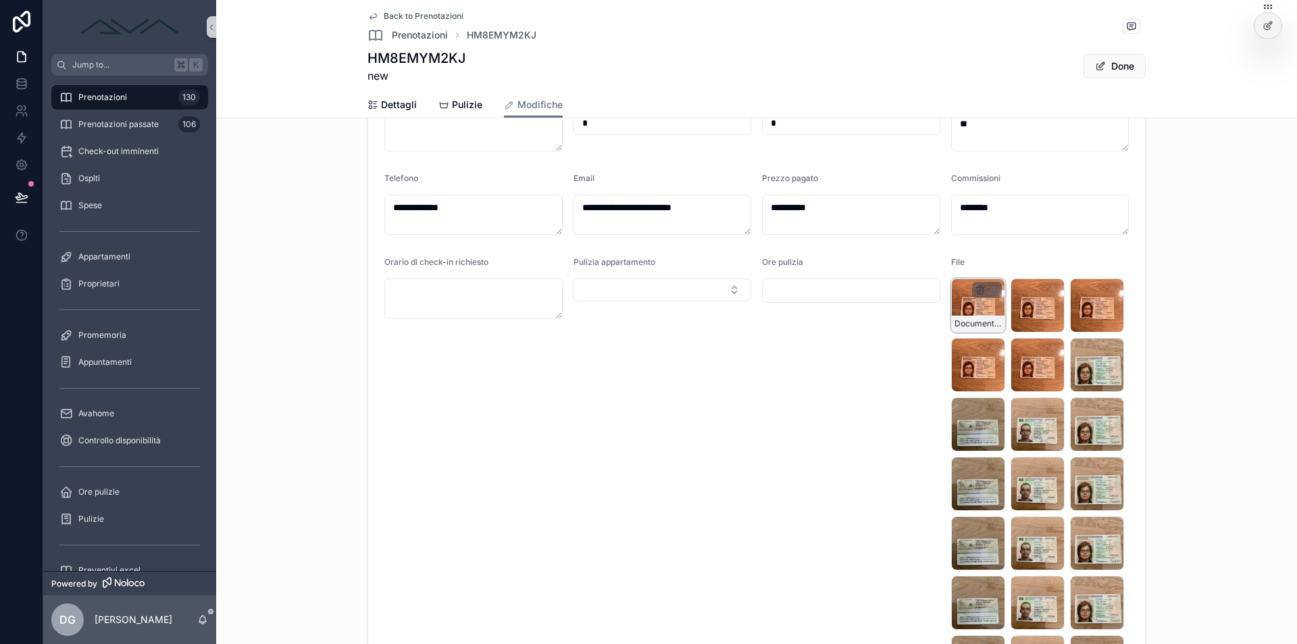
click at [981, 290] on icon "scrollable content" at bounding box center [981, 290] width 0 height 3
click at [1003, 263] on icon "scrollable content" at bounding box center [1003, 263] width 7 height 0
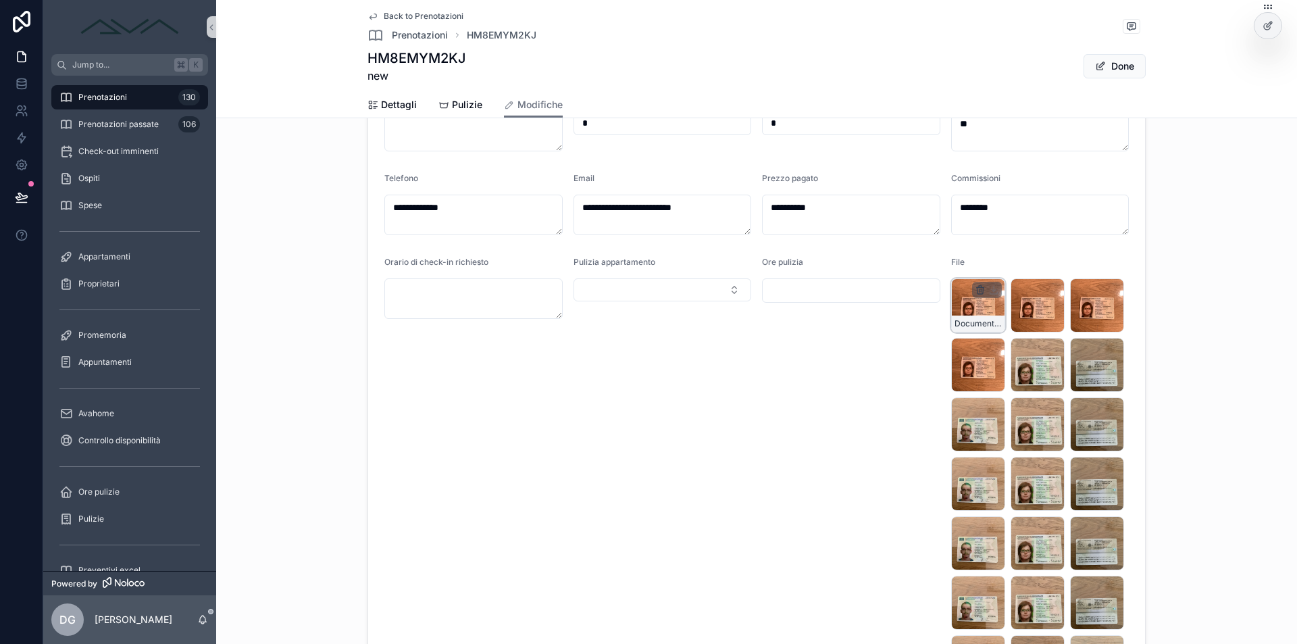
click at [975, 287] on icon "scrollable content" at bounding box center [980, 289] width 11 height 11
click at [1000, 262] on icon "scrollable content" at bounding box center [1003, 265] width 11 height 11
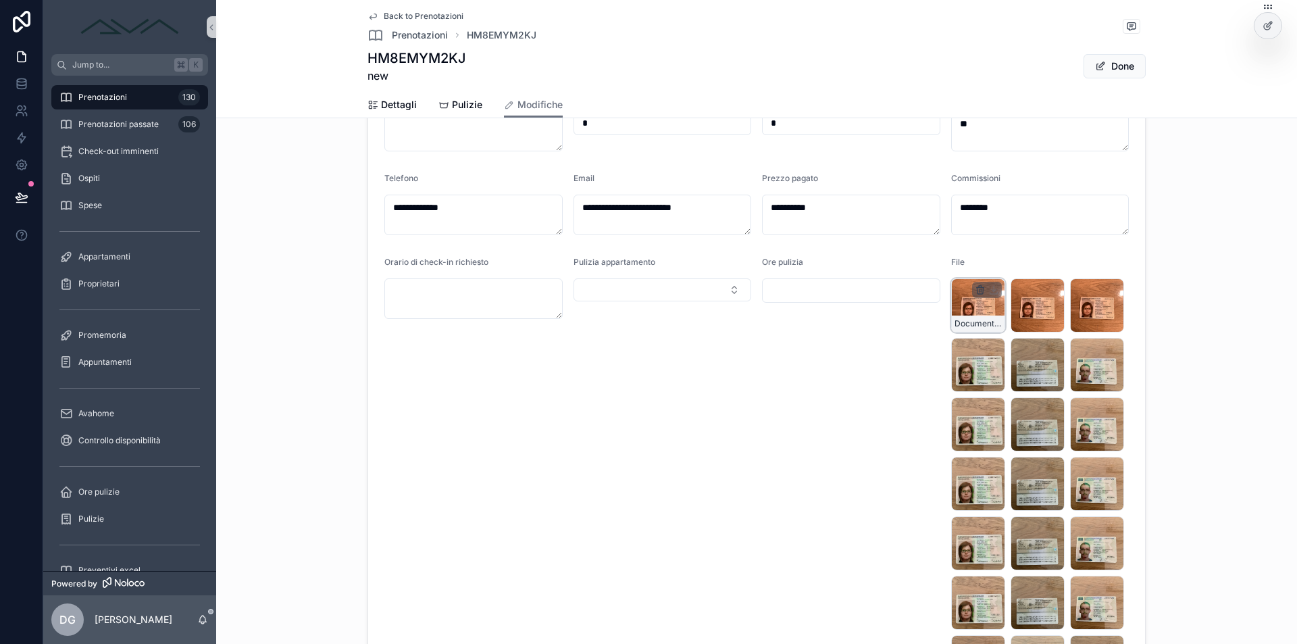
click at [981, 290] on icon "scrollable content" at bounding box center [981, 290] width 0 height 3
click at [1006, 262] on icon "scrollable content" at bounding box center [1003, 265] width 11 height 11
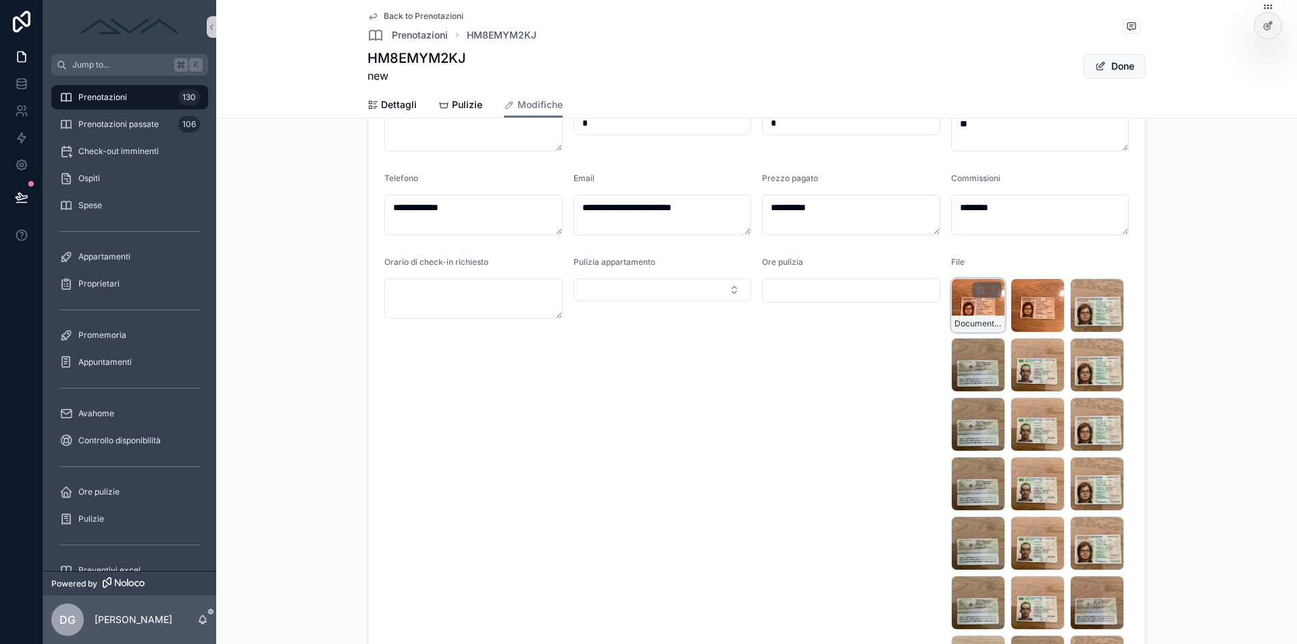
click at [975, 288] on icon "scrollable content" at bounding box center [980, 289] width 11 height 11
click at [999, 263] on icon "scrollable content" at bounding box center [1003, 265] width 11 height 11
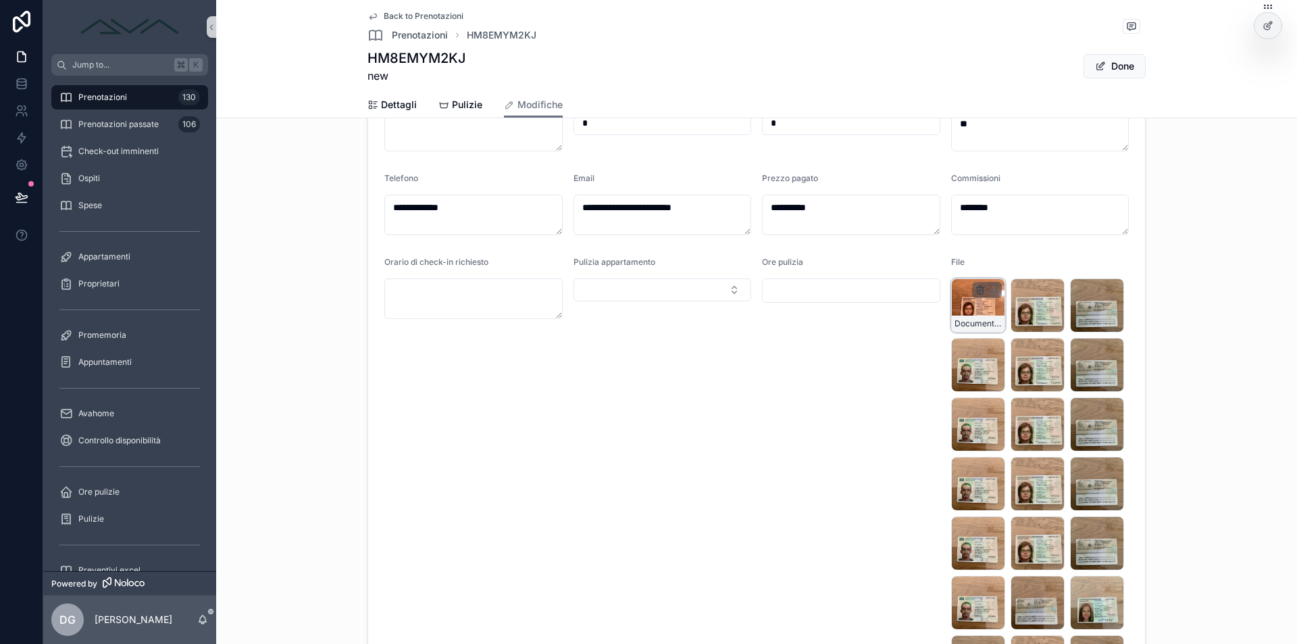
click at [979, 286] on icon "scrollable content" at bounding box center [980, 287] width 3 height 2
click at [1002, 266] on icon "scrollable content" at bounding box center [1003, 265] width 11 height 11
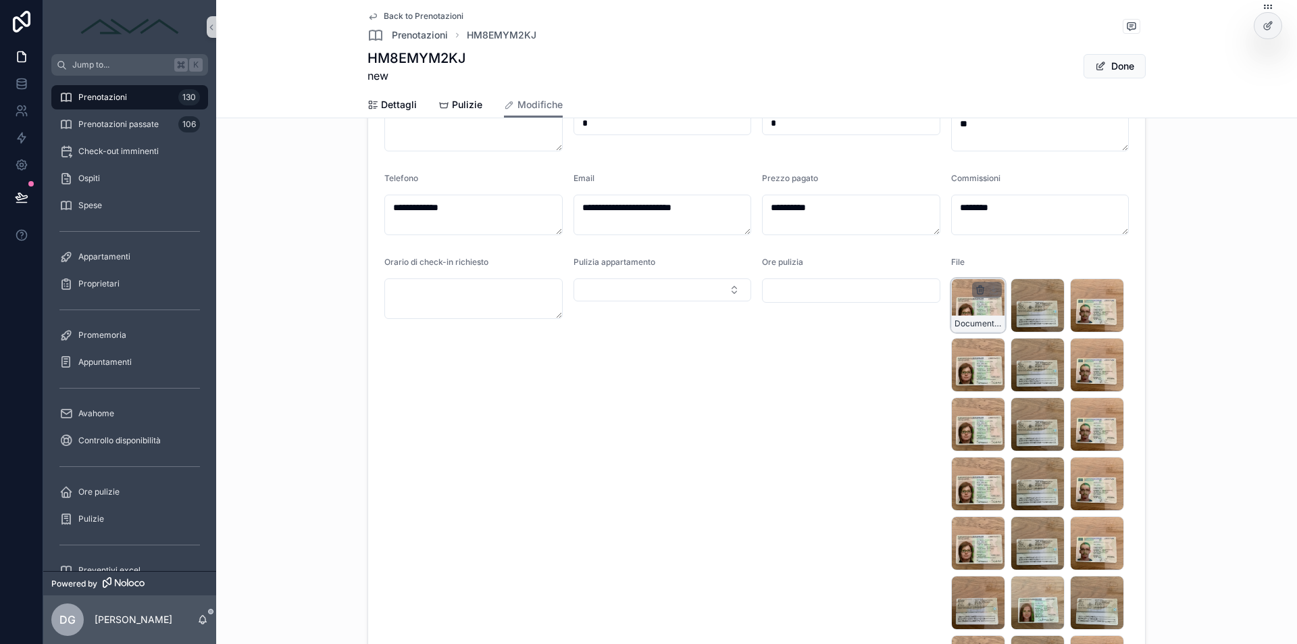
click at [976, 288] on icon "scrollable content" at bounding box center [979, 288] width 7 height 0
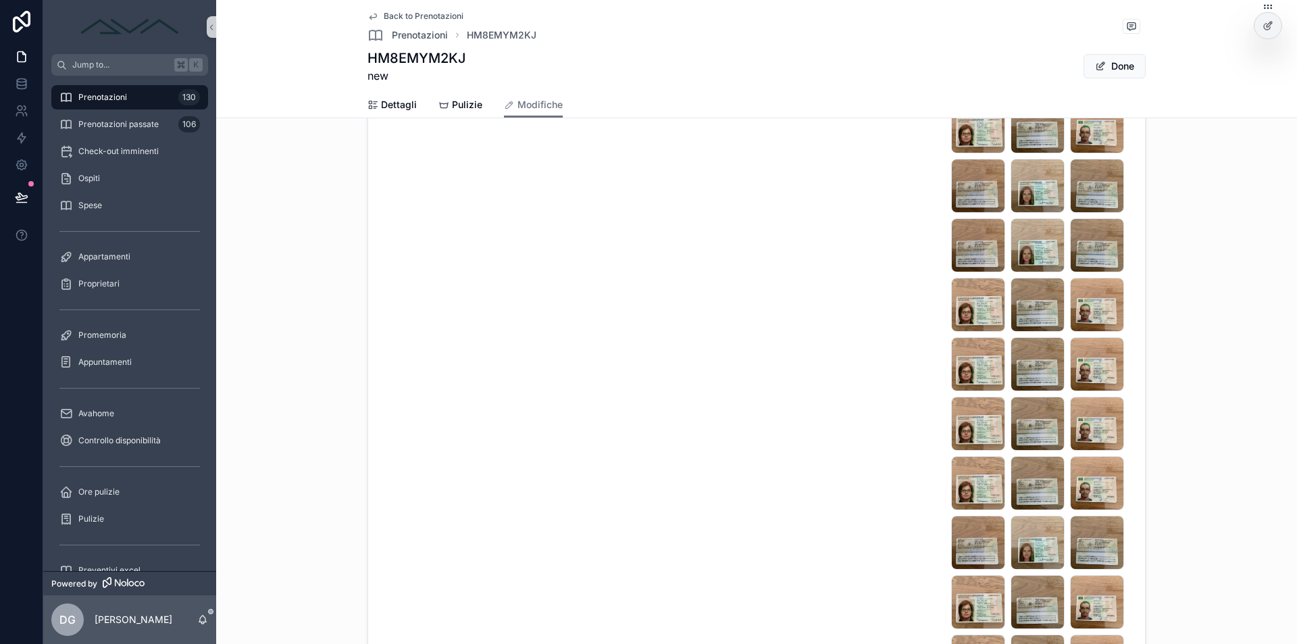
scroll to position [278, 0]
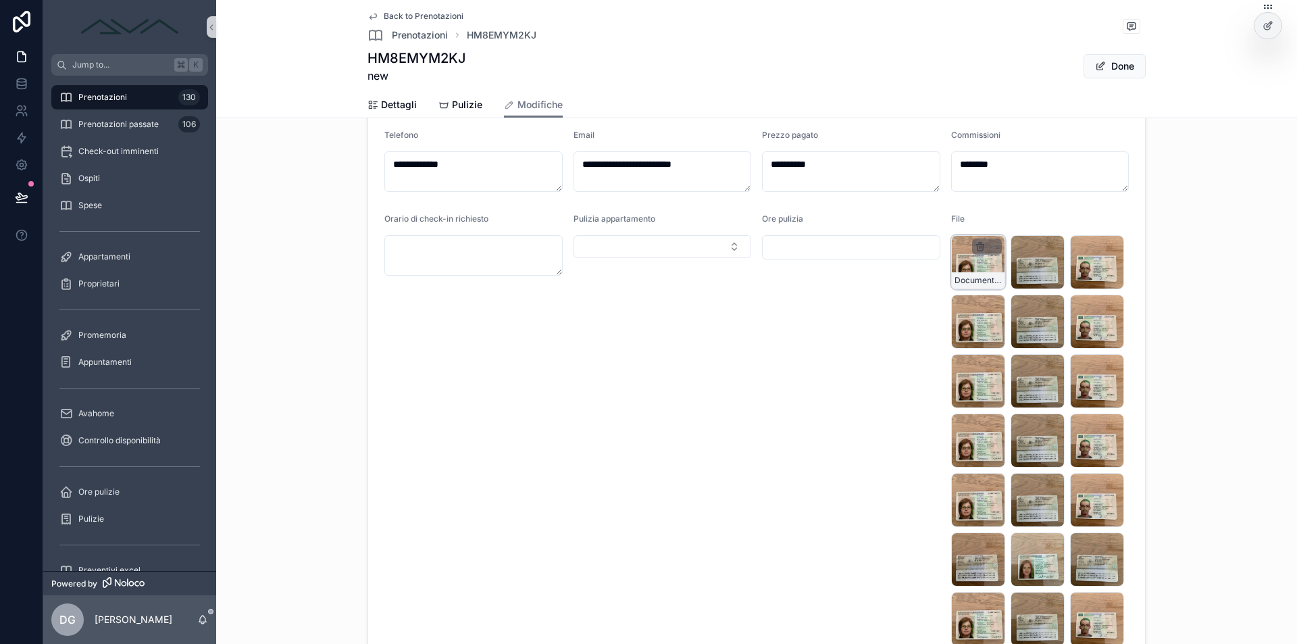
click at [977, 244] on icon "scrollable content" at bounding box center [980, 247] width 6 height 6
click at [976, 244] on icon "scrollable content" at bounding box center [979, 244] width 7 height 0
click at [974, 241] on div "scrollable content" at bounding box center [987, 246] width 30 height 16
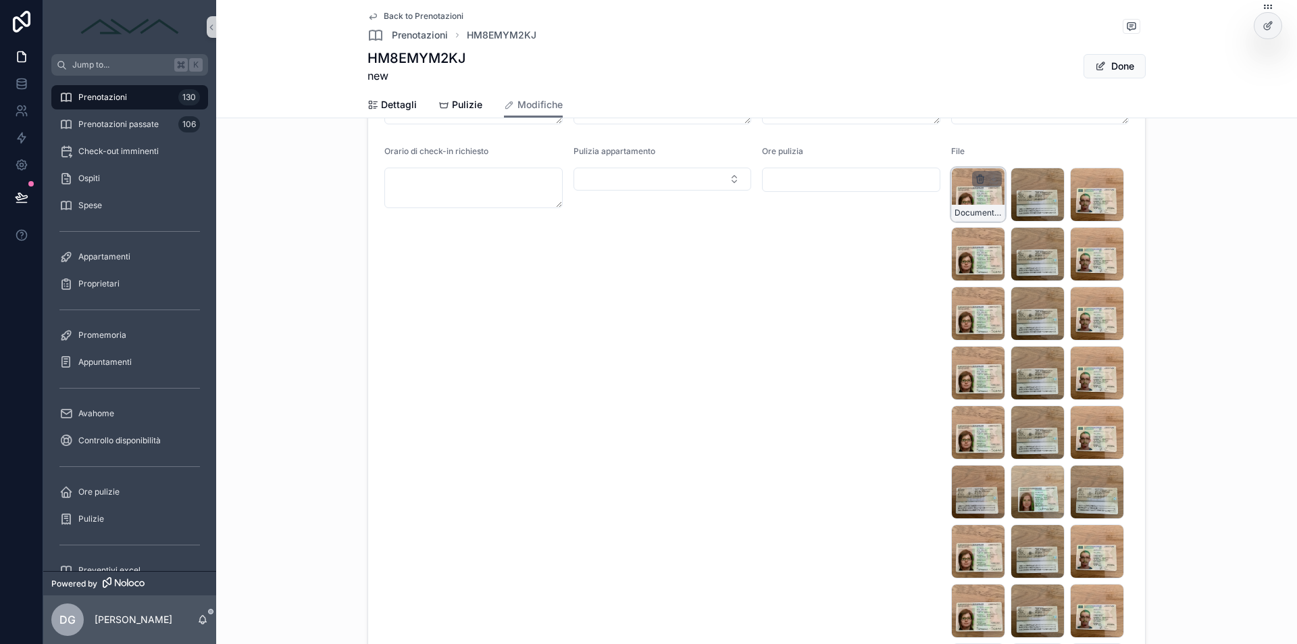
scroll to position [346, 0]
click at [976, 178] on icon "scrollable content" at bounding box center [980, 179] width 11 height 11
click at [979, 177] on icon "scrollable content" at bounding box center [980, 176] width 3 height 2
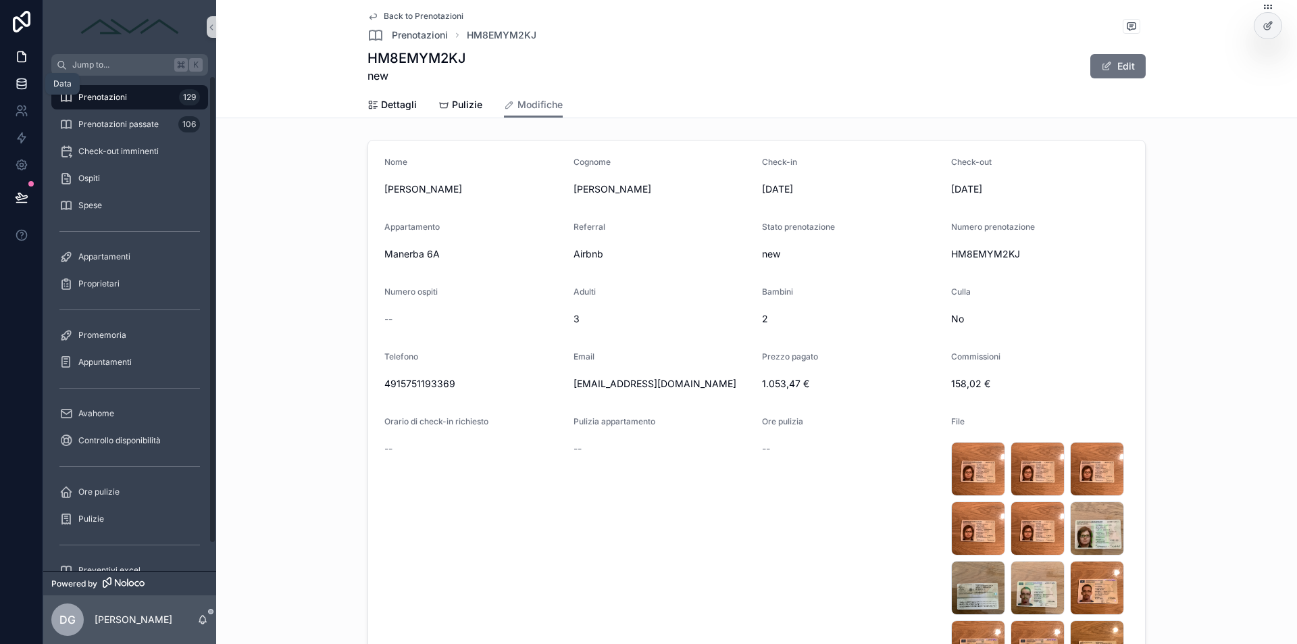
click at [22, 86] on icon at bounding box center [22, 84] width 14 height 14
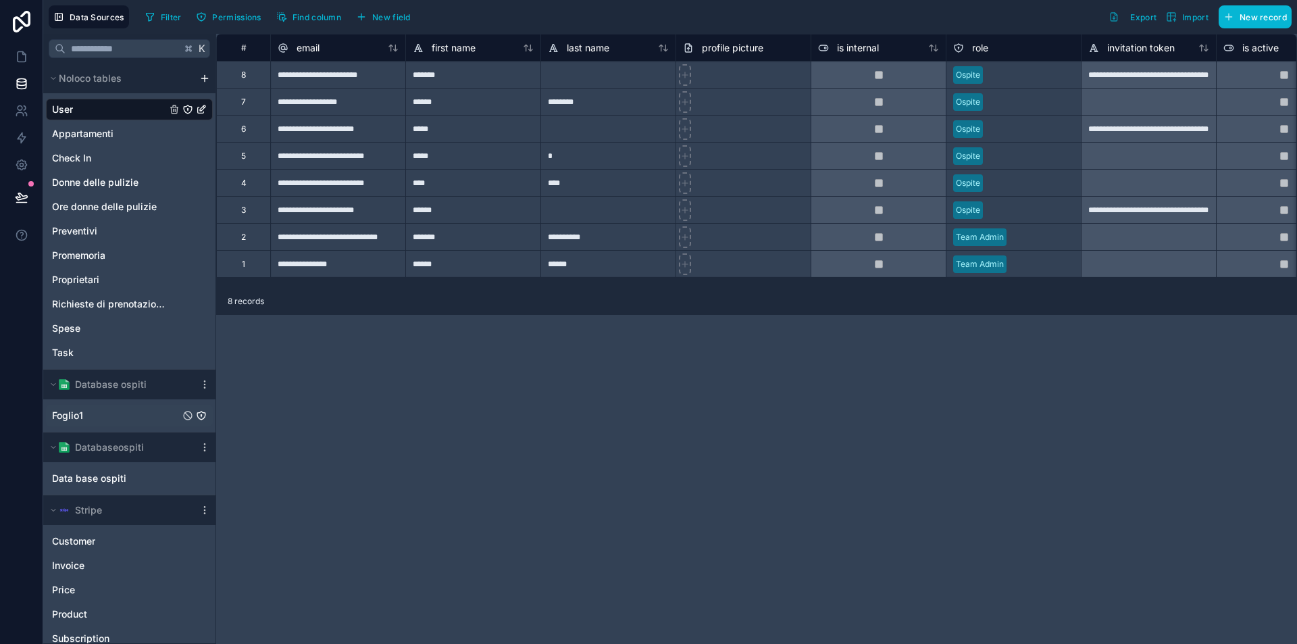
click at [95, 423] on div "Foglio1" at bounding box center [129, 416] width 167 height 22
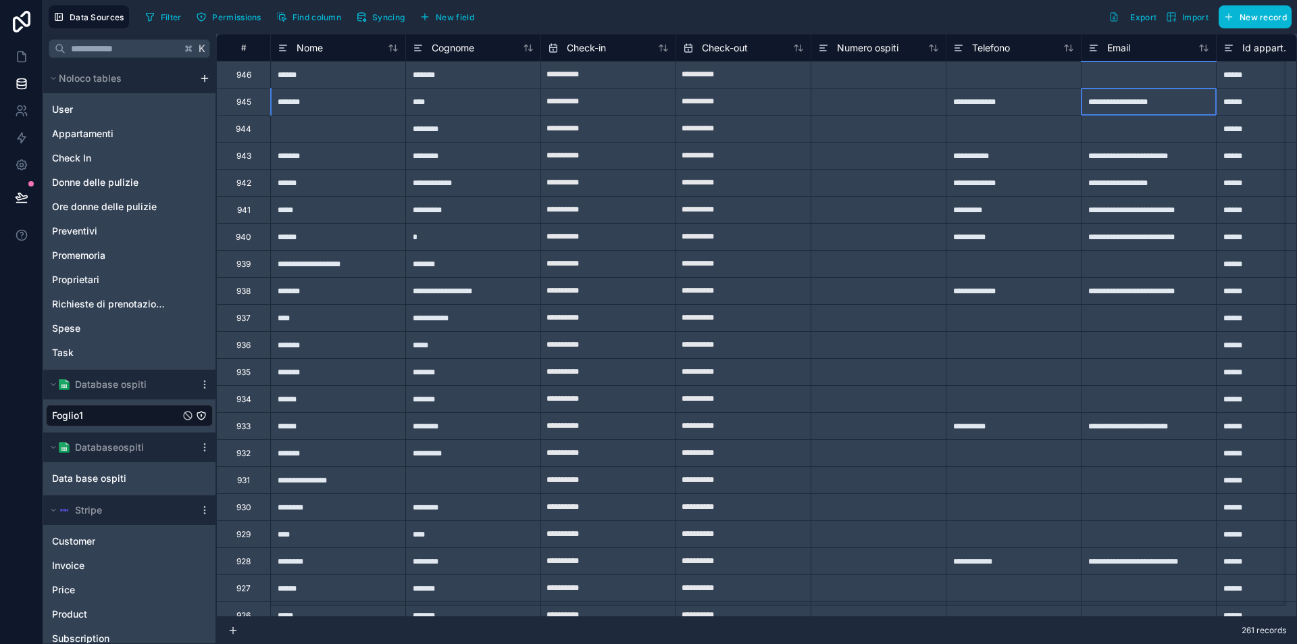
click at [1114, 102] on div "**********" at bounding box center [1148, 101] width 135 height 27
click at [326, 47] on div "Nome" at bounding box center [338, 48] width 121 height 16
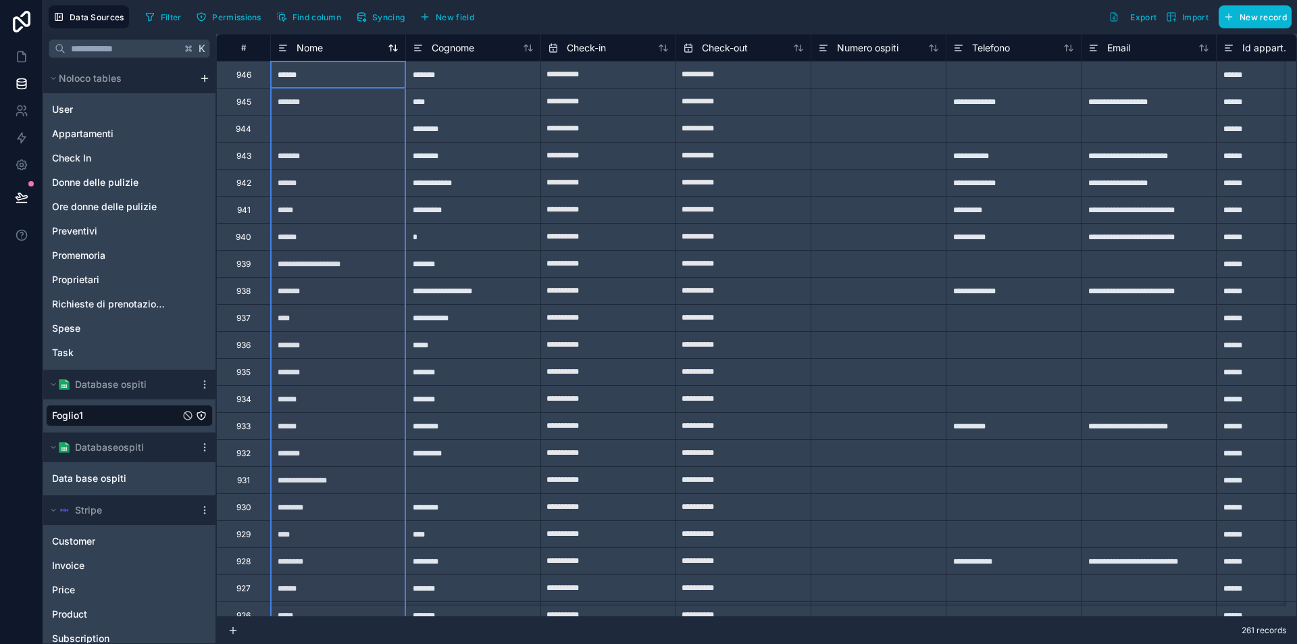
click at [392, 47] on icon at bounding box center [393, 48] width 11 height 11
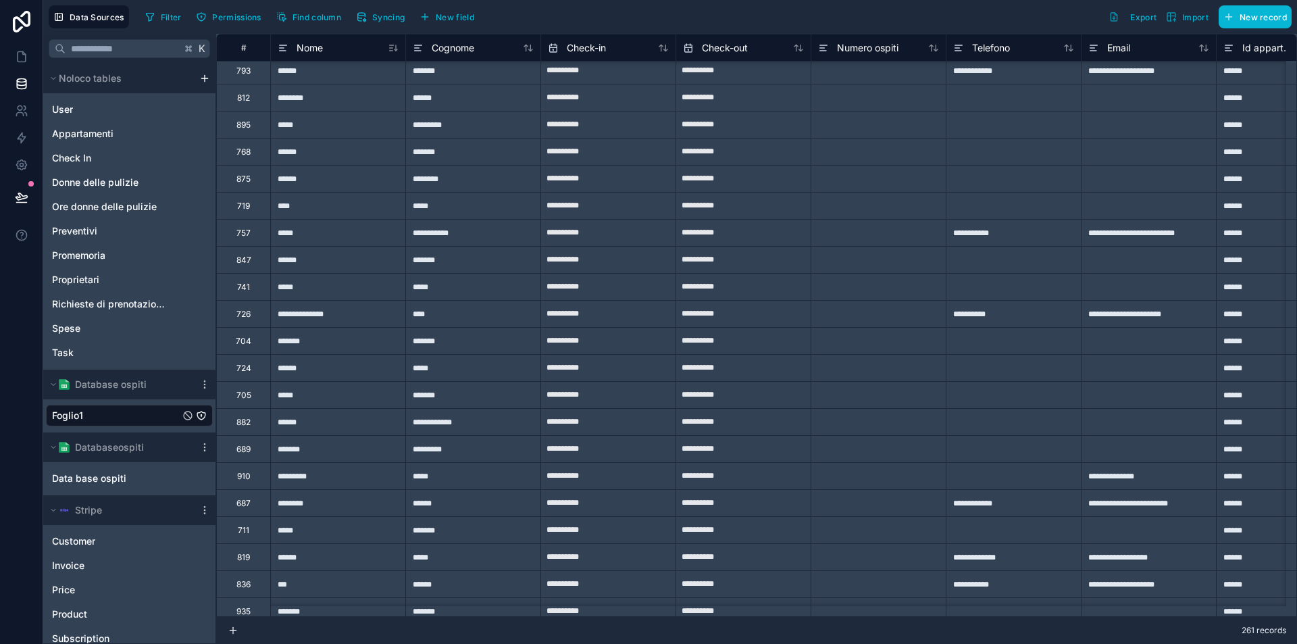
scroll to position [755, 0]
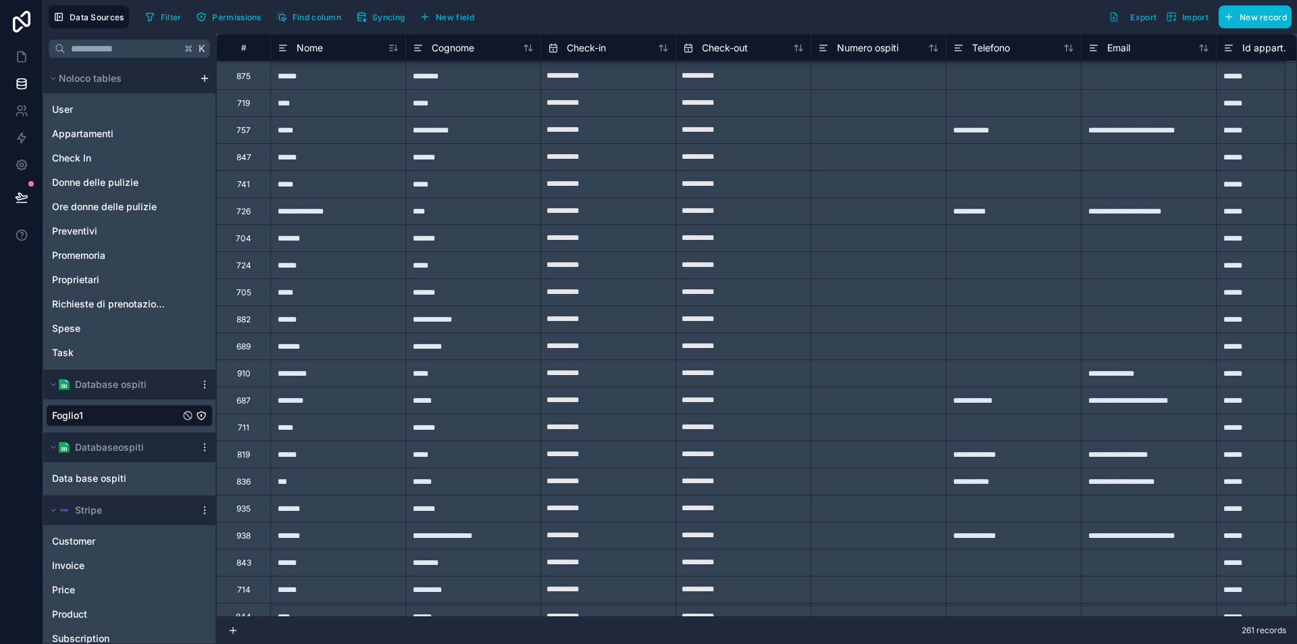
click at [236, 536] on div "938" at bounding box center [243, 535] width 14 height 11
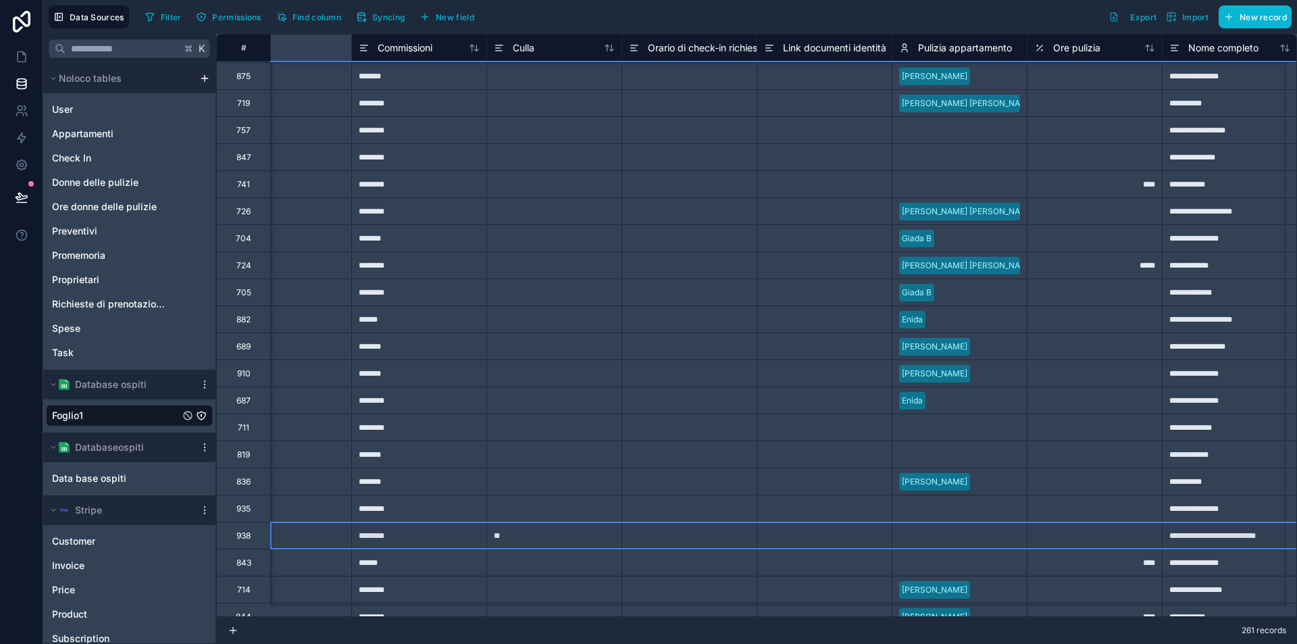
scroll to position [755, 2242]
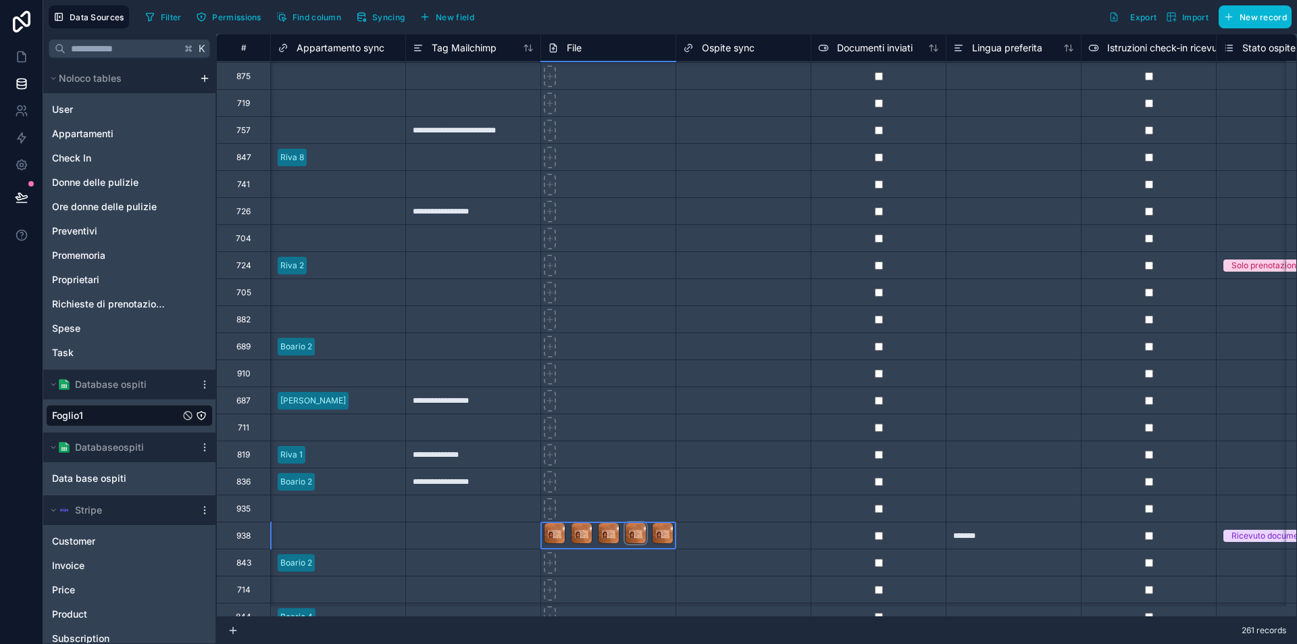
click at [644, 536] on div at bounding box center [636, 533] width 22 height 22
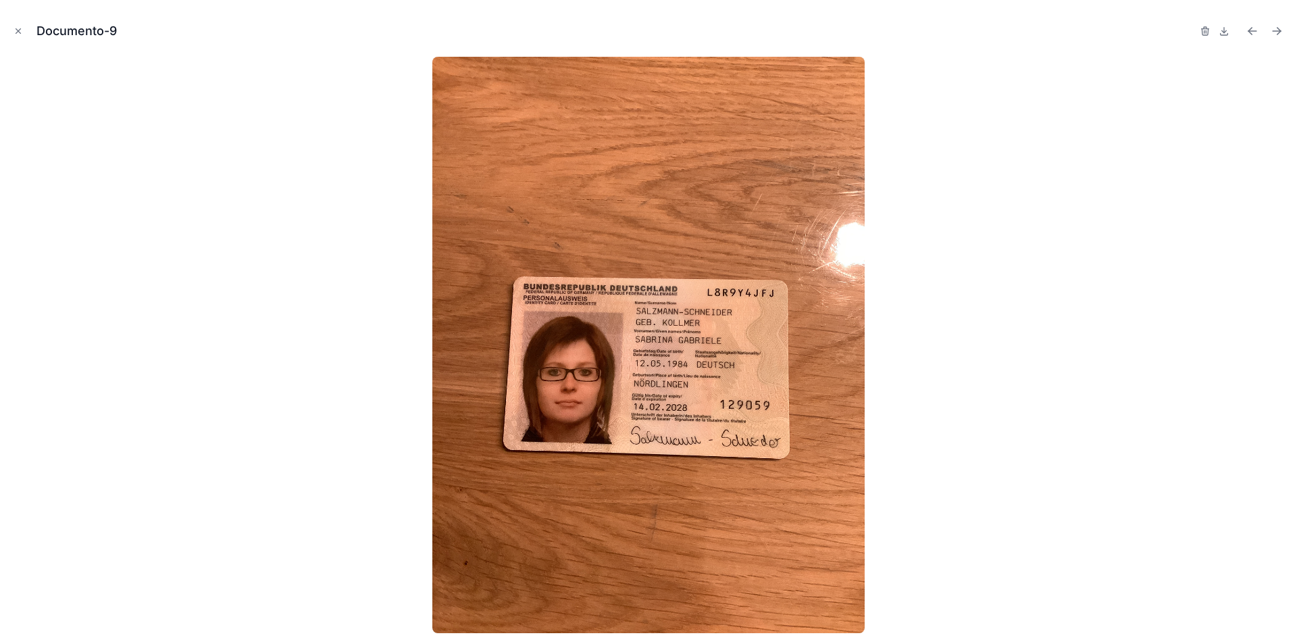
drag, startPoint x: 596, startPoint y: 531, endPoint x: 556, endPoint y: 533, distance: 39.9
click at [663, 508] on img at bounding box center [648, 345] width 432 height 576
click at [556, 533] on img at bounding box center [648, 345] width 432 height 576
click at [555, 530] on img at bounding box center [648, 345] width 432 height 576
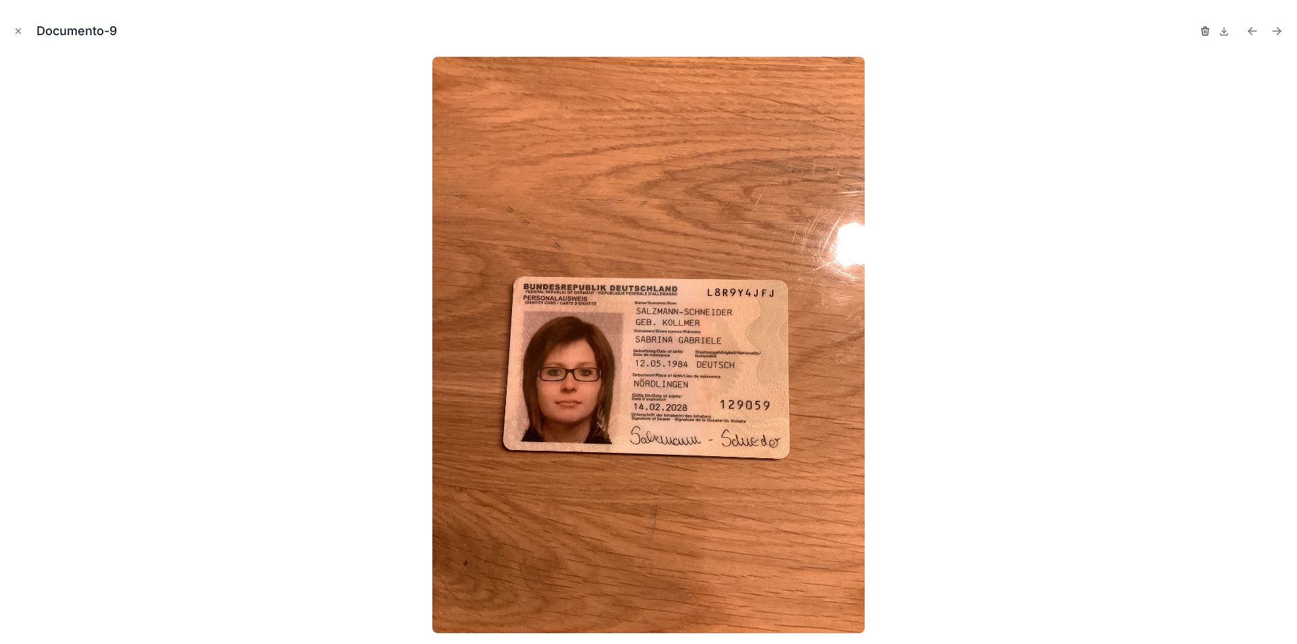
click at [1206, 30] on icon "button" at bounding box center [1206, 31] width 0 height 3
click at [1191, 32] on icon "button" at bounding box center [1191, 31] width 11 height 11
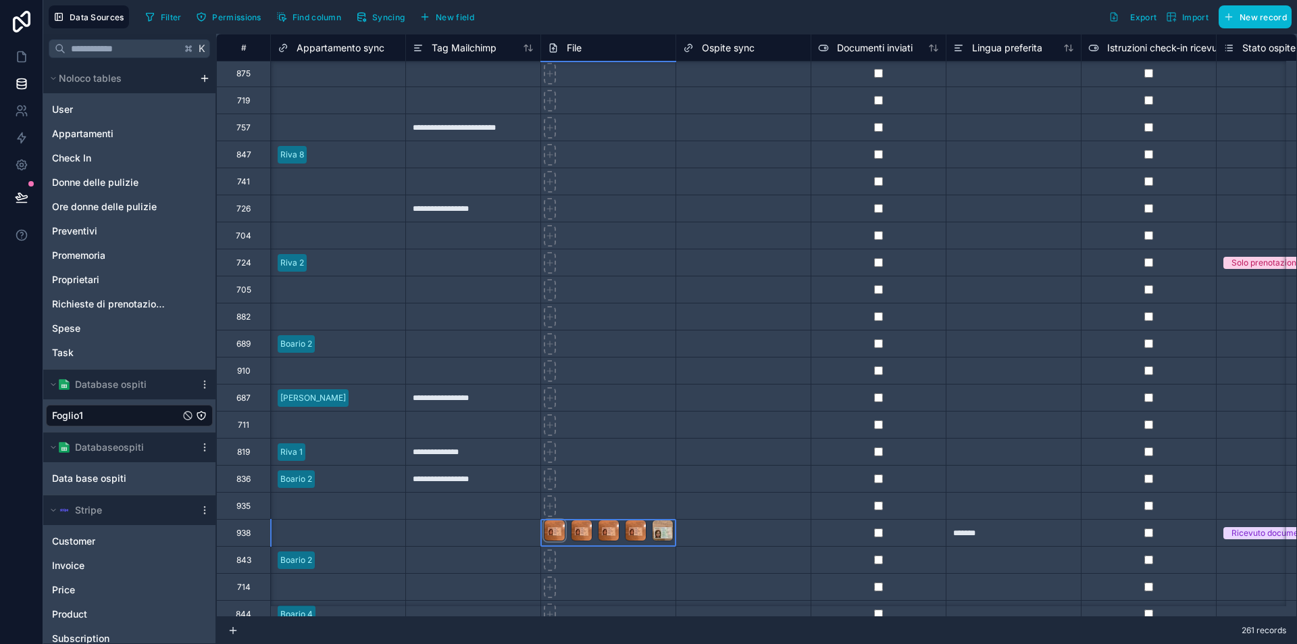
click at [558, 531] on div at bounding box center [555, 530] width 22 height 22
